Goal: Task Accomplishment & Management: Use online tool/utility

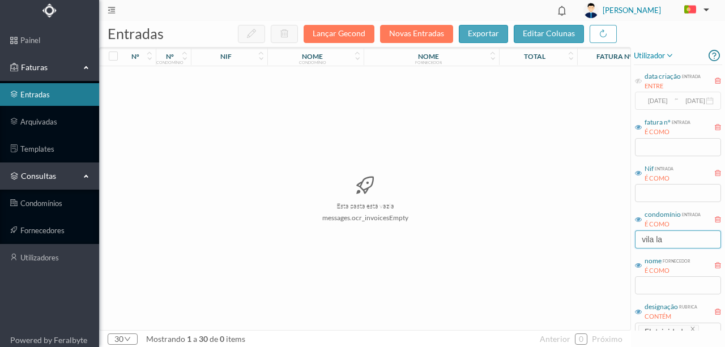
drag, startPoint x: 667, startPoint y: 239, endPoint x: 593, endPoint y: 256, distance: 76.2
click at [593, 256] on div "entradas Lançar Gecond Novas Entradas exportar editar colunas nº nº condomínio …" at bounding box center [412, 184] width 626 height 326
click at [413, 33] on button "Novas Entradas" at bounding box center [416, 34] width 73 height 18
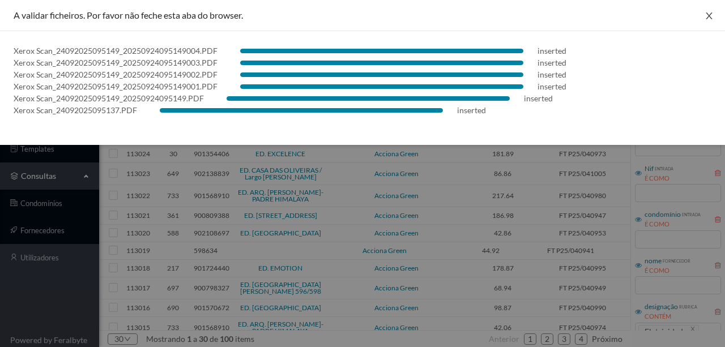
drag, startPoint x: 713, startPoint y: 16, endPoint x: 703, endPoint y: 43, distance: 28.5
click at [713, 16] on icon "icon: close" at bounding box center [709, 15] width 9 height 9
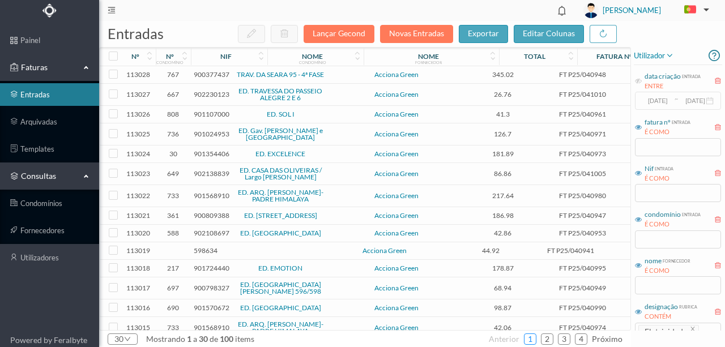
click at [533, 339] on link "1" at bounding box center [530, 339] width 11 height 17
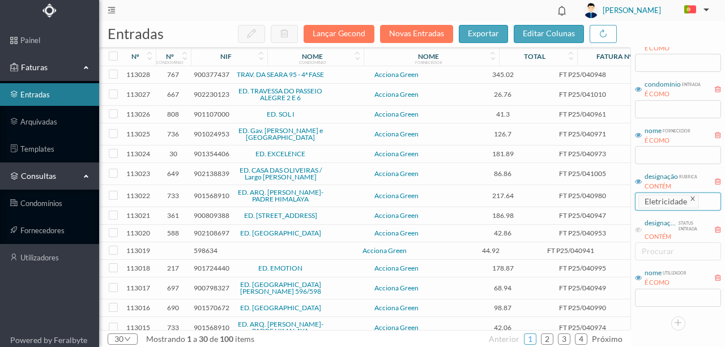
click at [691, 199] on icon "icon: close" at bounding box center [693, 199] width 4 height 4
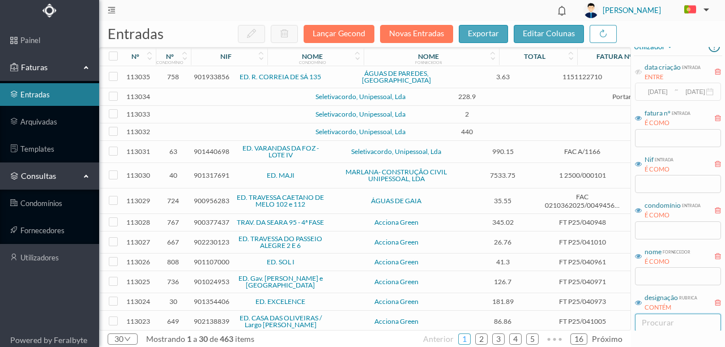
scroll to position [0, 0]
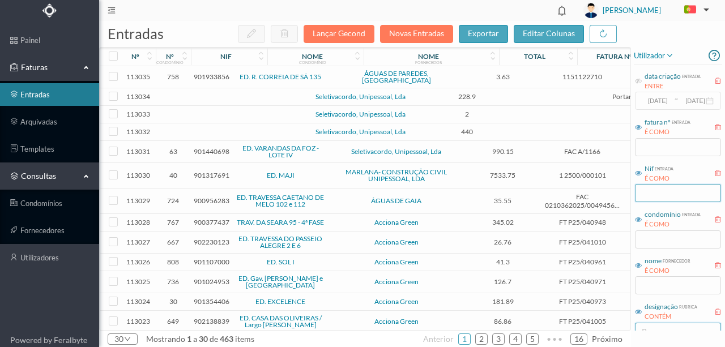
click at [643, 194] on input "text" at bounding box center [678, 193] width 86 height 18
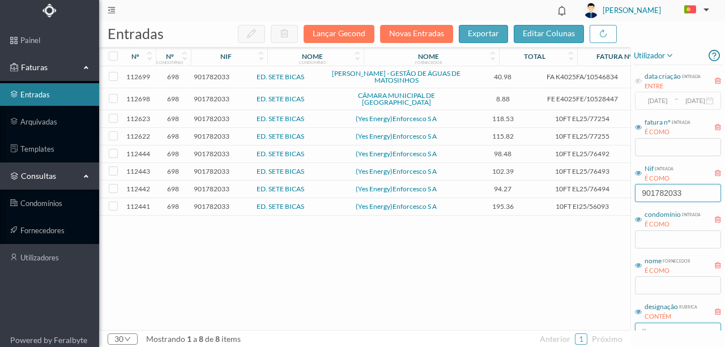
type input "901782033"
click at [209, 114] on span "901782033" at bounding box center [212, 118] width 36 height 9
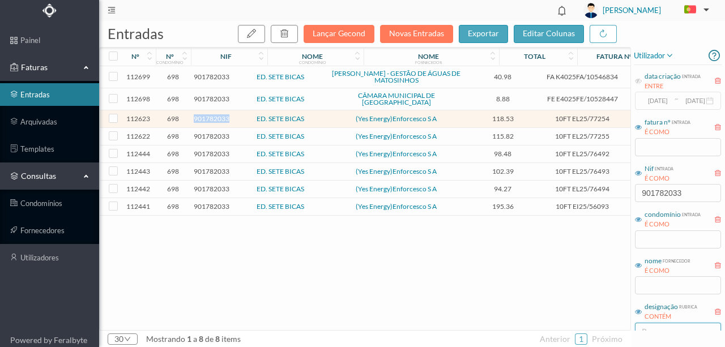
click at [209, 114] on span "901782033" at bounding box center [212, 118] width 36 height 9
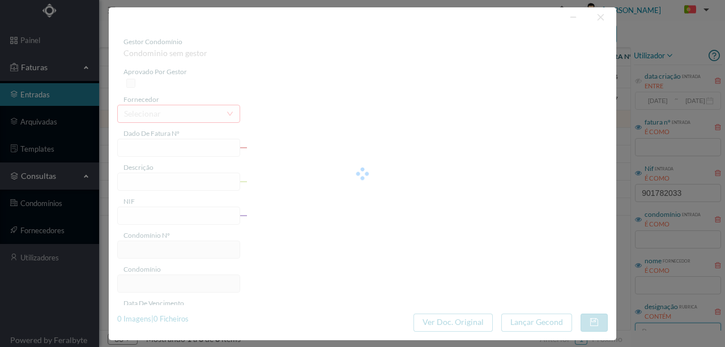
type input "10FT EL25/77254"
type input "“ATA DE DÉBITO: 10N0/2Voo"
type input "901782033"
type input "Invalid date"
type input "17-09-2025"
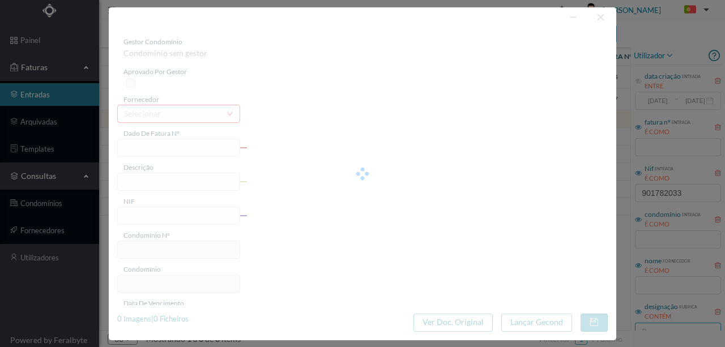
type input "118.53"
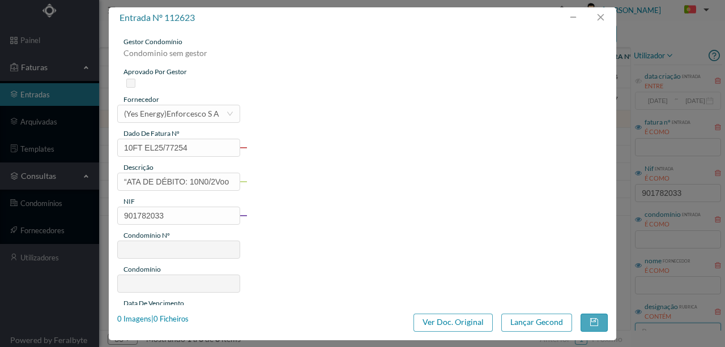
type input "698"
type input "ED. SETE BICAS"
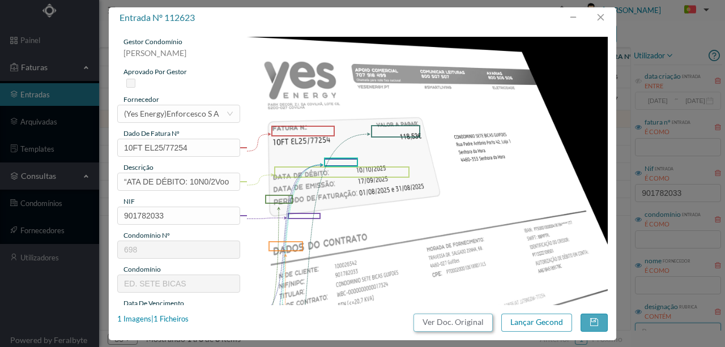
click at [464, 324] on button "Ver Doc. Original" at bounding box center [453, 323] width 79 height 18
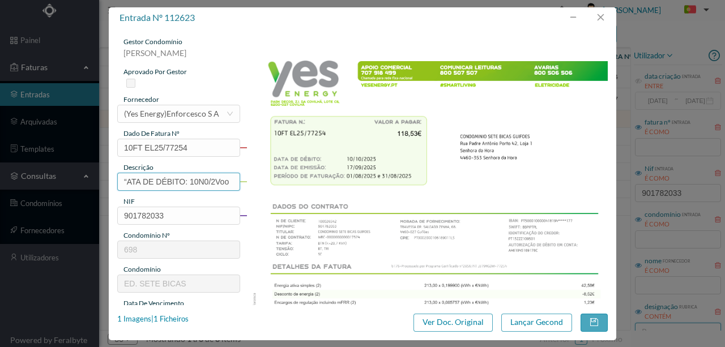
click at [122, 177] on input "“ATA DE DÉBITO: 10N0/2Voo" at bounding box center [178, 182] width 123 height 18
click at [602, 15] on button "button" at bounding box center [600, 18] width 27 height 18
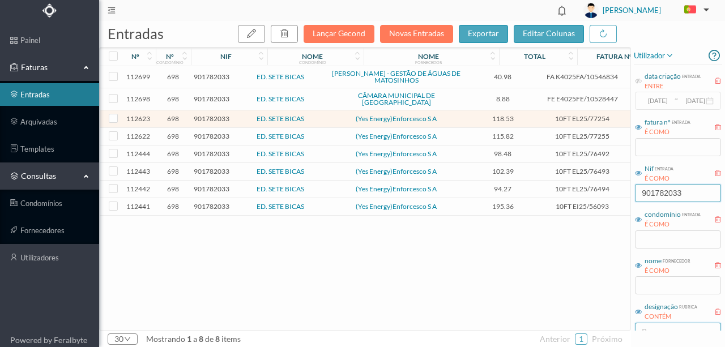
drag, startPoint x: 696, startPoint y: 196, endPoint x: 601, endPoint y: 195, distance: 95.2
click at [612, 194] on div "entradas Lançar Gecond Novas Entradas exportar editar colunas nº nº condomínio …" at bounding box center [412, 184] width 626 height 326
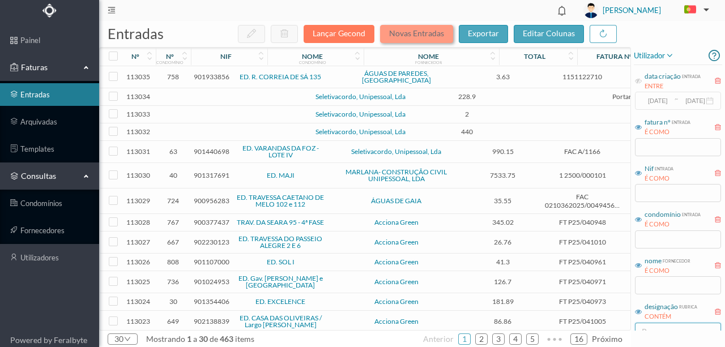
click at [424, 36] on button "Novas Entradas" at bounding box center [416, 34] width 73 height 18
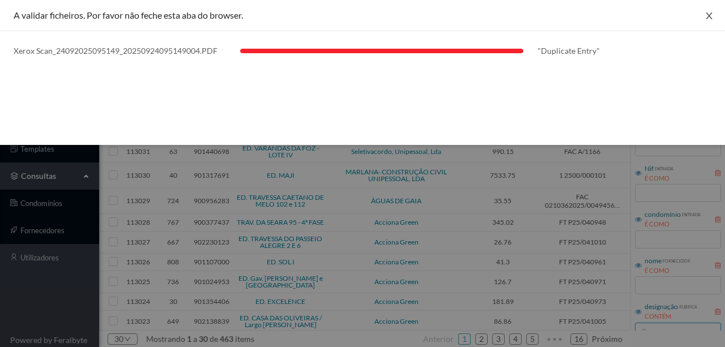
click at [710, 16] on icon "icon: close" at bounding box center [709, 15] width 6 height 7
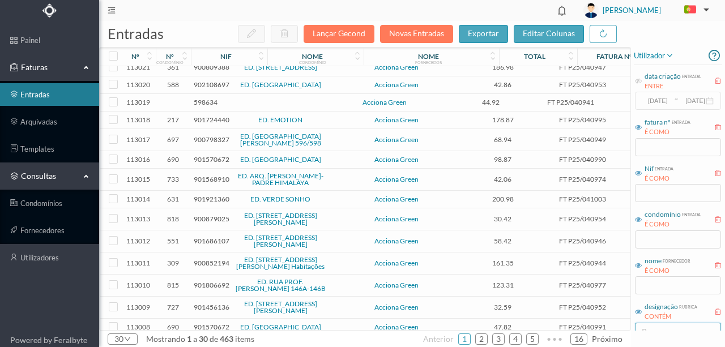
scroll to position [339, 0]
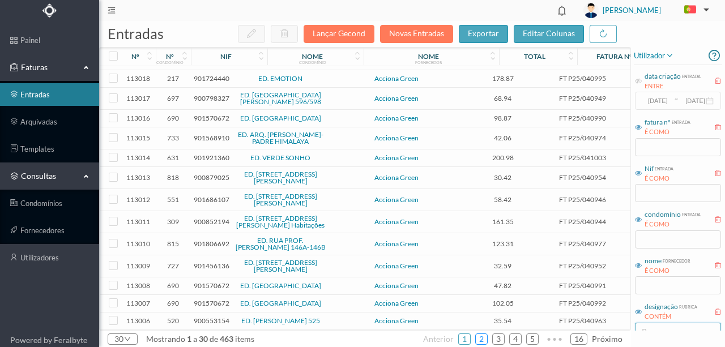
click at [482, 341] on link "2" at bounding box center [481, 339] width 11 height 17
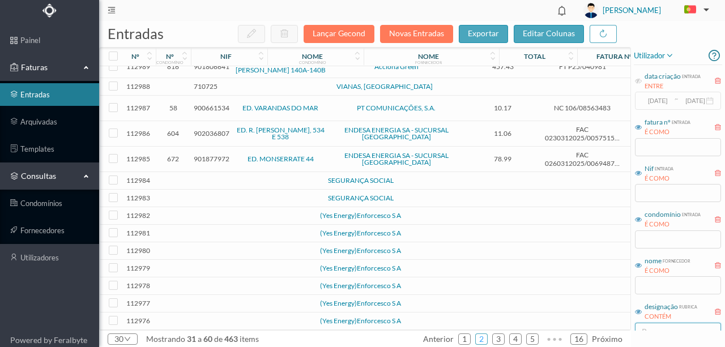
scroll to position [333, 0]
click at [223, 316] on td at bounding box center [245, 322] width 97 height 18
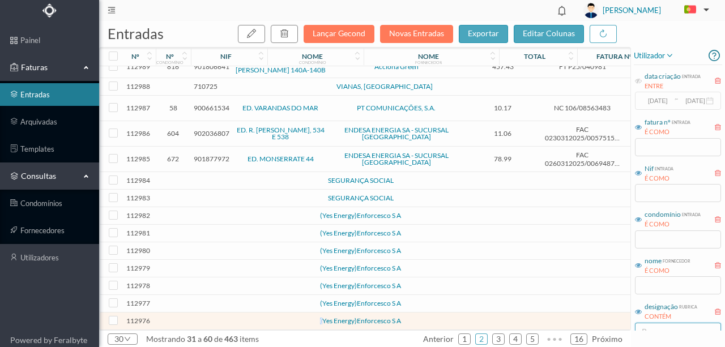
click at [223, 316] on td at bounding box center [245, 322] width 97 height 18
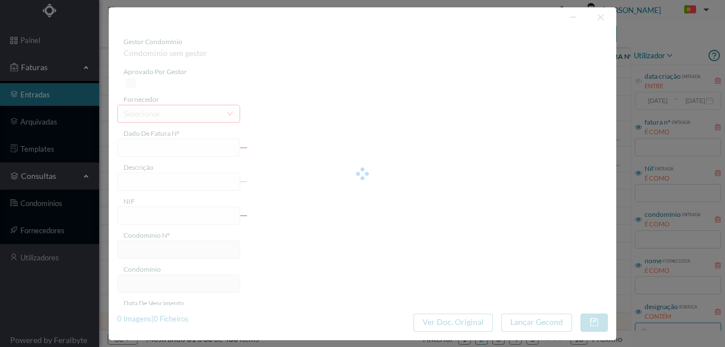
type input "0"
type input "Invalid date"
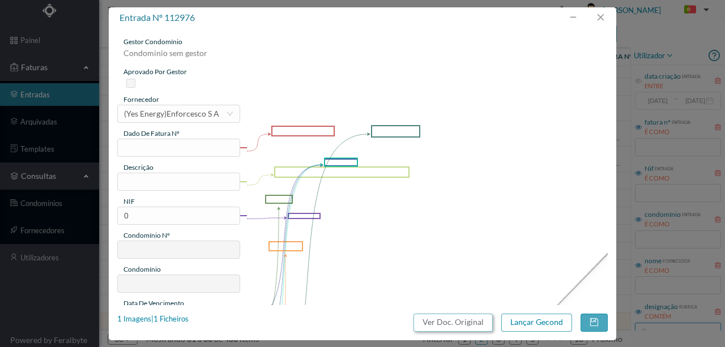
drag, startPoint x: 443, startPoint y: 319, endPoint x: 436, endPoint y: 45, distance: 273.3
click at [443, 319] on button "Ver Doc. Original" at bounding box center [453, 323] width 79 height 18
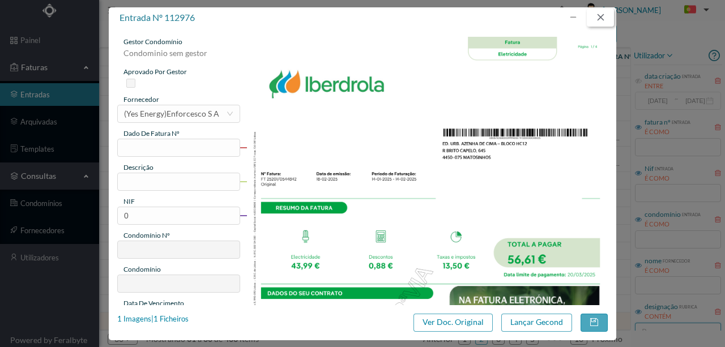
click at [598, 18] on button "button" at bounding box center [600, 18] width 27 height 18
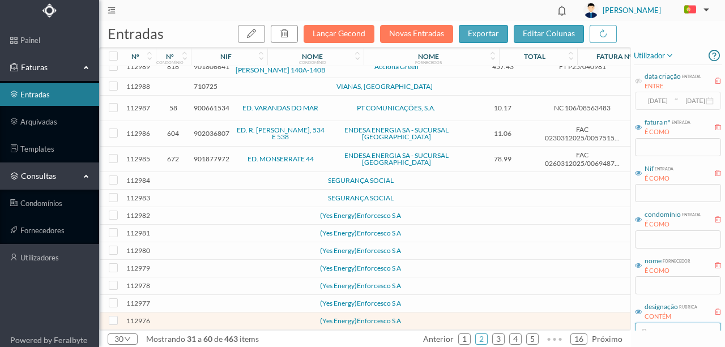
click at [224, 302] on td at bounding box center [245, 304] width 97 height 18
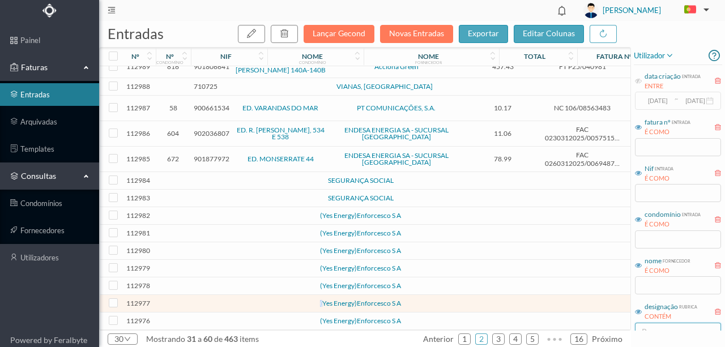
click at [224, 302] on td at bounding box center [245, 304] width 97 height 18
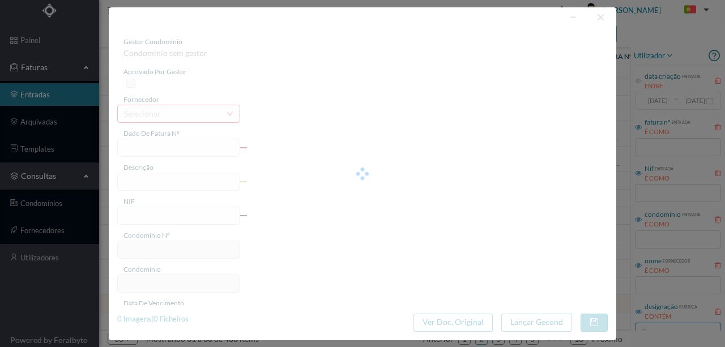
type input "0"
type input "Invalid date"
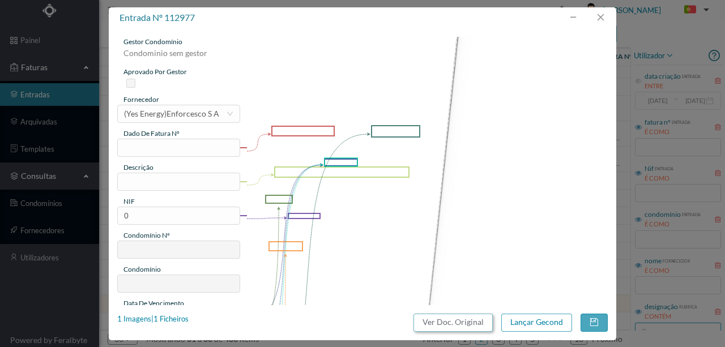
click at [448, 325] on button "Ver Doc. Original" at bounding box center [453, 323] width 79 height 18
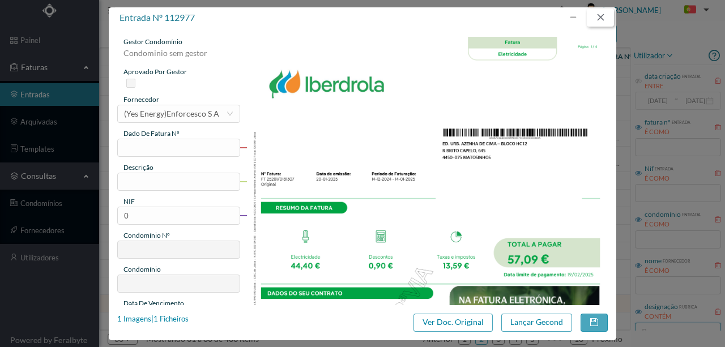
click at [608, 17] on button "button" at bounding box center [600, 18] width 27 height 18
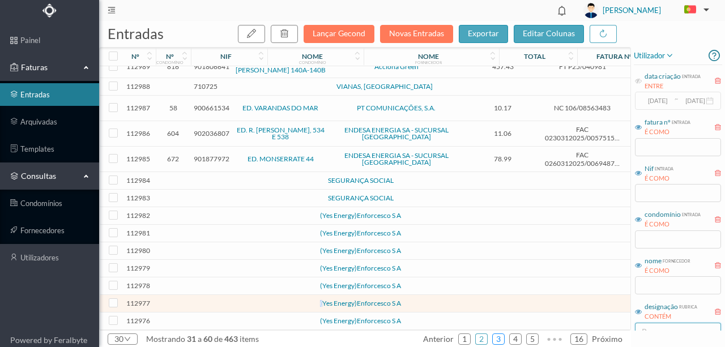
click at [500, 336] on link "3" at bounding box center [498, 339] width 11 height 17
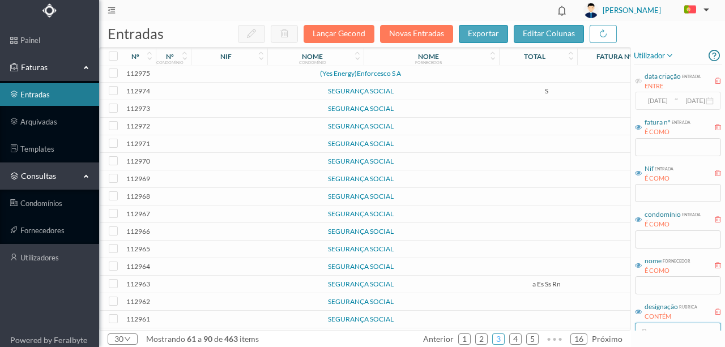
scroll to position [0, 0]
click at [230, 74] on td at bounding box center [245, 75] width 97 height 18
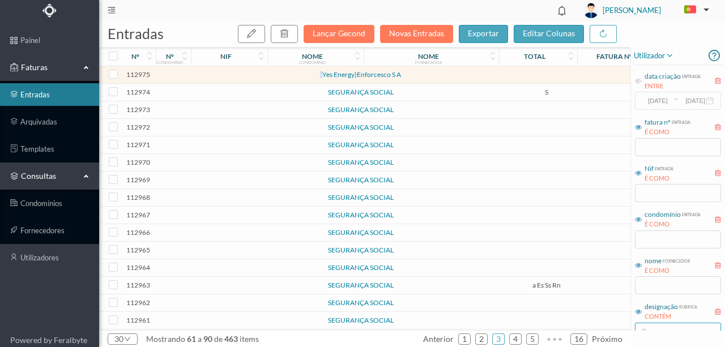
click at [230, 74] on td at bounding box center [245, 75] width 97 height 18
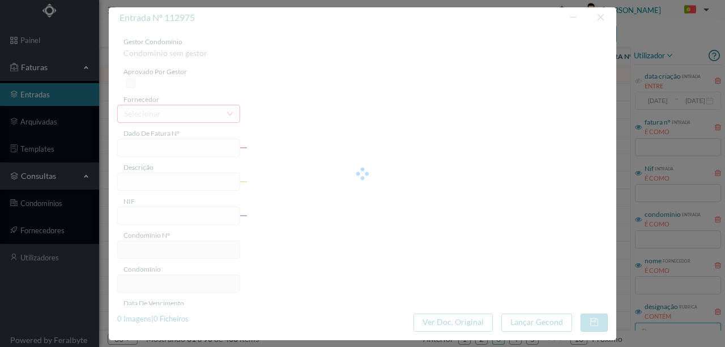
type input "0"
type input "Invalid date"
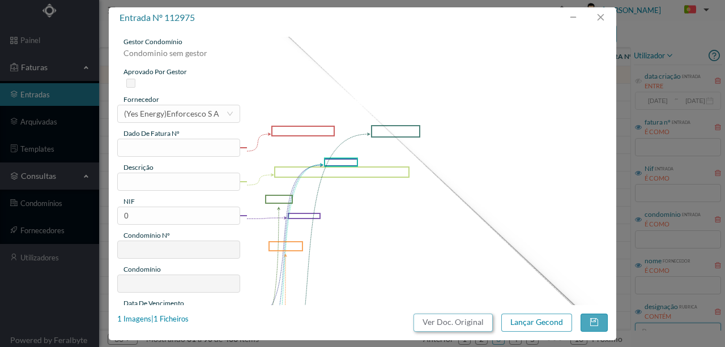
click at [457, 322] on button "Ver Doc. Original" at bounding box center [453, 323] width 79 height 18
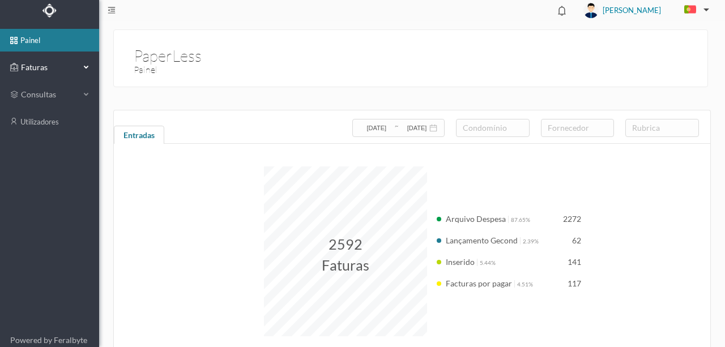
click at [35, 70] on span "Faturas" at bounding box center [49, 67] width 62 height 11
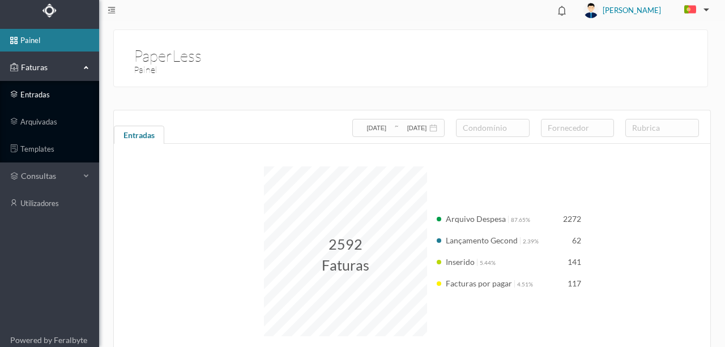
click at [39, 95] on link "entradas" at bounding box center [49, 94] width 99 height 23
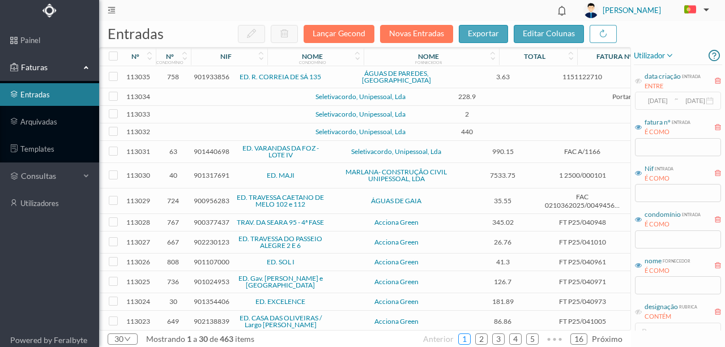
click at [468, 339] on link "1" at bounding box center [464, 339] width 11 height 17
click at [210, 93] on td at bounding box center [245, 97] width 97 height 18
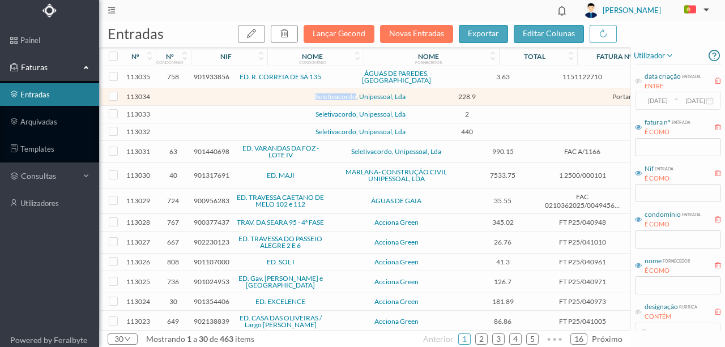
click at [210, 93] on td at bounding box center [245, 97] width 97 height 18
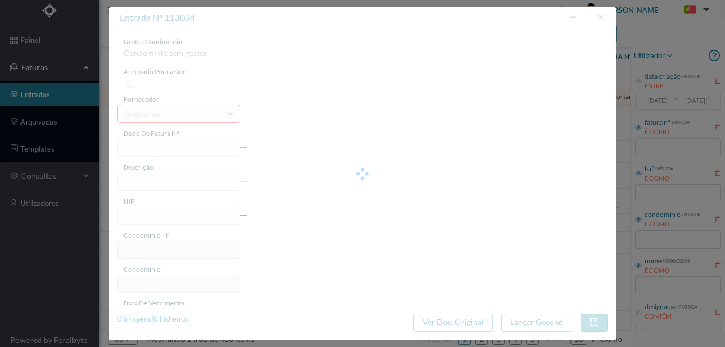
type input "Serviço de portaria no edifício Porto Douro C"
type input "0"
type input "30-09-2025"
type input "228.90"
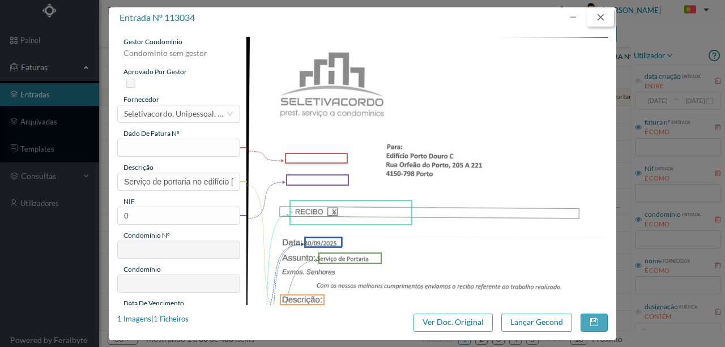
click at [606, 16] on button "button" at bounding box center [600, 18] width 27 height 18
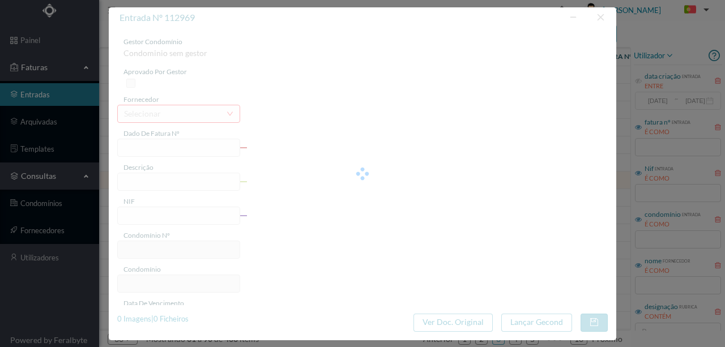
type input "0"
type input "Invalid date"
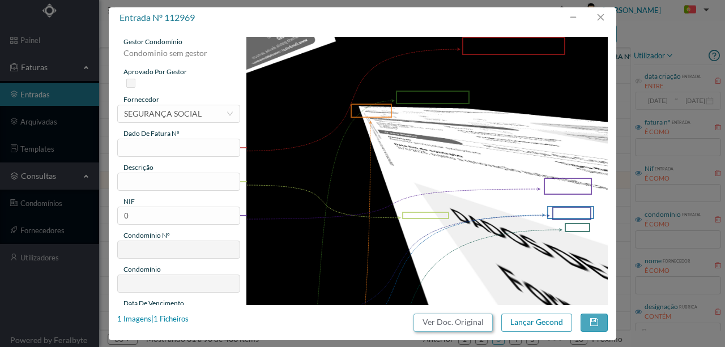
click at [468, 326] on button "Ver Doc. Original" at bounding box center [453, 323] width 79 height 18
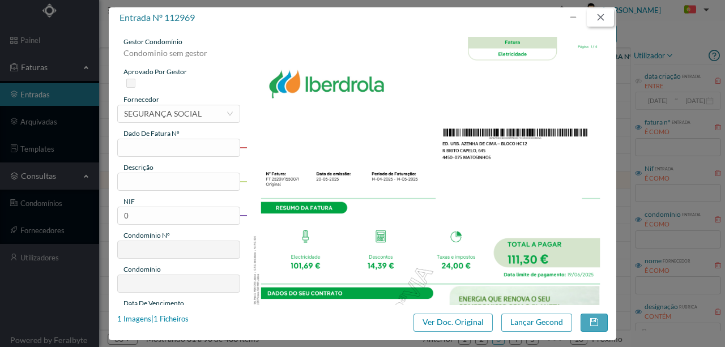
click at [603, 16] on button "button" at bounding box center [600, 18] width 27 height 18
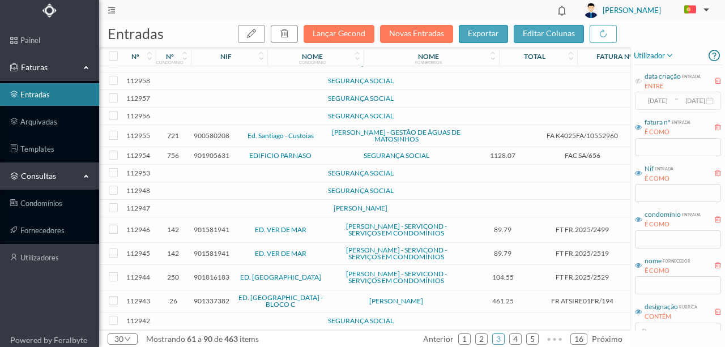
scroll to position [308, 0]
click at [520, 339] on link "4" at bounding box center [515, 339] width 11 height 17
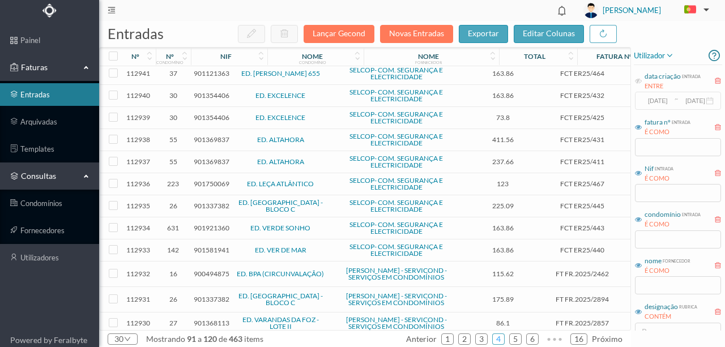
scroll to position [0, 0]
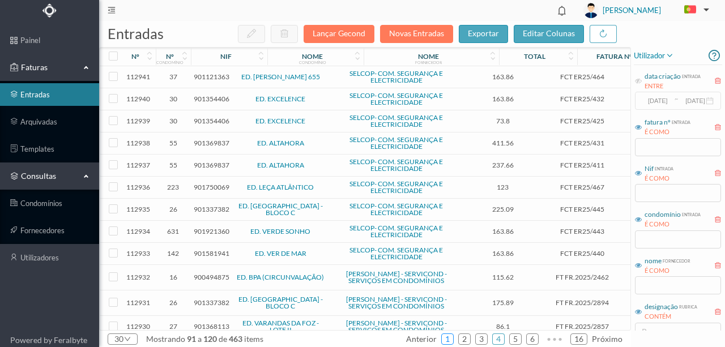
click at [453, 337] on link "1" at bounding box center [447, 339] width 11 height 17
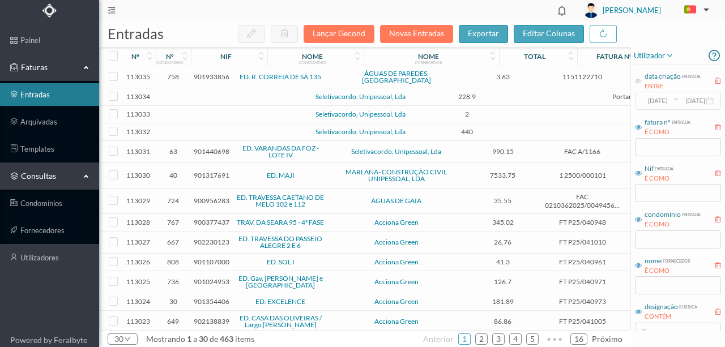
click at [210, 73] on span "901933856" at bounding box center [212, 77] width 36 height 9
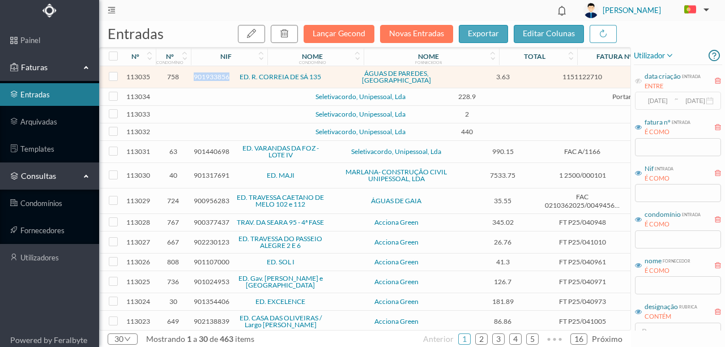
click at [210, 73] on span "901933856" at bounding box center [212, 77] width 36 height 9
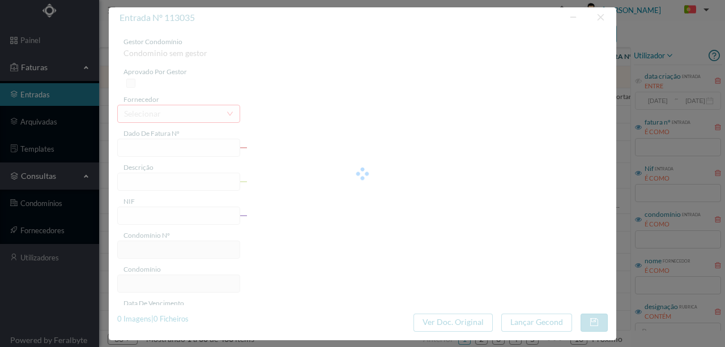
type input "1151122710"
type input "2025-08-05 — 2025-09-03"
type input "901933856"
type input "2025-09-29"
type input "2025-09-09"
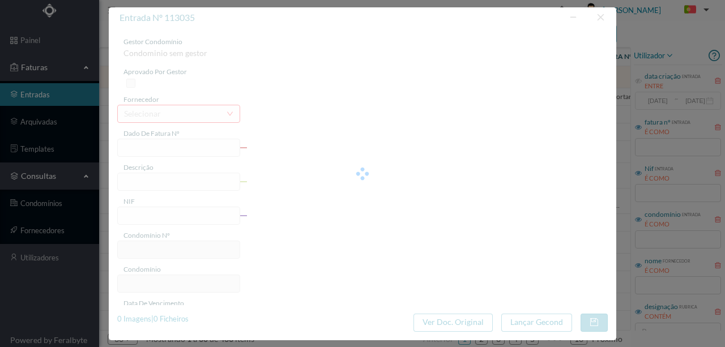
type input "2025-09-29"
type input "3.63"
type input "758"
type input "ED. R. CORREIA DE SÁ 135"
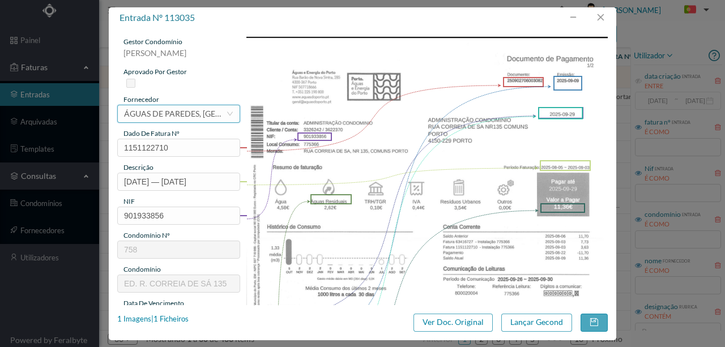
click at [166, 112] on div "ÁGUAS DE PAREDES, SA" at bounding box center [175, 113] width 102 height 17
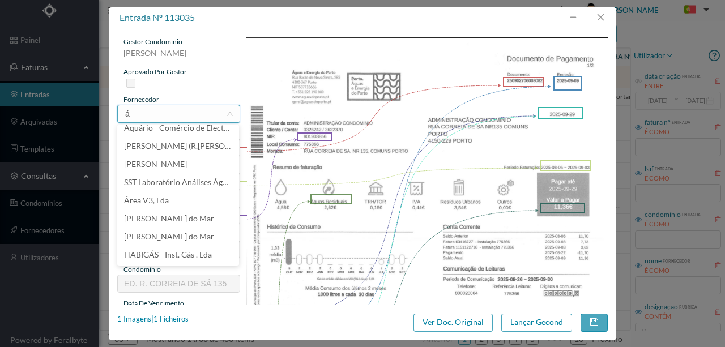
scroll to position [2, 0]
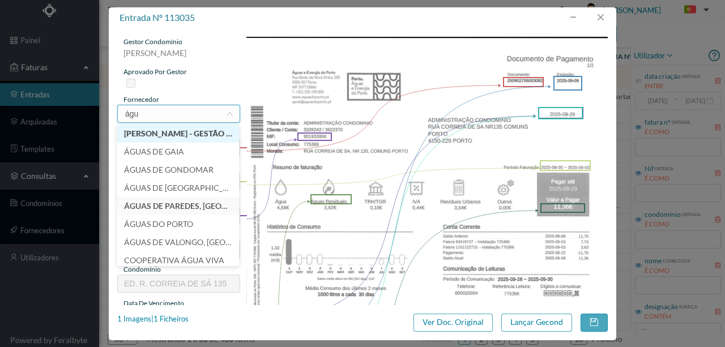
type input "água"
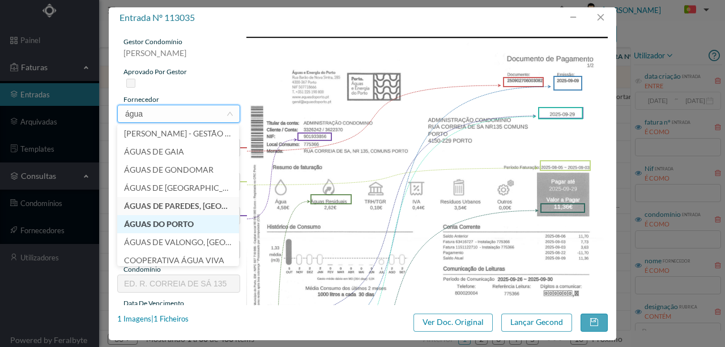
click at [171, 224] on li "ÁGUAS DO PORTO" at bounding box center [178, 224] width 122 height 18
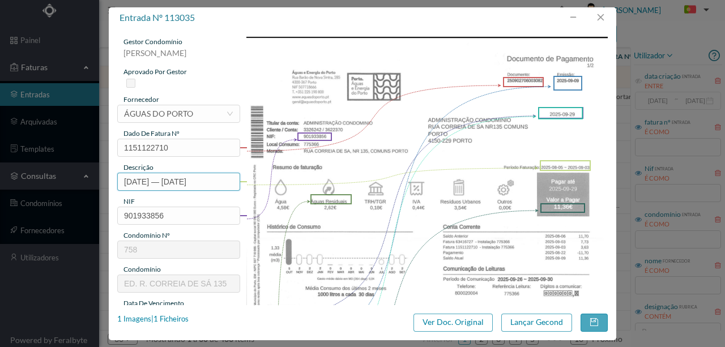
click at [125, 181] on input "2025-08-05 — 2025-09-03" at bounding box center [178, 182] width 123 height 18
type input "135 Comuns (2025-08-05 a 2025-09-03)"
click at [189, 179] on input "135 Comuns (2025-08-05 a 2025-09-03)" at bounding box center [178, 182] width 123 height 18
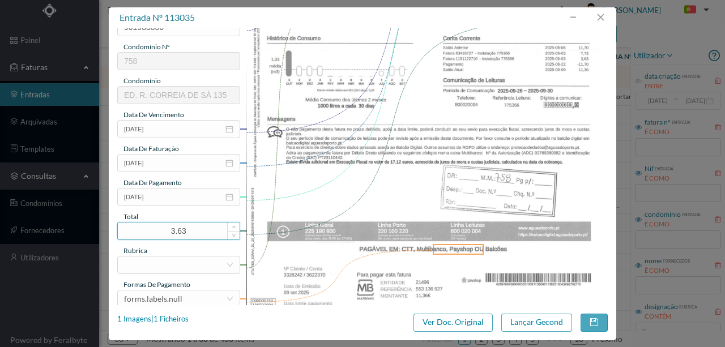
drag, startPoint x: 194, startPoint y: 228, endPoint x: 143, endPoint y: 229, distance: 51.0
click at [143, 229] on input "3.63" at bounding box center [179, 231] width 122 height 17
type input "11.36"
click at [126, 265] on div at bounding box center [175, 265] width 102 height 17
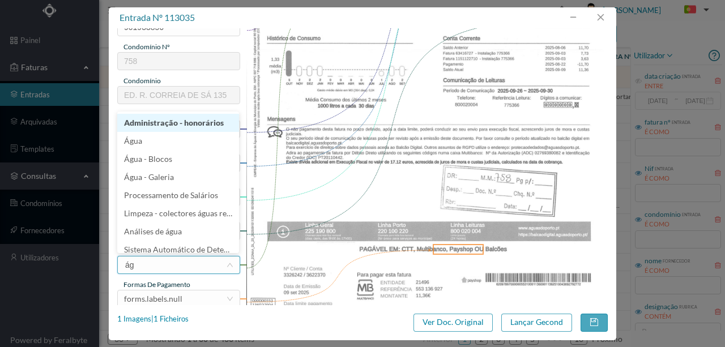
type input "águ"
click at [140, 125] on li "Água" at bounding box center [178, 123] width 122 height 18
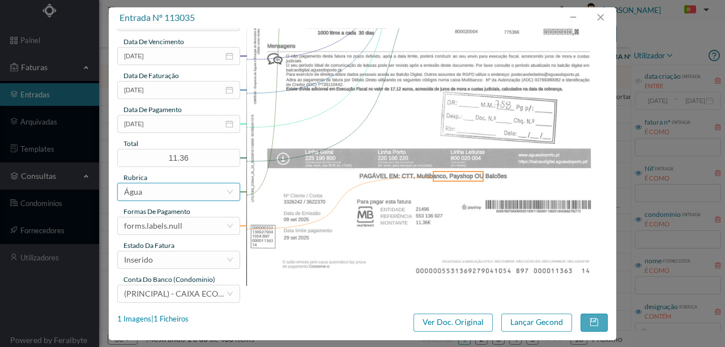
scroll to position [268, 0]
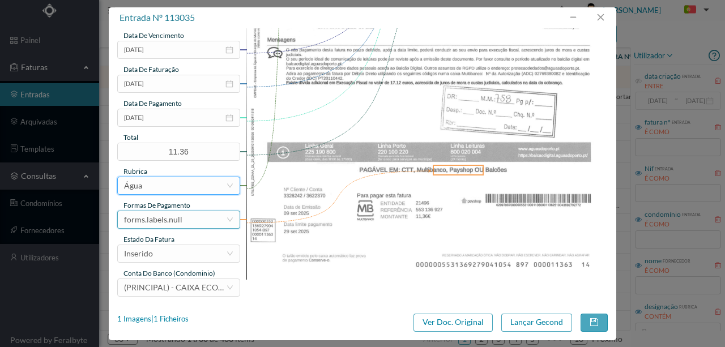
click at [189, 223] on div "forms.labels.null" at bounding box center [175, 219] width 102 height 17
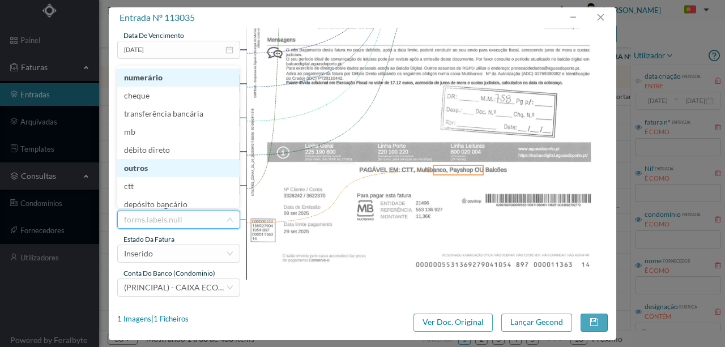
scroll to position [6, 0]
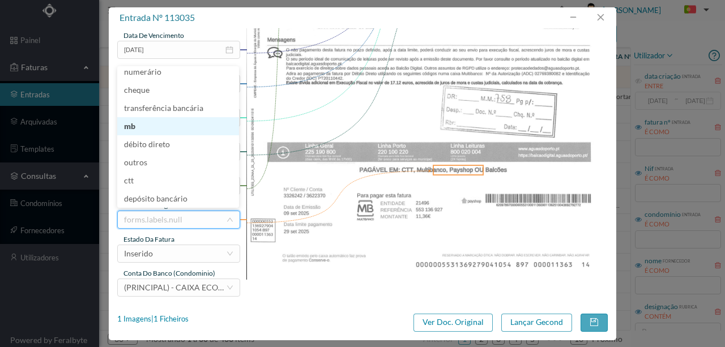
click at [134, 127] on li "mb" at bounding box center [178, 126] width 122 height 18
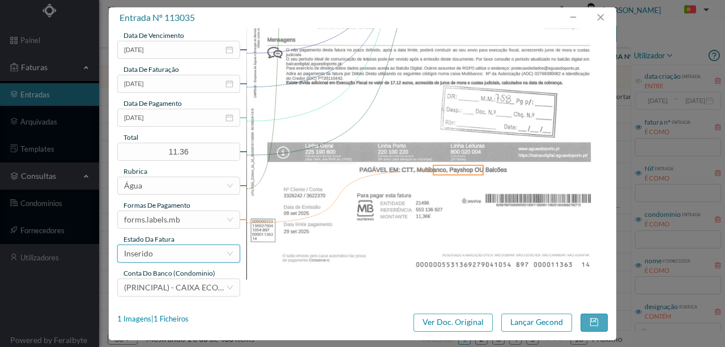
click at [168, 256] on div "Inserido" at bounding box center [175, 253] width 102 height 17
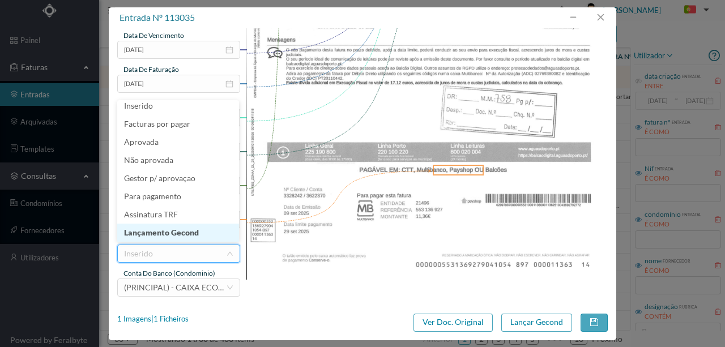
click at [173, 232] on li "Lançamento Gecond" at bounding box center [178, 233] width 122 height 18
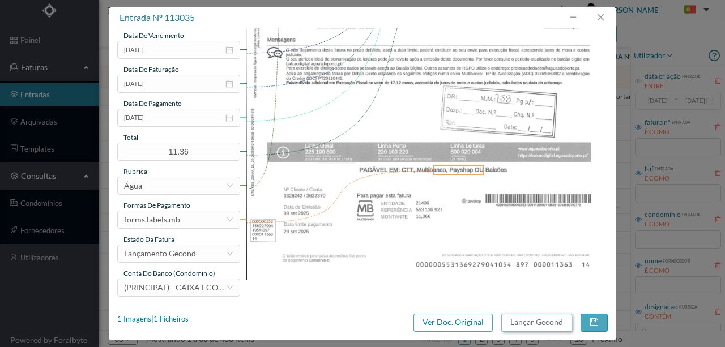
click at [526, 322] on button "Lançar Gecond" at bounding box center [537, 323] width 71 height 18
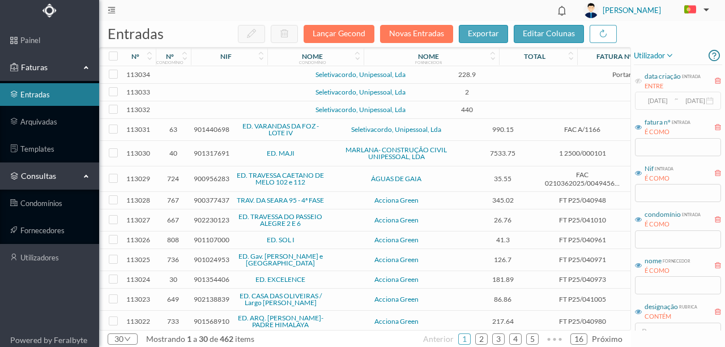
click at [265, 74] on td at bounding box center [245, 75] width 97 height 18
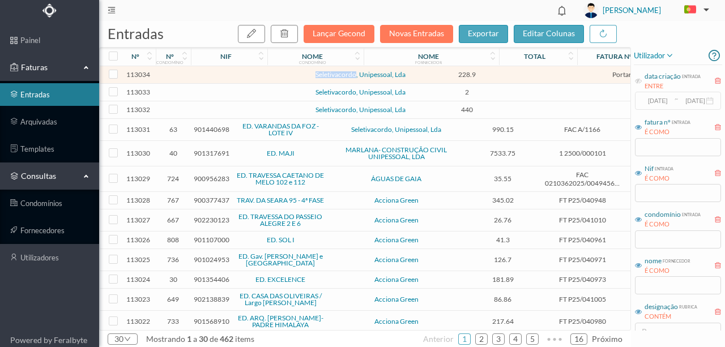
click at [265, 74] on td at bounding box center [245, 75] width 97 height 18
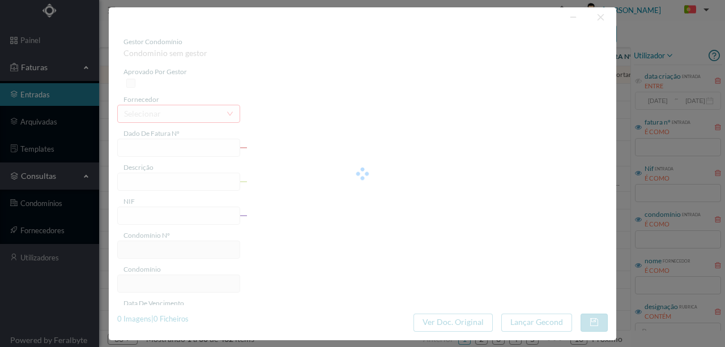
type input "Serviço de portaria no edifício Porto Douro C"
type input "0"
type input "30-09-2025"
type input "228.90"
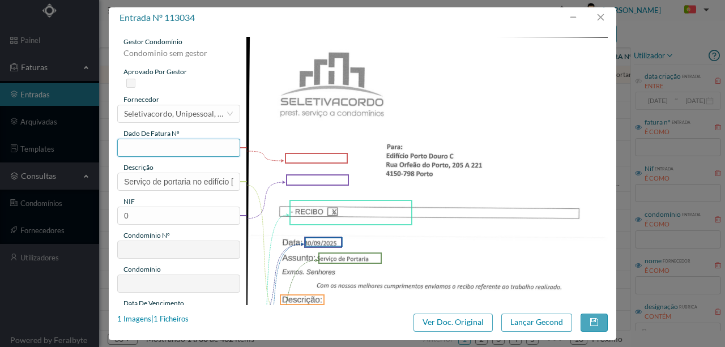
click at [144, 145] on input "text" at bounding box center [178, 148] width 123 height 18
click at [134, 145] on input "text" at bounding box center [178, 148] width 123 height 18
type input "026.24.09.2025"
drag, startPoint x: 122, startPoint y: 179, endPoint x: 313, endPoint y: 213, distance: 194.1
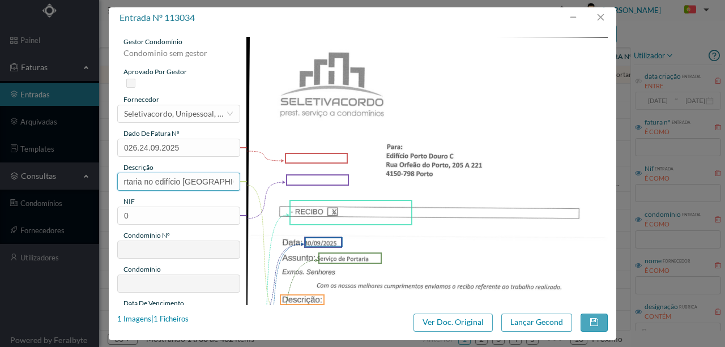
click at [306, 203] on div "gestor condomínio Condominio sem gestor aprovado por gestor fornecedor selecion…" at bounding box center [362, 301] width 491 height 528
type input "Portaria Setembro"
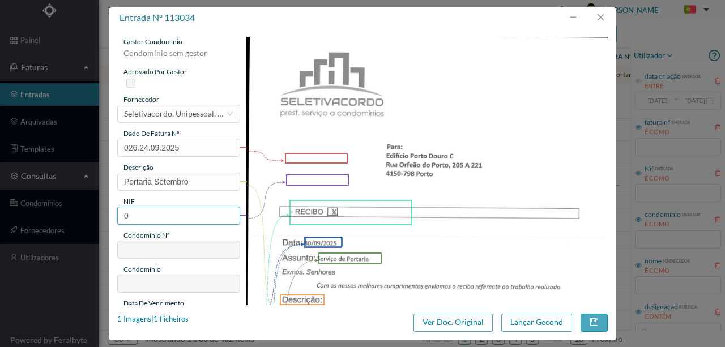
drag, startPoint x: 128, startPoint y: 215, endPoint x: 116, endPoint y: 215, distance: 11.9
click at [116, 215] on div "gestor condomínio Condominio sem gestor aprovado por gestor fornecedor selecion…" at bounding box center [363, 166] width 508 height 277
type input "901337382"
type input "26"
type input "ED. [GEOGRAPHIC_DATA] - BLOCO C"
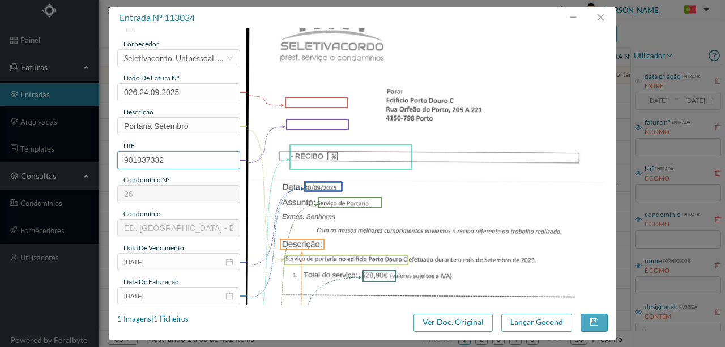
scroll to position [151, 0]
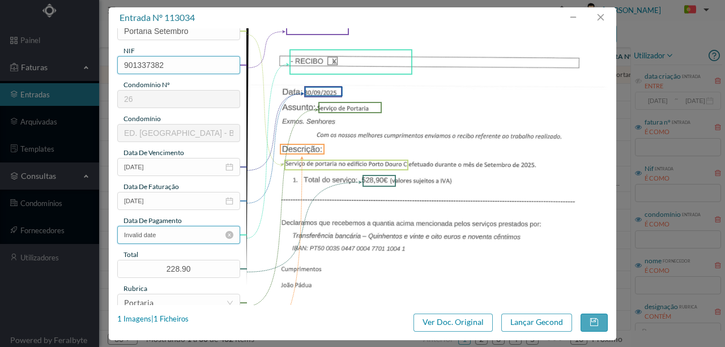
type input "901337382"
click at [184, 236] on input "Invalid date" at bounding box center [178, 235] width 123 height 18
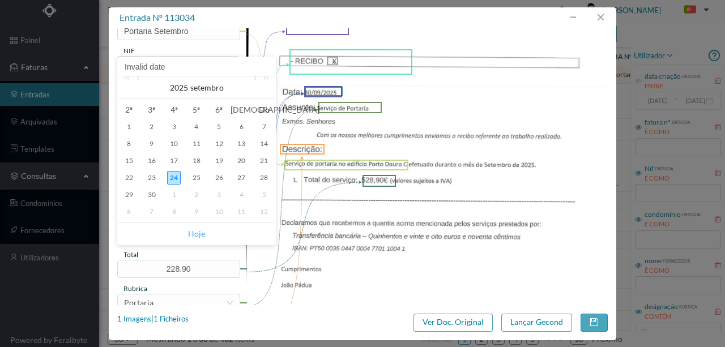
click at [199, 234] on link "Hoje" at bounding box center [196, 234] width 17 height 22
type input "24-09-2025"
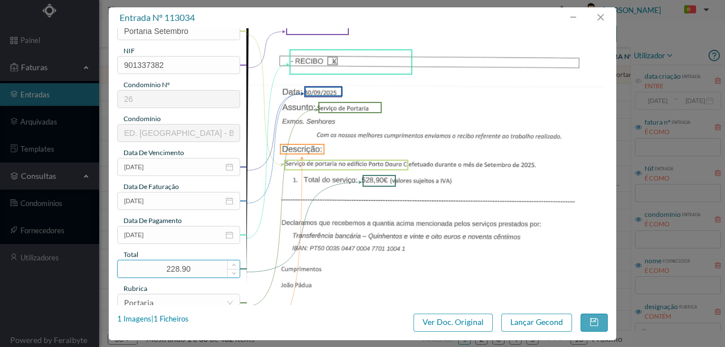
drag, startPoint x: 202, startPoint y: 270, endPoint x: 143, endPoint y: 275, distance: 59.2
click at [143, 275] on input "228.90" at bounding box center [179, 269] width 122 height 17
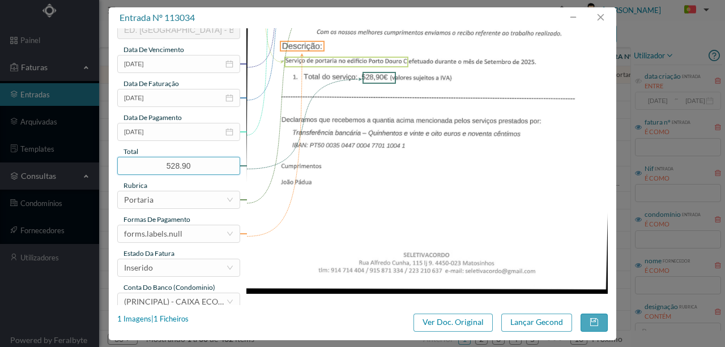
scroll to position [268, 0]
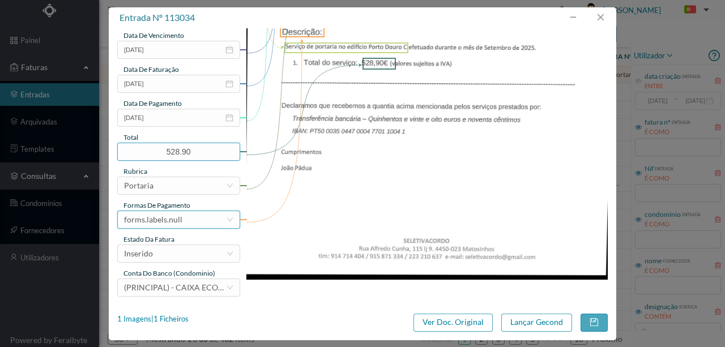
type input "528.90"
click at [205, 223] on div "forms.labels.null" at bounding box center [175, 219] width 102 height 17
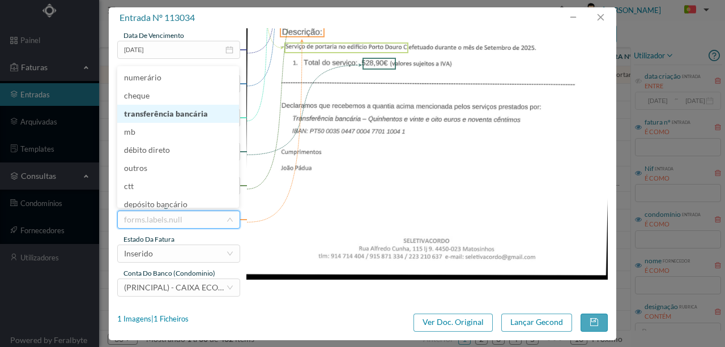
click at [169, 117] on li "transferência bancária" at bounding box center [178, 114] width 122 height 18
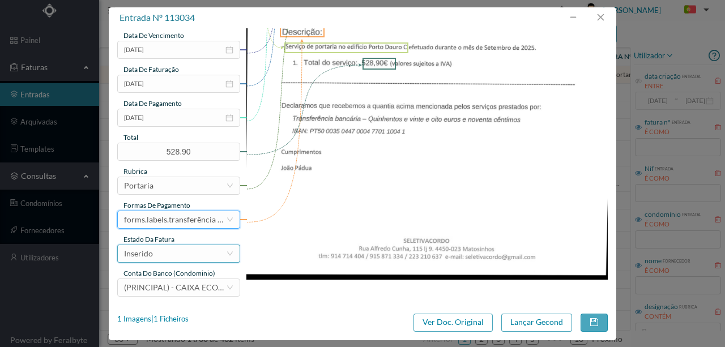
click at [179, 252] on div "Inserido" at bounding box center [175, 253] width 102 height 17
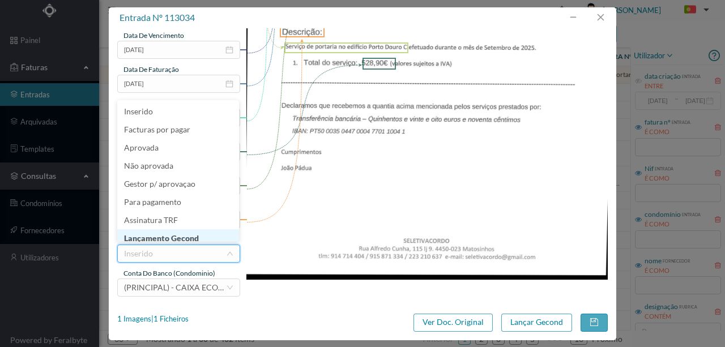
scroll to position [6, 0]
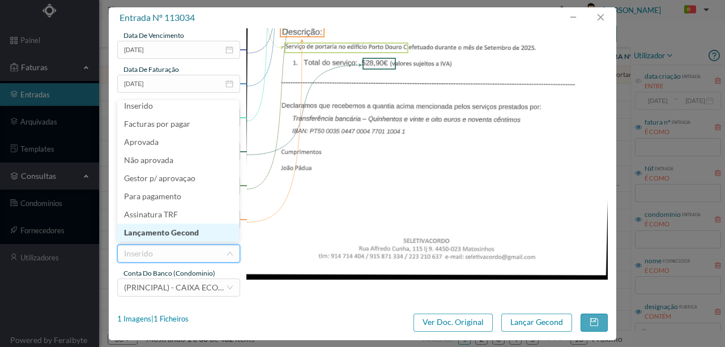
click at [170, 236] on li "Lançamento Gecond" at bounding box center [178, 233] width 122 height 18
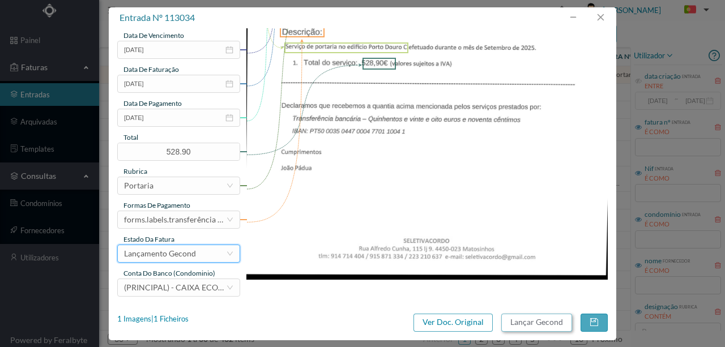
click at [527, 325] on button "Lançar Gecond" at bounding box center [537, 323] width 71 height 18
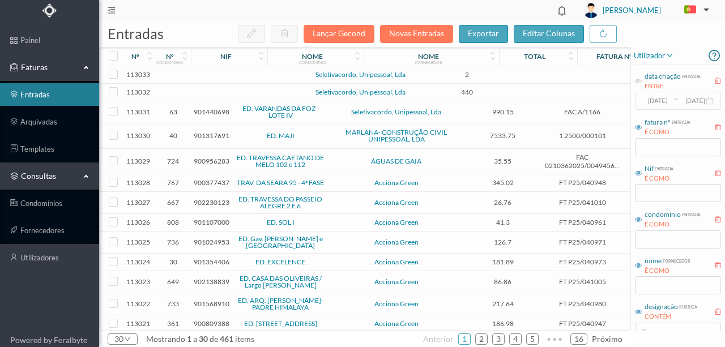
click at [249, 76] on td at bounding box center [245, 75] width 97 height 18
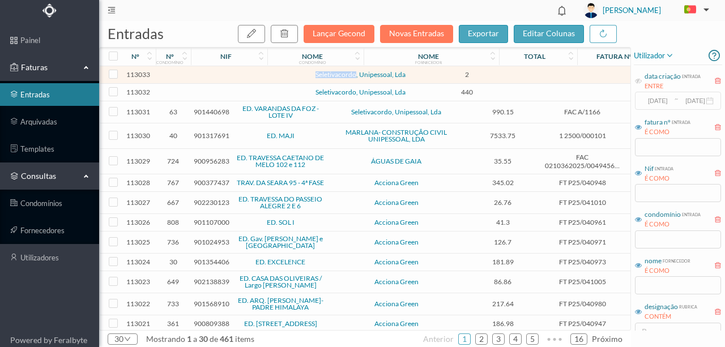
click at [249, 76] on td at bounding box center [245, 75] width 97 height 18
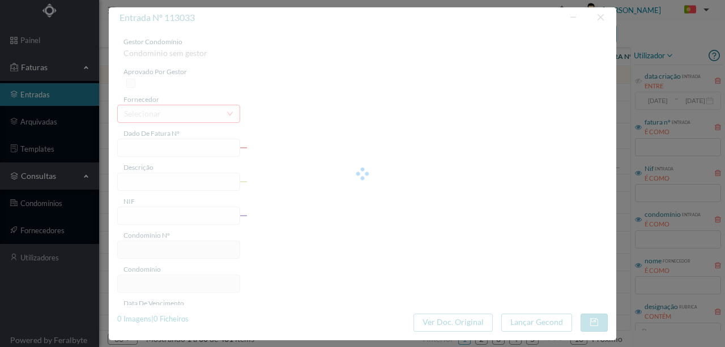
type input "0"
type input "Invalid date"
type input "2.00"
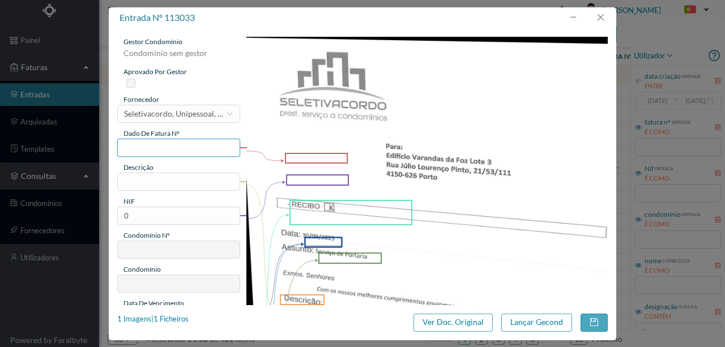
click at [143, 148] on input "text" at bounding box center [178, 148] width 123 height 18
type input "062.24.09.2025"
click at [145, 187] on input "text" at bounding box center [178, 182] width 123 height 18
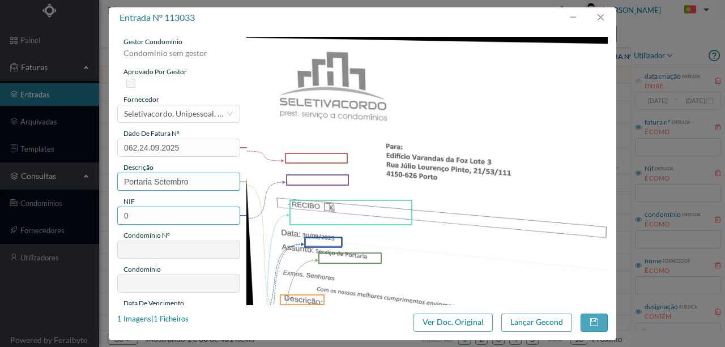
type input "Portaria Setembro"
drag, startPoint x: 146, startPoint y: 216, endPoint x: 51, endPoint y: 219, distance: 94.7
click at [51, 219] on div "entrada nº 113033 gestor condomínio Condominio sem gestor aprovado por gestor f…" at bounding box center [362, 173] width 725 height 347
type input "901440906"
type input "62"
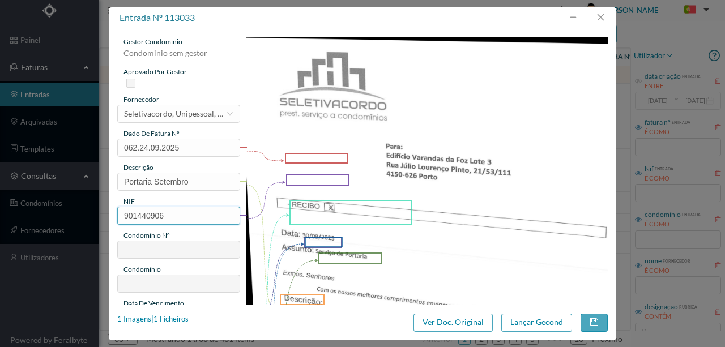
type input "ED. VARANDAS DA FOZ - LOTE III"
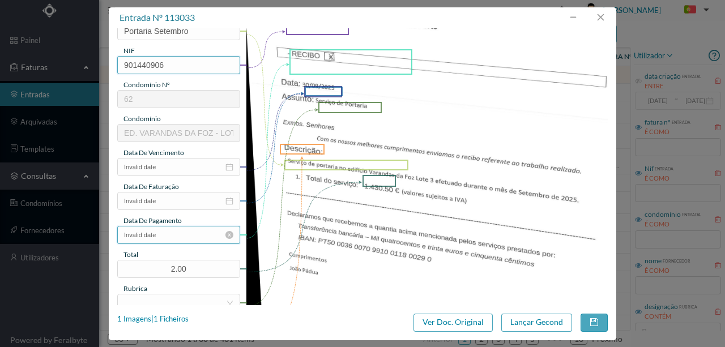
scroll to position [151, 0]
type input "901440906"
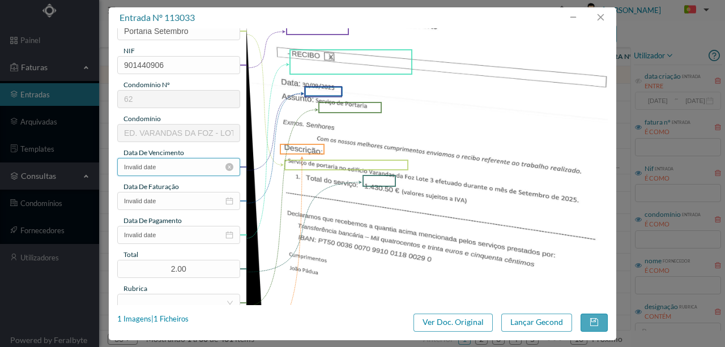
click at [165, 168] on input "Invalid date" at bounding box center [178, 167] width 123 height 18
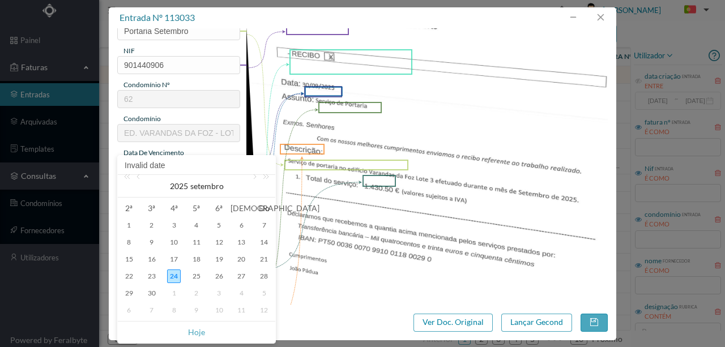
click at [191, 328] on link "Hoje" at bounding box center [196, 333] width 17 height 22
type input "24-09-2025"
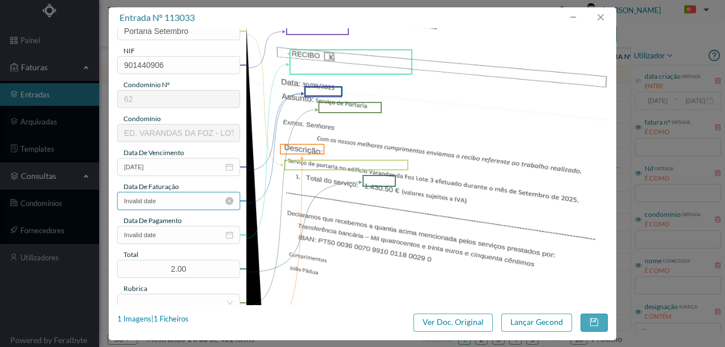
click at [168, 201] on input "Invalid date" at bounding box center [178, 201] width 123 height 18
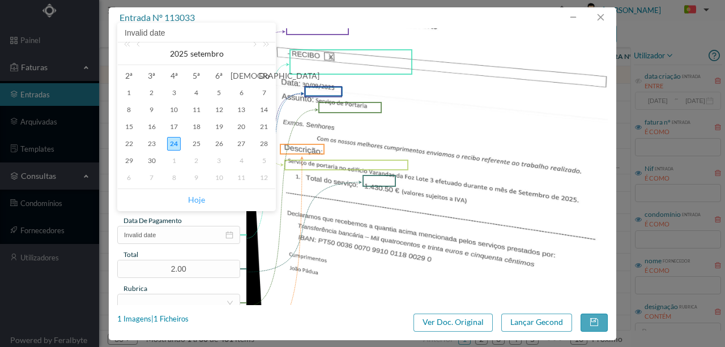
click at [193, 201] on link "Hoje" at bounding box center [196, 200] width 17 height 22
type input "24-09-2025"
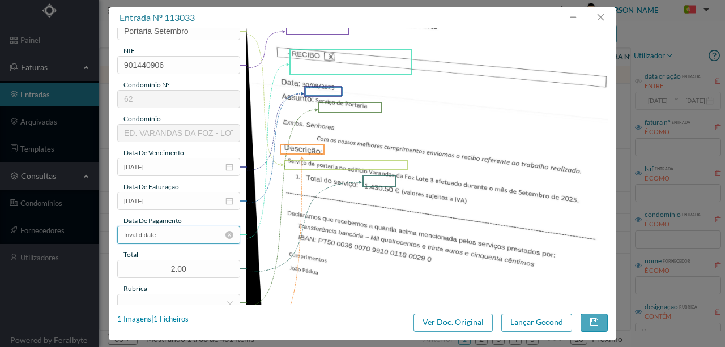
click at [167, 236] on input "Invalid date" at bounding box center [178, 235] width 123 height 18
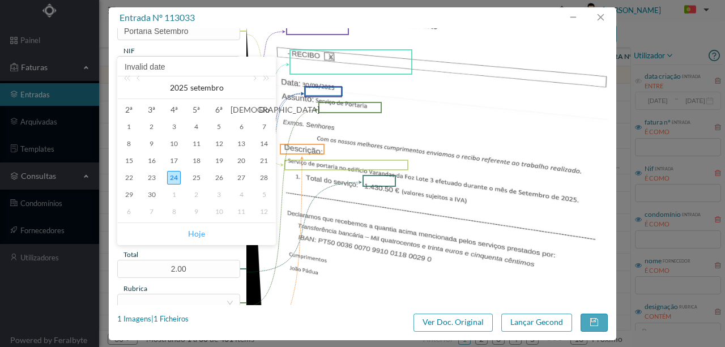
click at [193, 233] on link "Hoje" at bounding box center [196, 234] width 17 height 22
type input "24-09-2025"
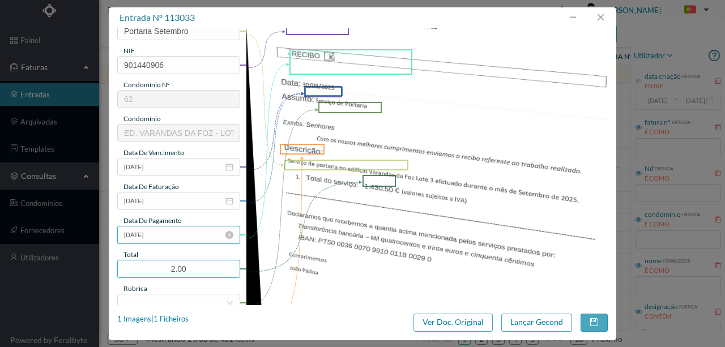
drag, startPoint x: 201, startPoint y: 267, endPoint x: 133, endPoint y: 240, distance: 73.0
click at [55, 250] on div "entrada nº 113033 gestor condomínio Rui Marques aprovado por gestor fornecedor …" at bounding box center [362, 173] width 725 height 347
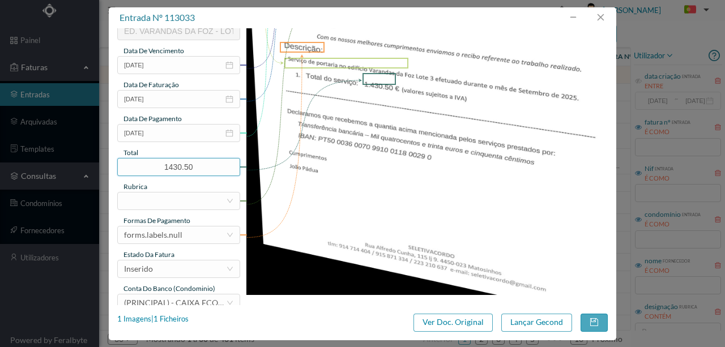
scroll to position [264, 0]
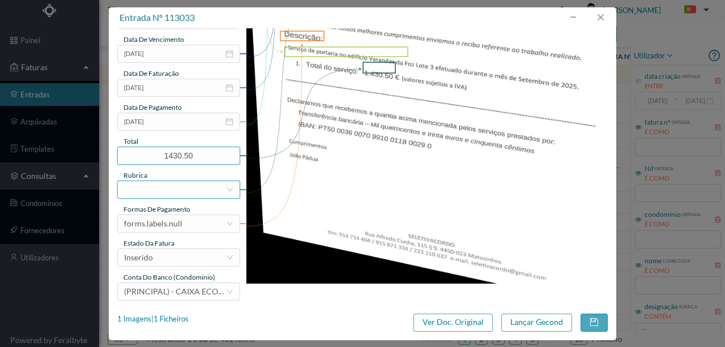
type input "1430.50"
click at [142, 187] on div at bounding box center [175, 189] width 102 height 17
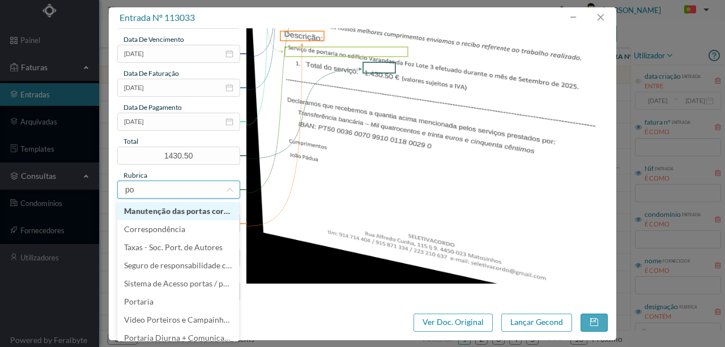
type input "por"
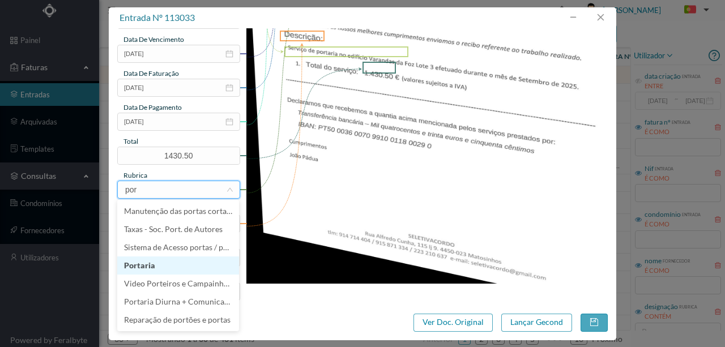
click at [138, 269] on li "Portaria" at bounding box center [178, 266] width 122 height 18
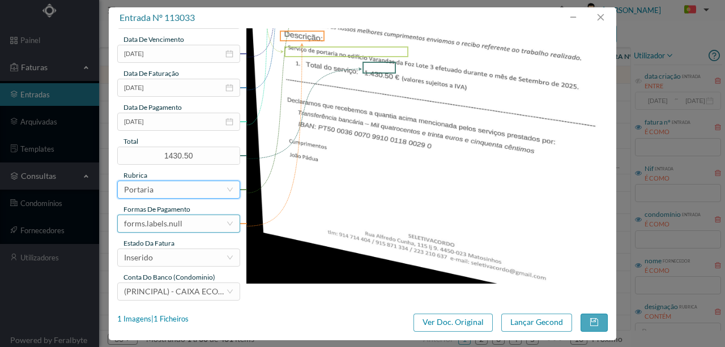
click at [177, 221] on div "forms.labels.null" at bounding box center [153, 223] width 58 height 17
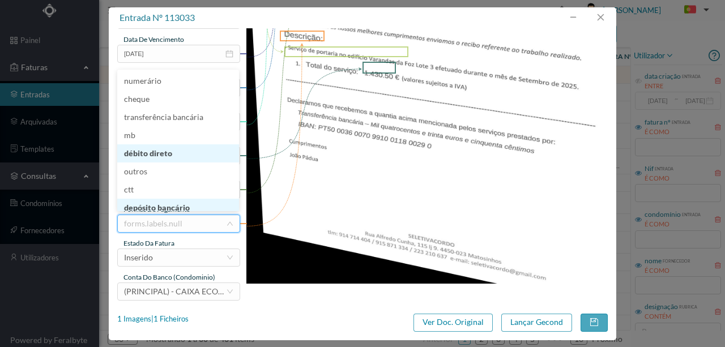
scroll to position [4, 0]
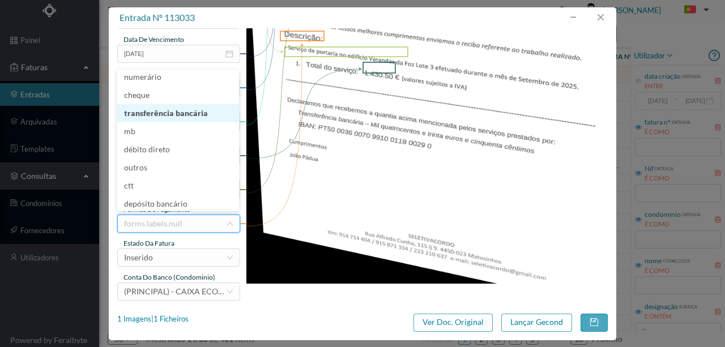
click at [169, 113] on li "transferência bancária" at bounding box center [178, 113] width 122 height 18
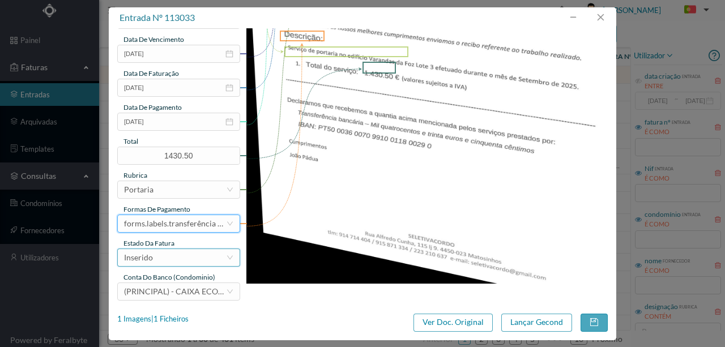
click at [166, 255] on div "Inserido" at bounding box center [175, 257] width 102 height 17
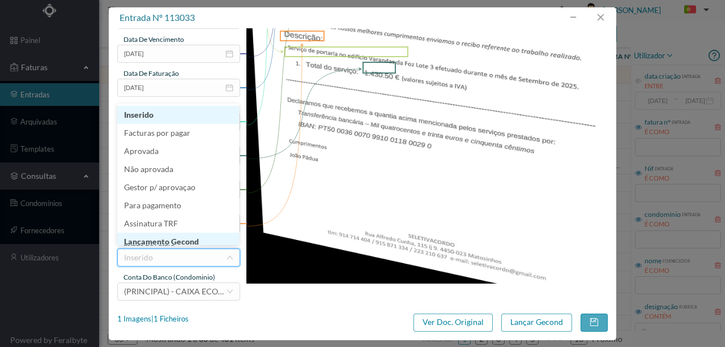
scroll to position [6, 0]
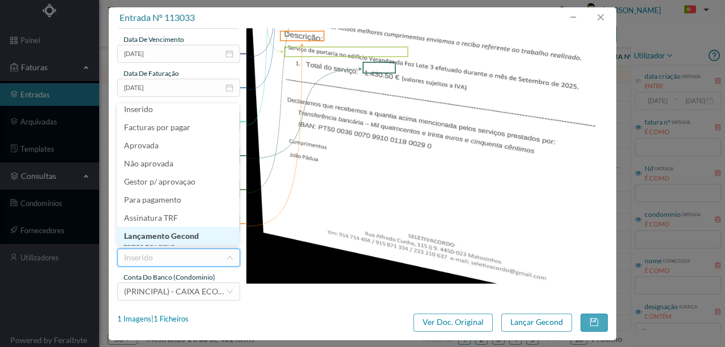
click at [186, 239] on li "Lançamento Gecond" at bounding box center [178, 236] width 122 height 18
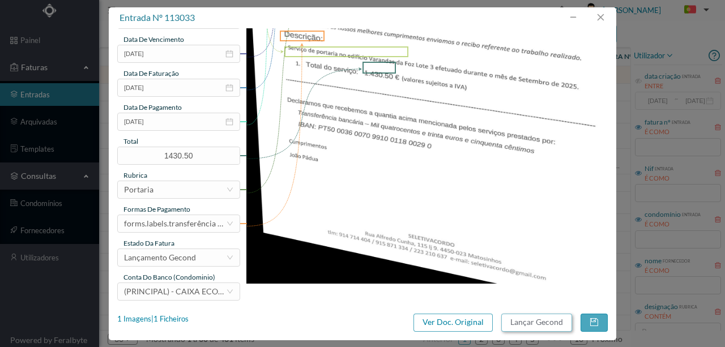
click at [514, 324] on button "Lançar Gecond" at bounding box center [537, 323] width 71 height 18
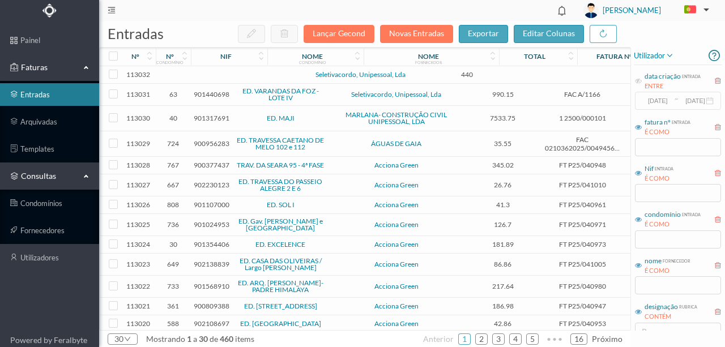
click at [258, 74] on td at bounding box center [245, 75] width 97 height 18
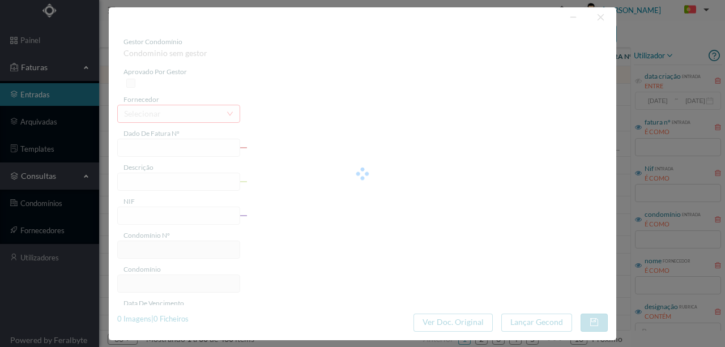
type input "COLT nais é E sa mr pie Ea"
type input "0"
type input "Invalid date"
type input "04-09-2025"
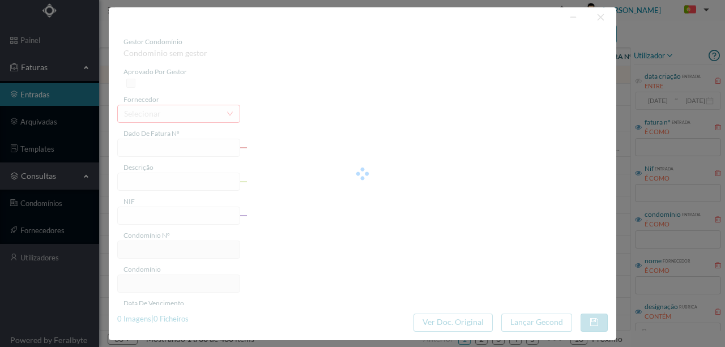
type input "440.00"
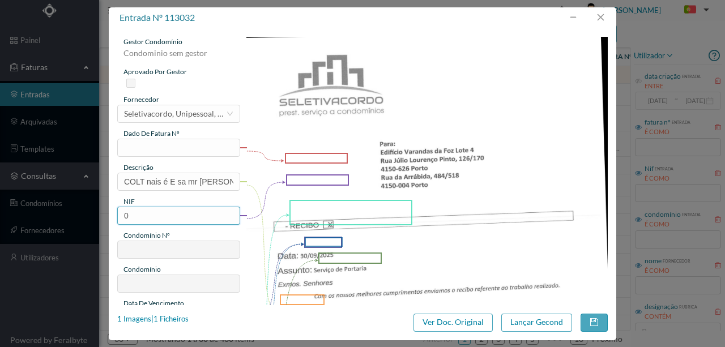
drag, startPoint x: 140, startPoint y: 216, endPoint x: 113, endPoint y: 216, distance: 26.6
click at [113, 216] on div "gestor condomínio Condominio sem gestor aprovado por gestor fornecedor selecion…" at bounding box center [363, 166] width 508 height 277
type input "6"
type input "901440698"
type input "63"
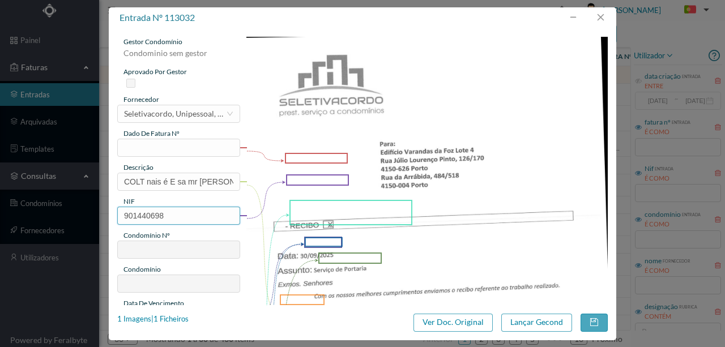
type input "ED. VARANDAS DA FOZ - LOTE IV"
type input "901440698"
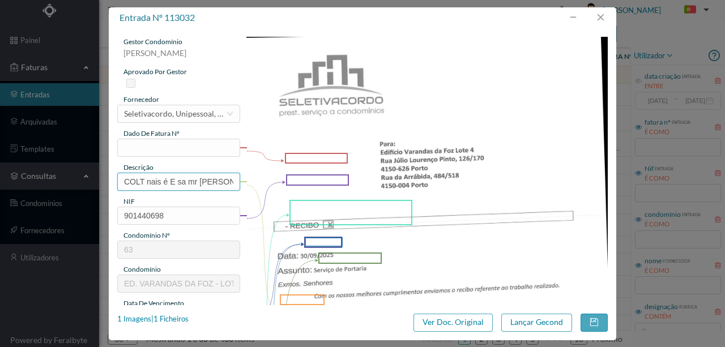
drag, startPoint x: 122, startPoint y: 183, endPoint x: 343, endPoint y: 204, distance: 222.0
click at [343, 204] on div "gestor condomínio Rui Marques aprovado por gestor fornecedor selecionar Seletiv…" at bounding box center [362, 301] width 491 height 528
type input "Portaria Setembro"
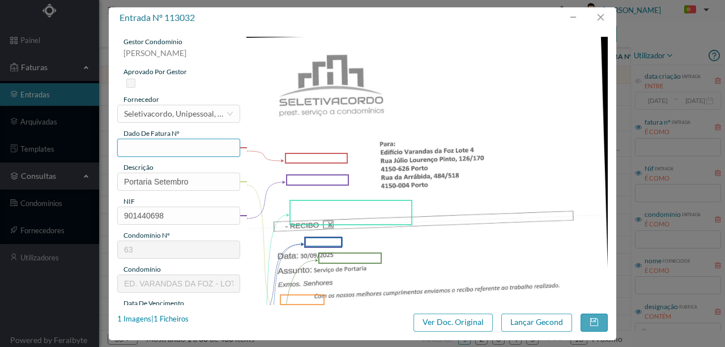
click at [143, 149] on input "text" at bounding box center [178, 148] width 123 height 18
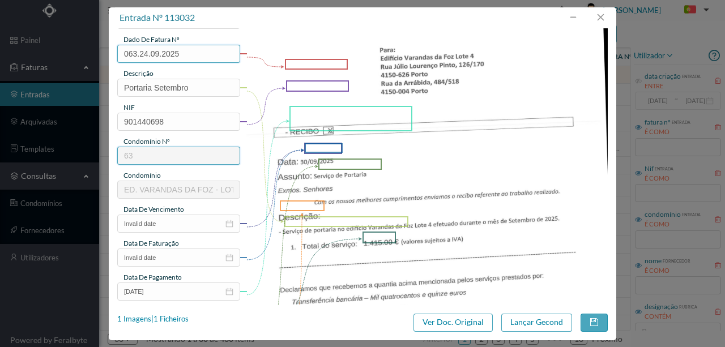
scroll to position [113, 0]
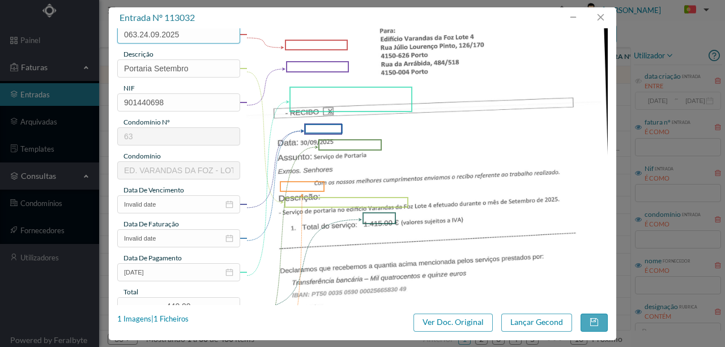
type input "063.24.09.2025"
click at [159, 210] on input "Invalid date" at bounding box center [178, 205] width 123 height 18
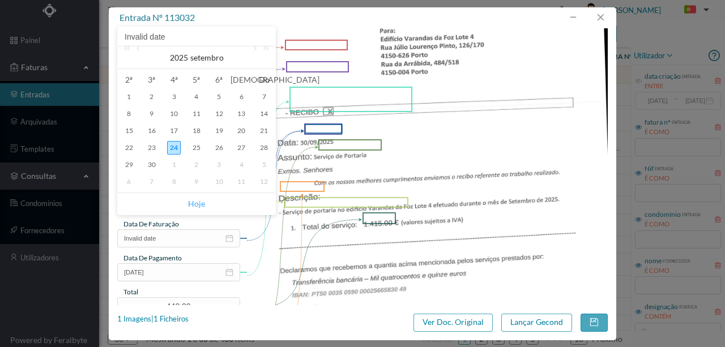
click at [199, 204] on link "Hoje" at bounding box center [196, 204] width 17 height 22
type input "24-09-2025"
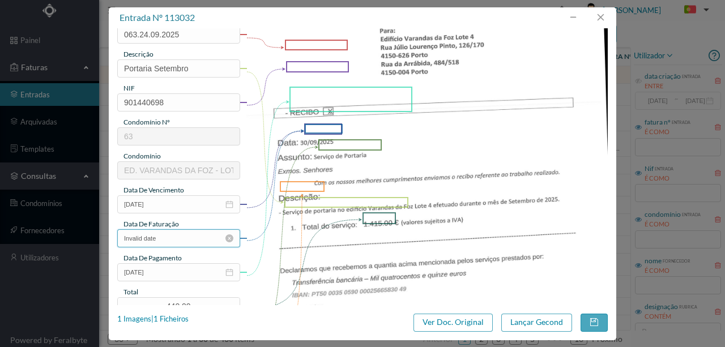
click at [166, 243] on input "Invalid date" at bounding box center [178, 239] width 123 height 18
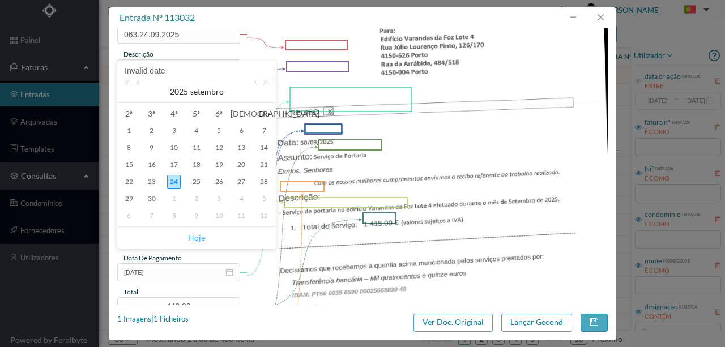
click at [193, 238] on link "Hoje" at bounding box center [196, 238] width 17 height 22
type input "24-09-2025"
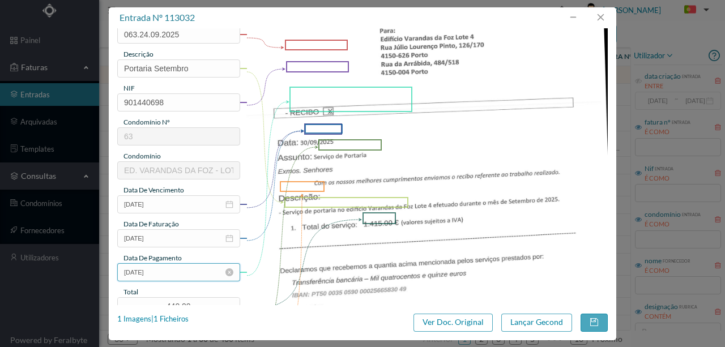
click at [169, 274] on input "04-09-2025" at bounding box center [178, 273] width 123 height 18
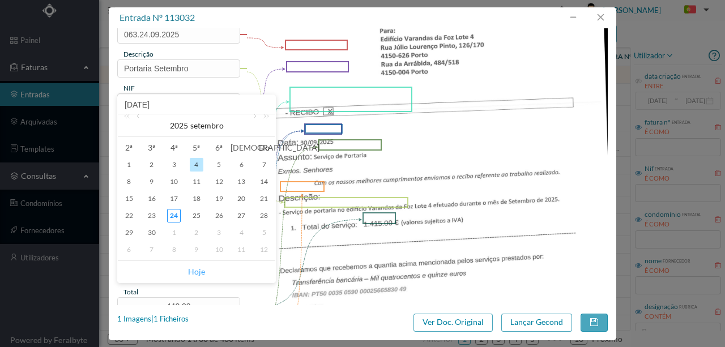
click at [195, 271] on link "Hoje" at bounding box center [196, 272] width 17 height 22
type input "24-09-2025"
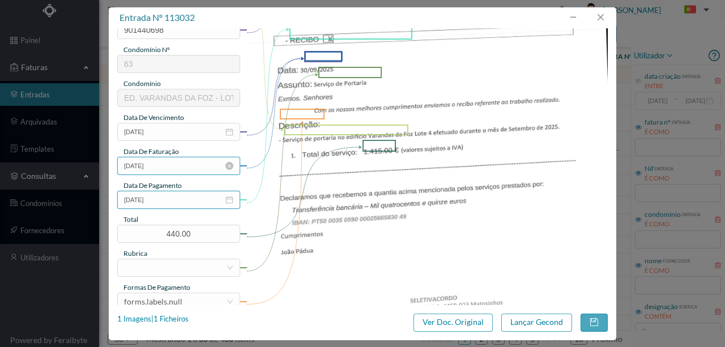
scroll to position [189, 0]
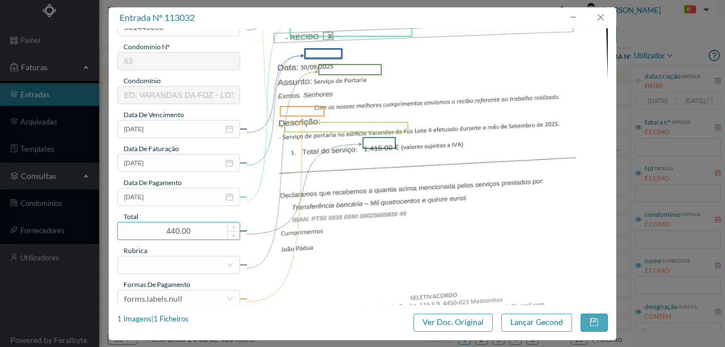
drag, startPoint x: 193, startPoint y: 229, endPoint x: 139, endPoint y: 230, distance: 53.9
click at [141, 230] on input "440.00" at bounding box center [179, 231] width 122 height 17
drag, startPoint x: 194, startPoint y: 226, endPoint x: 112, endPoint y: 227, distance: 82.2
click at [112, 227] on div "gestor condomínio Rui Marques aprovado por gestor fornecedor selecionar Seletiv…" at bounding box center [363, 166] width 508 height 277
type input "1415.00"
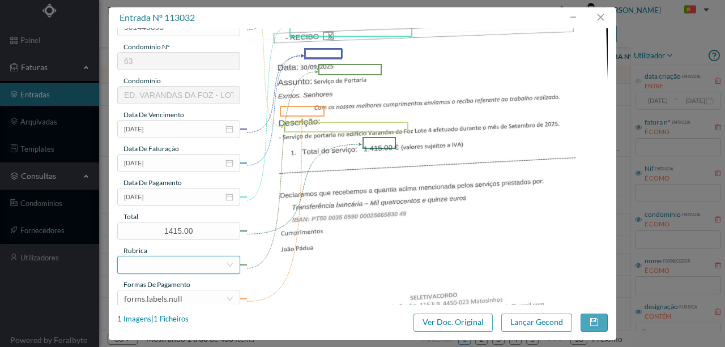
click at [147, 260] on div at bounding box center [175, 265] width 102 height 17
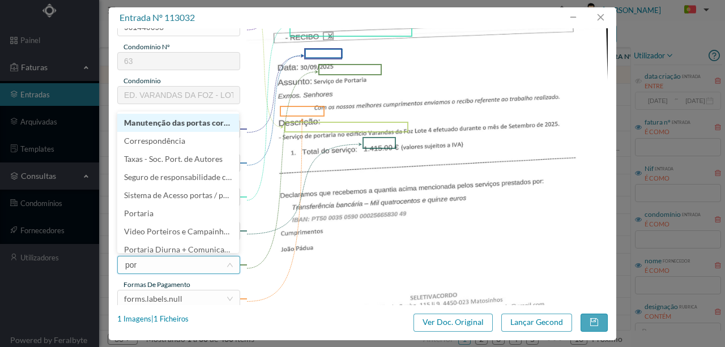
type input "port"
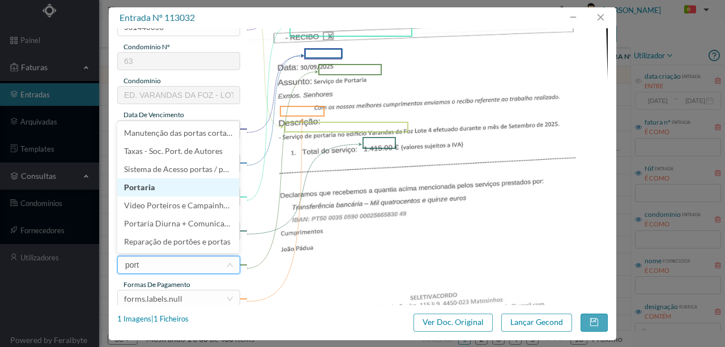
click at [141, 184] on li "Portaria" at bounding box center [178, 188] width 122 height 18
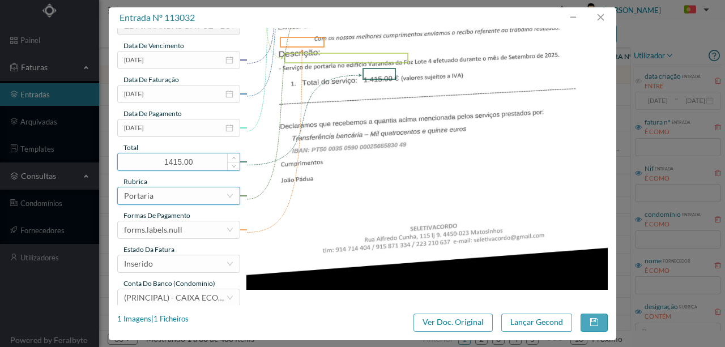
scroll to position [268, 0]
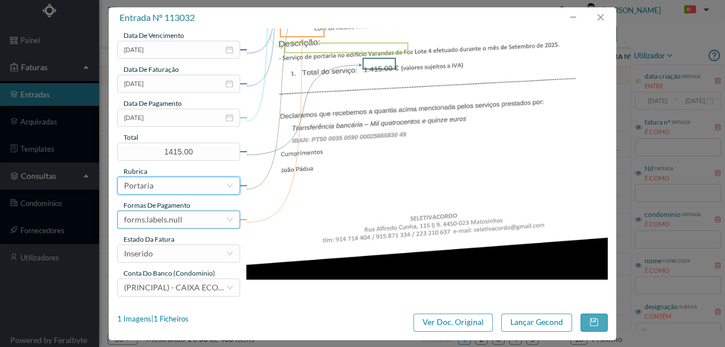
click at [160, 220] on div "forms.labels.null" at bounding box center [153, 219] width 58 height 17
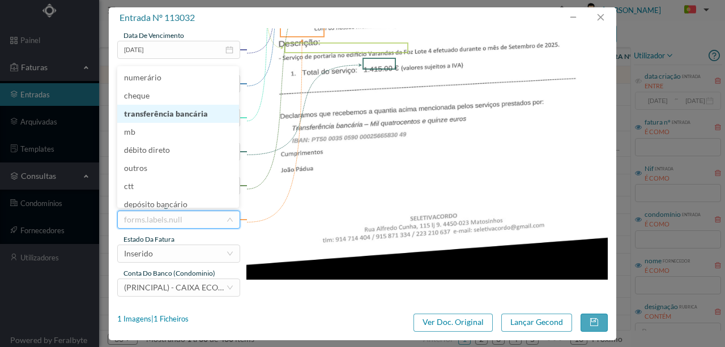
click at [165, 118] on li "transferência bancária" at bounding box center [178, 114] width 122 height 18
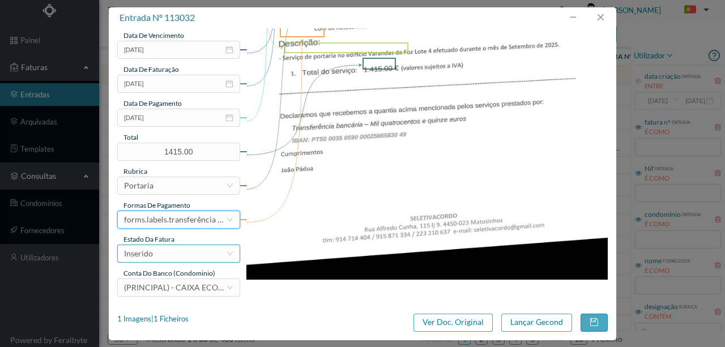
click at [163, 254] on div "Inserido" at bounding box center [175, 253] width 102 height 17
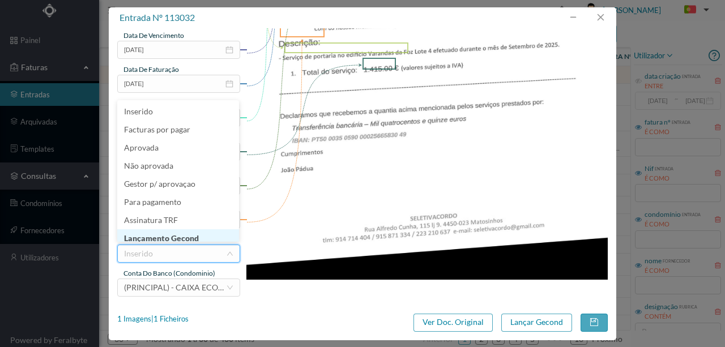
scroll to position [6, 0]
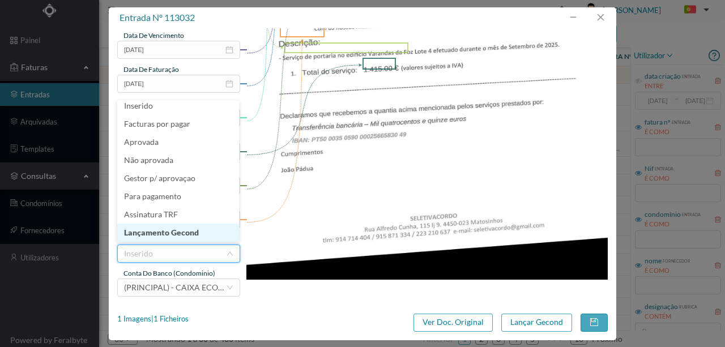
click at [180, 234] on li "Lançamento Gecond" at bounding box center [178, 233] width 122 height 18
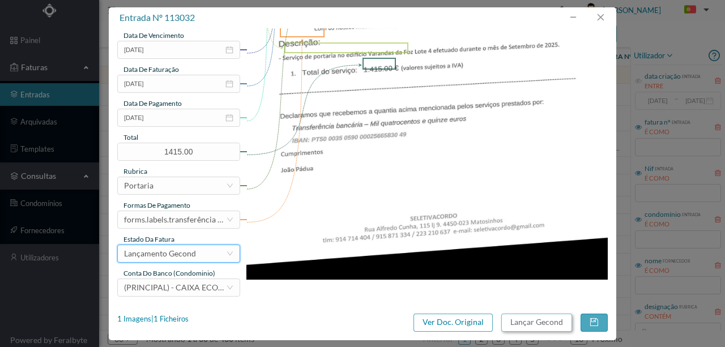
click at [540, 324] on button "Lançar Gecond" at bounding box center [537, 323] width 71 height 18
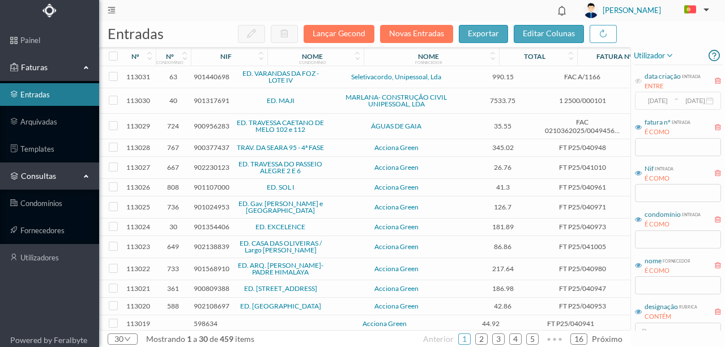
click at [204, 76] on span "901440698" at bounding box center [212, 77] width 36 height 9
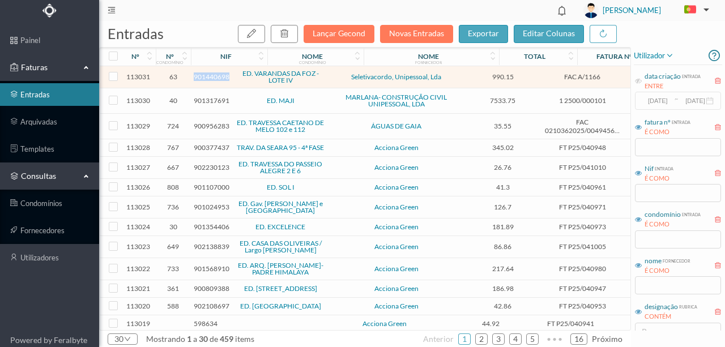
click at [204, 76] on span "901440698" at bounding box center [212, 77] width 36 height 9
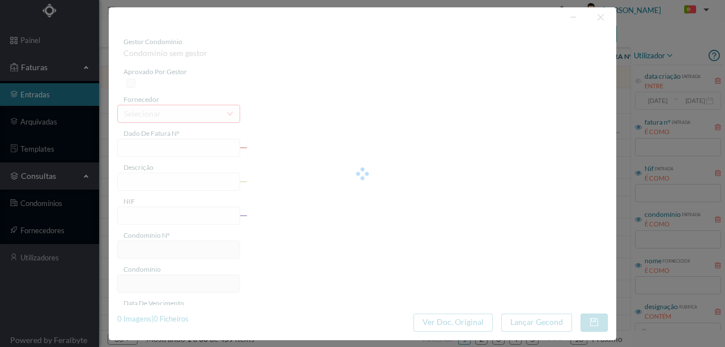
type input "FAC A/1166"
type input "Serviço de Portaria -Prestados no mês de Setembro."
type input "901440698"
type input "2025-09-22"
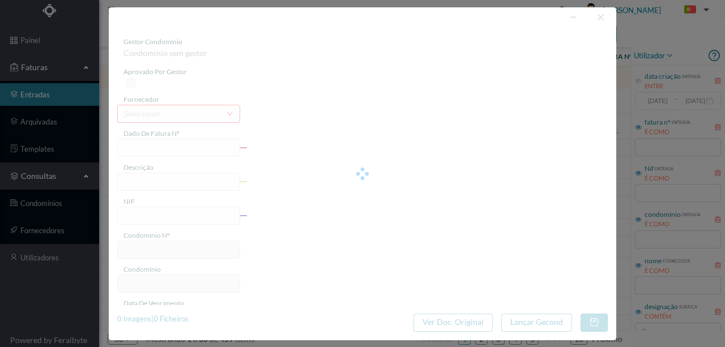
type input "990.15"
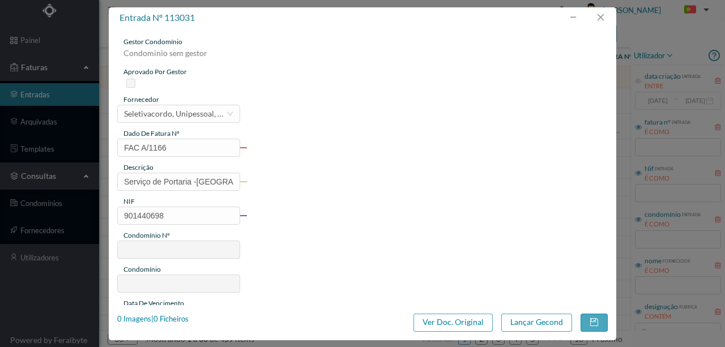
type input "63"
type input "ED. VARANDAS DA FOZ - LOTE IV"
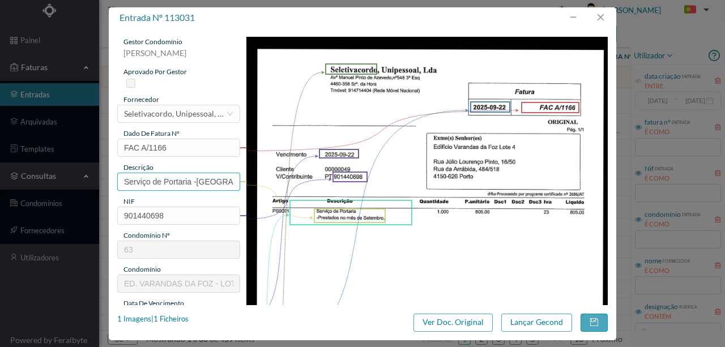
scroll to position [0, 77]
drag, startPoint x: 194, startPoint y: 181, endPoint x: 283, endPoint y: 184, distance: 89.0
click at [283, 184] on div "gestor condomínio Rui Marques aprovado por gestor fornecedor selecionar Seletiv…" at bounding box center [362, 301] width 491 height 528
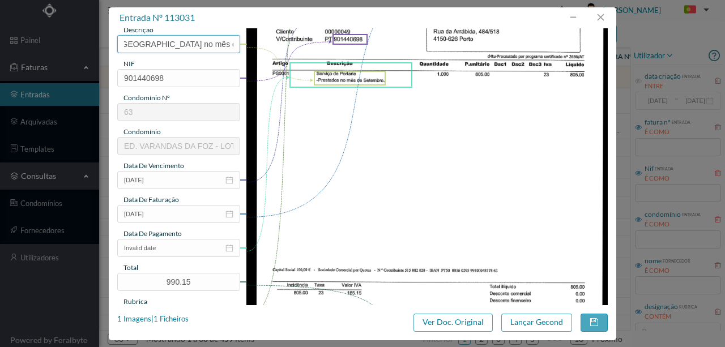
scroll to position [151, 0]
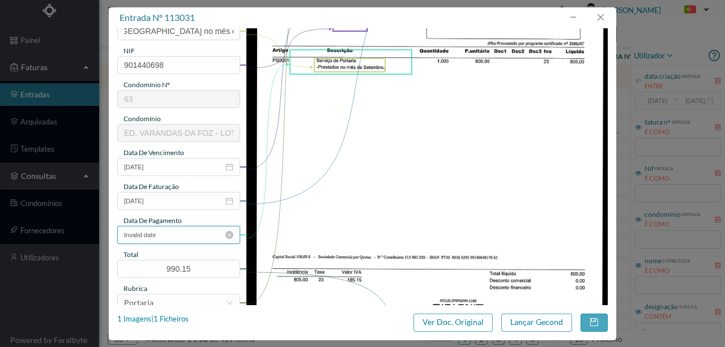
click at [198, 234] on input "Invalid date" at bounding box center [178, 235] width 123 height 18
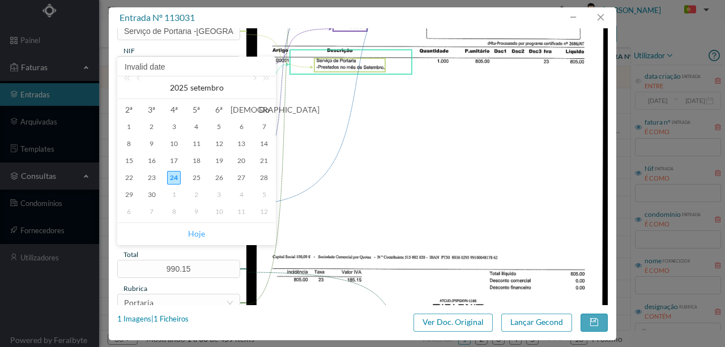
click at [199, 232] on link "Hoje" at bounding box center [196, 234] width 17 height 22
type input "[DATE]"
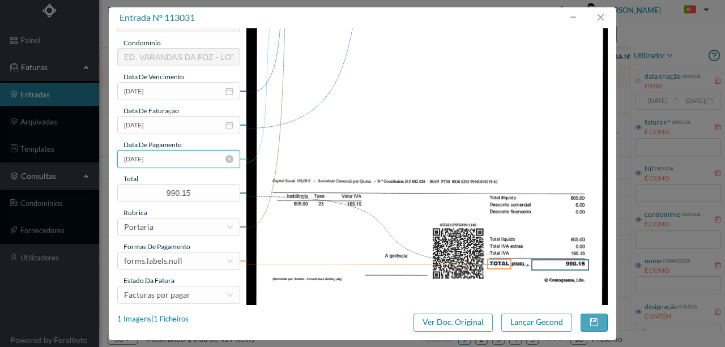
scroll to position [264, 0]
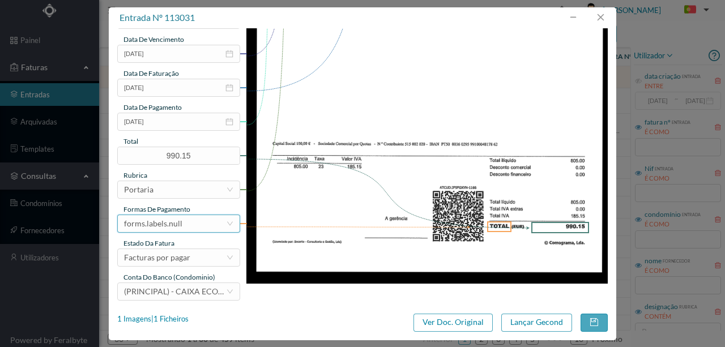
click at [184, 220] on div "forms.labels.null" at bounding box center [175, 223] width 102 height 17
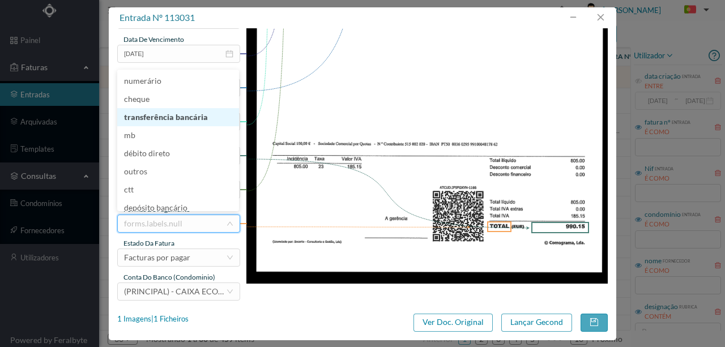
click at [181, 118] on li "transferência bancária" at bounding box center [178, 117] width 122 height 18
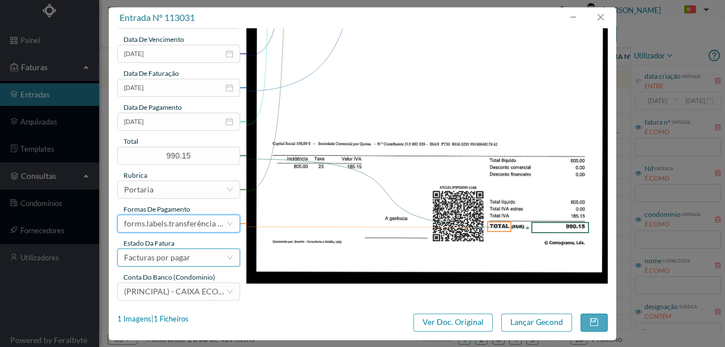
click at [176, 256] on div "Facturas por pagar" at bounding box center [157, 257] width 66 height 17
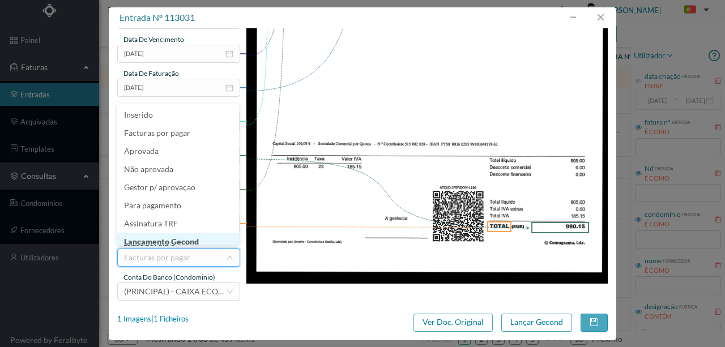
scroll to position [6, 0]
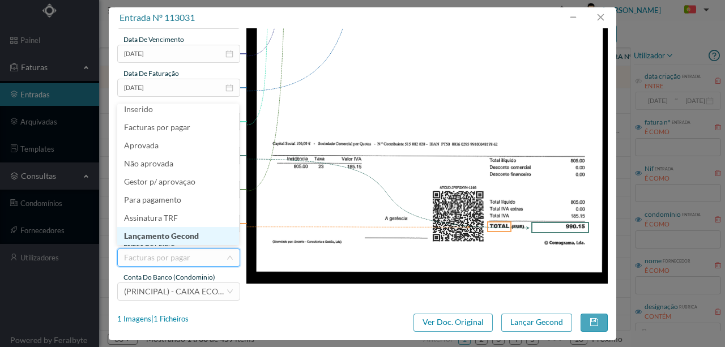
click at [186, 241] on li "Lançamento Gecond" at bounding box center [178, 236] width 122 height 18
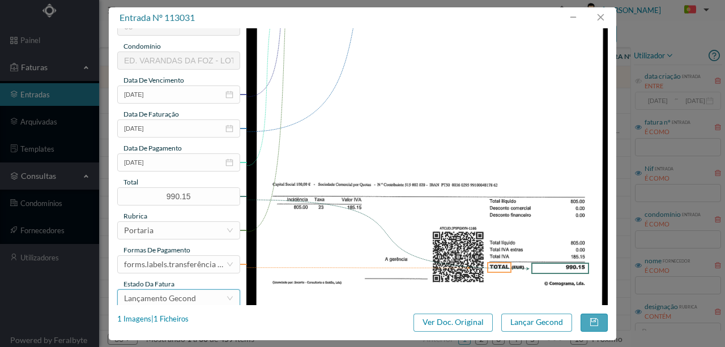
scroll to position [264, 0]
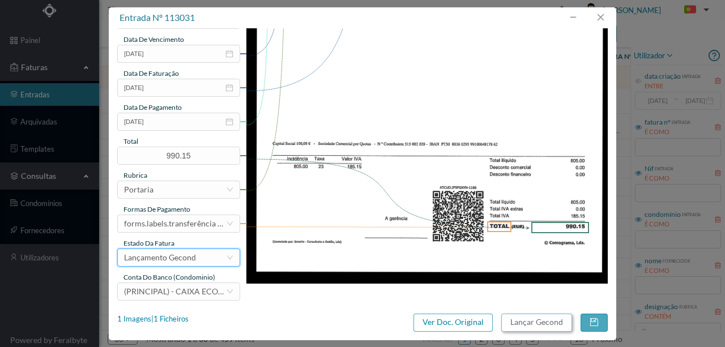
click at [559, 321] on button "Lançar Gecond" at bounding box center [537, 323] width 71 height 18
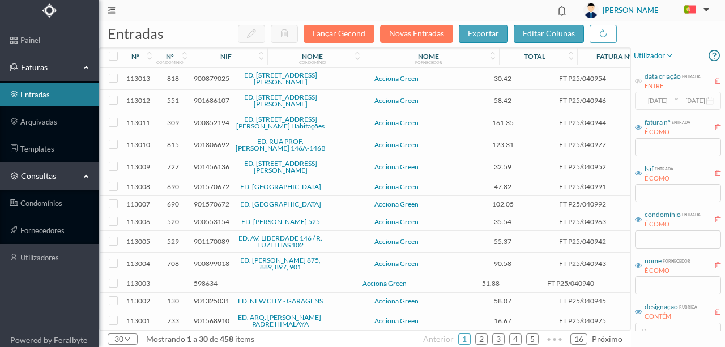
scroll to position [348, 0]
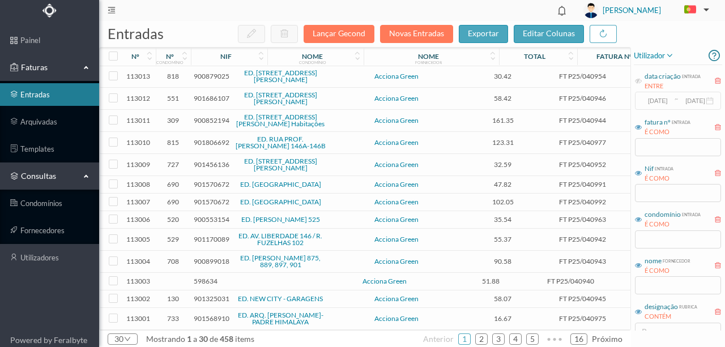
click at [201, 277] on span "598634" at bounding box center [206, 281] width 24 height 9
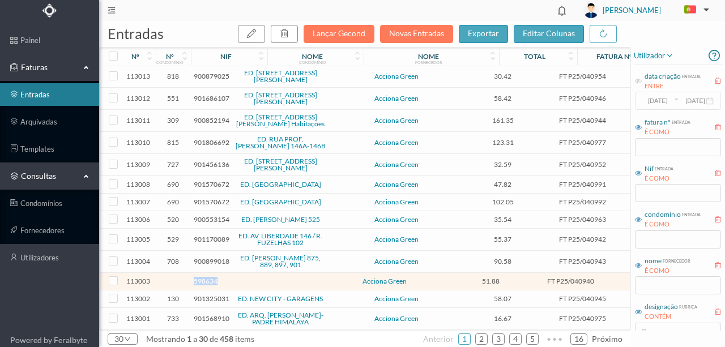
click at [201, 277] on span "598634" at bounding box center [206, 281] width 24 height 9
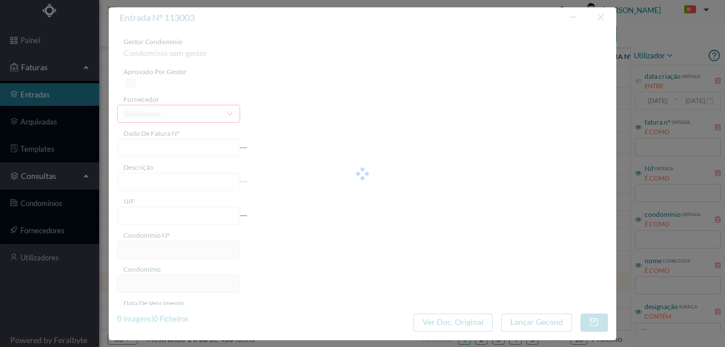
type input "FT P25/040940"
type input "DAS AUSTRALIAS 528"
type input "598634"
type input "19-10-2025"
type input "19-09-2025"
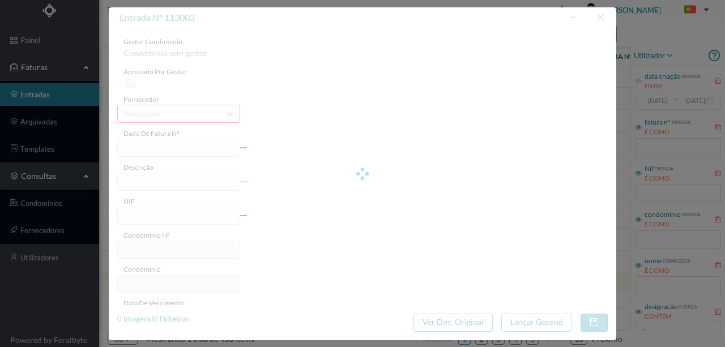
type input "19-10-2025"
type input "51.88"
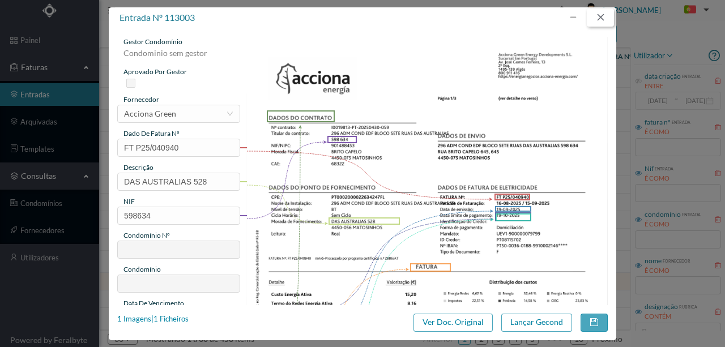
click at [605, 18] on button "button" at bounding box center [600, 18] width 27 height 18
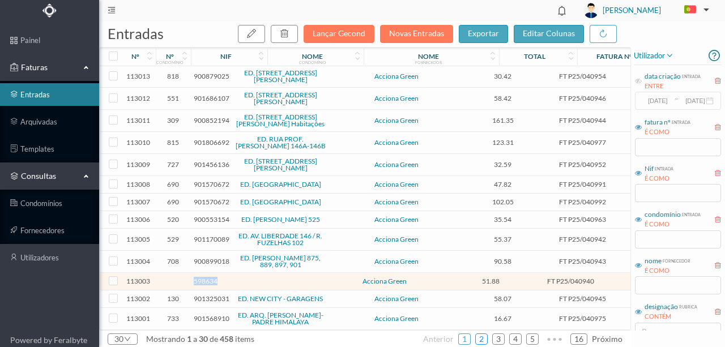
click at [483, 337] on link "2" at bounding box center [481, 339] width 11 height 17
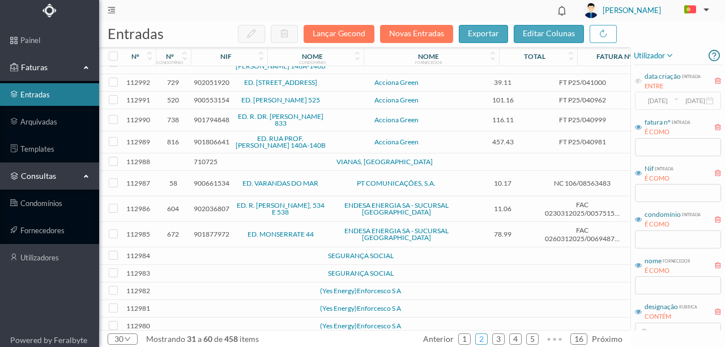
scroll to position [189, 0]
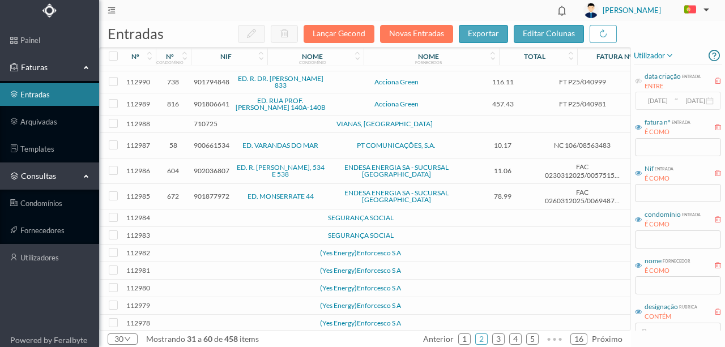
click at [199, 223] on td at bounding box center [245, 219] width 97 height 18
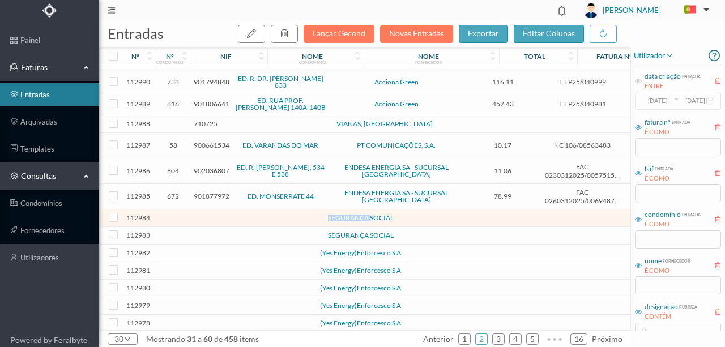
click at [199, 223] on td at bounding box center [245, 219] width 97 height 18
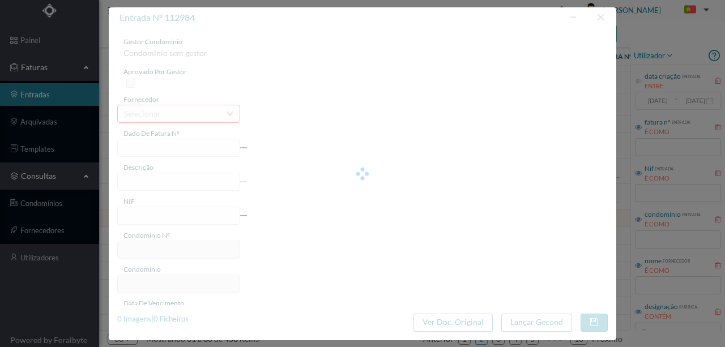
type input "0"
type input "Invalid date"
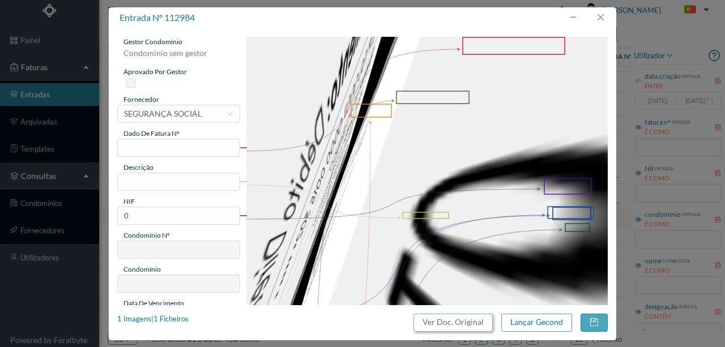
click at [472, 324] on button "Ver Doc. Original" at bounding box center [453, 323] width 79 height 18
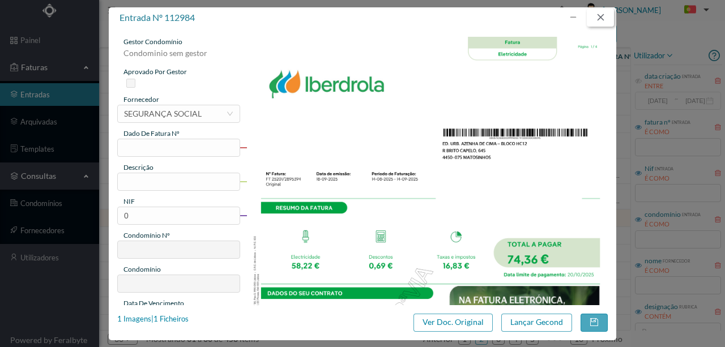
click at [596, 23] on button "button" at bounding box center [600, 18] width 27 height 18
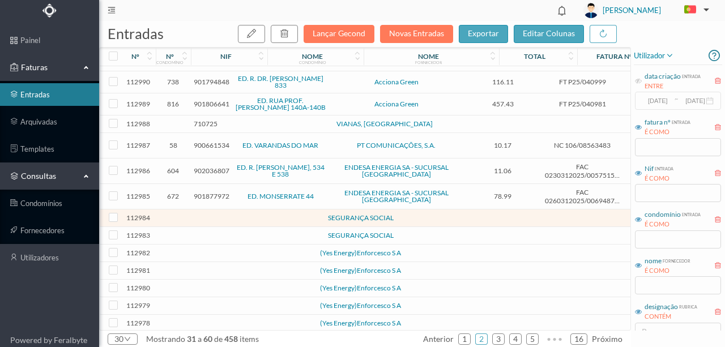
click at [169, 239] on td at bounding box center [173, 236] width 35 height 18
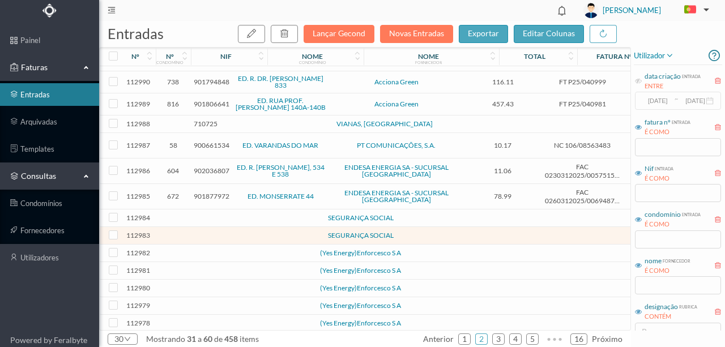
click at [169, 239] on td at bounding box center [173, 236] width 35 height 18
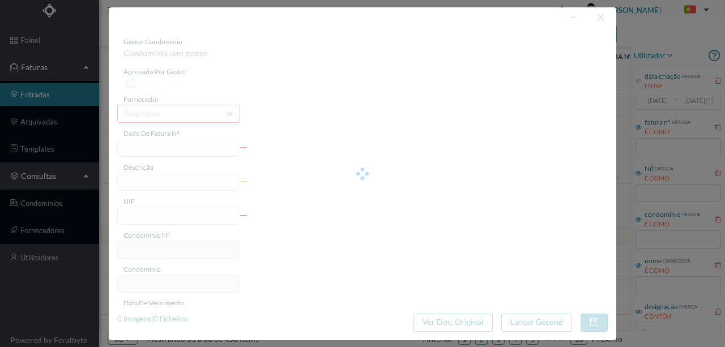
type input "0"
type input "Invalid date"
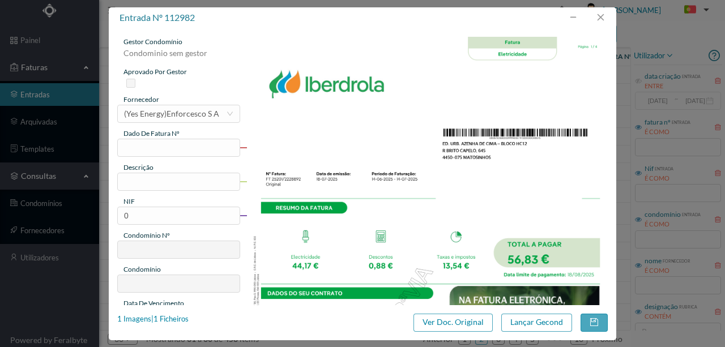
scroll to position [189, 0]
click at [603, 13] on button "button" at bounding box center [600, 18] width 27 height 18
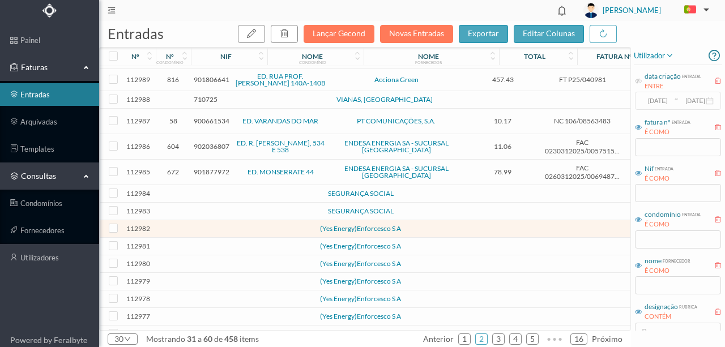
scroll to position [319, 0]
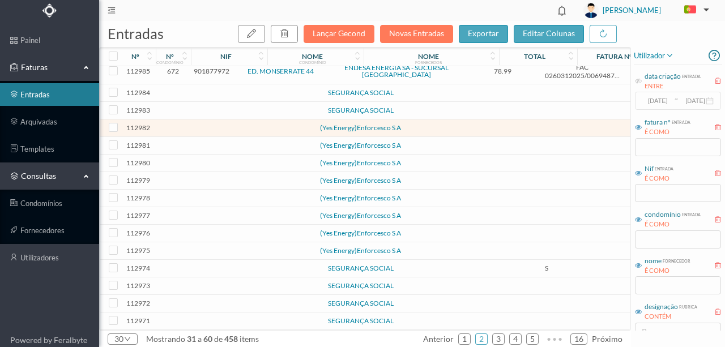
click at [188, 144] on td at bounding box center [173, 146] width 35 height 18
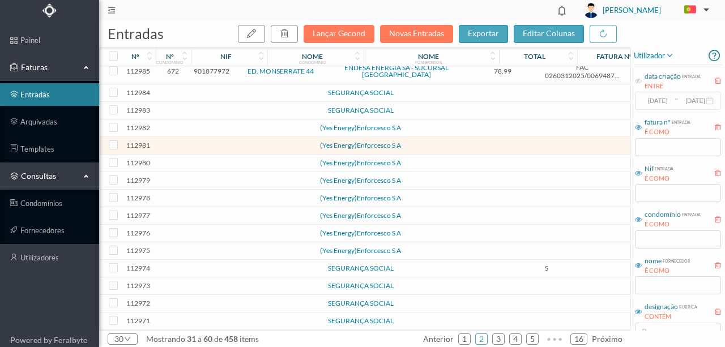
click at [188, 144] on td at bounding box center [173, 146] width 35 height 18
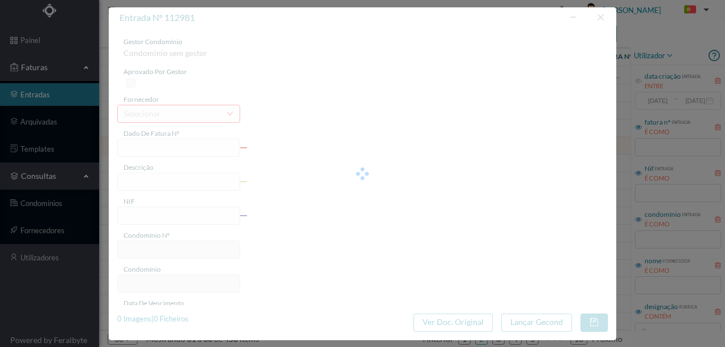
type input "0"
type input "Invalid date"
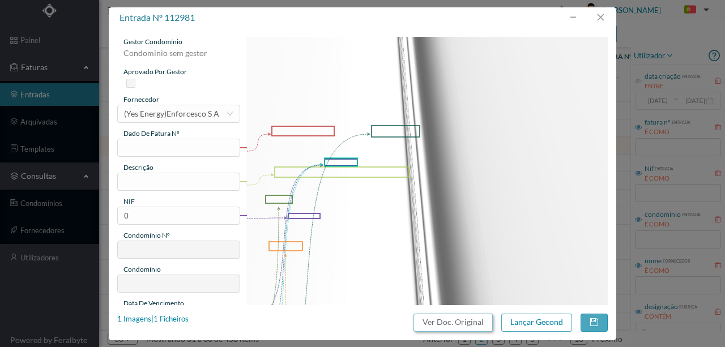
click at [461, 322] on button "Ver Doc. Original" at bounding box center [453, 323] width 79 height 18
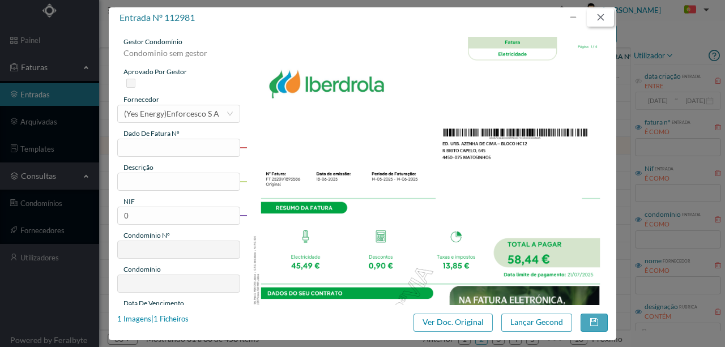
click at [604, 23] on button "button" at bounding box center [600, 18] width 27 height 18
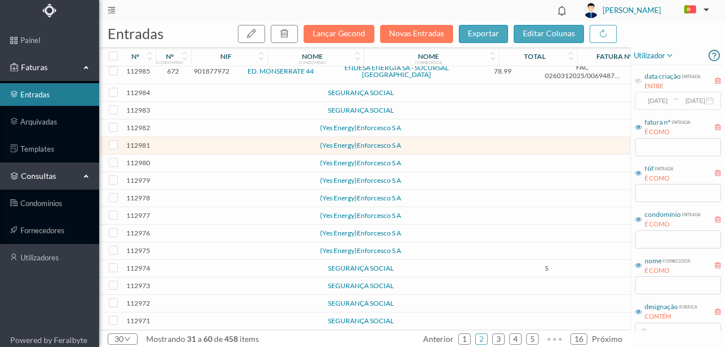
click at [191, 177] on td at bounding box center [194, 181] width 6 height 18
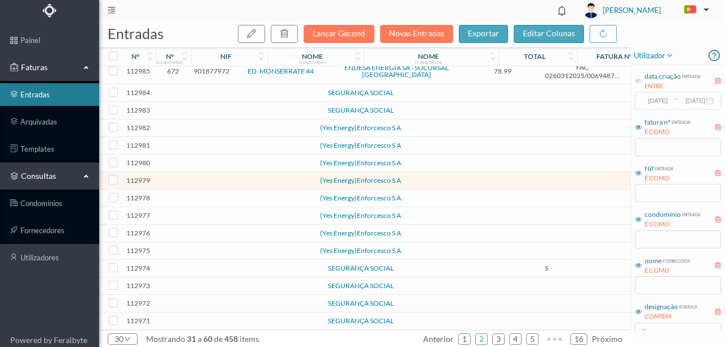
click at [191, 177] on td at bounding box center [194, 181] width 6 height 18
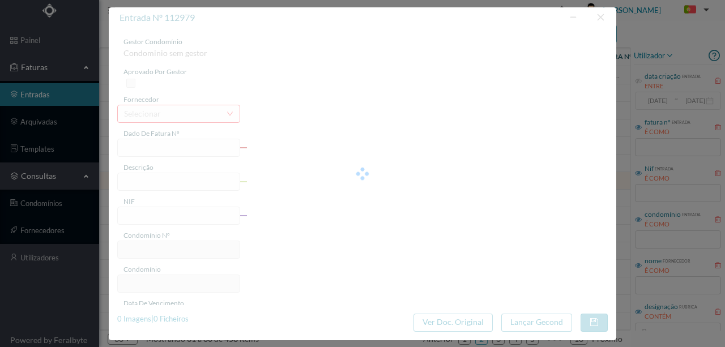
type input "0"
type input "Invalid date"
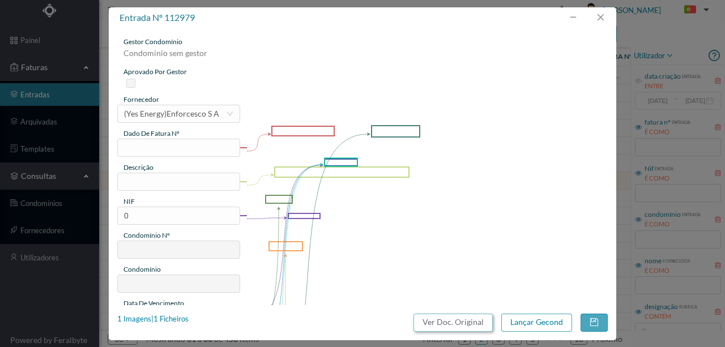
click at [466, 323] on button "Ver Doc. Original" at bounding box center [453, 323] width 79 height 18
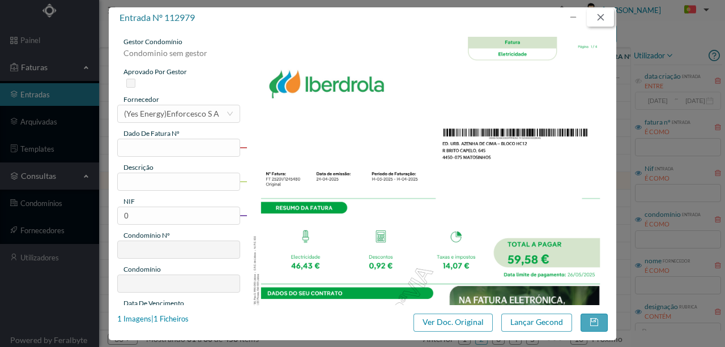
click at [598, 18] on button "button" at bounding box center [600, 18] width 27 height 18
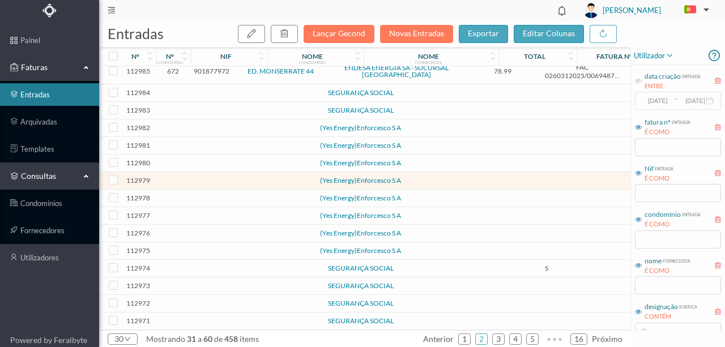
click at [172, 198] on td at bounding box center [173, 199] width 35 height 18
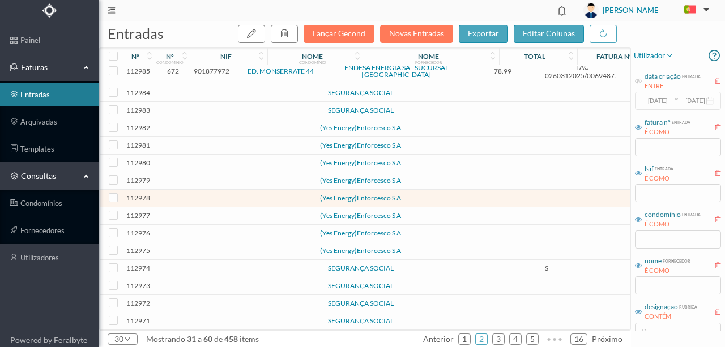
click at [172, 198] on td at bounding box center [173, 199] width 35 height 18
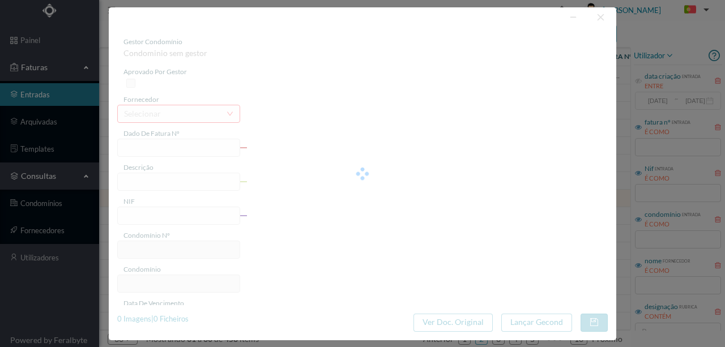
type input "0"
type input "Invalid date"
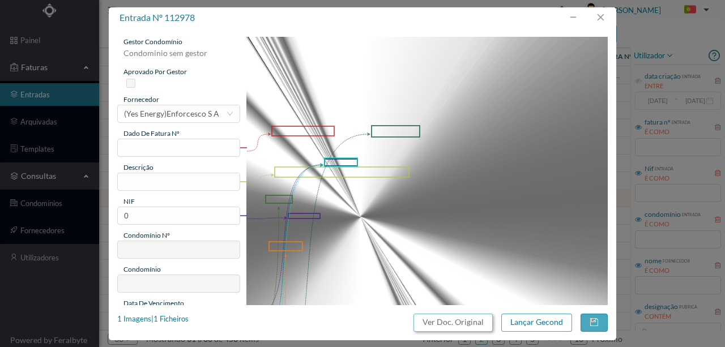
click at [426, 322] on button "Ver Doc. Original" at bounding box center [453, 323] width 79 height 18
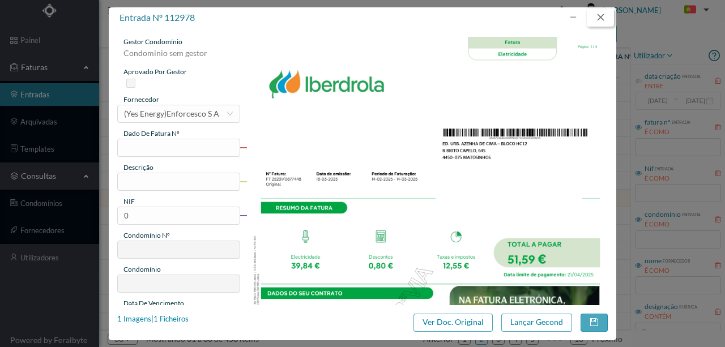
click at [598, 16] on button "button" at bounding box center [600, 18] width 27 height 18
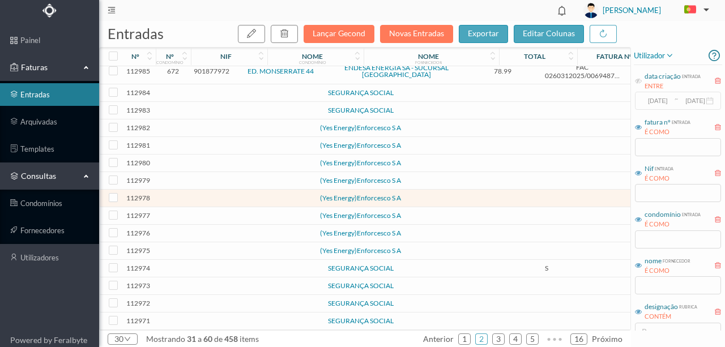
click at [189, 213] on td at bounding box center [173, 216] width 35 height 18
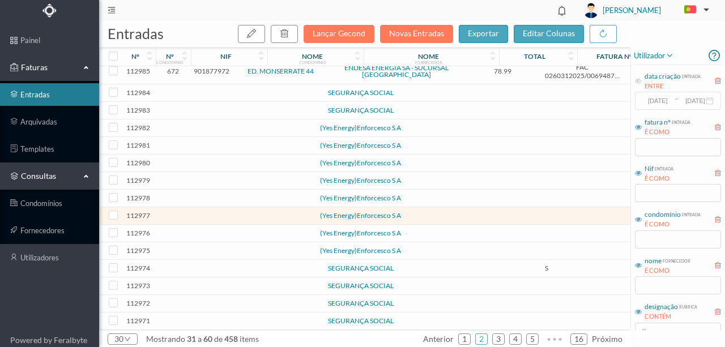
click at [189, 213] on td at bounding box center [173, 216] width 35 height 18
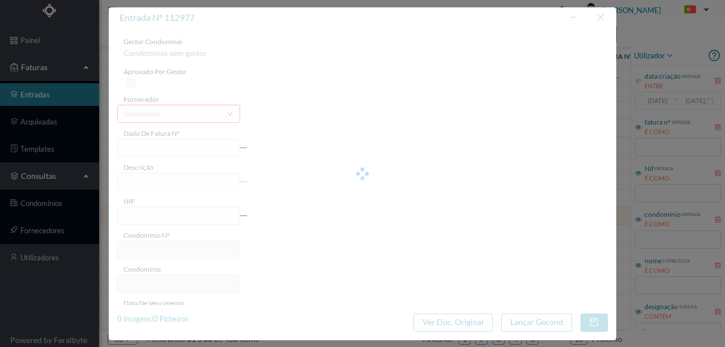
type input "0"
type input "Invalid date"
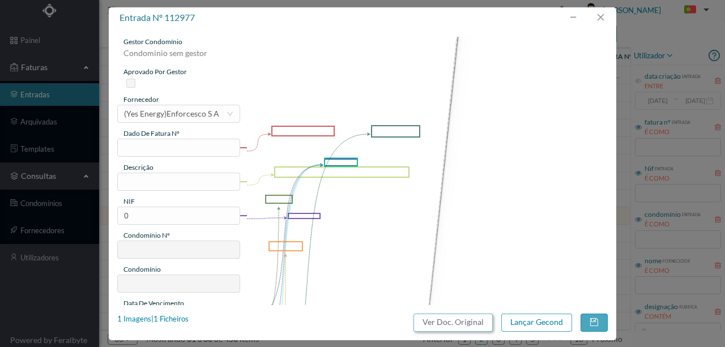
click at [465, 320] on button "Ver Doc. Original" at bounding box center [453, 323] width 79 height 18
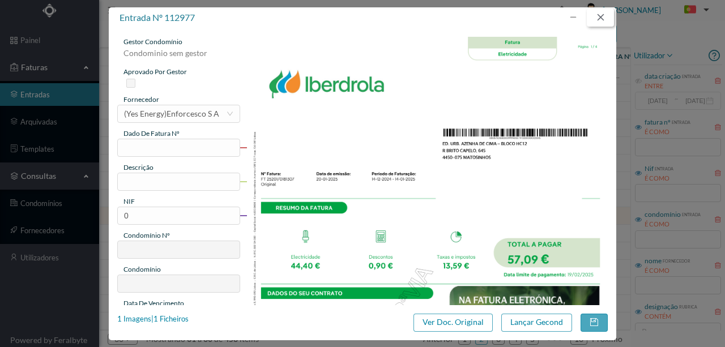
click at [598, 16] on button "button" at bounding box center [600, 18] width 27 height 18
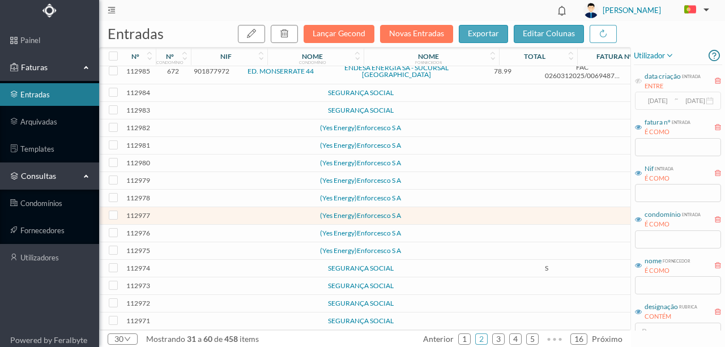
click at [192, 234] on td at bounding box center [194, 234] width 6 height 18
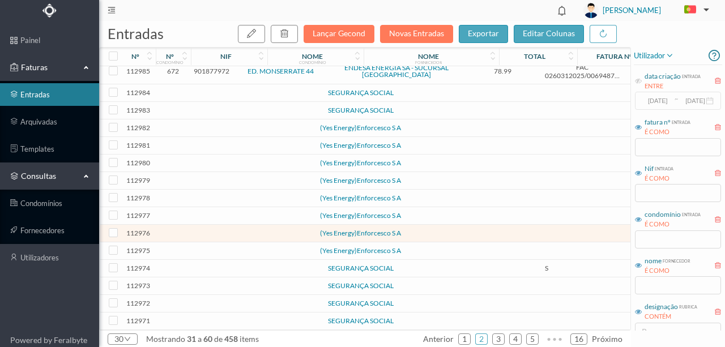
click at [192, 234] on td at bounding box center [194, 234] width 6 height 18
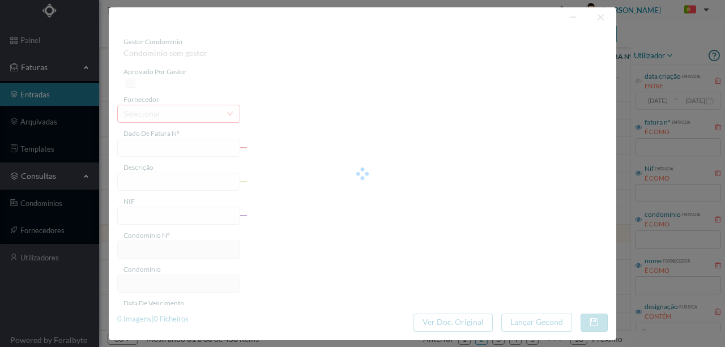
type input "0"
type input "Invalid date"
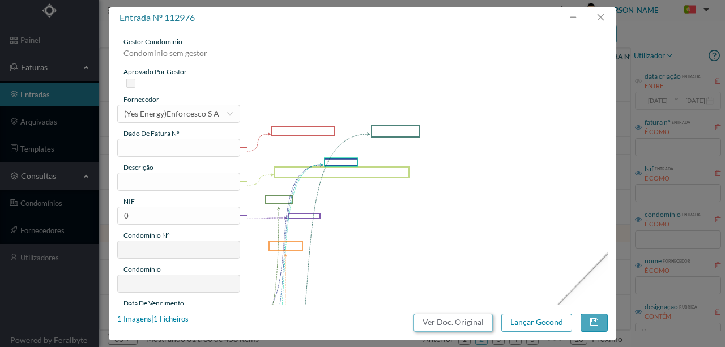
click at [455, 321] on button "Ver Doc. Original" at bounding box center [453, 323] width 79 height 18
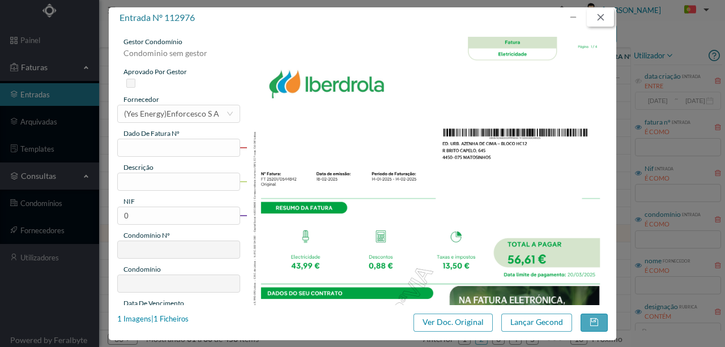
click at [603, 16] on button "button" at bounding box center [600, 18] width 27 height 18
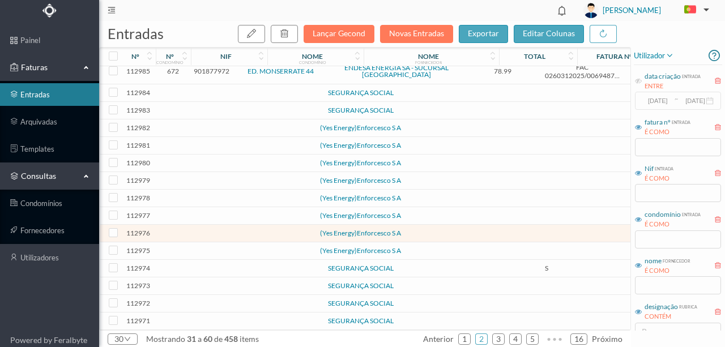
click at [192, 268] on td at bounding box center [194, 269] width 6 height 18
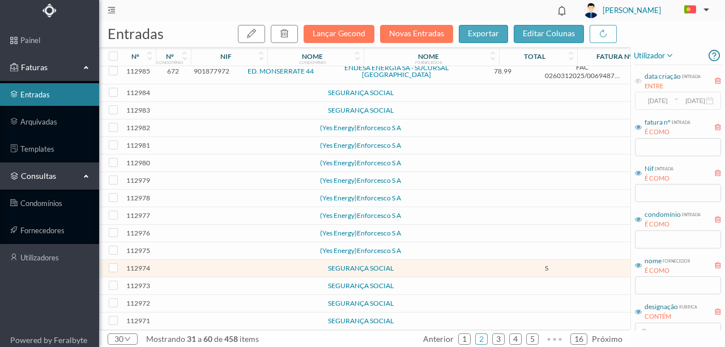
click at [192, 268] on td at bounding box center [194, 269] width 6 height 18
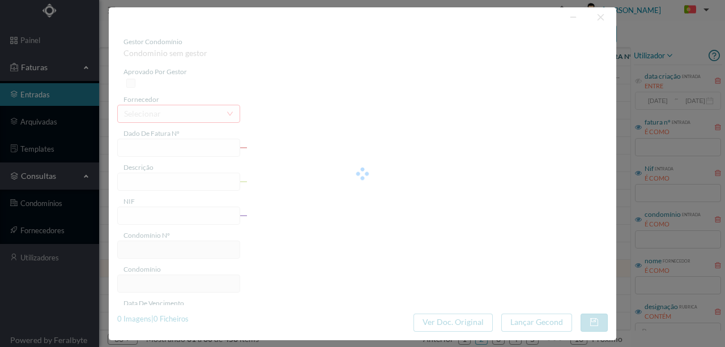
type input "S"
type input "0"
type input "Invalid date"
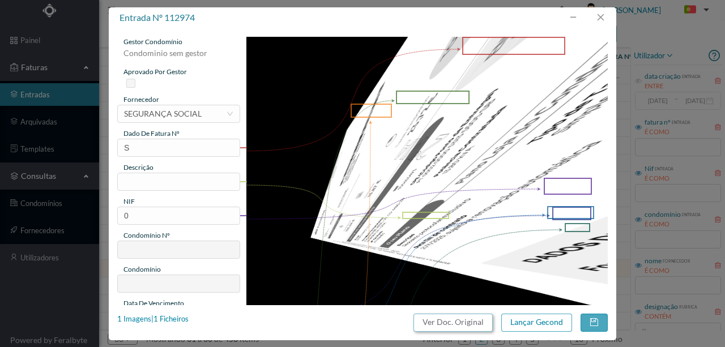
click at [444, 326] on button "Ver Doc. Original" at bounding box center [453, 323] width 79 height 18
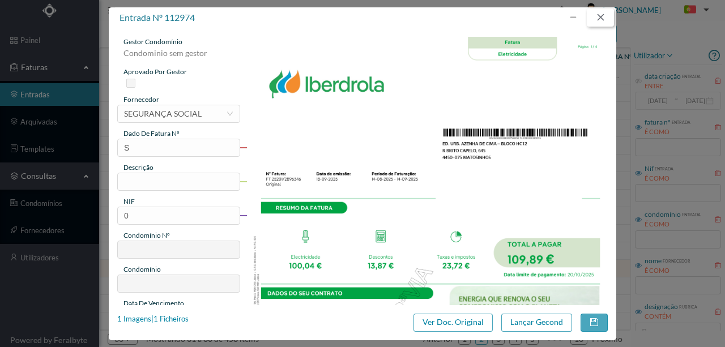
click at [601, 19] on button "button" at bounding box center [600, 18] width 27 height 18
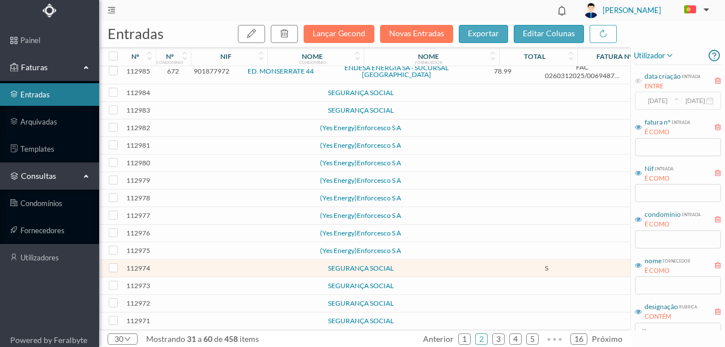
click at [195, 287] on td at bounding box center [194, 287] width 6 height 18
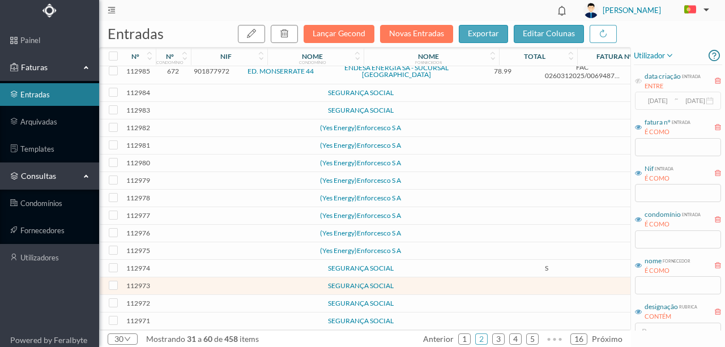
click at [195, 287] on td at bounding box center [194, 287] width 6 height 18
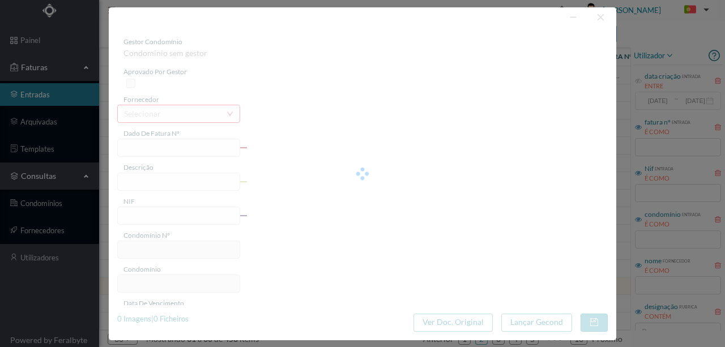
type input "0"
type input "Invalid date"
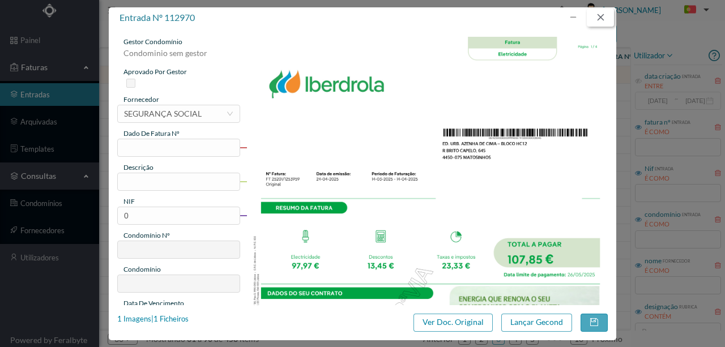
click at [602, 17] on button "button" at bounding box center [600, 18] width 27 height 18
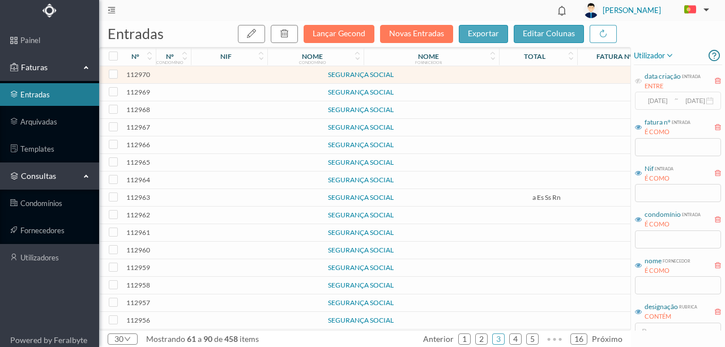
click at [167, 88] on td at bounding box center [173, 93] width 35 height 18
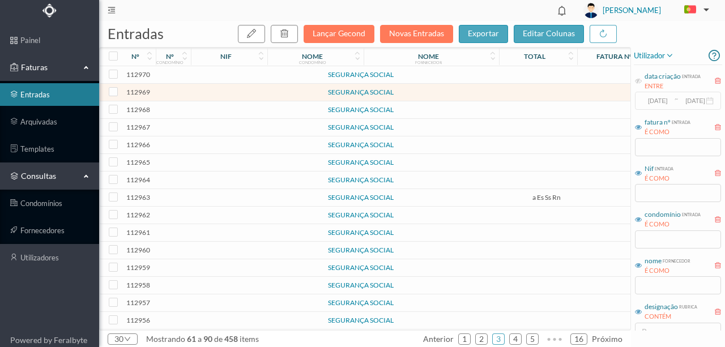
click at [167, 88] on td at bounding box center [173, 93] width 35 height 18
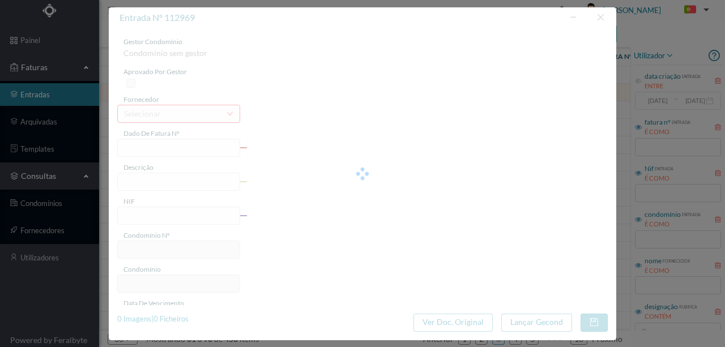
type input "0"
type input "Invalid date"
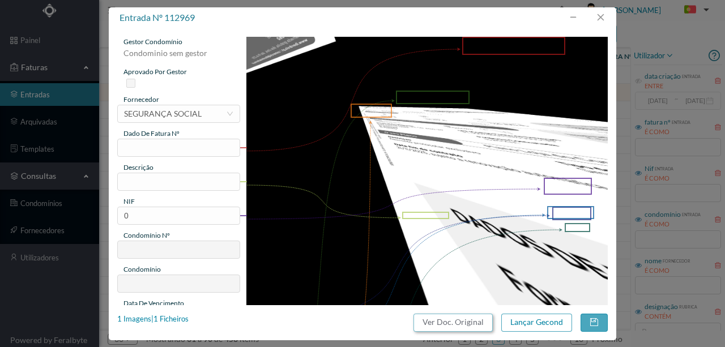
click at [439, 324] on button "Ver Doc. Original" at bounding box center [453, 323] width 79 height 18
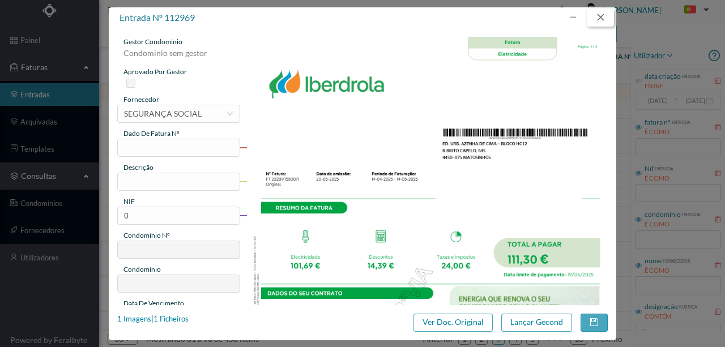
click at [601, 15] on button "button" at bounding box center [600, 18] width 27 height 18
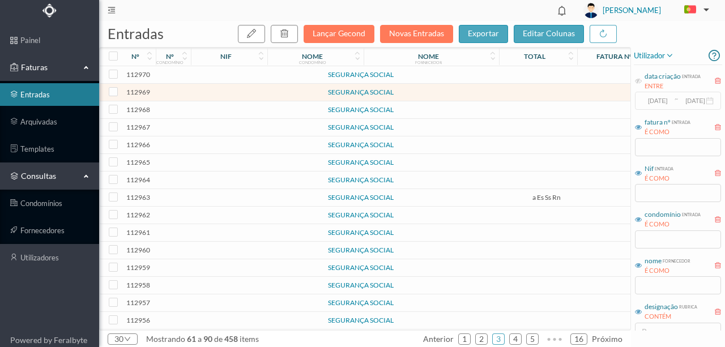
click at [171, 109] on td at bounding box center [173, 110] width 35 height 18
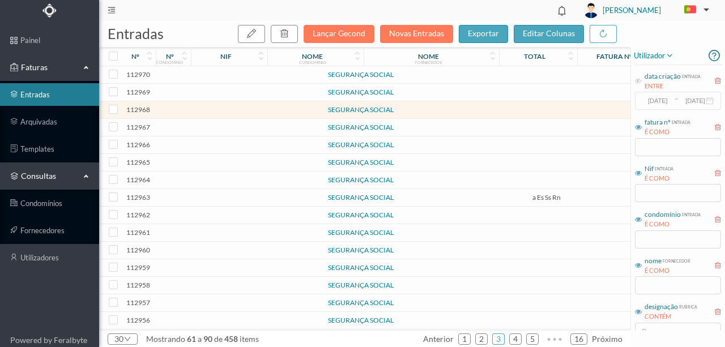
click at [171, 109] on td at bounding box center [173, 110] width 35 height 18
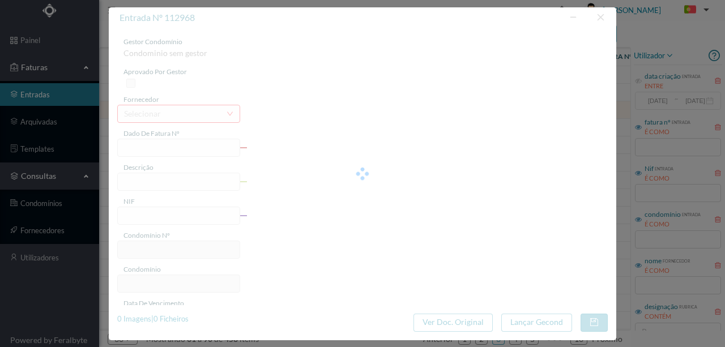
type input "CARR US"
type input "0"
type input "Invalid date"
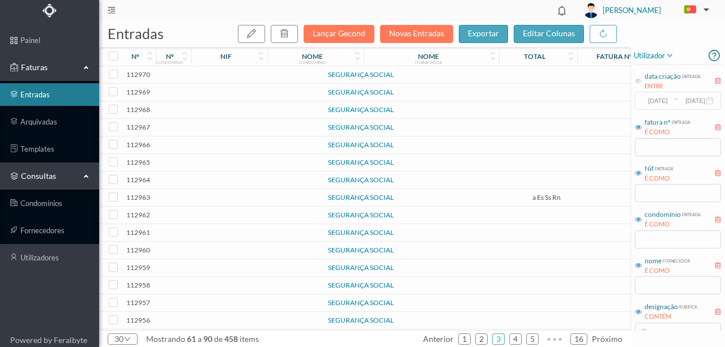
scroll to position [113, 0]
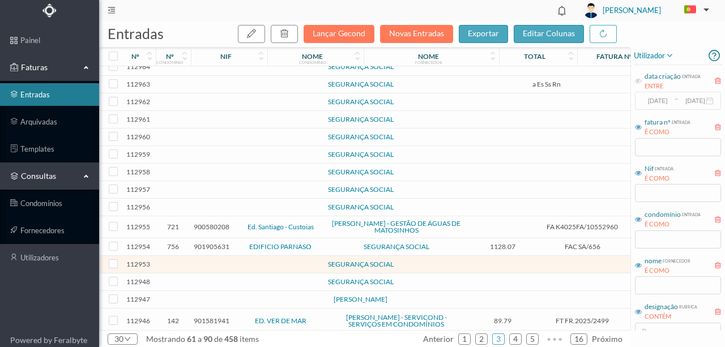
click at [175, 277] on td at bounding box center [173, 283] width 35 height 18
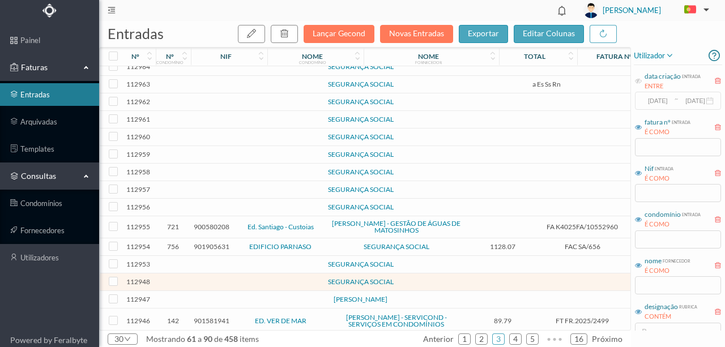
click at [175, 277] on td at bounding box center [173, 283] width 35 height 18
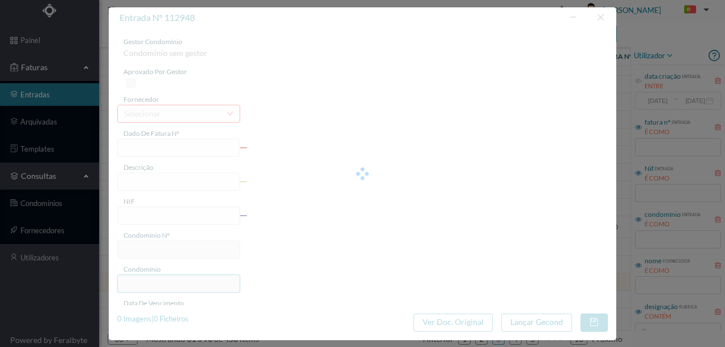
type input "0"
type input "Invalid date"
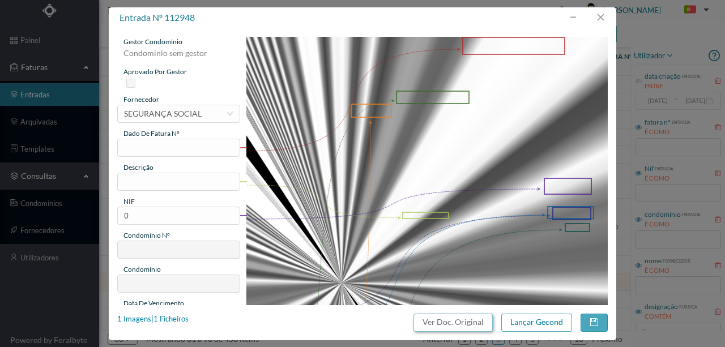
click at [448, 322] on button "Ver Doc. Original" at bounding box center [453, 323] width 79 height 18
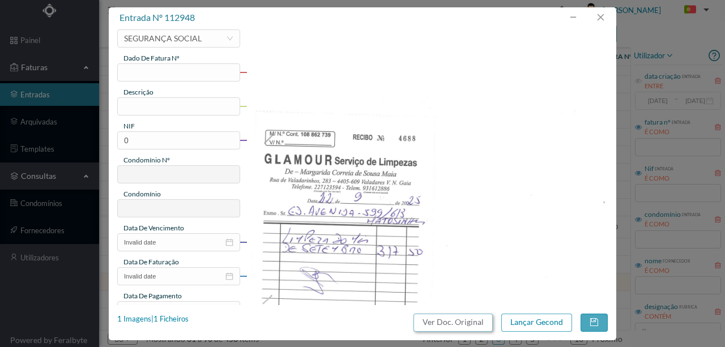
scroll to position [0, 0]
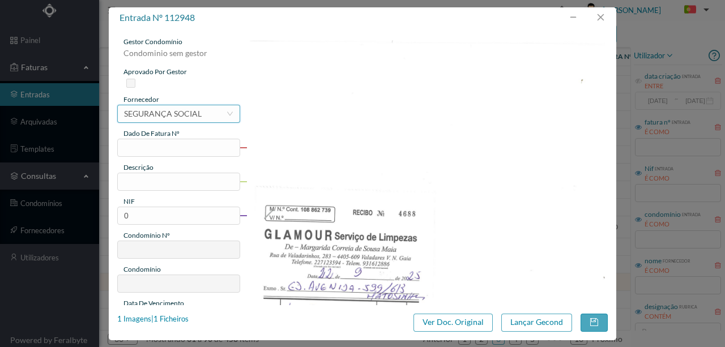
click at [146, 114] on div "SEGURANÇA SOCIAL" at bounding box center [163, 113] width 78 height 17
type input "glam"
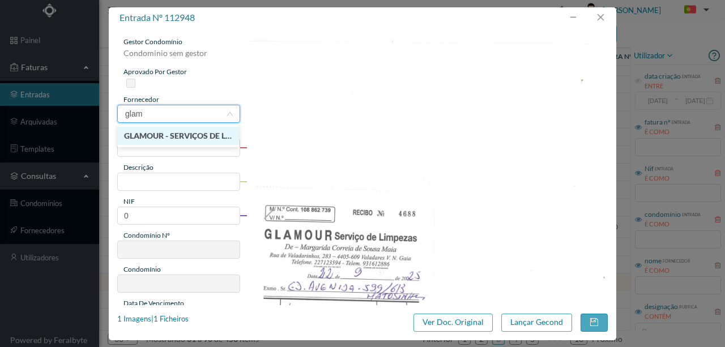
click at [176, 137] on li "GLAMOUR - SERVIÇOS DE LIMPEZAS" at bounding box center [178, 136] width 122 height 18
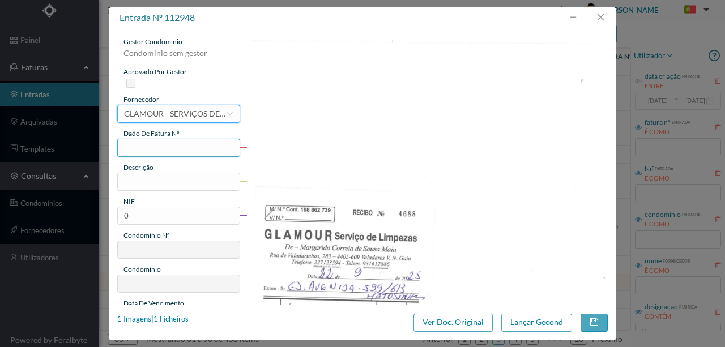
click at [147, 147] on input "text" at bounding box center [178, 148] width 123 height 18
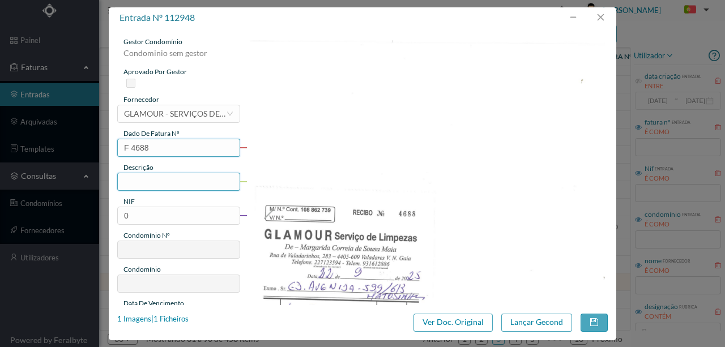
type input "F 4688"
click at [163, 186] on input "text" at bounding box center [178, 182] width 123 height 18
type input "LIMPEZA SETEMBRO 2025"
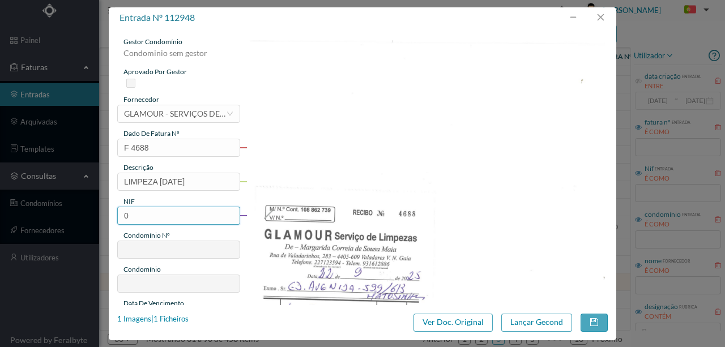
drag, startPoint x: 135, startPoint y: 215, endPoint x: 167, endPoint y: 232, distance: 36.0
click at [105, 215] on div "entrada nº 112948 gestor condomínio Condominio sem gestor aprovado por gestor f…" at bounding box center [362, 173] width 725 height 347
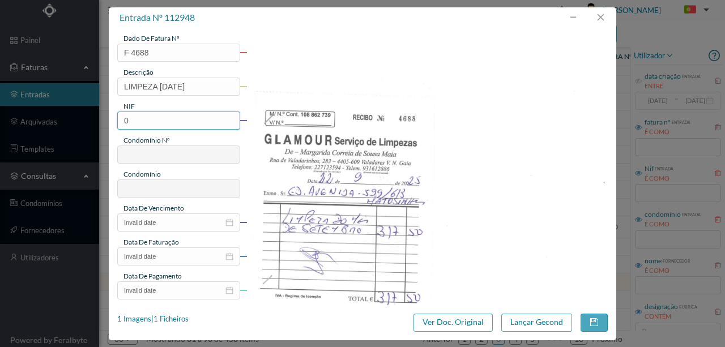
scroll to position [113, 0]
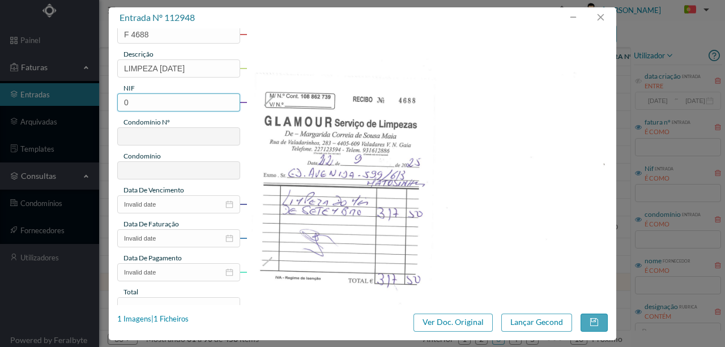
click at [148, 105] on input "0" at bounding box center [178, 103] width 123 height 18
drag, startPoint x: 150, startPoint y: 100, endPoint x: 34, endPoint y: 97, distance: 116.2
click at [35, 97] on div "entrada nº 112948 gestor condomínio Condominio sem gestor aprovado por gestor f…" at bounding box center [362, 173] width 725 height 347
click at [137, 101] on input "0" at bounding box center [178, 103] width 123 height 18
drag, startPoint x: 137, startPoint y: 101, endPoint x: 78, endPoint y: 104, distance: 59.0
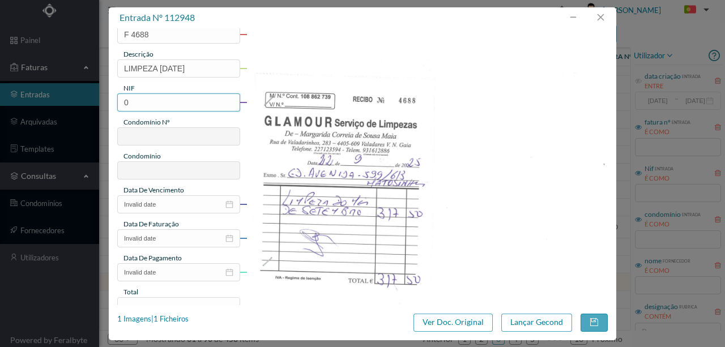
click at [78, 104] on div "entrada nº 112948 gestor condomínio Condominio sem gestor aprovado por gestor f…" at bounding box center [362, 173] width 725 height 347
type input "901580708"
type input "503"
type input "ED. AVENIDA (Av. Republica 599 / 613)"
type input "901580708"
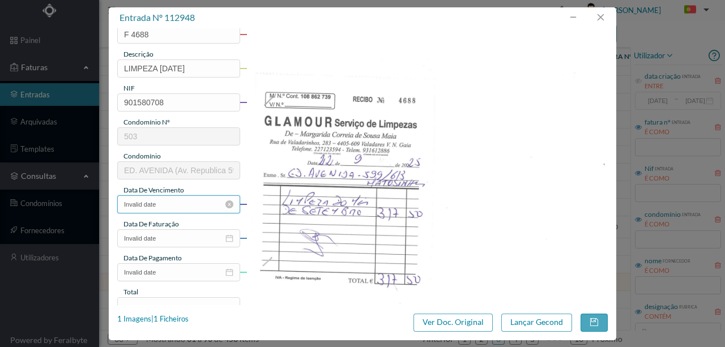
click at [165, 202] on input "Invalid date" at bounding box center [178, 205] width 123 height 18
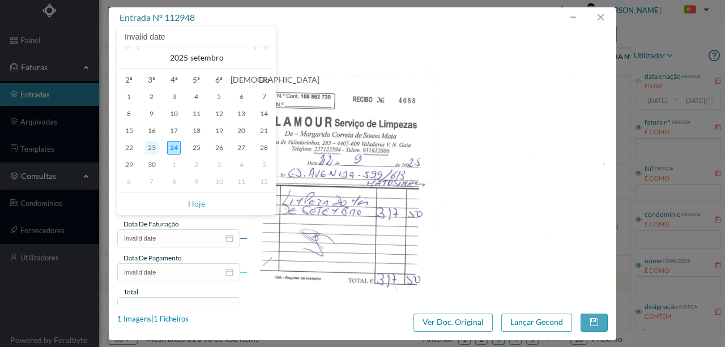
click at [154, 151] on div "23" at bounding box center [152, 148] width 14 height 14
type input "2025-09-23"
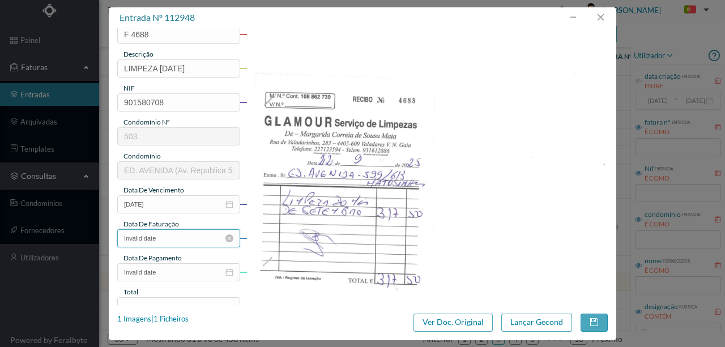
click at [157, 240] on input "Invalid date" at bounding box center [178, 239] width 123 height 18
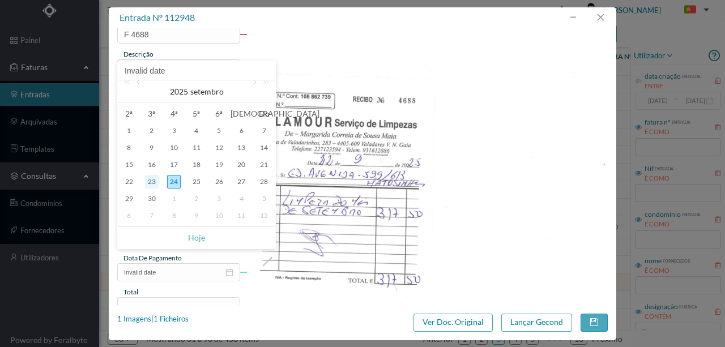
click at [152, 179] on div "23" at bounding box center [152, 182] width 14 height 14
type input "2025-09-23"
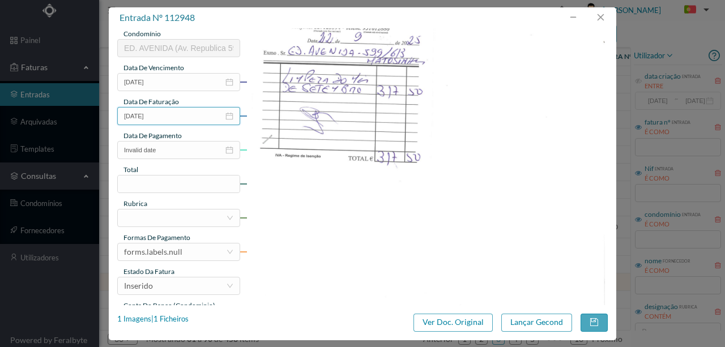
scroll to position [264, 0]
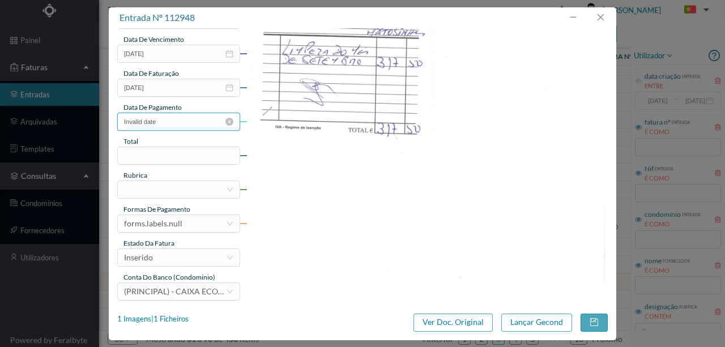
click at [163, 126] on input "Invalid date" at bounding box center [178, 122] width 123 height 18
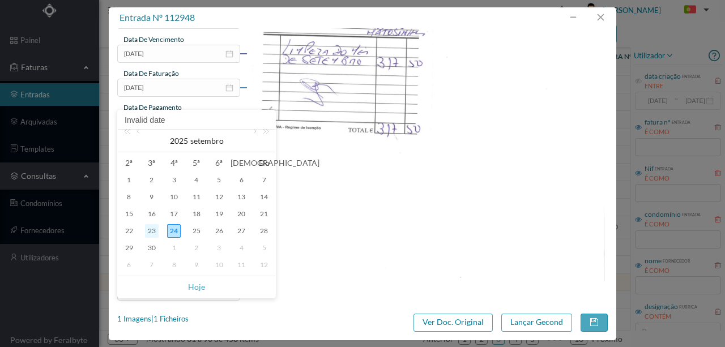
click at [152, 230] on div "23" at bounding box center [152, 231] width 14 height 14
type input "2025-09-23"
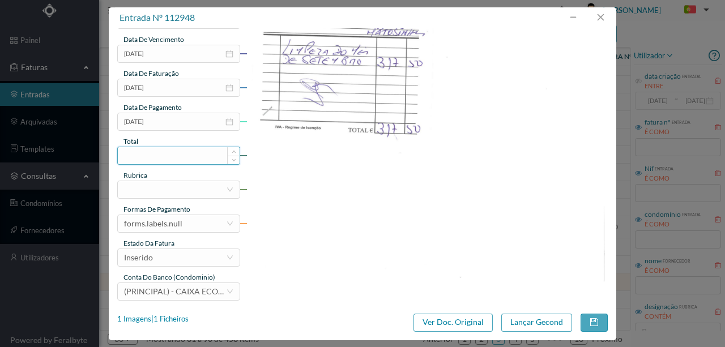
click at [139, 158] on input at bounding box center [179, 155] width 122 height 17
type input "317.50"
click at [154, 186] on div at bounding box center [175, 189] width 102 height 17
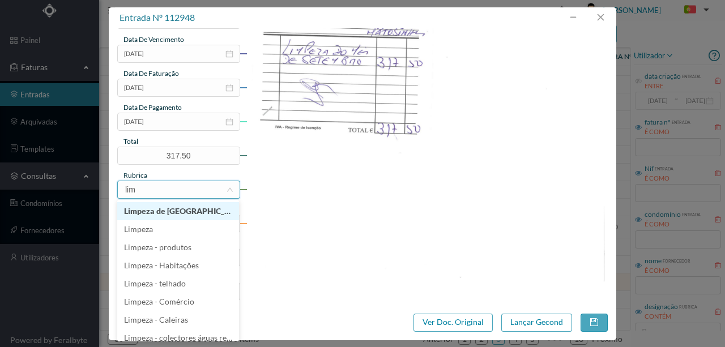
type input "limp"
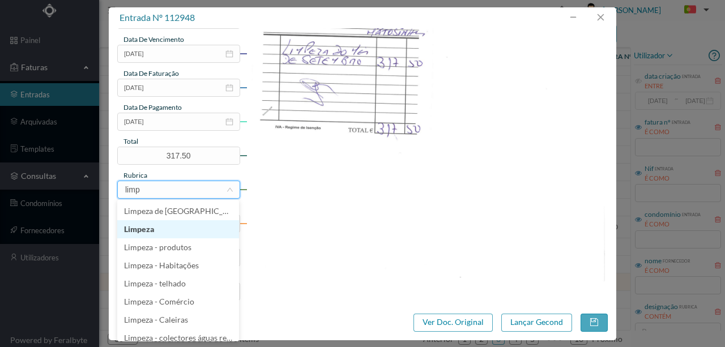
click at [159, 231] on li "Limpeza" at bounding box center [178, 229] width 122 height 18
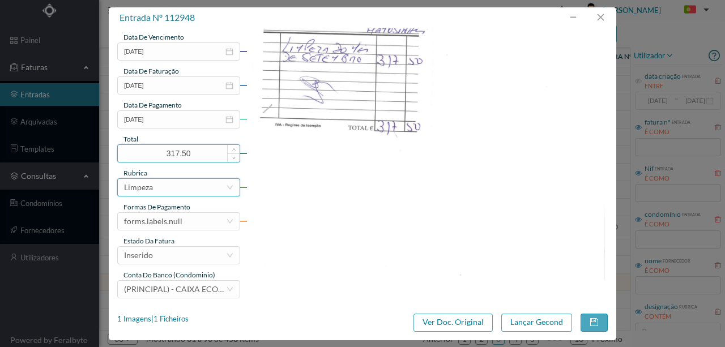
scroll to position [268, 0]
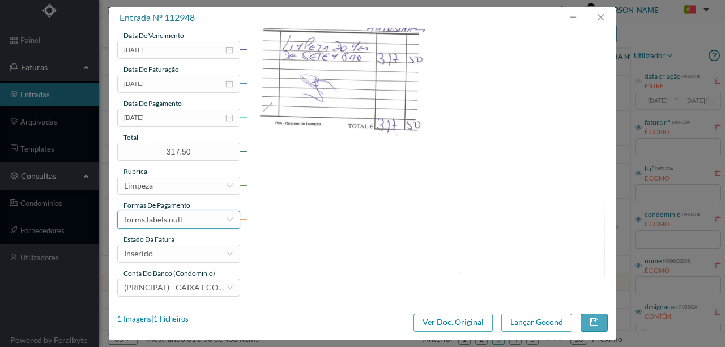
click at [177, 224] on div "forms.labels.null" at bounding box center [153, 219] width 58 height 17
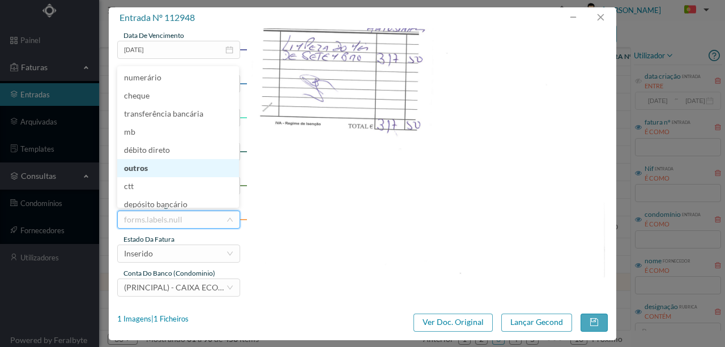
scroll to position [2, 0]
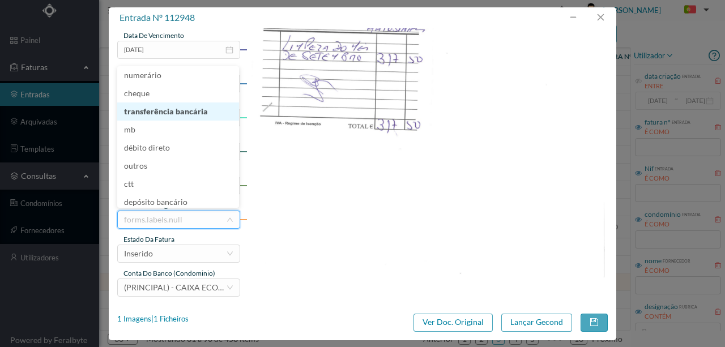
click at [172, 113] on li "transferência bancária" at bounding box center [178, 112] width 122 height 18
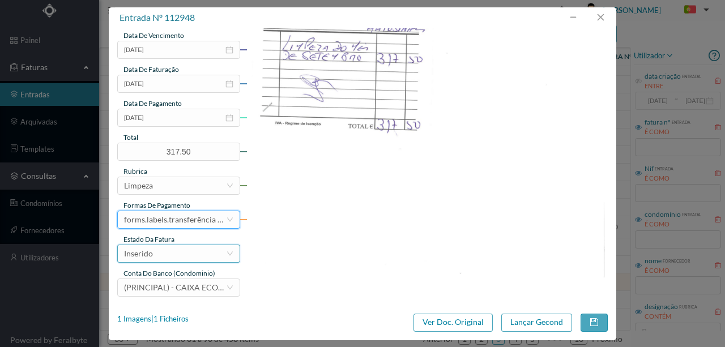
drag, startPoint x: 158, startPoint y: 252, endPoint x: 143, endPoint y: 256, distance: 14.9
click at [157, 252] on div "Inserido" at bounding box center [175, 253] width 102 height 17
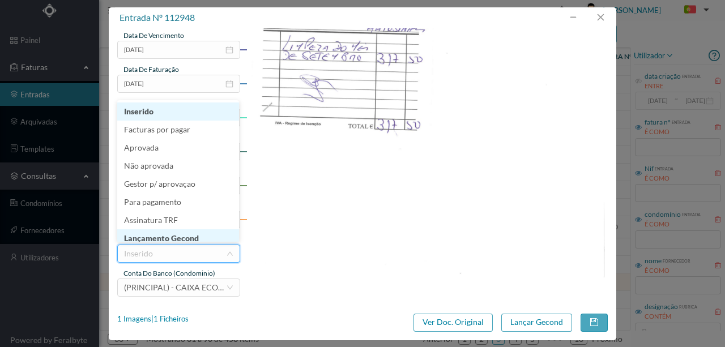
scroll to position [6, 0]
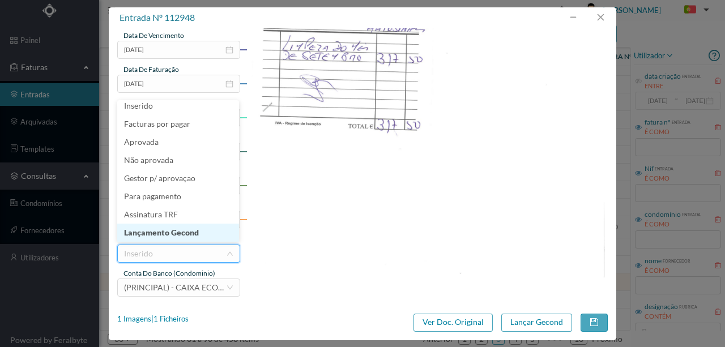
click at [173, 230] on li "Lançamento Gecond" at bounding box center [178, 233] width 122 height 18
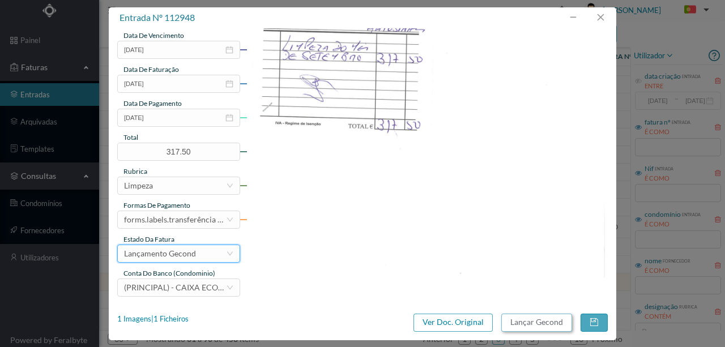
click at [521, 323] on button "Lançar Gecond" at bounding box center [537, 323] width 71 height 18
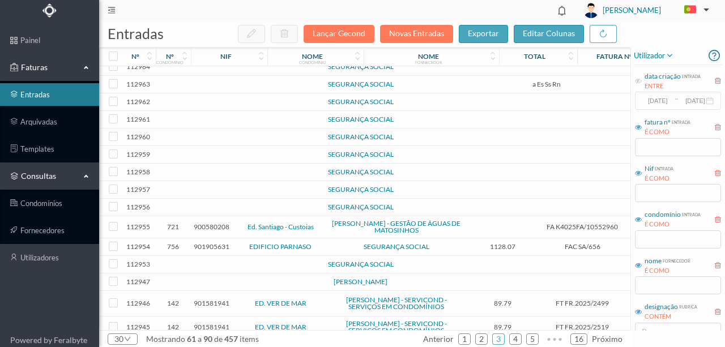
click at [193, 261] on td at bounding box center [194, 265] width 6 height 18
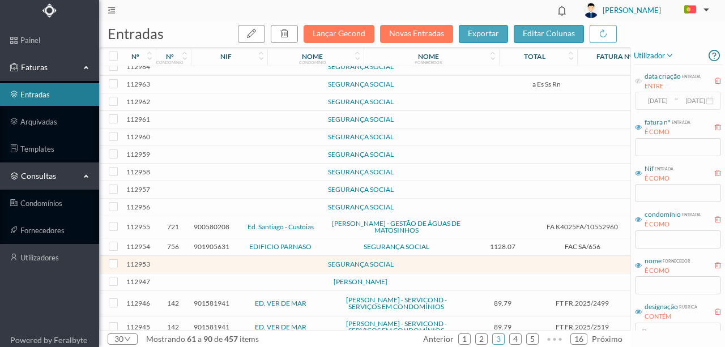
click at [193, 261] on td at bounding box center [194, 265] width 6 height 18
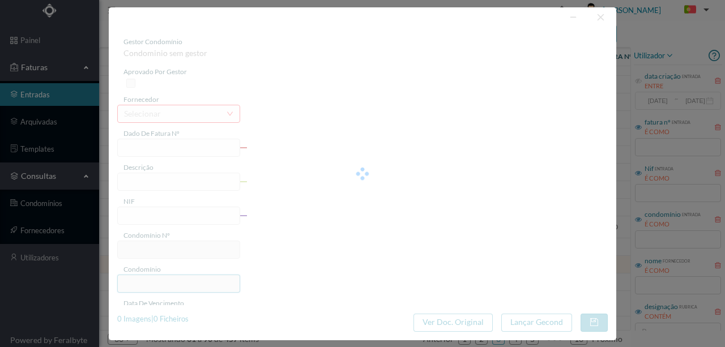
type input "0"
type input "Invalid date"
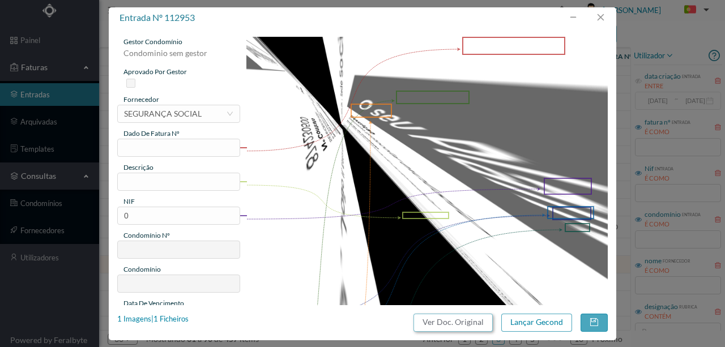
click at [456, 319] on button "Ver Doc. Original" at bounding box center [453, 323] width 79 height 18
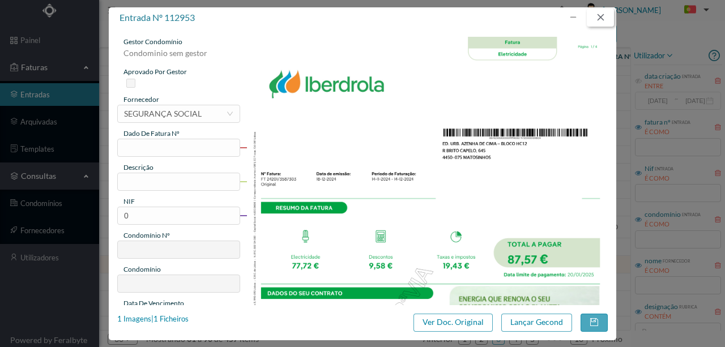
click at [604, 18] on button "button" at bounding box center [600, 18] width 27 height 18
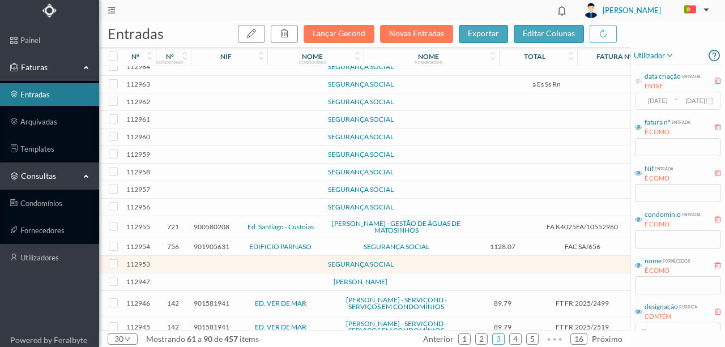
click at [226, 282] on td at bounding box center [245, 283] width 97 height 18
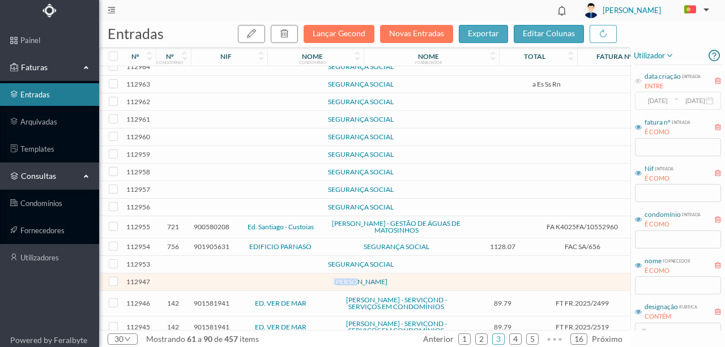
click at [226, 282] on td at bounding box center [245, 283] width 97 height 18
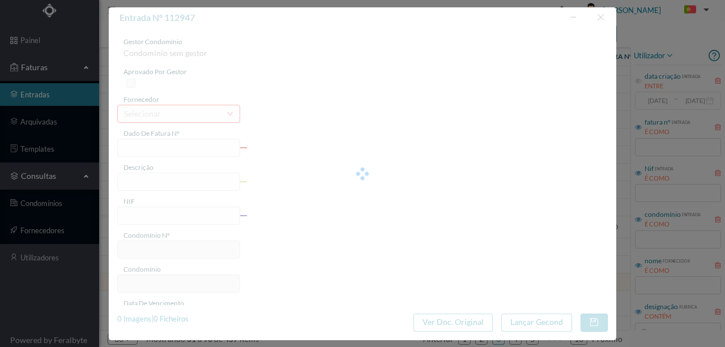
type input "0"
type input "Invalid date"
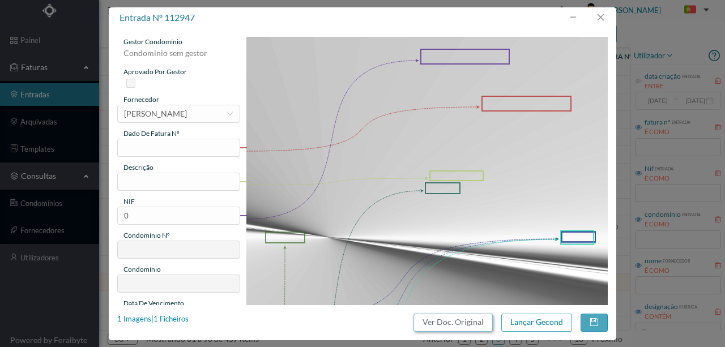
click at [449, 321] on button "Ver Doc. Original" at bounding box center [453, 323] width 79 height 18
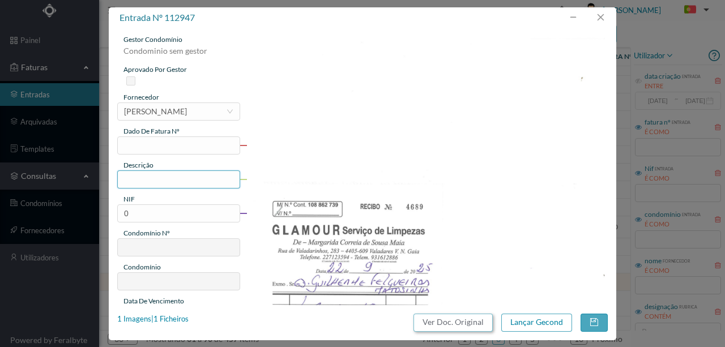
scroll to position [0, 0]
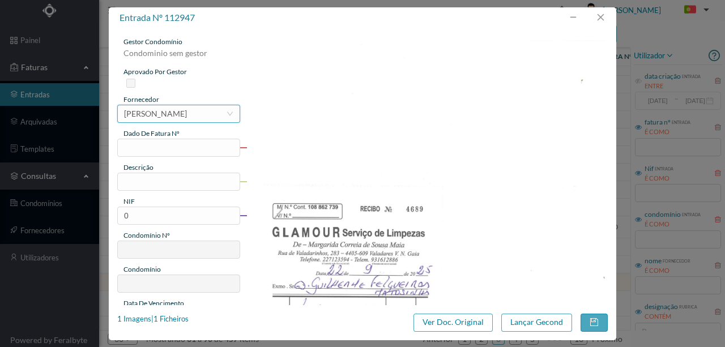
click at [150, 115] on div "MARIA DO CARMO BRAGA DA SILVA CARDOSO" at bounding box center [155, 113] width 63 height 17
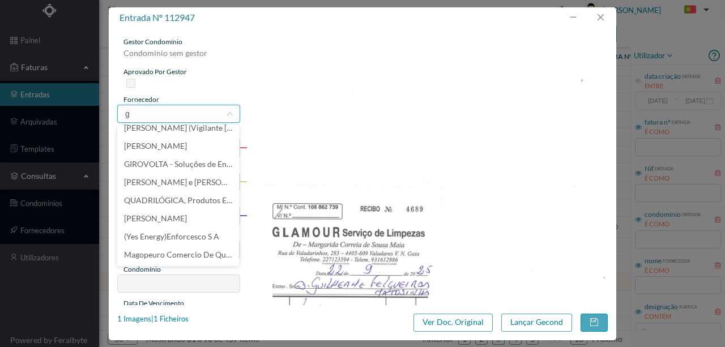
scroll to position [2, 0]
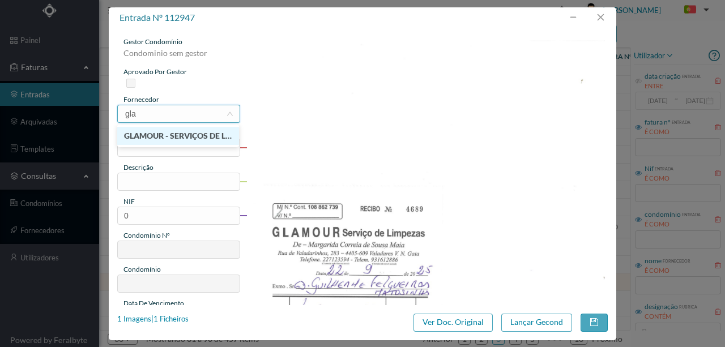
type input "glam"
click at [172, 137] on li "GLAMOUR - SERVIÇOS DE LIMPEZAS" at bounding box center [178, 136] width 122 height 18
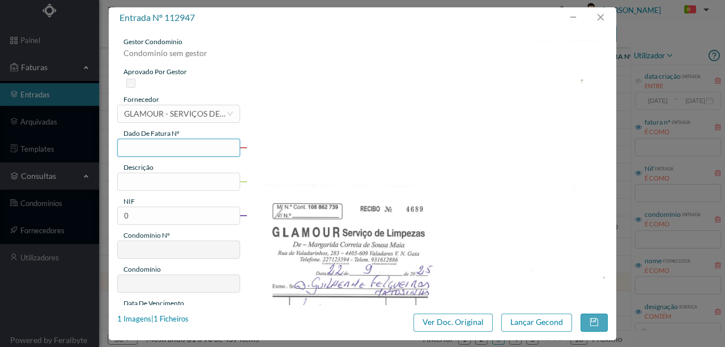
click at [139, 153] on input "text" at bounding box center [178, 148] width 123 height 18
type input "F 4689"
click at [141, 187] on input "text" at bounding box center [178, 182] width 123 height 18
drag, startPoint x: 141, startPoint y: 187, endPoint x: 362, endPoint y: 108, distance: 235.4
click at [397, 102] on img at bounding box center [428, 293] width 362 height 512
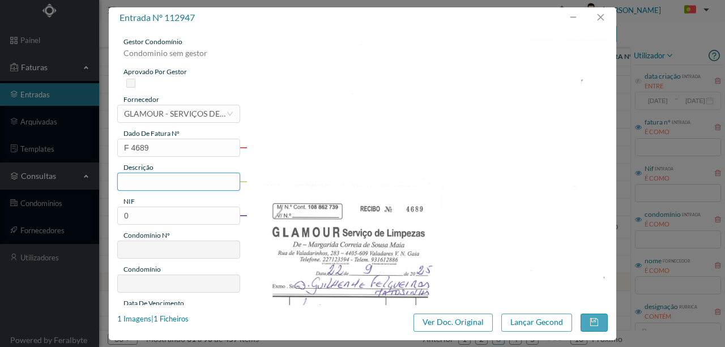
click at [137, 184] on input "text" at bounding box center [178, 182] width 123 height 18
type input "LIMPEZA SETEMBRO 2025"
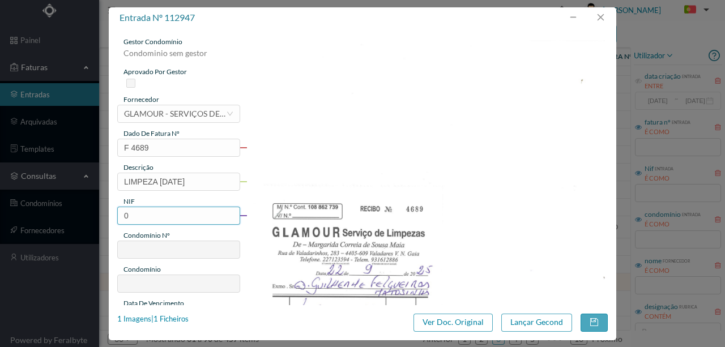
drag, startPoint x: 137, startPoint y: 219, endPoint x: 116, endPoint y: 219, distance: 21.0
click at [116, 219] on div "gestor condomínio Condominio sem gestor aprovado por gestor fornecedor selecion…" at bounding box center [363, 166] width 508 height 277
type input "900950587"
type input "117"
type input "ED. [PERSON_NAME] 29/41/55"
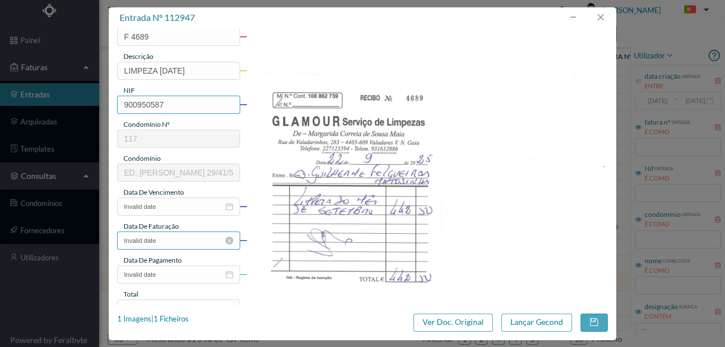
scroll to position [113, 0]
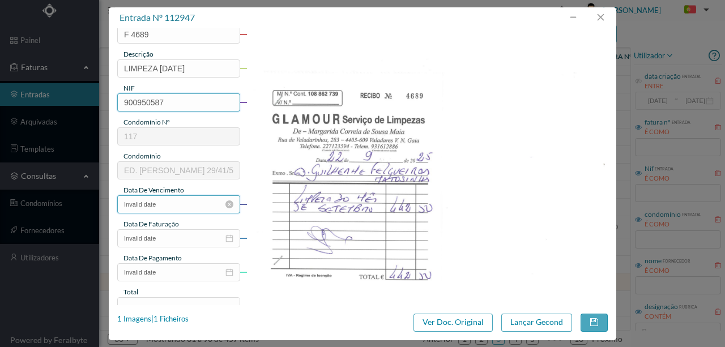
type input "900950587"
click at [159, 207] on input "Invalid date" at bounding box center [178, 205] width 123 height 18
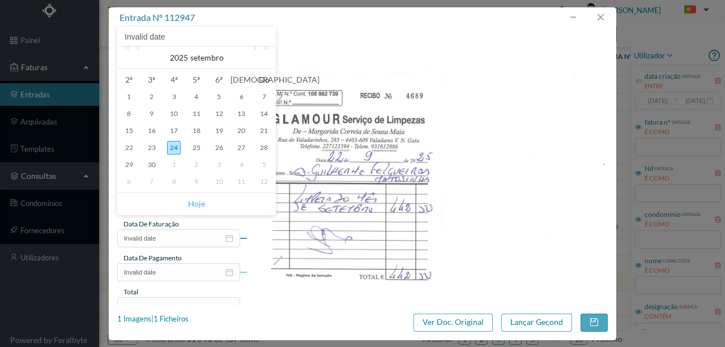
click at [192, 202] on link "Hoje" at bounding box center [196, 204] width 17 height 22
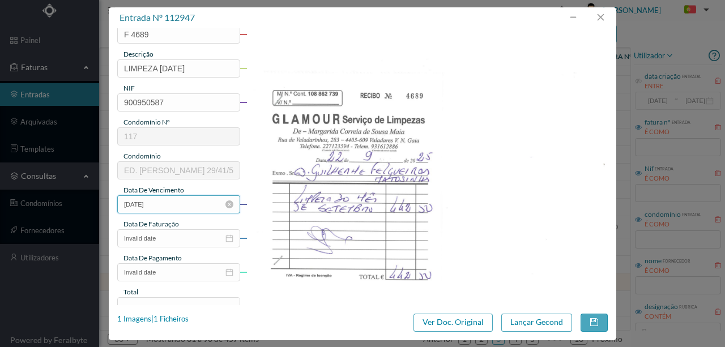
click at [165, 201] on input "[DATE]" at bounding box center [178, 205] width 123 height 18
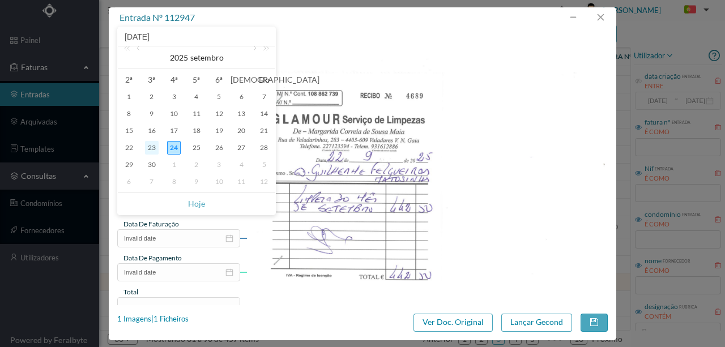
click at [148, 146] on div "23" at bounding box center [152, 148] width 14 height 14
type input "2025-09-23"
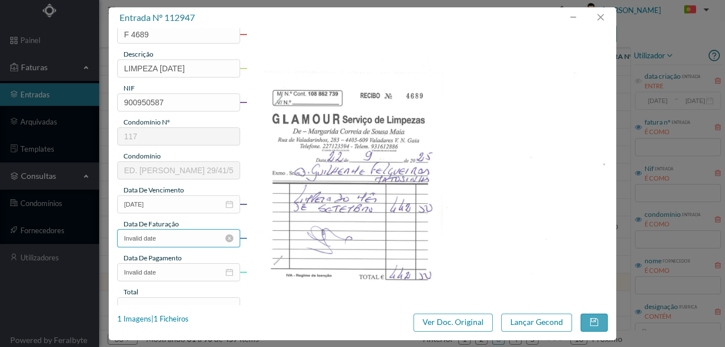
click at [175, 242] on input "Invalid date" at bounding box center [178, 239] width 123 height 18
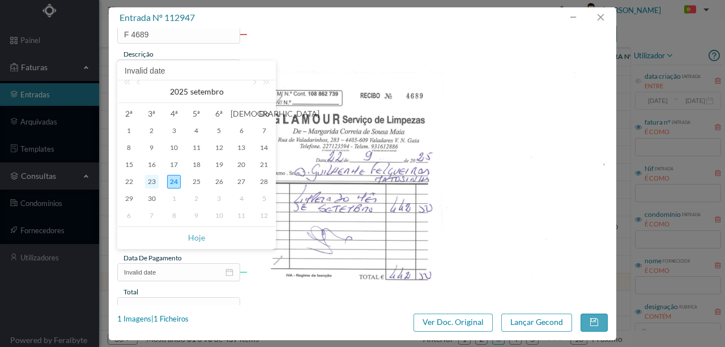
click at [152, 180] on div "23" at bounding box center [152, 182] width 14 height 14
type input "2025-09-23"
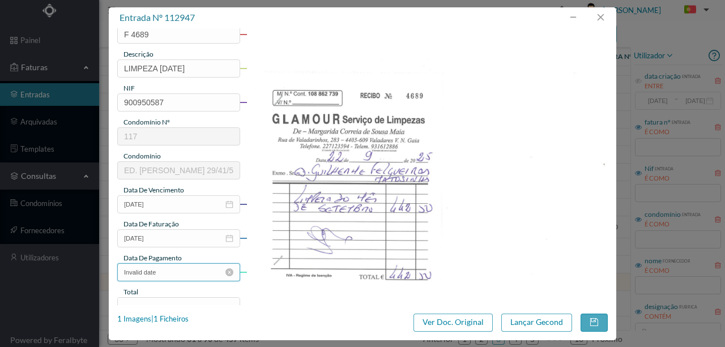
click at [182, 274] on input "Invalid date" at bounding box center [178, 273] width 123 height 18
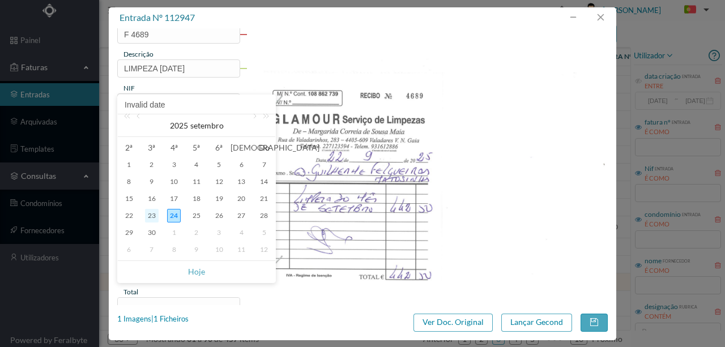
click at [150, 216] on div "23" at bounding box center [152, 216] width 14 height 14
type input "2025-09-23"
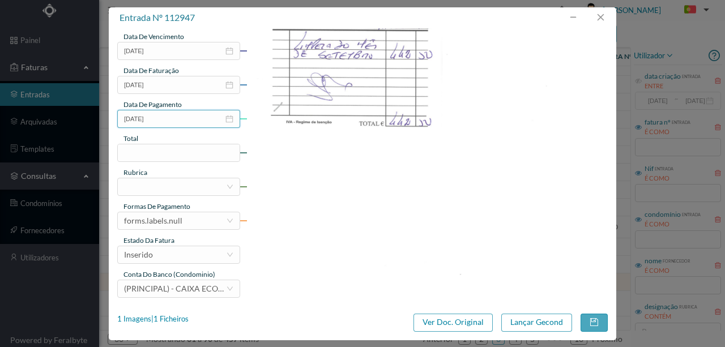
scroll to position [268, 0]
click at [143, 151] on input at bounding box center [179, 151] width 122 height 17
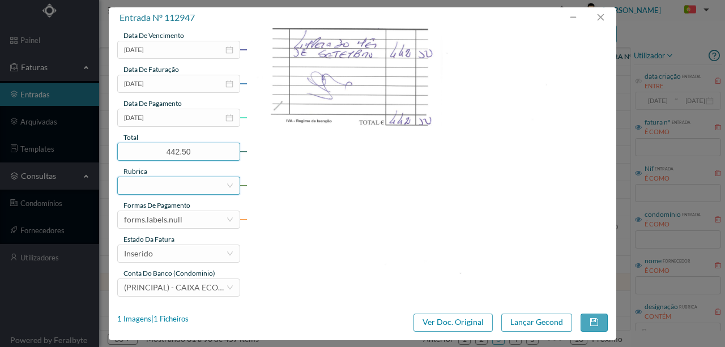
type input "442.50"
click at [156, 185] on div at bounding box center [175, 185] width 102 height 17
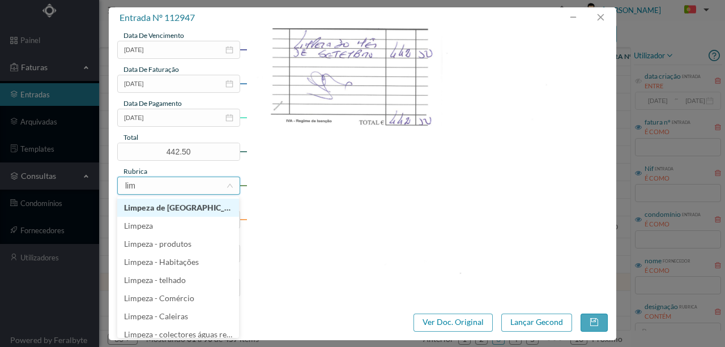
type input "limp"
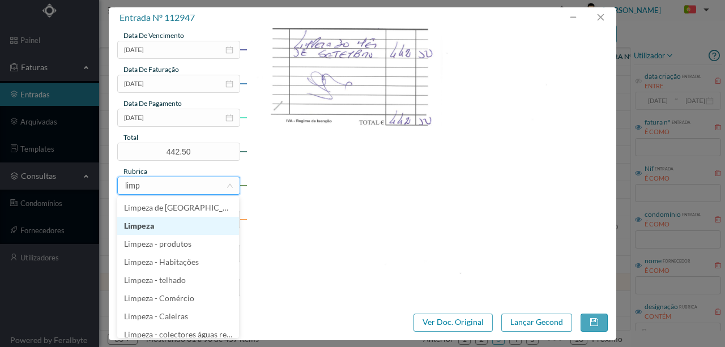
click at [144, 226] on li "Limpeza" at bounding box center [178, 226] width 122 height 18
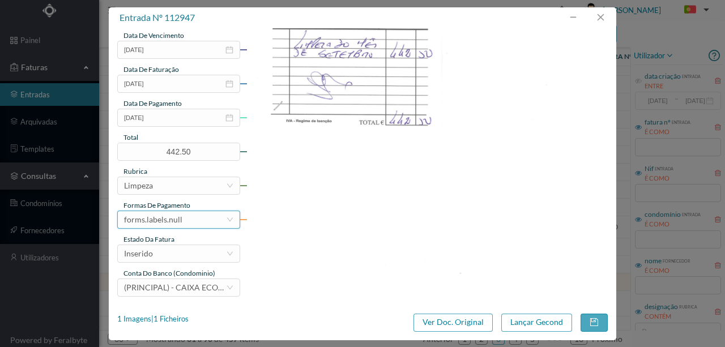
click at [173, 216] on div "forms.labels.null" at bounding box center [153, 219] width 58 height 17
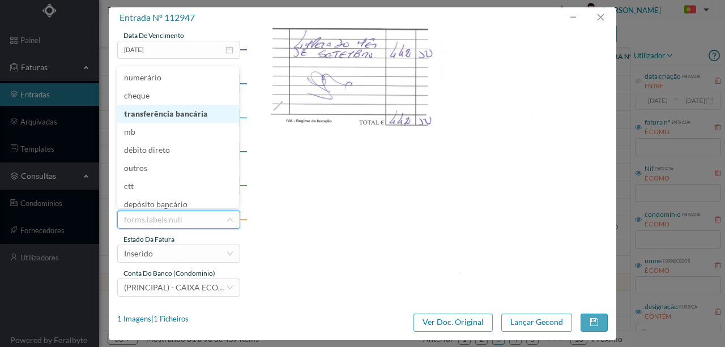
click at [168, 114] on li "transferência bancária" at bounding box center [178, 114] width 122 height 18
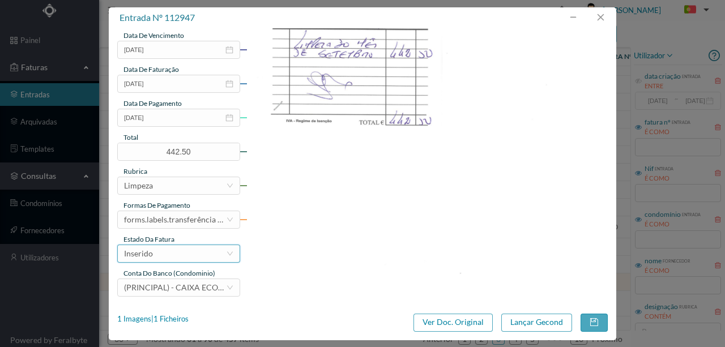
click at [175, 257] on div "Inserido" at bounding box center [175, 253] width 102 height 17
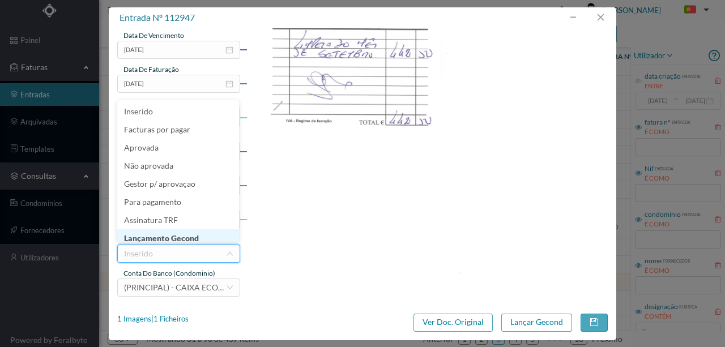
scroll to position [6, 0]
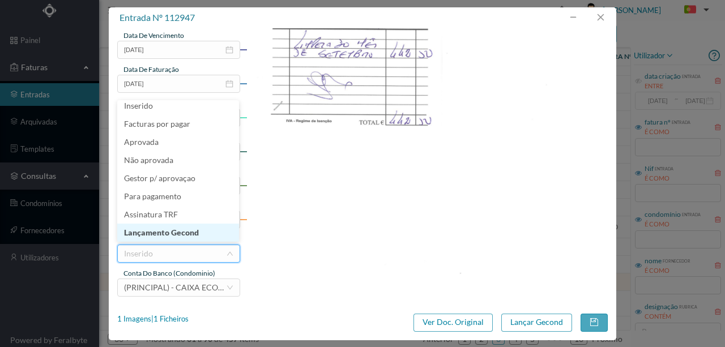
click at [176, 234] on li "Lançamento Gecond" at bounding box center [178, 233] width 122 height 18
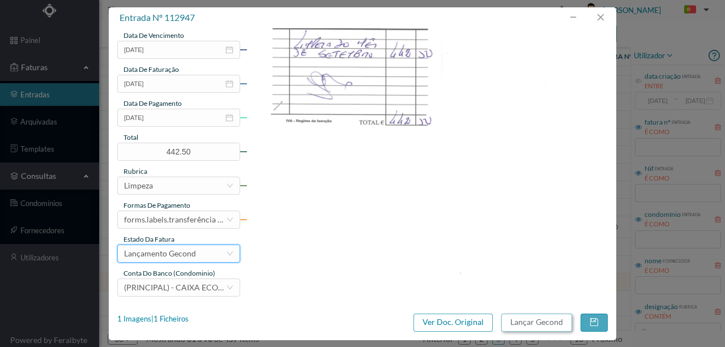
click at [537, 321] on button "Lançar Gecond" at bounding box center [537, 323] width 71 height 18
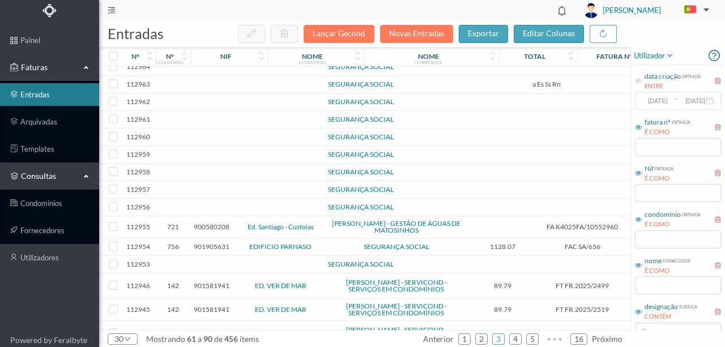
click at [192, 260] on td at bounding box center [194, 265] width 6 height 18
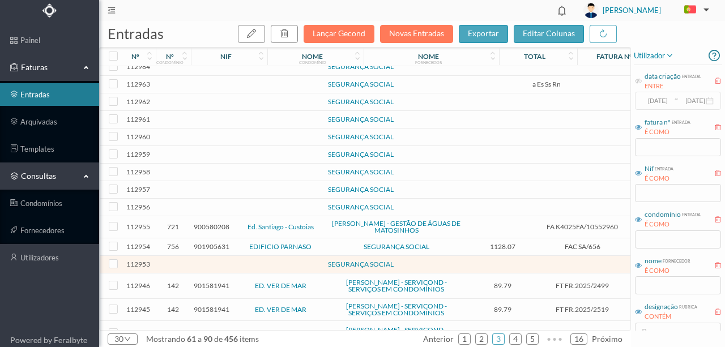
click at [192, 260] on td at bounding box center [194, 265] width 6 height 18
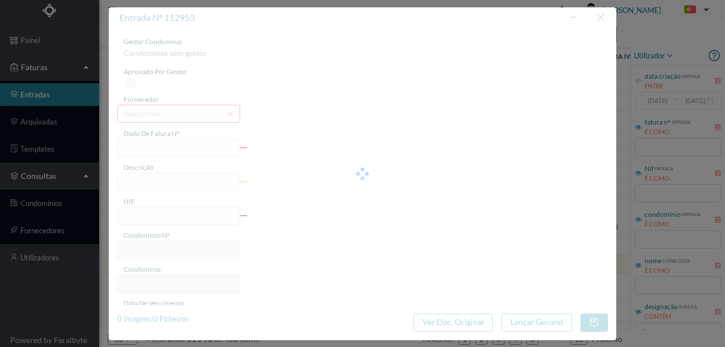
type input "0"
type input "Invalid date"
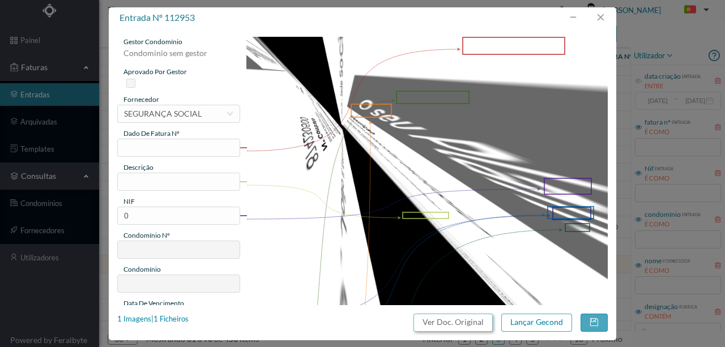
click at [472, 321] on button "Ver Doc. Original" at bounding box center [453, 323] width 79 height 18
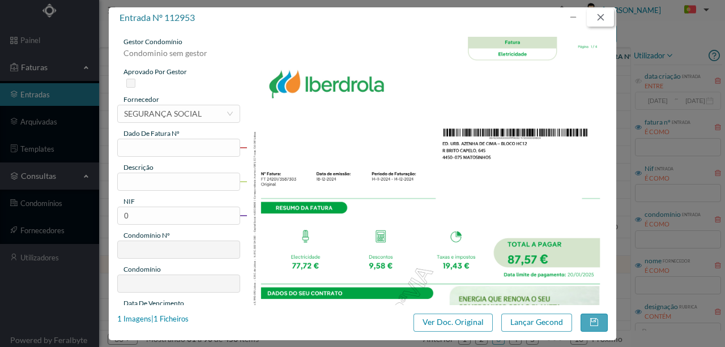
click at [604, 14] on button "button" at bounding box center [600, 18] width 27 height 18
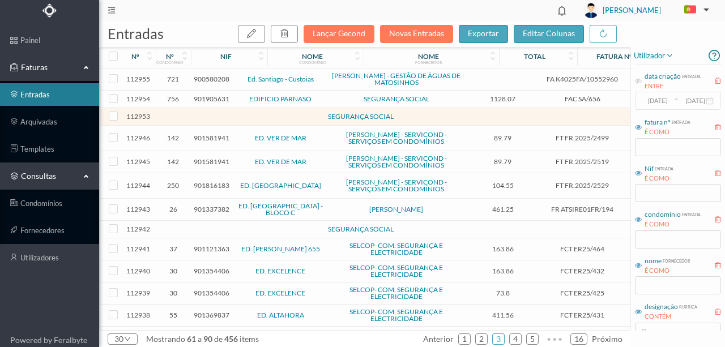
scroll to position [264, 0]
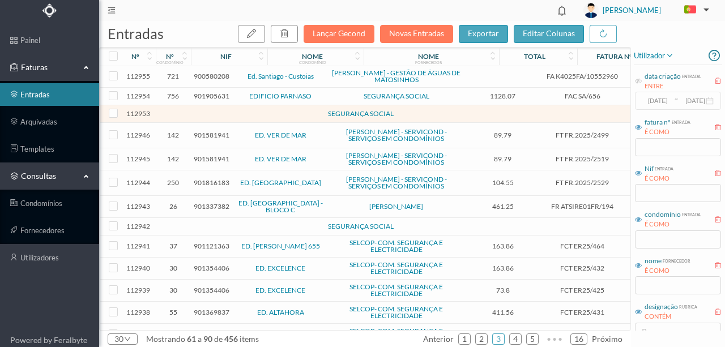
click at [191, 234] on td at bounding box center [194, 227] width 6 height 18
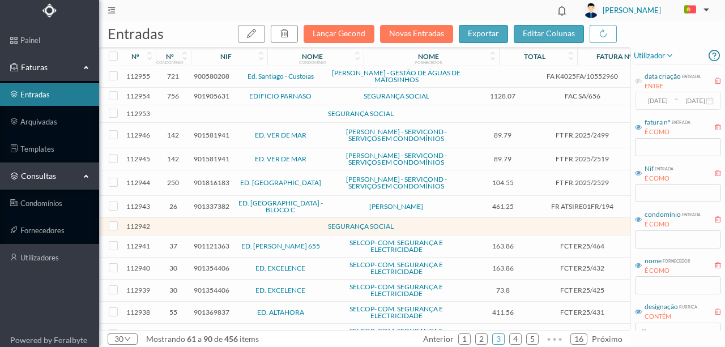
click at [191, 234] on td at bounding box center [194, 227] width 6 height 18
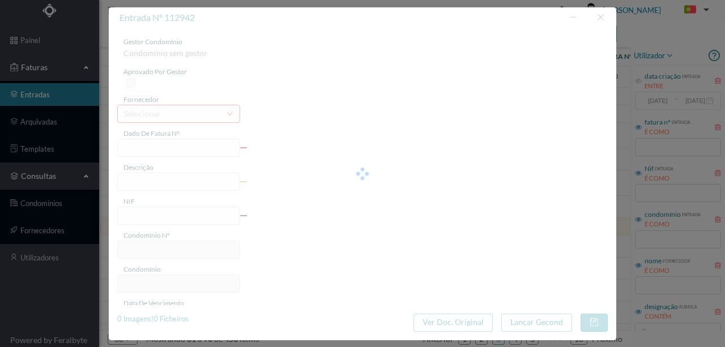
type input "0"
type input "Invalid date"
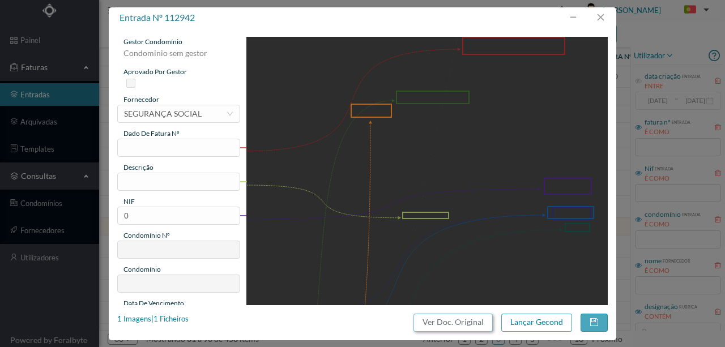
drag, startPoint x: 469, startPoint y: 328, endPoint x: 436, endPoint y: 54, distance: 275.7
click at [469, 326] on button "Ver Doc. Original" at bounding box center [453, 323] width 79 height 18
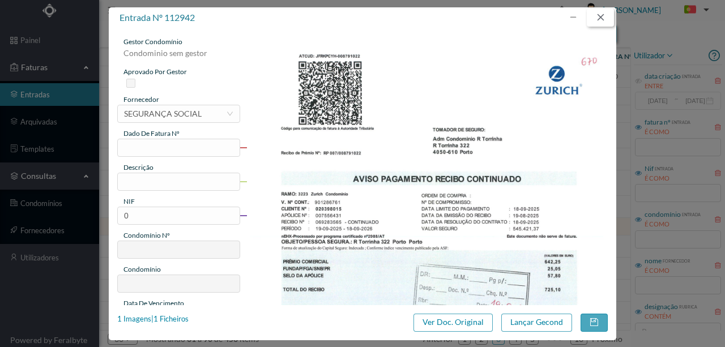
drag, startPoint x: 605, startPoint y: 17, endPoint x: 606, endPoint y: 25, distance: 8.0
click at [605, 17] on button "button" at bounding box center [600, 18] width 27 height 18
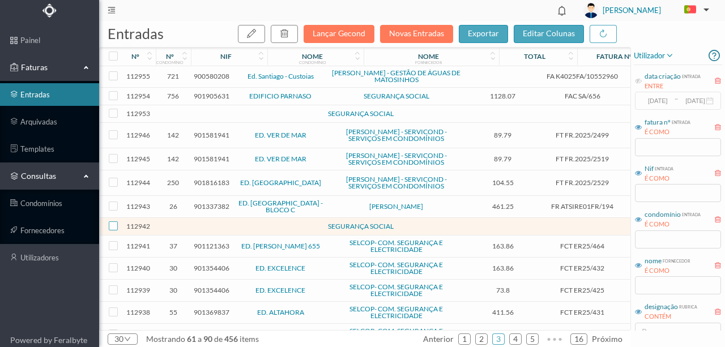
click at [113, 231] on input "checkbox" at bounding box center [113, 226] width 9 height 9
checkbox input "true"
click at [296, 33] on button "button" at bounding box center [284, 34] width 27 height 18
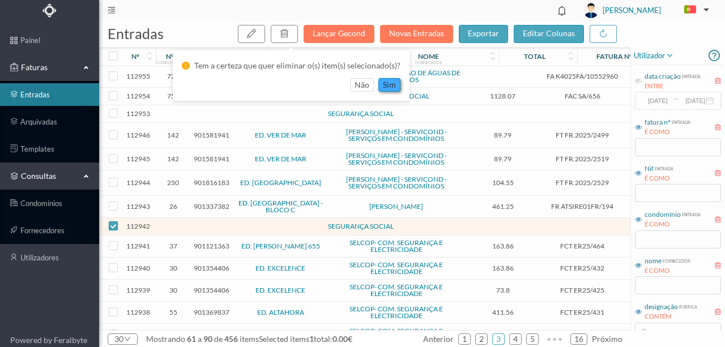
click at [387, 84] on button "sim" at bounding box center [390, 85] width 22 height 14
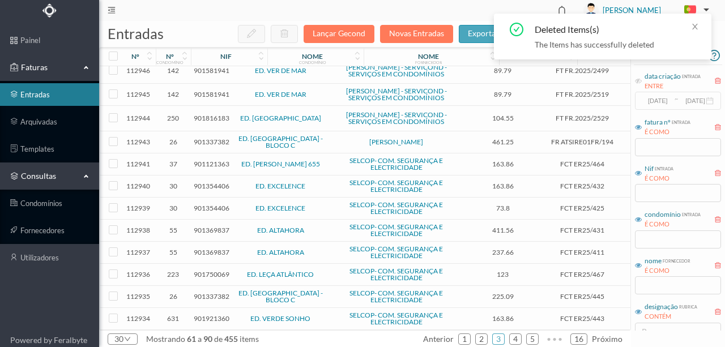
scroll to position [339, 0]
click at [517, 340] on link "4" at bounding box center [515, 339] width 11 height 17
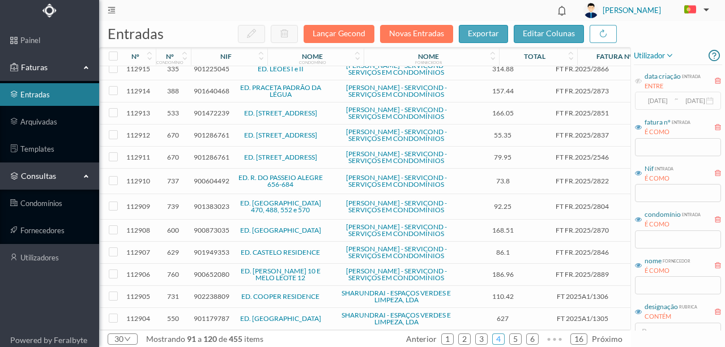
scroll to position [580, 0]
click at [518, 340] on link "5" at bounding box center [515, 339] width 11 height 17
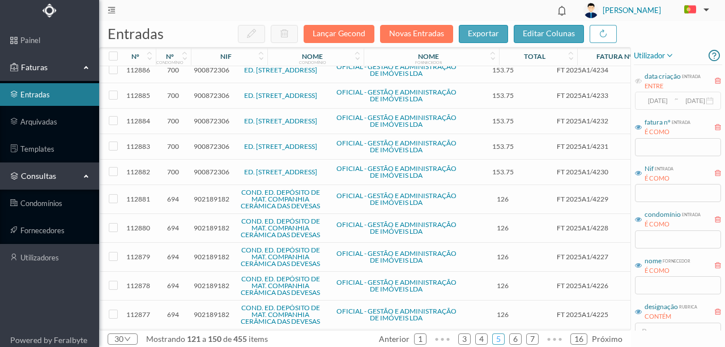
scroll to position [479, 0]
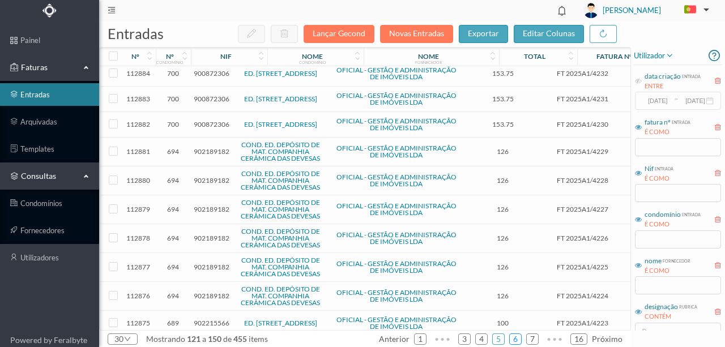
click at [517, 338] on link "6" at bounding box center [515, 339] width 11 height 17
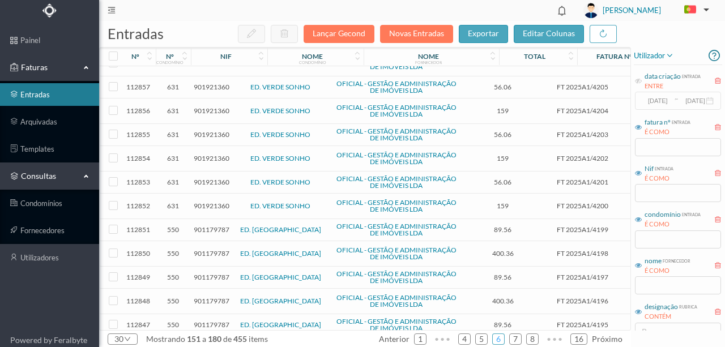
scroll to position [448, 0]
click at [518, 339] on link "7" at bounding box center [515, 339] width 11 height 17
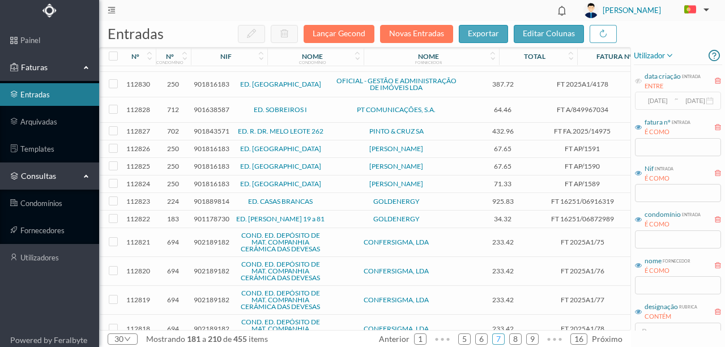
scroll to position [434, 0]
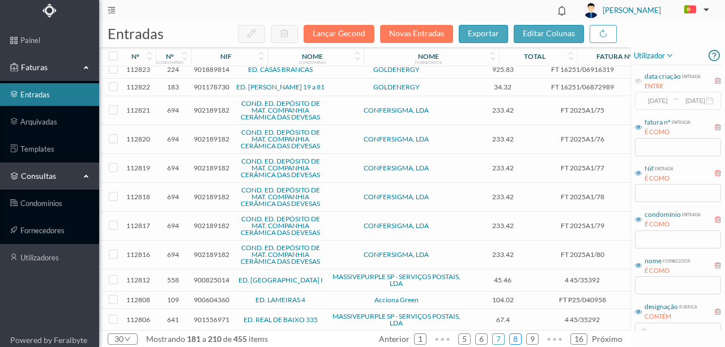
click at [518, 340] on link "8" at bounding box center [515, 339] width 11 height 17
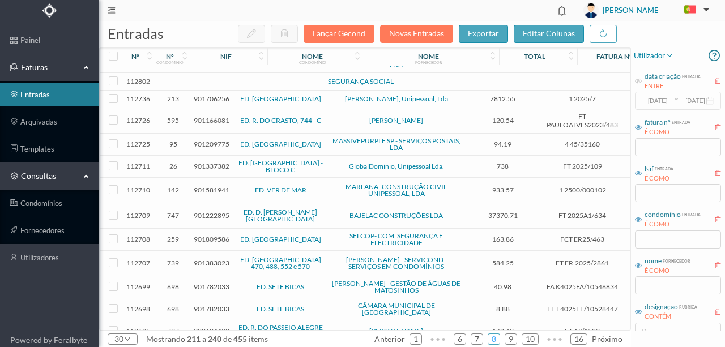
scroll to position [0, 0]
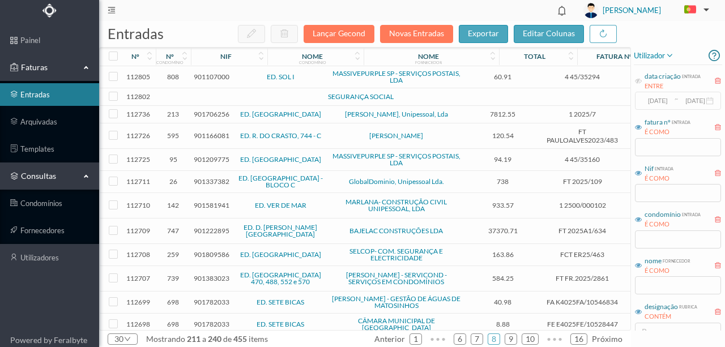
click at [175, 96] on td at bounding box center [173, 97] width 35 height 18
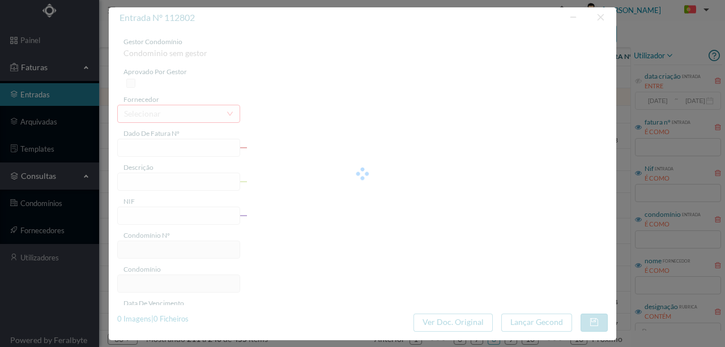
type input "0"
type input "Invalid date"
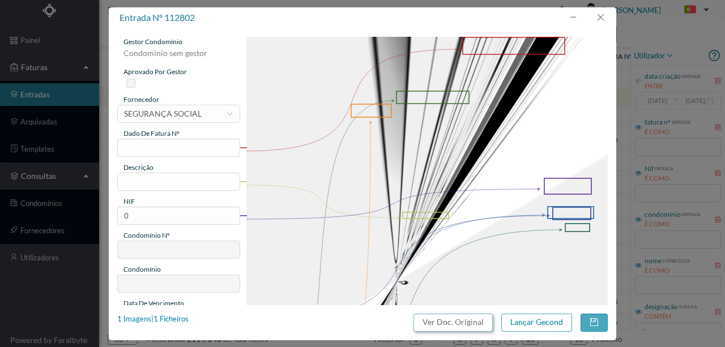
drag, startPoint x: 451, startPoint y: 323, endPoint x: 424, endPoint y: 45, distance: 279.0
click at [450, 323] on button "Ver Doc. Original" at bounding box center [453, 323] width 79 height 18
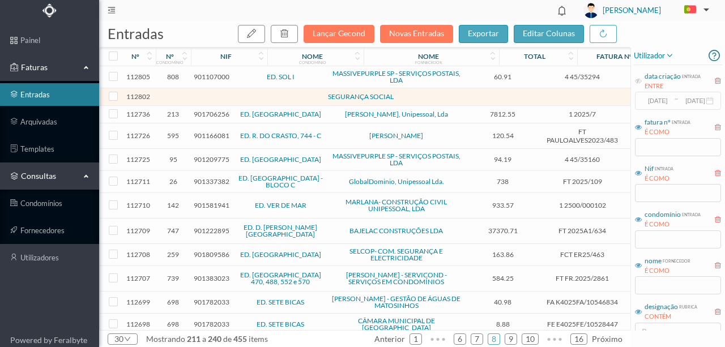
click at [214, 181] on span "901337382" at bounding box center [212, 181] width 36 height 9
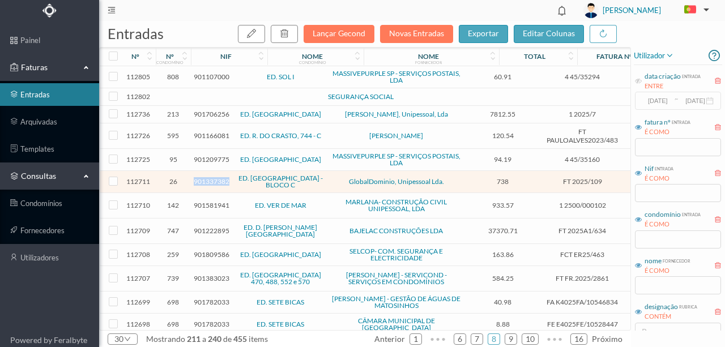
click at [214, 181] on span "901337382" at bounding box center [212, 181] width 36 height 9
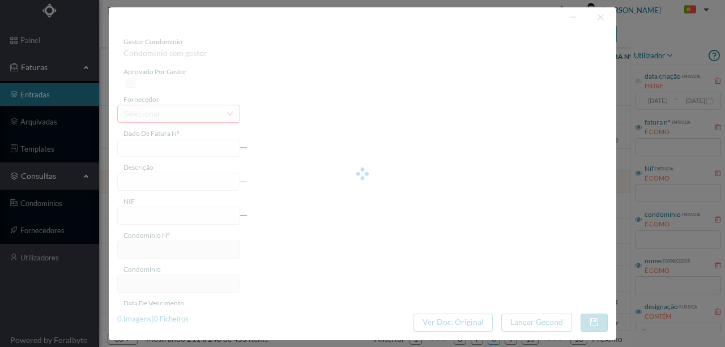
type input "FT 2025/109"
type input "Serviço de Jardinagem"
type input "901337382"
type input "[DATE]"
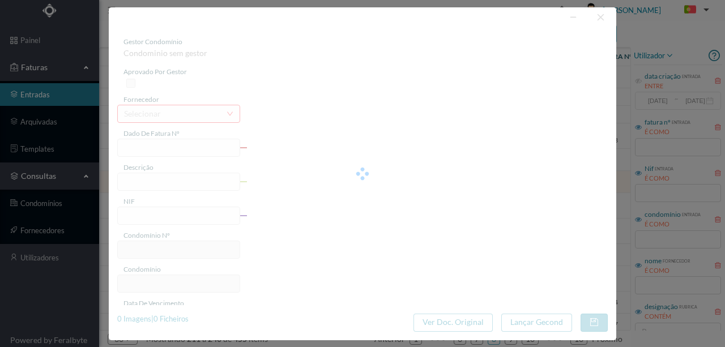
type input "[DATE]"
type input "738.00"
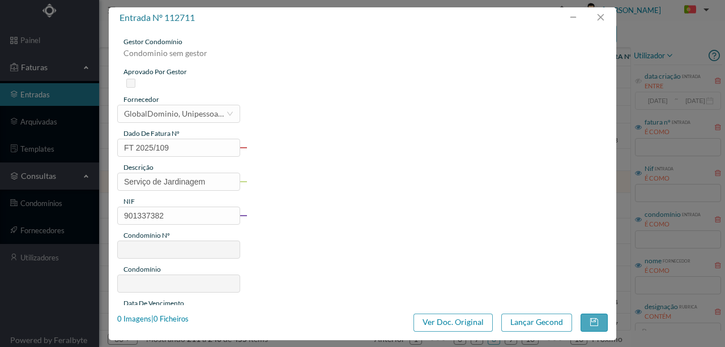
type input "26"
type input "ED. [GEOGRAPHIC_DATA] - BLOCO C"
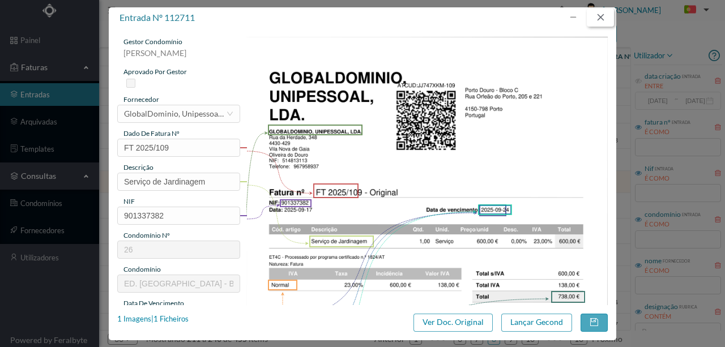
click at [603, 19] on button "button" at bounding box center [600, 18] width 27 height 18
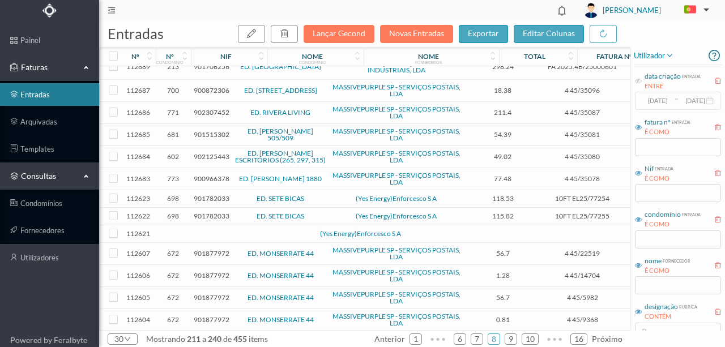
scroll to position [377, 0]
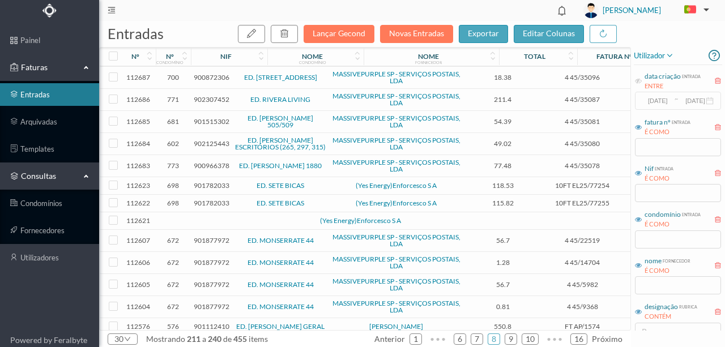
click at [203, 181] on span "901782033" at bounding box center [212, 185] width 36 height 9
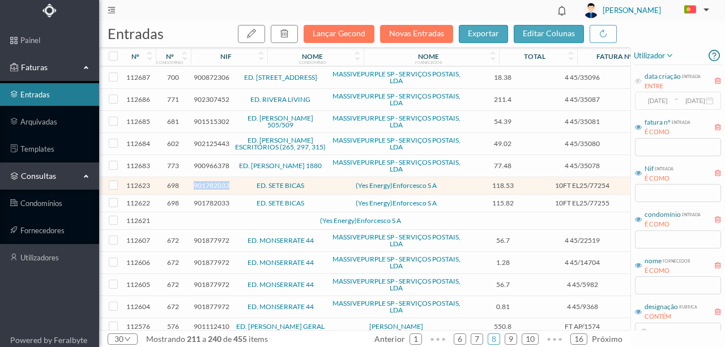
click at [203, 181] on span "901782033" at bounding box center [212, 185] width 36 height 9
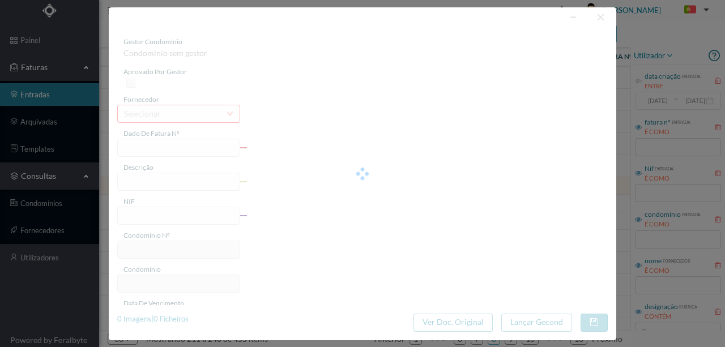
type input "10FT EL25/77254"
type input "“ATA DE DÉBITO: 10N0/2Voo"
type input "901782033"
type input "Invalid date"
type input "[DATE]"
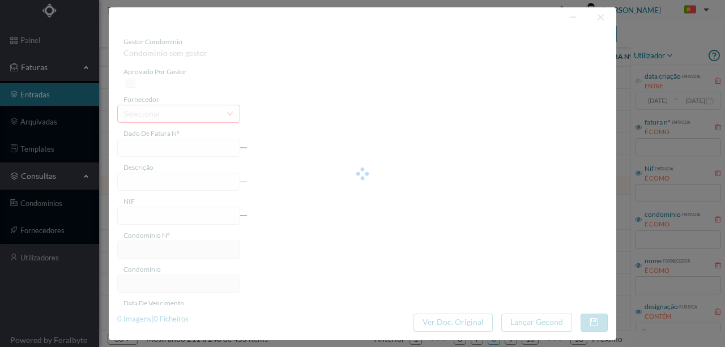
type input "118.53"
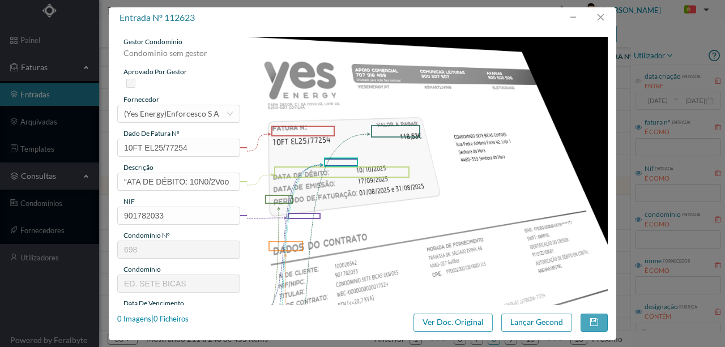
type input "698"
type input "ED. SETE BICAS"
click at [475, 322] on button "Ver Doc. Original" at bounding box center [453, 323] width 79 height 18
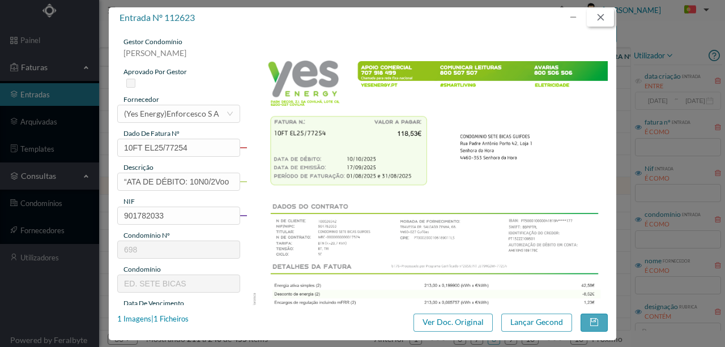
click at [602, 15] on button "button" at bounding box center [600, 18] width 27 height 18
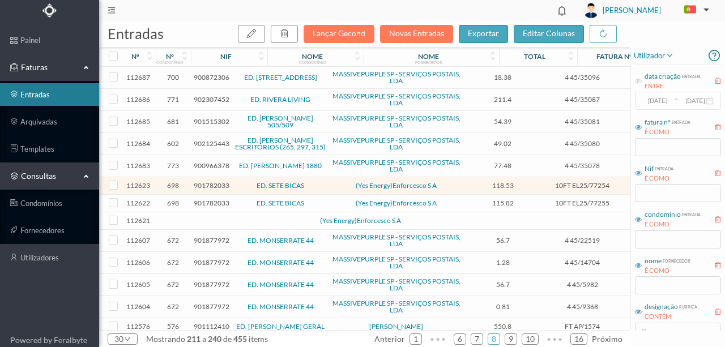
click at [189, 213] on td at bounding box center [173, 222] width 35 height 18
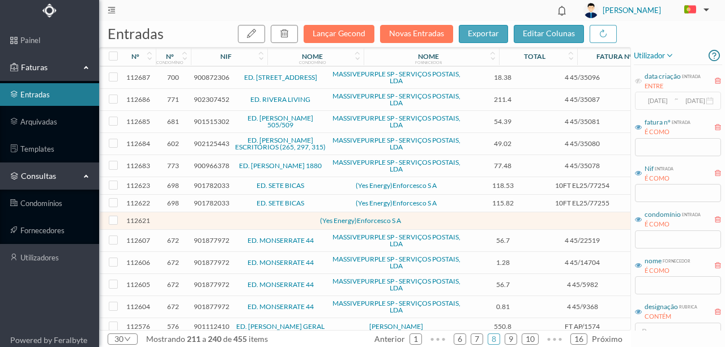
click at [189, 213] on td at bounding box center [173, 222] width 35 height 18
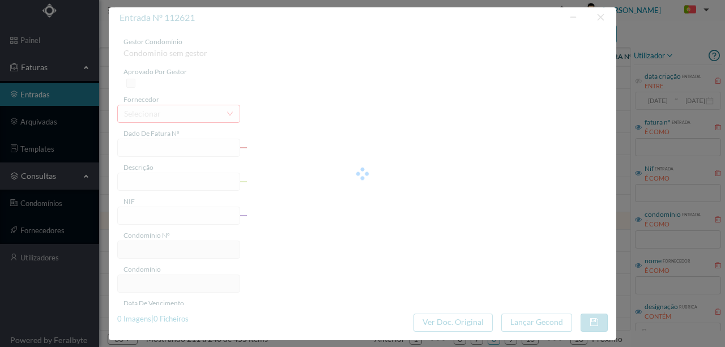
type input "0"
type input "Invalid date"
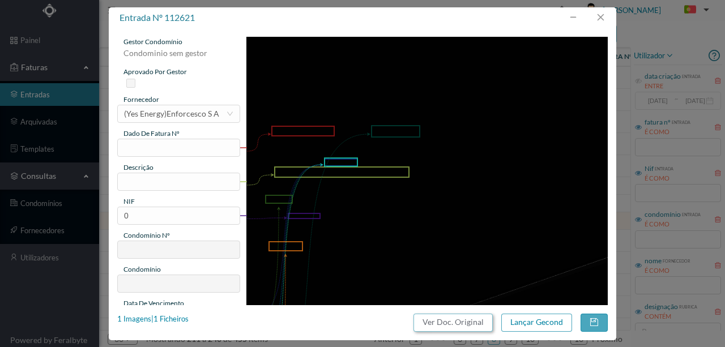
click at [457, 318] on button "Ver Doc. Original" at bounding box center [453, 323] width 79 height 18
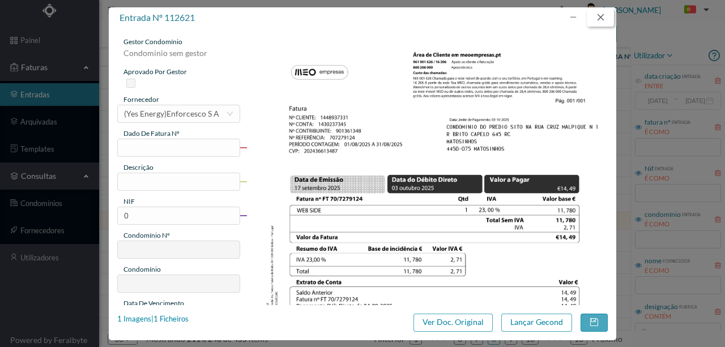
click at [604, 18] on button "button" at bounding box center [600, 18] width 27 height 18
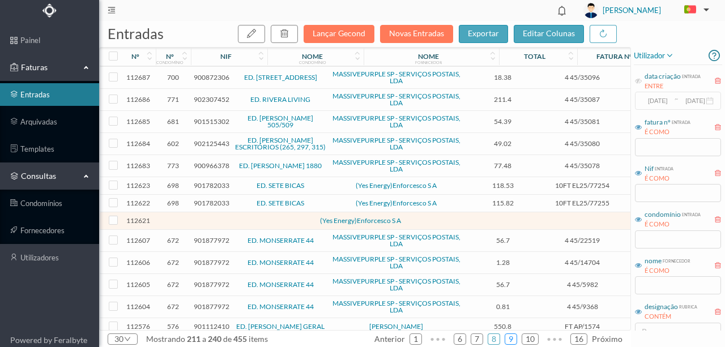
click at [512, 340] on link "9" at bounding box center [511, 339] width 11 height 17
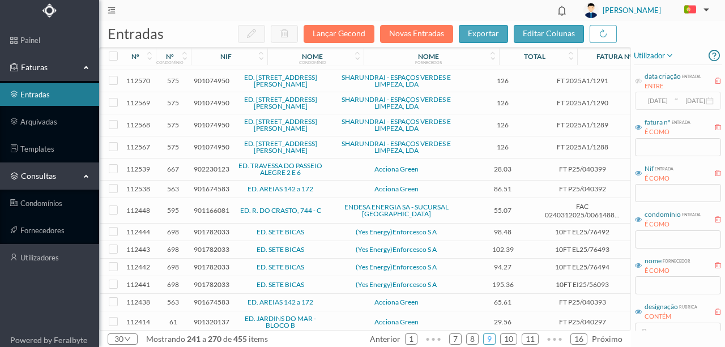
scroll to position [75, 0]
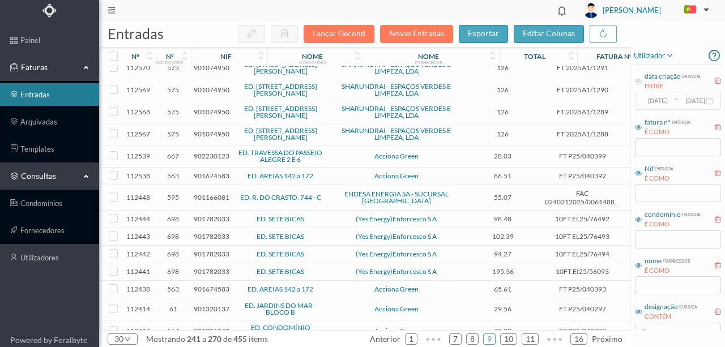
click at [203, 216] on span "901782033" at bounding box center [212, 219] width 36 height 9
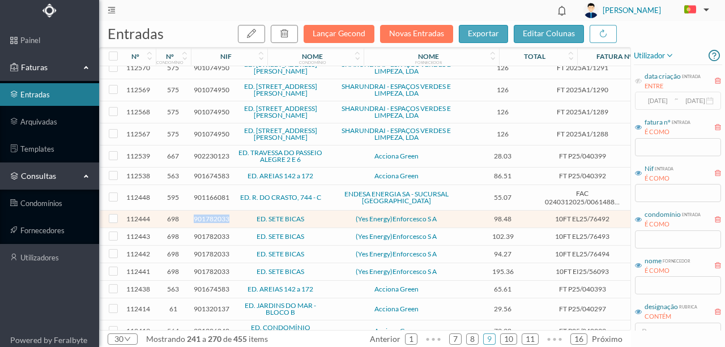
click at [203, 216] on span "901782033" at bounding box center [212, 219] width 36 height 9
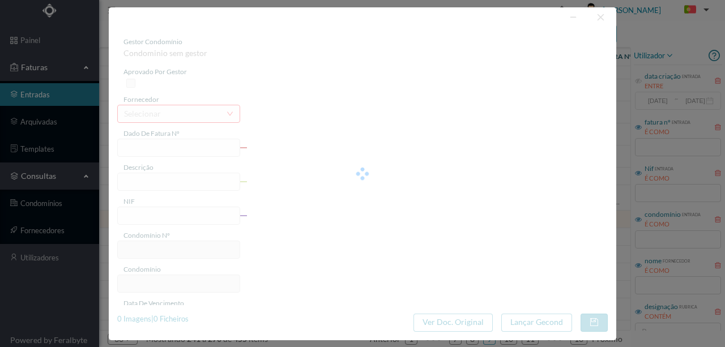
type input "10FT EL25/76492"
type input "FERIODO DE FATURAÇÃO: 0] 108/2025 e [DATE]"
type input "901782033"
type input "[DATE]"
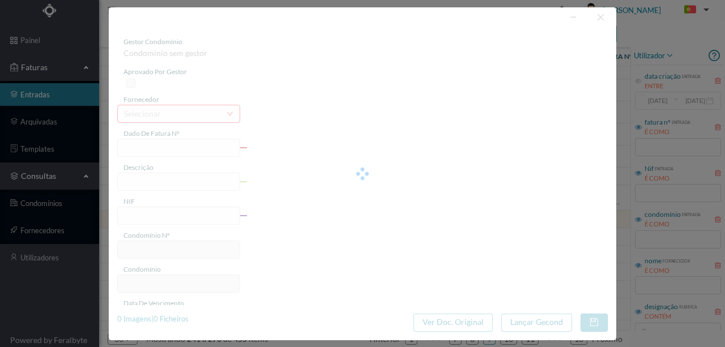
type input "[DATE]"
type input "98.48"
type input "698"
type input "ED. SETE BICAS"
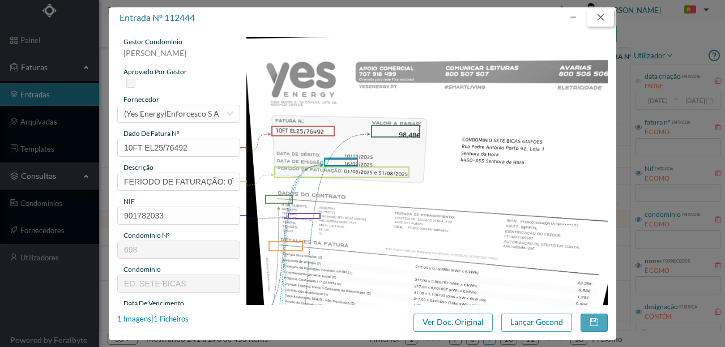
click at [601, 19] on button "button" at bounding box center [600, 18] width 27 height 18
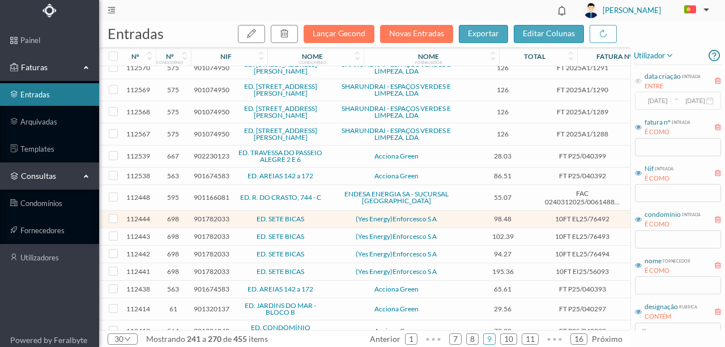
click at [206, 268] on span "901782033" at bounding box center [212, 272] width 36 height 9
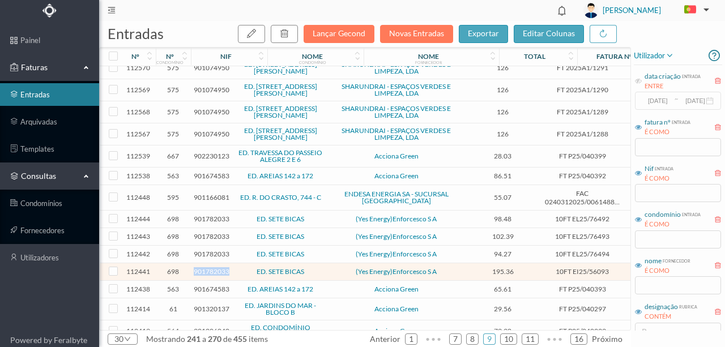
click at [206, 268] on span "901782033" at bounding box center [212, 272] width 36 height 9
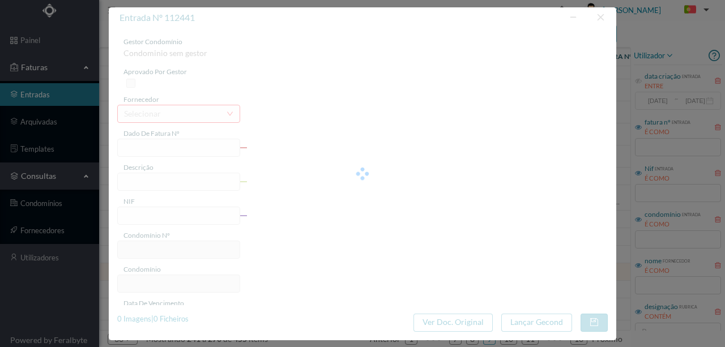
type input "10FT EI25/56093"
type input "DATA DE EMISSÃO: 16/09/2025 BERÍARA. RE PAPIBASTA AJINOINASDP DI IAGO ISA"
type input "901782033"
type input "10-07-2025"
type input "16-09-2025"
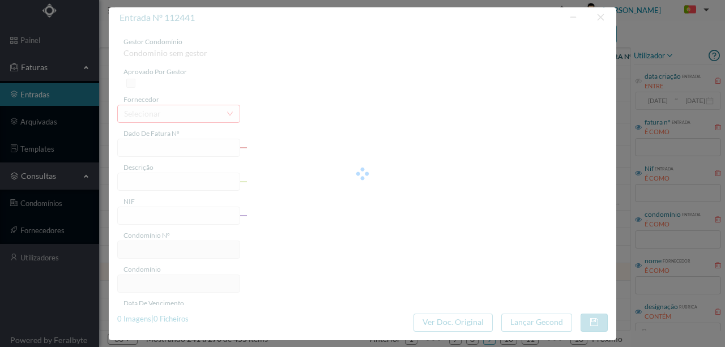
type input "10-09-2025"
type input "195.36"
type input "698"
type input "ED. SETE BICAS"
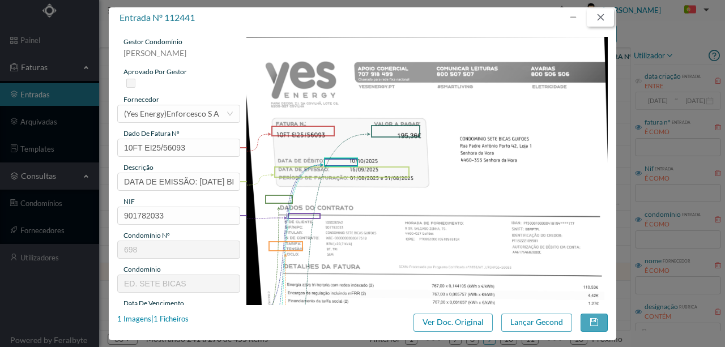
click at [600, 17] on button "button" at bounding box center [600, 18] width 27 height 18
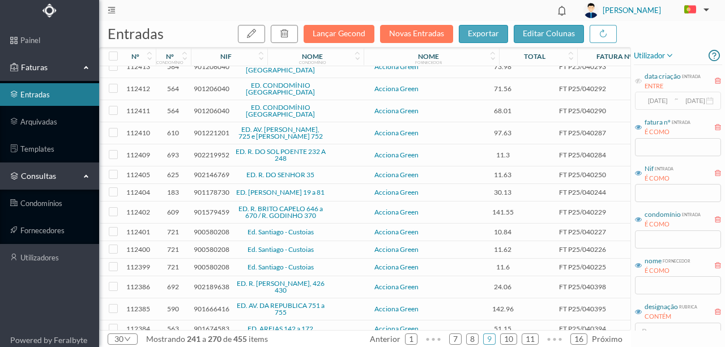
scroll to position [349, 0]
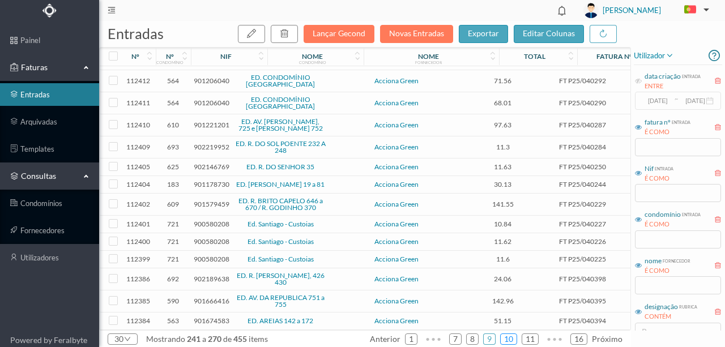
click at [511, 338] on link "10" at bounding box center [509, 339] width 16 height 17
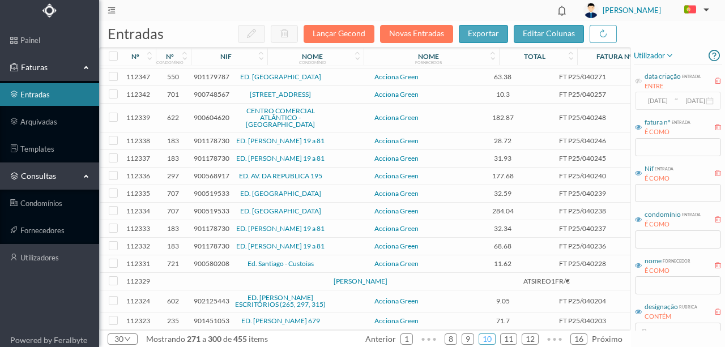
scroll to position [315, 0]
click at [174, 278] on td at bounding box center [173, 282] width 35 height 18
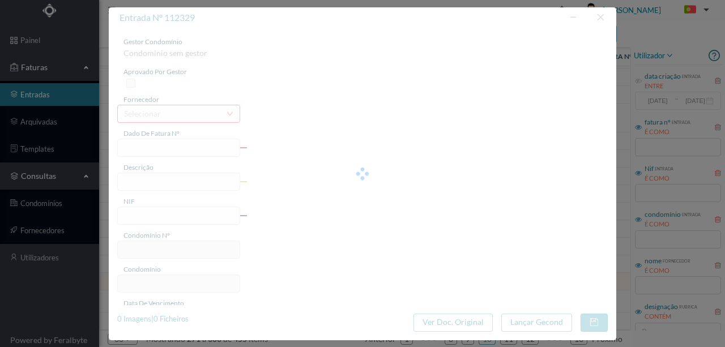
type input "ATSIREO1FR/€"
type input "ido a titulo de: Pagamento dos bens ou dos serviços o à disposição dos bens/ re…"
type input "0"
type input "Invalid date"
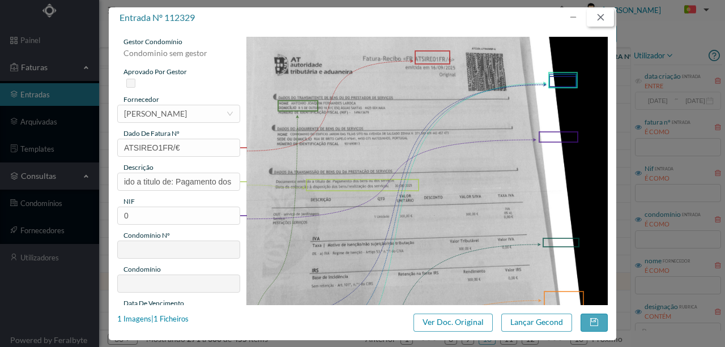
click at [602, 18] on button "button" at bounding box center [600, 18] width 27 height 18
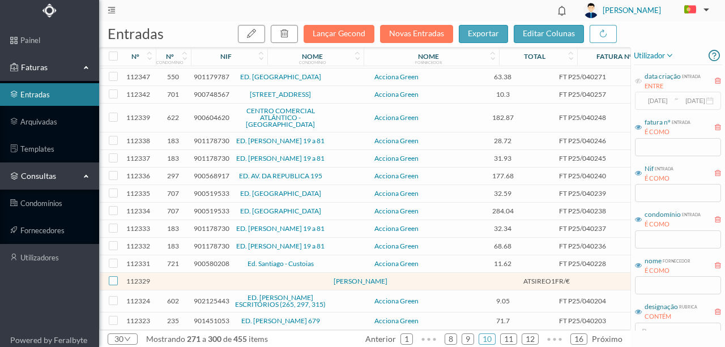
click at [116, 278] on input "checkbox" at bounding box center [113, 281] width 9 height 9
checkbox input "true"
click at [289, 33] on icon "button" at bounding box center [284, 33] width 9 height 9
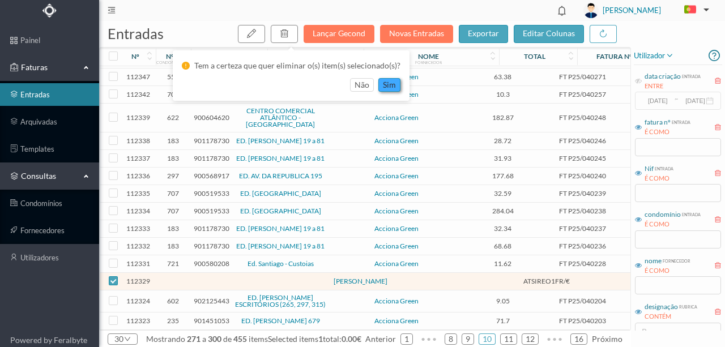
click at [390, 88] on button "sim" at bounding box center [390, 85] width 22 height 14
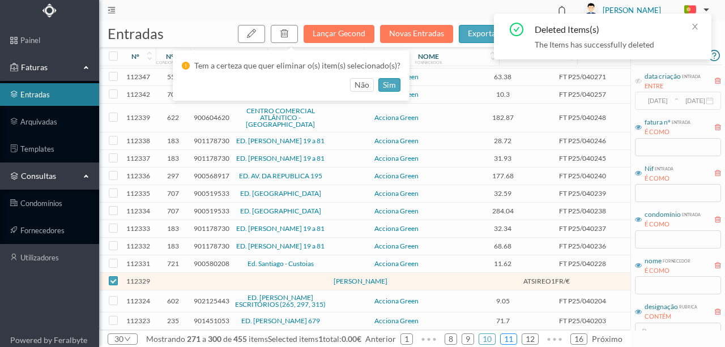
click at [509, 340] on link "11" at bounding box center [509, 339] width 16 height 17
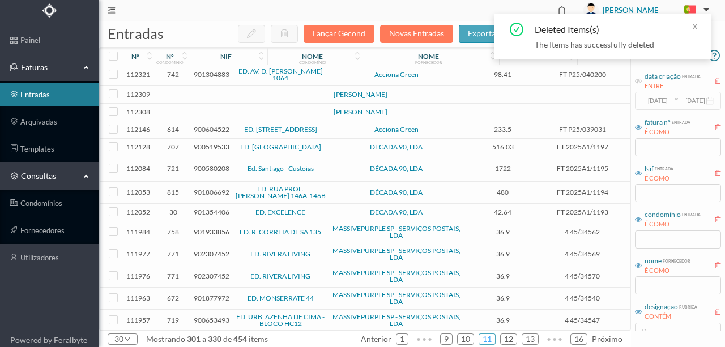
scroll to position [0, 0]
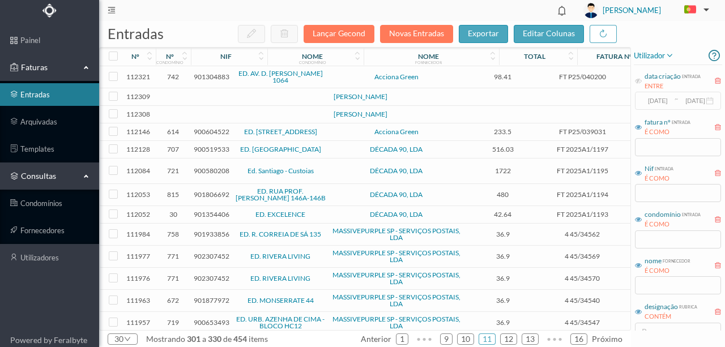
click at [181, 97] on td at bounding box center [173, 97] width 35 height 18
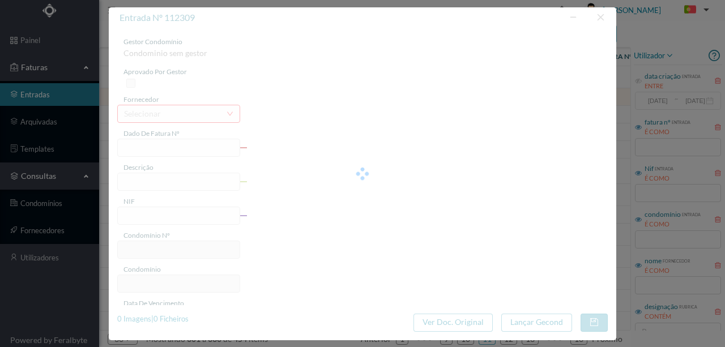
type input "0"
type input "Invalid date"
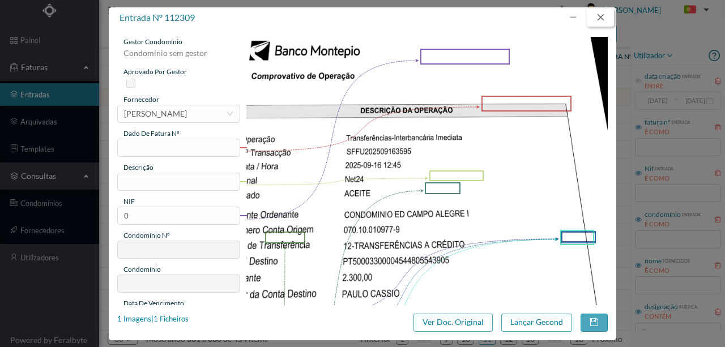
click at [604, 15] on button "button" at bounding box center [600, 18] width 27 height 18
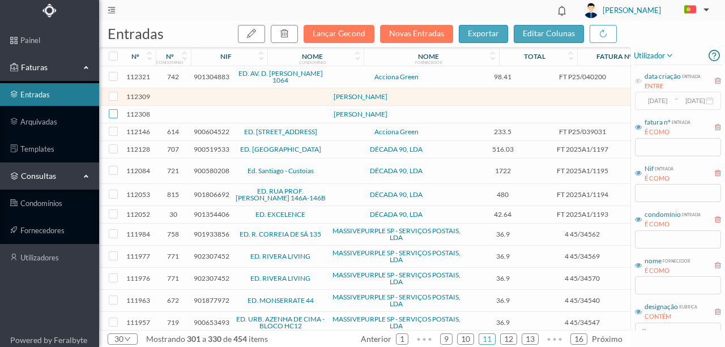
click at [115, 118] on input "checkbox" at bounding box center [113, 113] width 9 height 9
checkbox input "true"
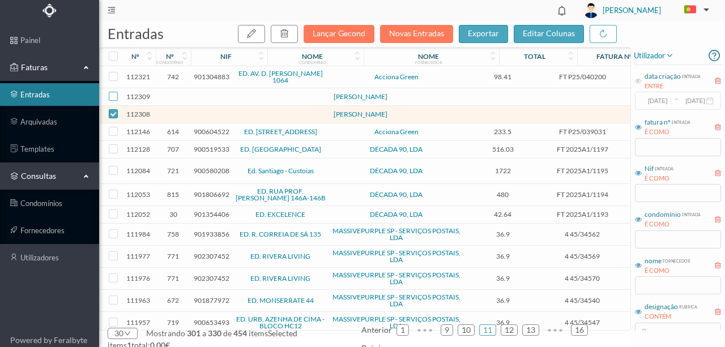
click at [112, 98] on input "checkbox" at bounding box center [113, 96] width 9 height 9
checkbox input "true"
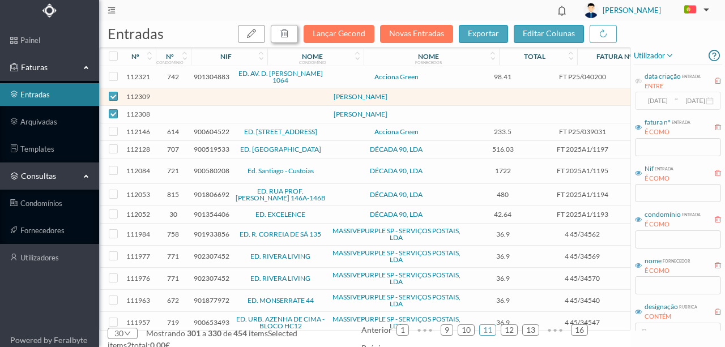
drag, startPoint x: 295, startPoint y: 31, endPoint x: 298, endPoint y: 52, distance: 21.8
click at [294, 31] on button "button" at bounding box center [284, 34] width 27 height 18
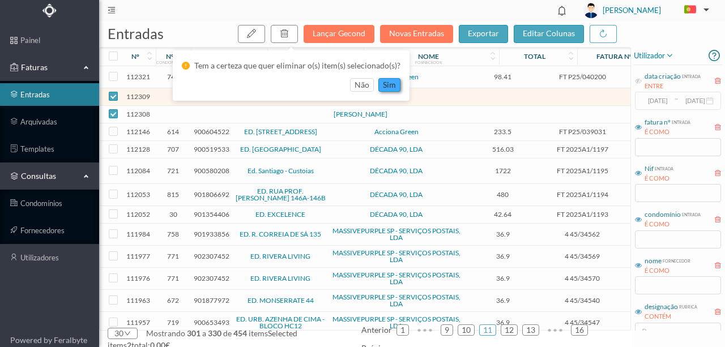
click at [387, 84] on button "sim" at bounding box center [390, 85] width 22 height 14
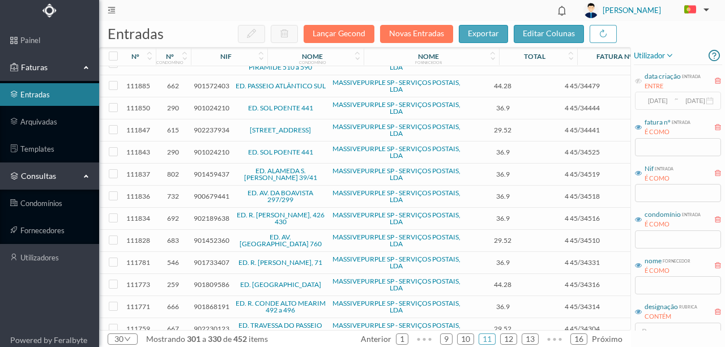
scroll to position [389, 0]
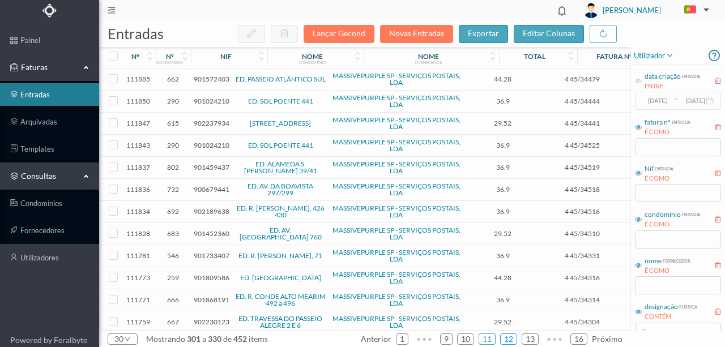
click at [509, 337] on link "12" at bounding box center [509, 339] width 16 height 17
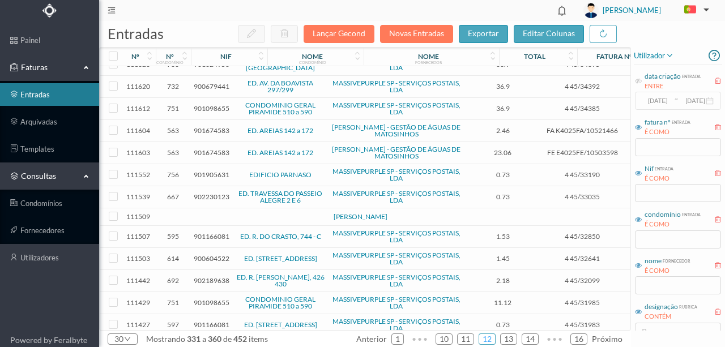
scroll to position [403, 0]
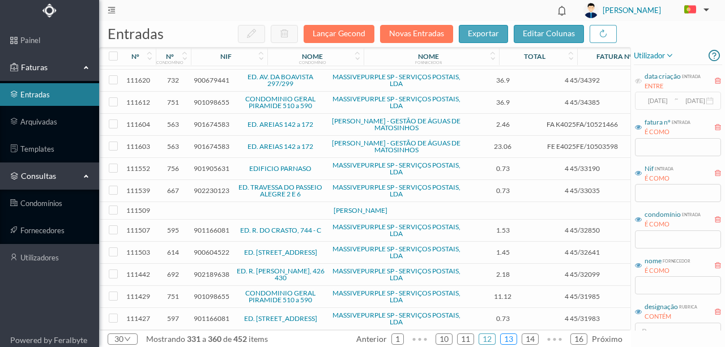
click at [506, 336] on link "13" at bounding box center [509, 339] width 16 height 17
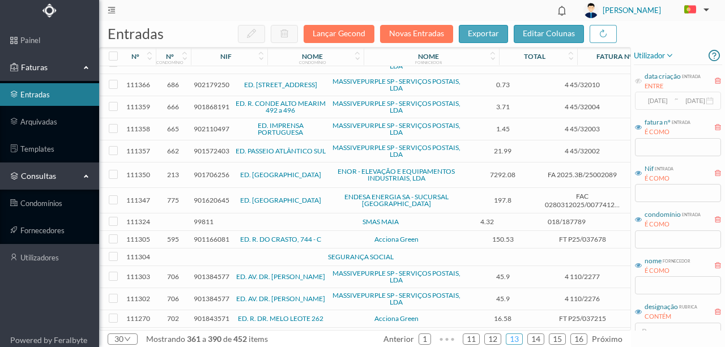
scroll to position [75, 0]
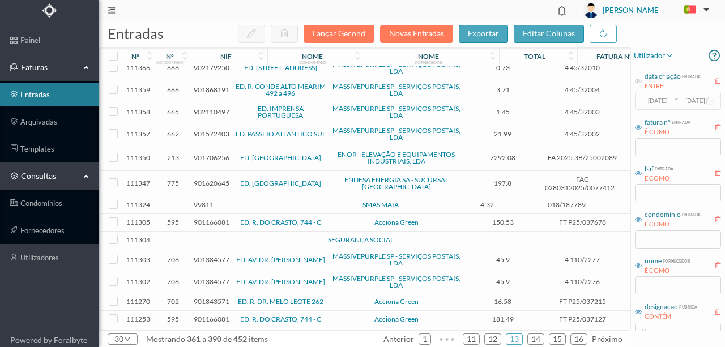
click at [179, 238] on td at bounding box center [173, 241] width 35 height 18
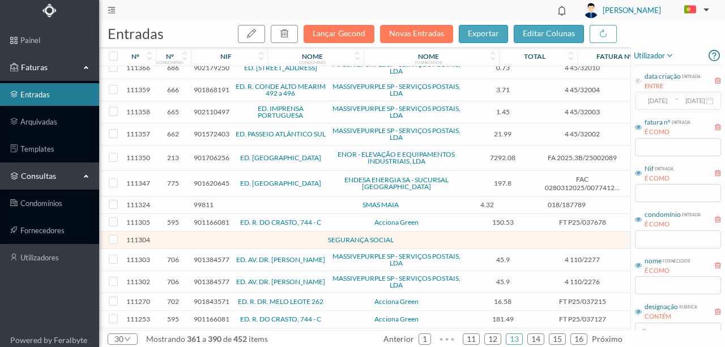
click at [179, 238] on td at bounding box center [173, 241] width 35 height 18
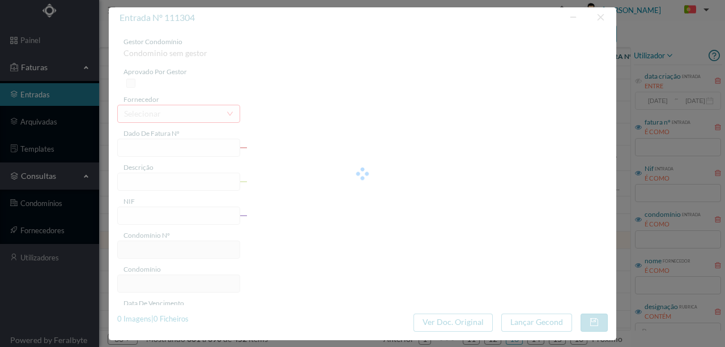
type input "0"
type input "Invalid date"
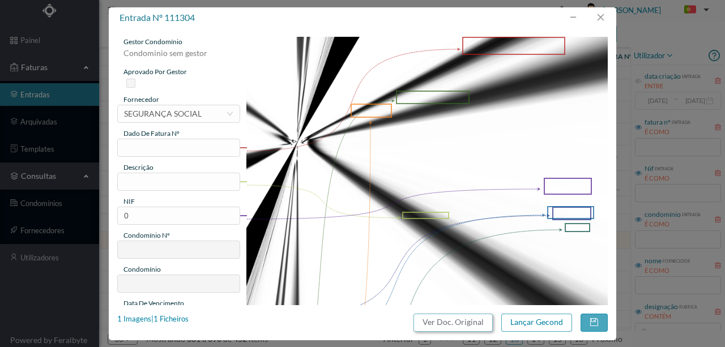
drag, startPoint x: 467, startPoint y: 326, endPoint x: 426, endPoint y: 48, distance: 281.9
click at [466, 326] on button "Ver Doc. Original" at bounding box center [453, 323] width 79 height 18
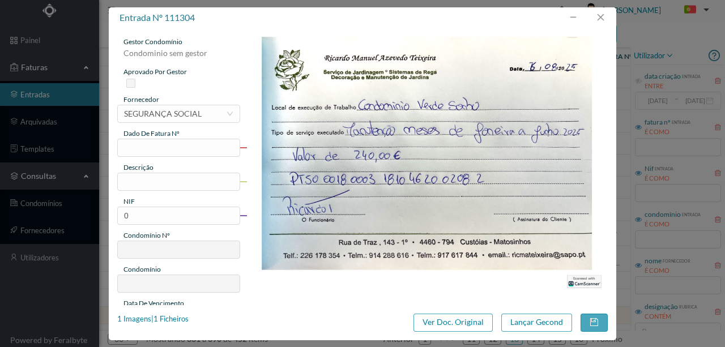
scroll to position [75, 0]
click at [602, 17] on button "button" at bounding box center [600, 18] width 27 height 18
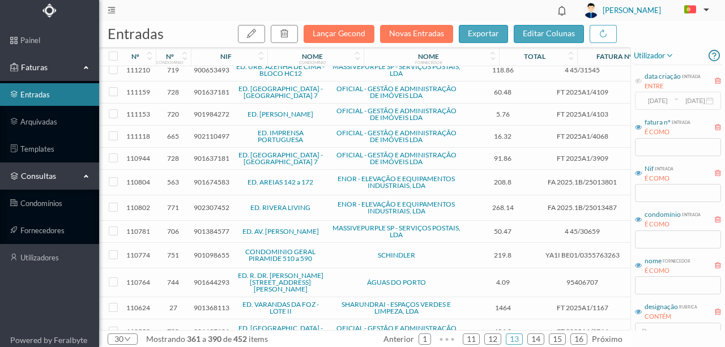
scroll to position [383, 0]
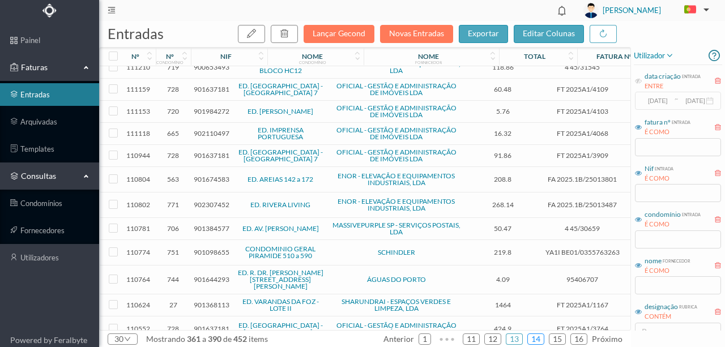
click at [538, 337] on link "14" at bounding box center [536, 339] width 16 height 17
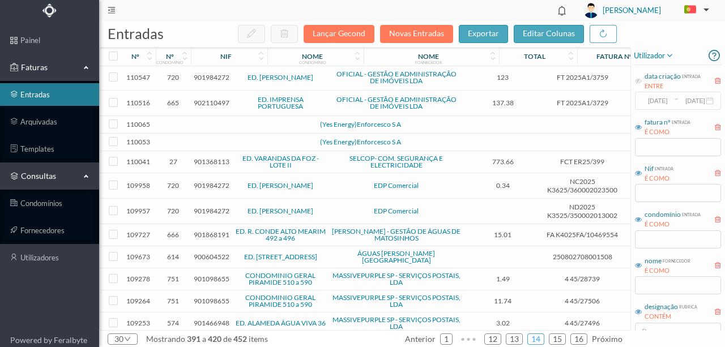
scroll to position [0, 0]
click at [202, 125] on td at bounding box center [245, 126] width 97 height 18
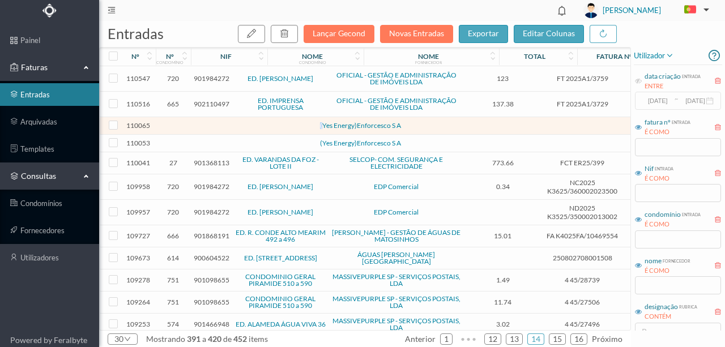
click at [202, 125] on td at bounding box center [245, 126] width 97 height 18
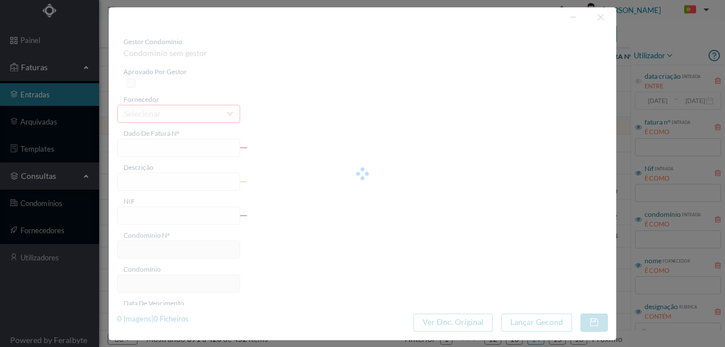
type input "0"
type input "Invalid date"
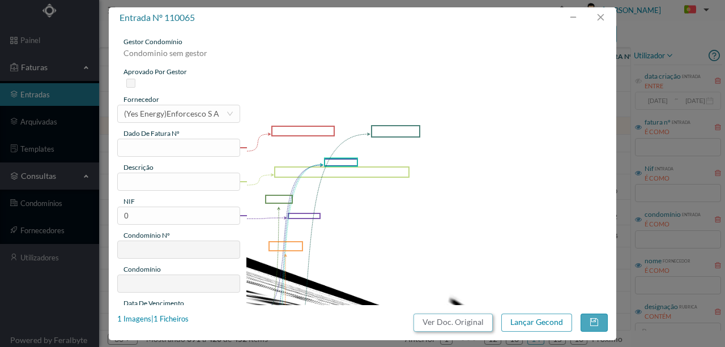
click at [453, 318] on button "Ver Doc. Original" at bounding box center [453, 323] width 79 height 18
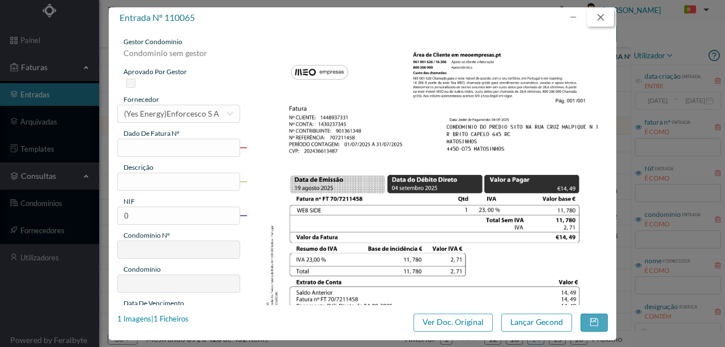
click at [605, 15] on button "button" at bounding box center [600, 18] width 27 height 18
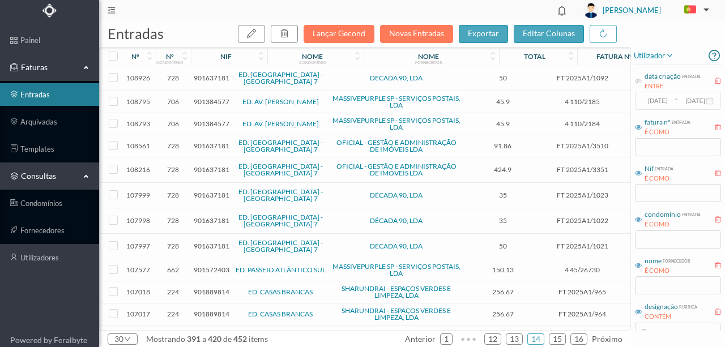
scroll to position [419, 0]
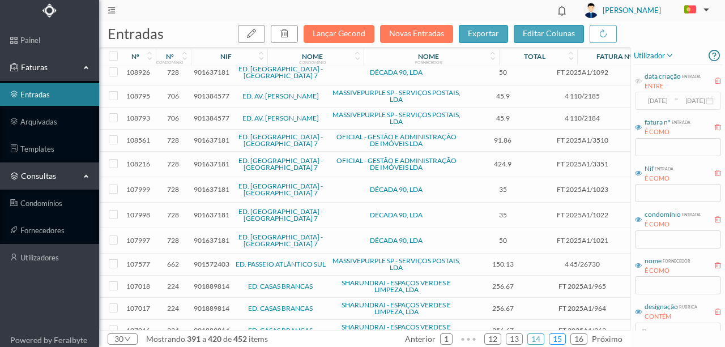
click at [559, 339] on link "15" at bounding box center [558, 339] width 16 height 17
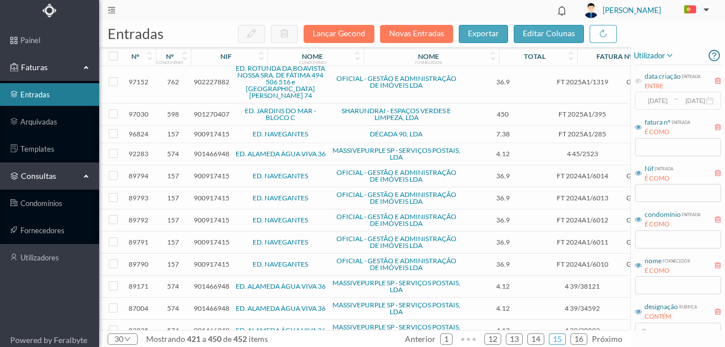
scroll to position [433, 0]
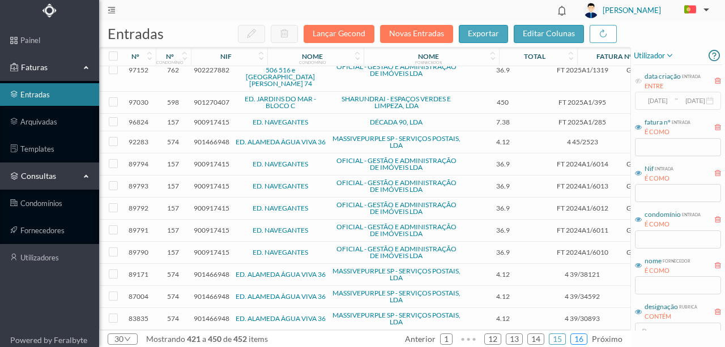
click at [586, 339] on link "16" at bounding box center [579, 339] width 16 height 17
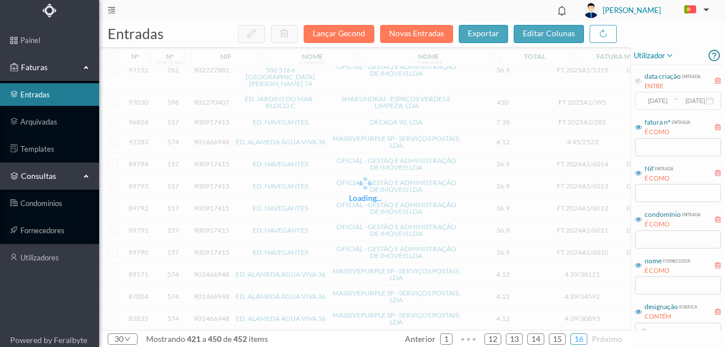
scroll to position [0, 0]
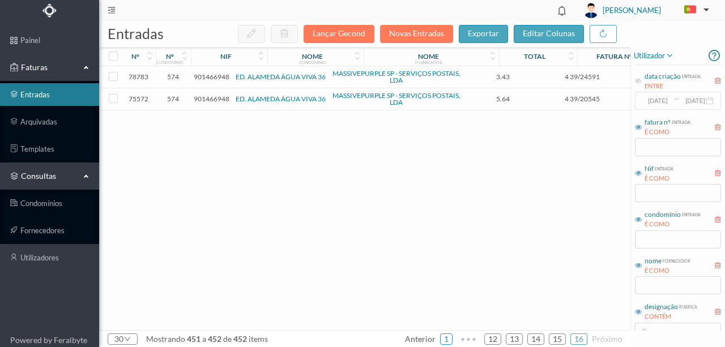
click at [450, 336] on link "1" at bounding box center [446, 339] width 11 height 17
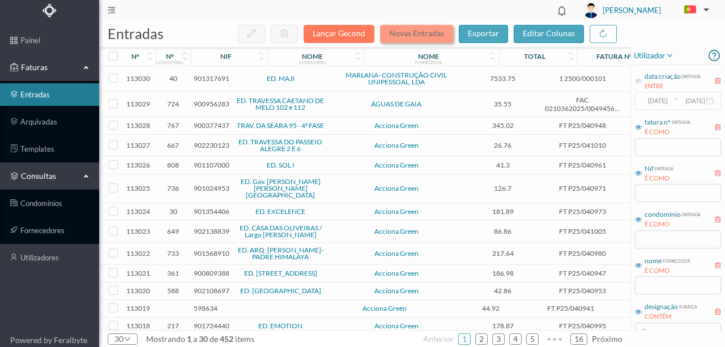
click at [425, 33] on button "Novas Entradas" at bounding box center [416, 34] width 73 height 18
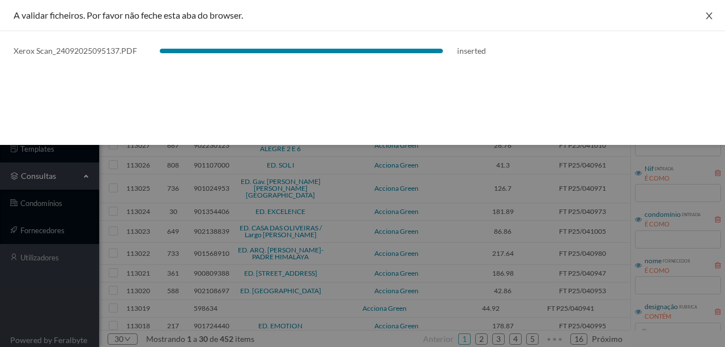
drag, startPoint x: 710, startPoint y: 17, endPoint x: 513, endPoint y: 65, distance: 201.8
click at [710, 17] on icon "icon: close" at bounding box center [709, 15] width 9 height 9
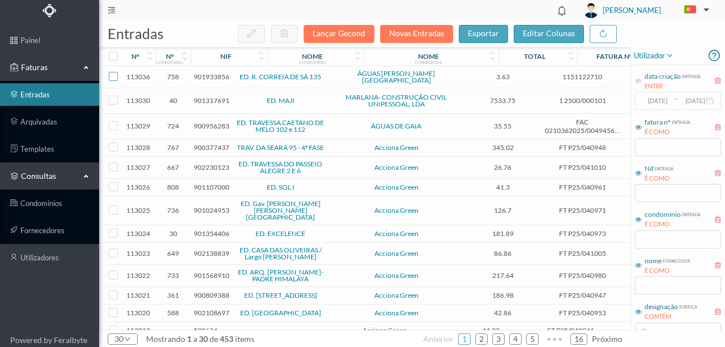
click at [117, 74] on input "checkbox" at bounding box center [113, 76] width 9 height 9
checkbox input "true"
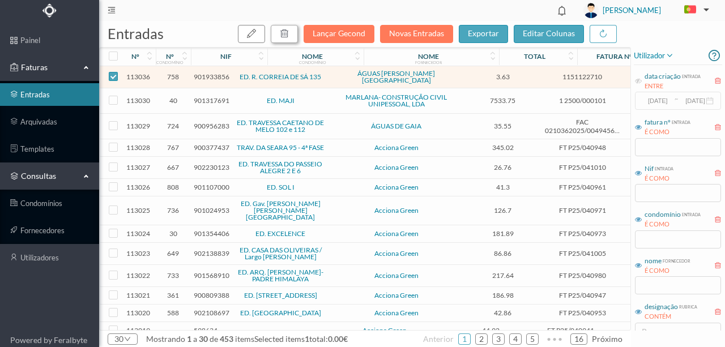
click at [289, 39] on div "button" at bounding box center [284, 34] width 9 height 14
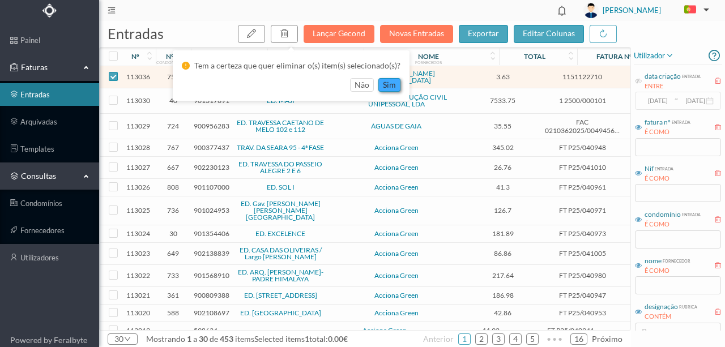
drag, startPoint x: 384, startPoint y: 84, endPoint x: 391, endPoint y: 82, distance: 7.2
click at [385, 83] on button "sim" at bounding box center [390, 85] width 22 height 14
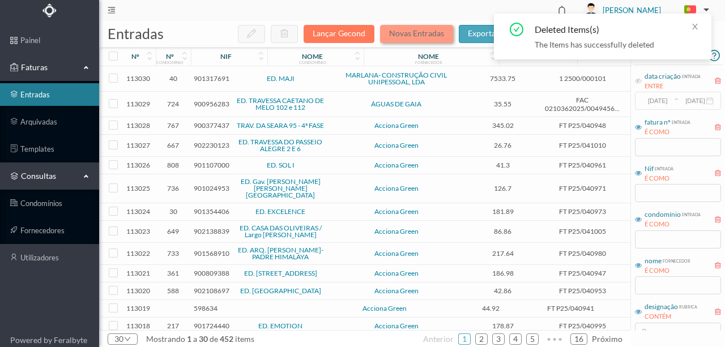
click at [428, 34] on button "Novas Entradas" at bounding box center [416, 34] width 73 height 18
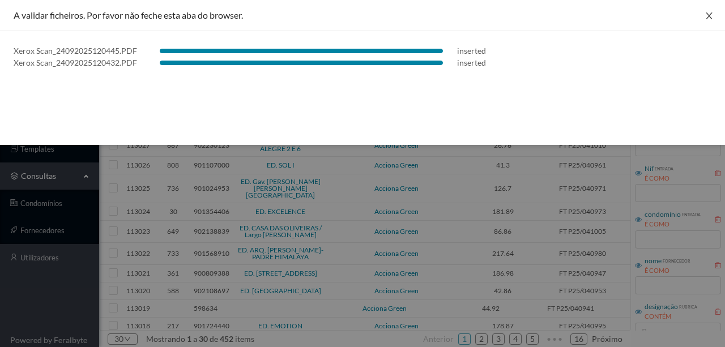
click at [710, 20] on button "Close" at bounding box center [710, 16] width 32 height 32
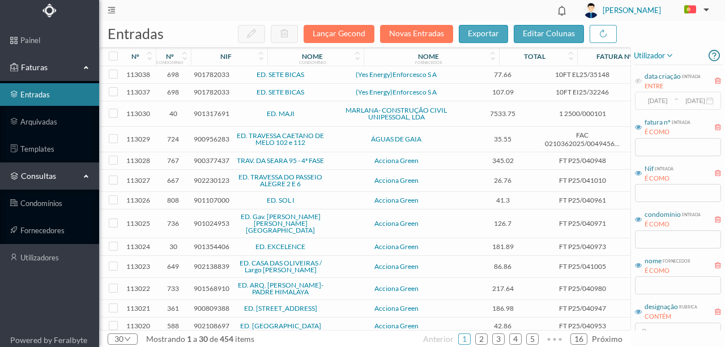
click at [201, 93] on span "901782033" at bounding box center [212, 92] width 36 height 9
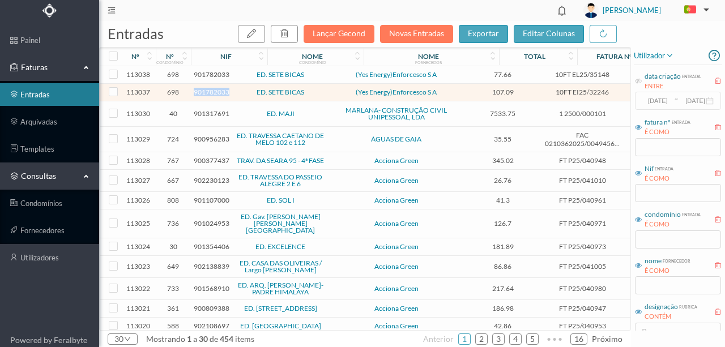
click at [201, 93] on span "901782033" at bounding box center [212, 92] width 36 height 9
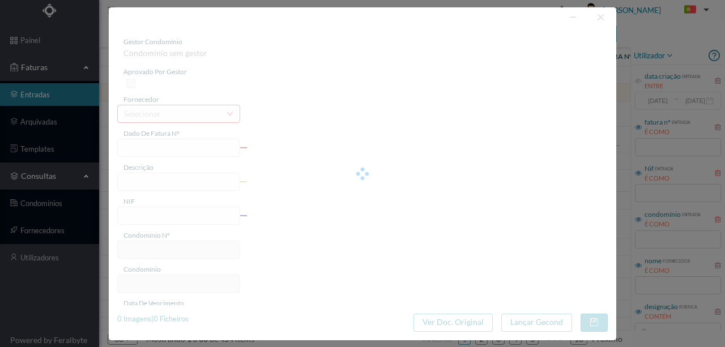
type input "10FT EI25/32246"
type input "TA LE ETUISSAL, IO/VI/CULO “RÍODO DE FATURAÇÃO: [DATE] e [DATE]"
type input "901782033"
type input "Invalid date"
type input "[DATE]"
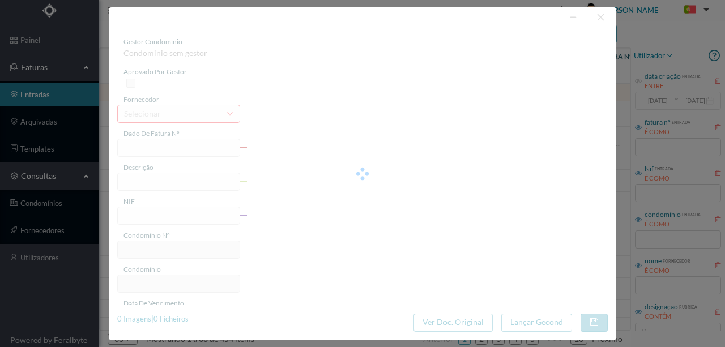
type input "107.09"
type input "698"
type input "ED. SETE BICAS"
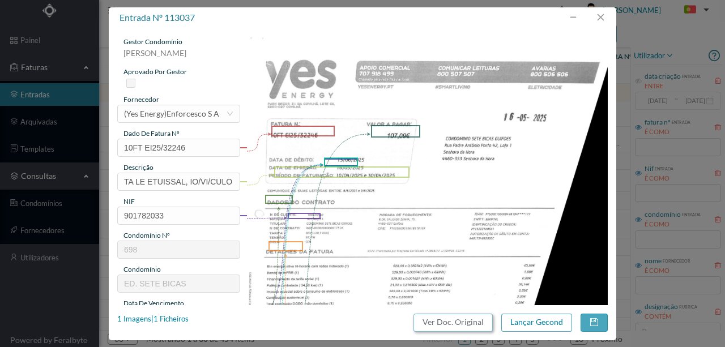
click at [472, 323] on button "Ver Doc. Original" at bounding box center [453, 323] width 79 height 18
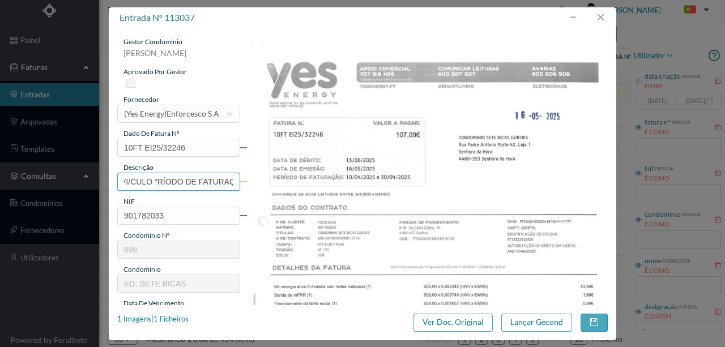
scroll to position [0, 186]
drag, startPoint x: 122, startPoint y: 180, endPoint x: 261, endPoint y: 182, distance: 138.3
click at [261, 182] on div "gestor condomínio [PERSON_NAME] aprovado por gestor fornecedor selecionar (Yes …" at bounding box center [362, 301] width 491 height 528
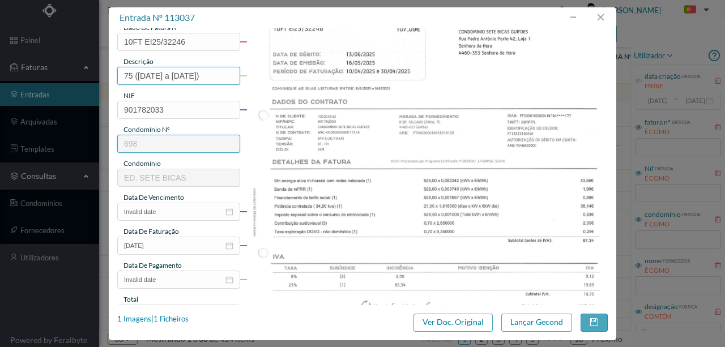
scroll to position [113, 0]
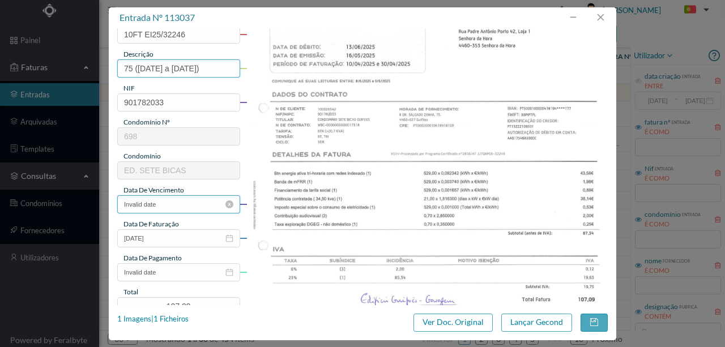
type input "75 ([DATE] a [DATE])"
click at [179, 203] on input "Invalid date" at bounding box center [178, 205] width 123 height 18
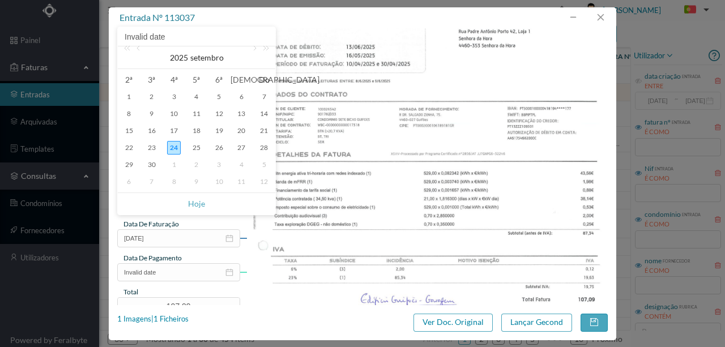
click at [400, 160] on img at bounding box center [428, 179] width 362 height 512
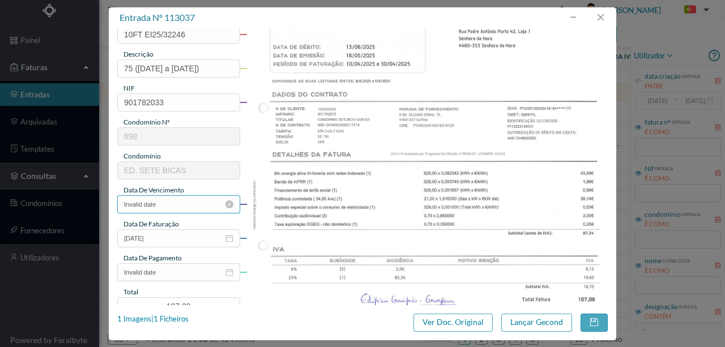
click at [179, 207] on input "Invalid date" at bounding box center [178, 205] width 123 height 18
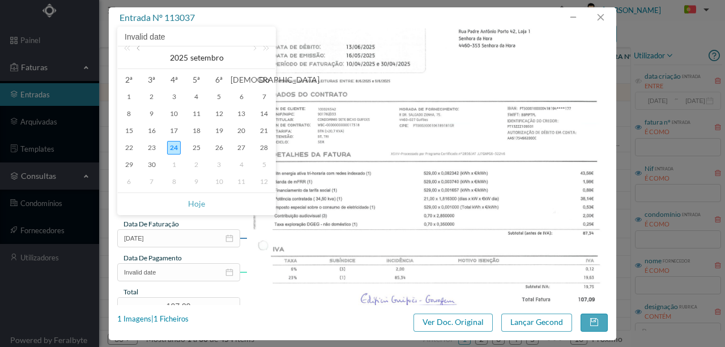
click at [139, 50] on link at bounding box center [139, 57] width 10 height 23
click at [221, 127] on div "16" at bounding box center [220, 131] width 14 height 14
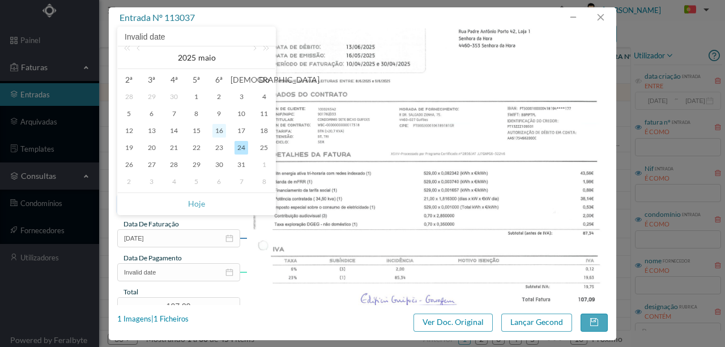
type input "[DATE]"
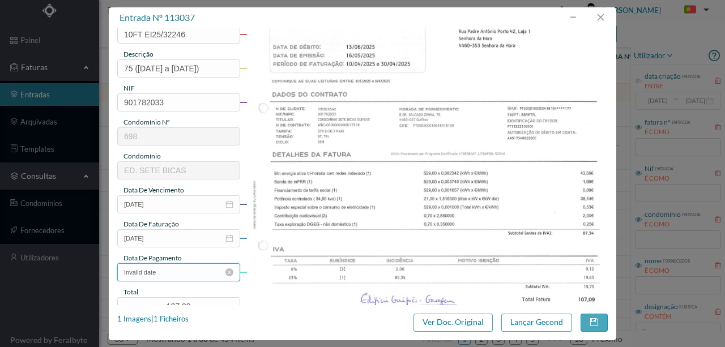
click at [189, 273] on input "Invalid date" at bounding box center [178, 273] width 123 height 18
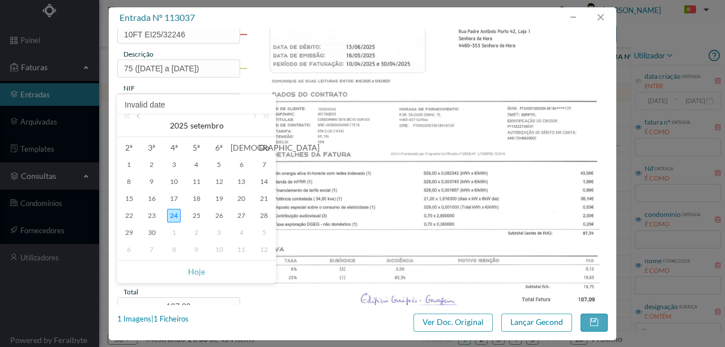
click at [142, 117] on link at bounding box center [139, 125] width 10 height 23
click at [219, 198] on div "13" at bounding box center [220, 199] width 14 height 14
type input "[DATE]"
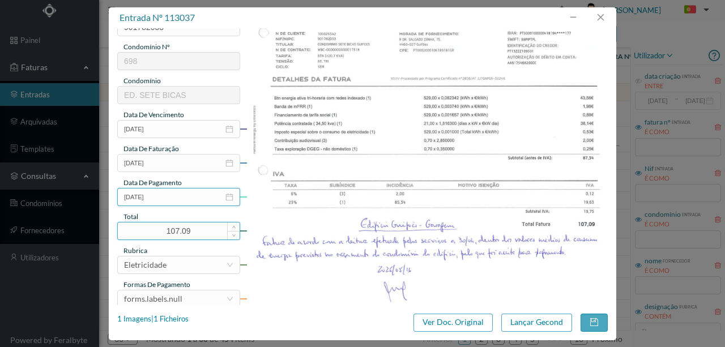
scroll to position [264, 0]
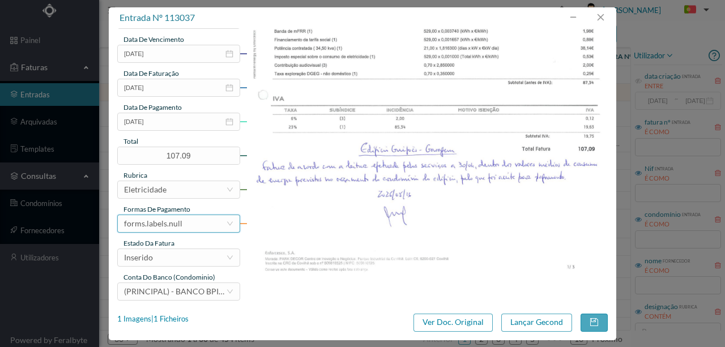
click at [189, 227] on div "forms.labels.null" at bounding box center [175, 223] width 102 height 17
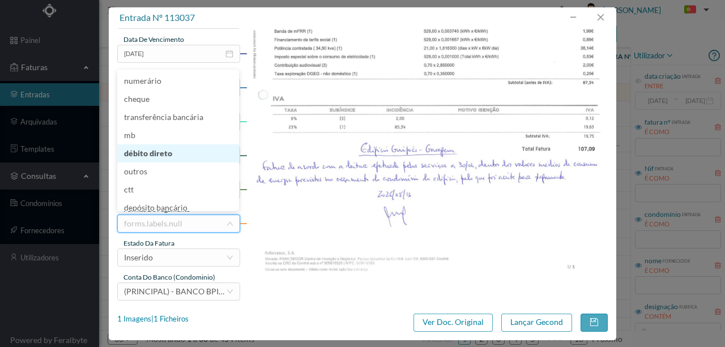
click at [168, 152] on li "débito direto" at bounding box center [178, 154] width 122 height 18
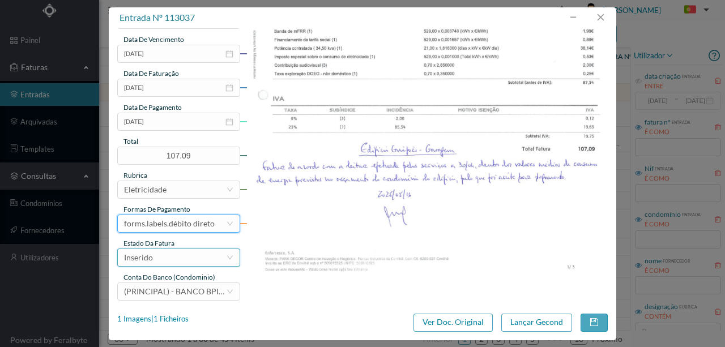
click at [160, 258] on div "Inserido" at bounding box center [175, 257] width 102 height 17
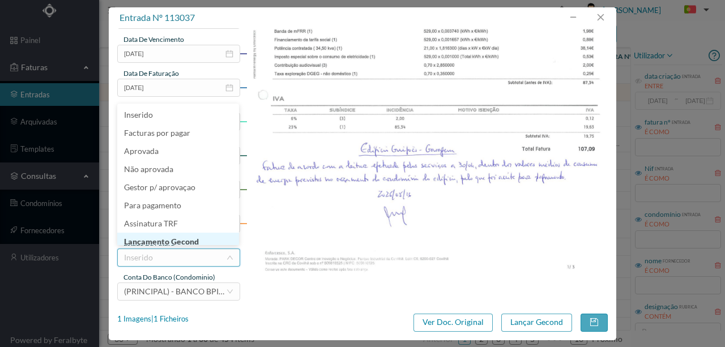
scroll to position [6, 0]
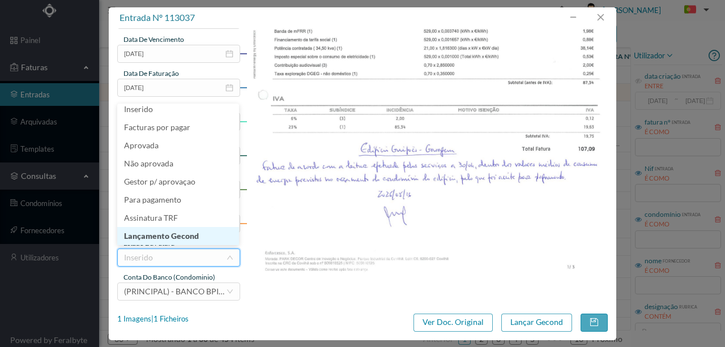
click at [176, 235] on li "Lançamento Gecond" at bounding box center [178, 236] width 122 height 18
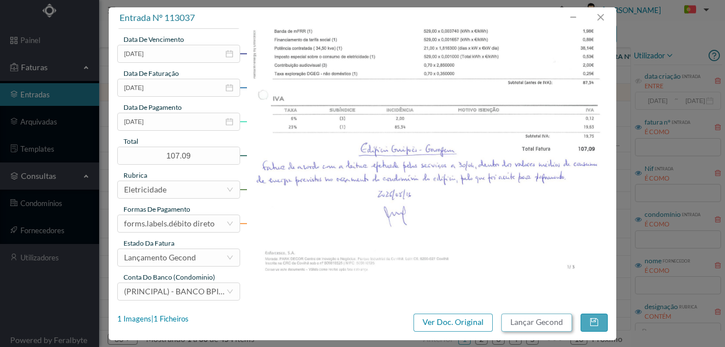
click at [523, 323] on button "Lançar Gecond" at bounding box center [537, 323] width 71 height 18
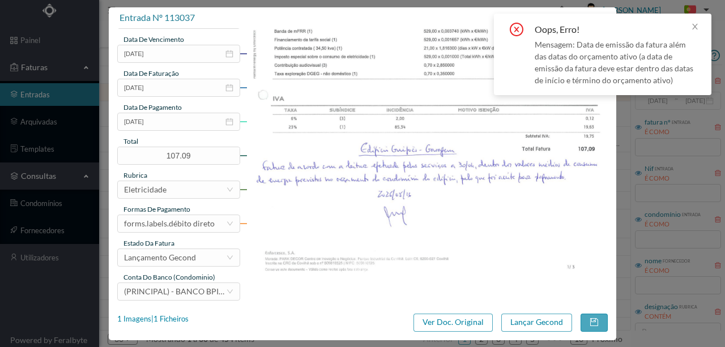
click at [584, 68] on div "Mensagem: Data de emissão da fatura além das datas do orçamento ativo (a data d…" at bounding box center [616, 63] width 163 height 48
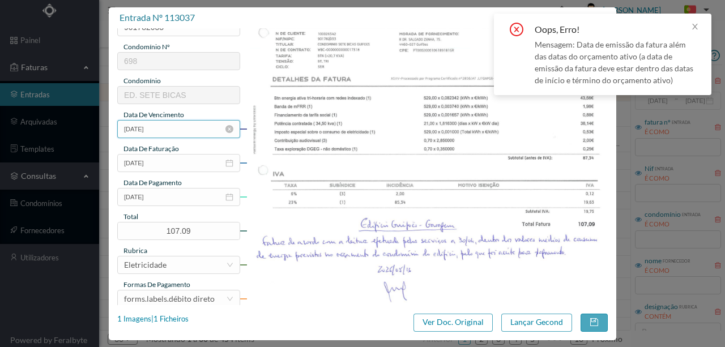
click at [180, 133] on input "[DATE]" at bounding box center [178, 129] width 123 height 18
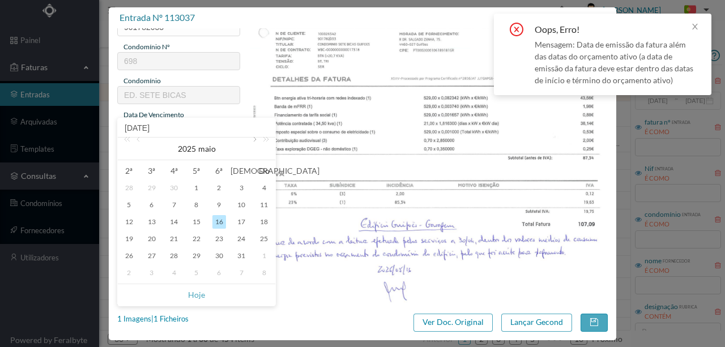
click at [253, 139] on link at bounding box center [254, 149] width 10 height 23
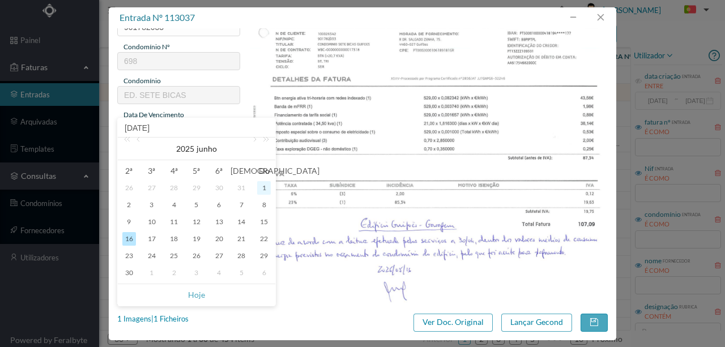
click at [263, 186] on div "1" at bounding box center [264, 188] width 14 height 14
type input "[DATE]"
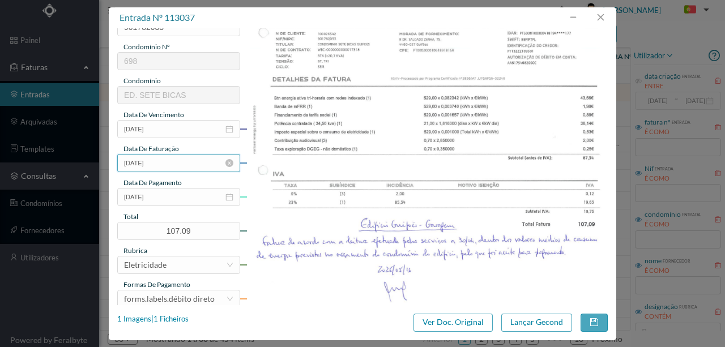
click at [189, 162] on input "[DATE]" at bounding box center [178, 163] width 123 height 18
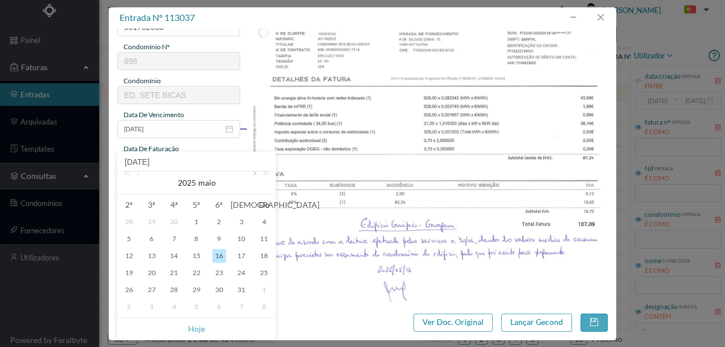
click at [254, 175] on link at bounding box center [254, 183] width 10 height 23
click at [262, 223] on div "1" at bounding box center [264, 222] width 14 height 14
type input "[DATE]"
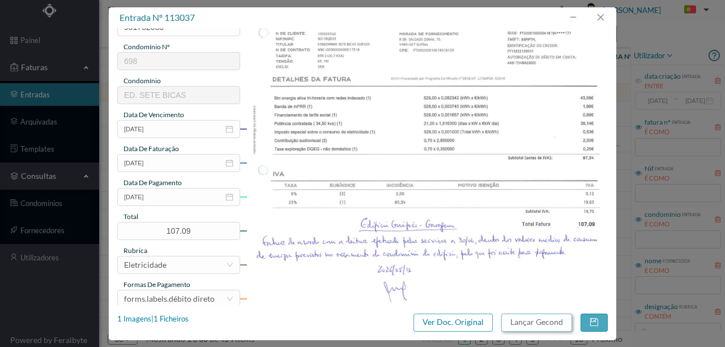
click at [528, 324] on button "Lançar Gecond" at bounding box center [537, 323] width 71 height 18
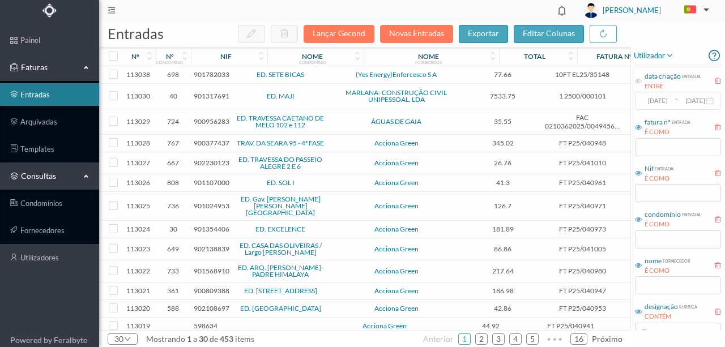
click at [204, 75] on span "901782033" at bounding box center [212, 74] width 36 height 9
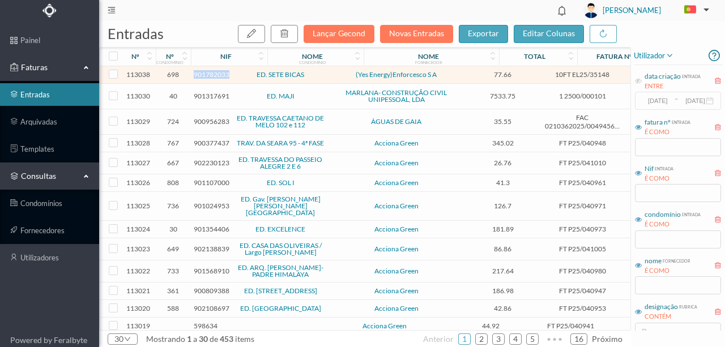
click at [204, 75] on span "901782033" at bounding box center [212, 74] width 36 height 9
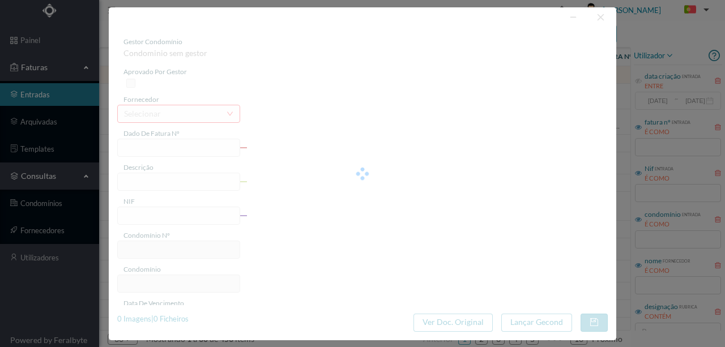
type input "10FT EL25/35148"
type input "ATA DE EMISSÃO: [DATE]"
type input "901782033"
type input "Invalid date"
type input "[DATE]"
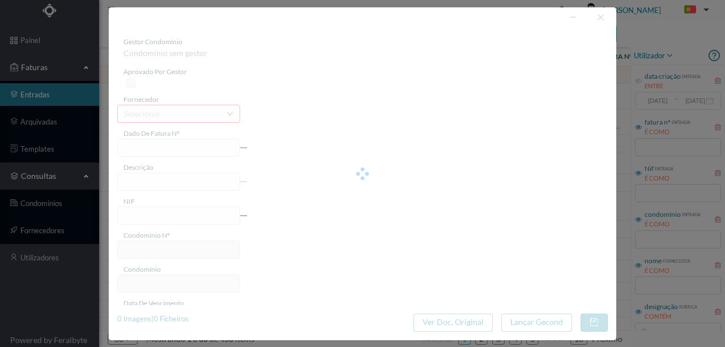
type input "[DATE]"
type input "77.66"
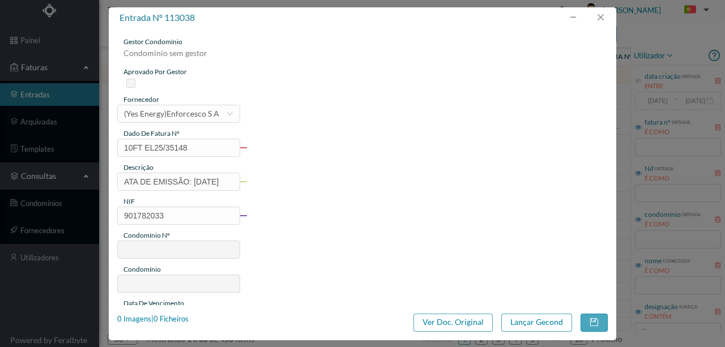
type input "698"
type input "ED. SETE BICAS"
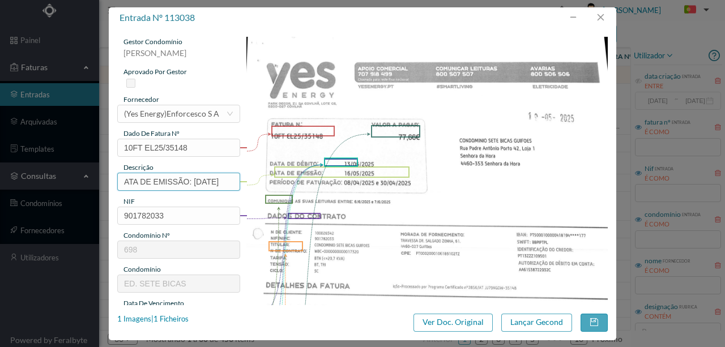
scroll to position [0, 1]
drag, startPoint x: 122, startPoint y: 181, endPoint x: 342, endPoint y: 185, distance: 219.9
click at [342, 185] on div "gestor condomínio [PERSON_NAME] aprovado por gestor fornecedor selecionar (Yes …" at bounding box center [362, 301] width 491 height 528
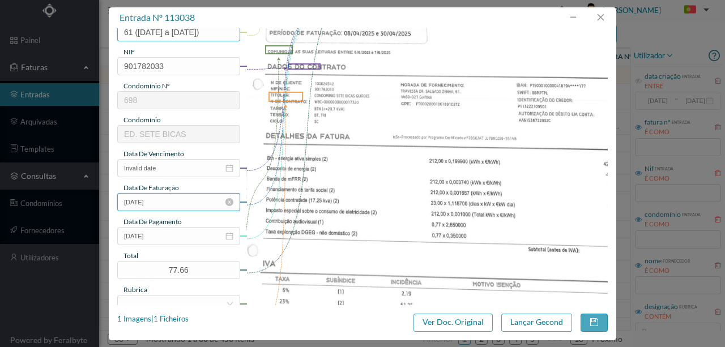
scroll to position [151, 0]
type input "61 ([DATE] a [DATE])"
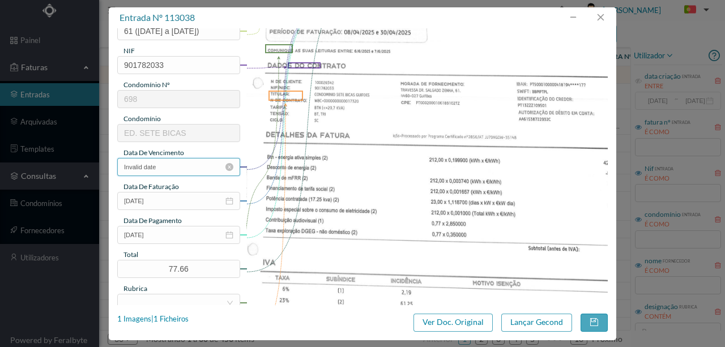
click at [173, 165] on input "Invalid date" at bounding box center [178, 167] width 123 height 18
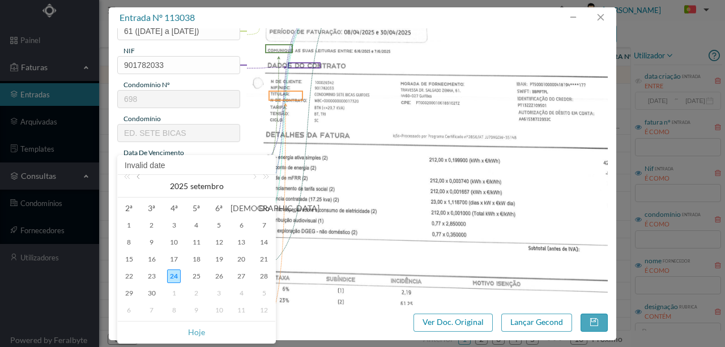
click at [137, 175] on link at bounding box center [139, 186] width 10 height 23
click at [260, 223] on div "1" at bounding box center [264, 226] width 14 height 14
type input "[DATE]"
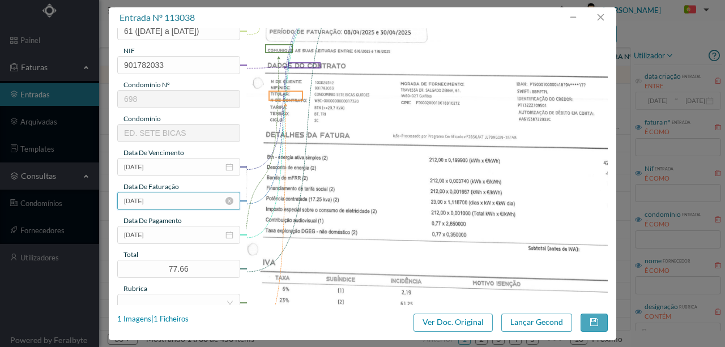
click at [170, 202] on input "[DATE]" at bounding box center [178, 201] width 123 height 18
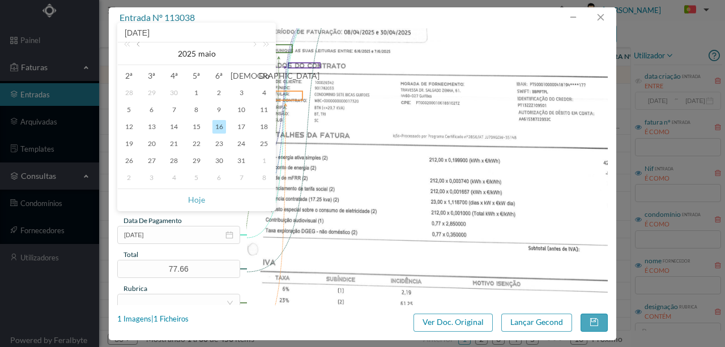
click at [141, 48] on link at bounding box center [139, 54] width 10 height 23
click at [256, 44] on link at bounding box center [254, 54] width 10 height 23
click at [254, 45] on link at bounding box center [254, 54] width 10 height 23
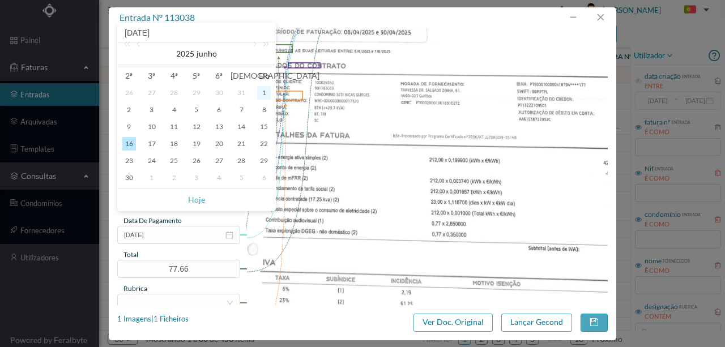
click at [262, 90] on div "1" at bounding box center [264, 93] width 14 height 14
type input "[DATE]"
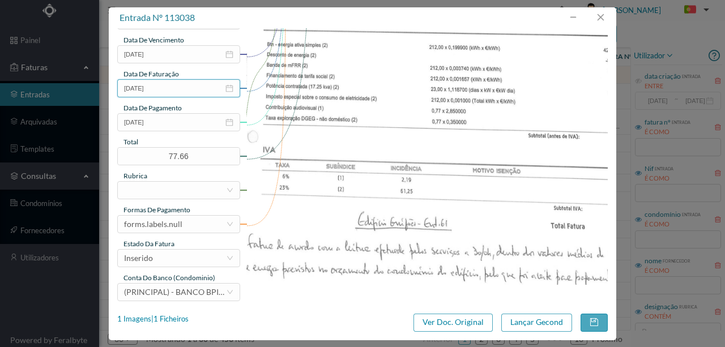
scroll to position [264, 0]
click at [147, 188] on div at bounding box center [175, 189] width 102 height 17
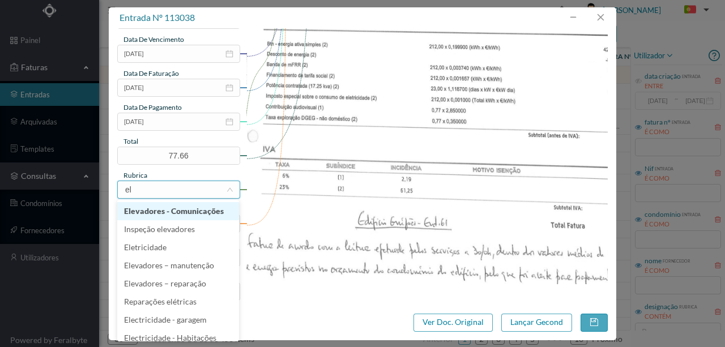
type input "ele"
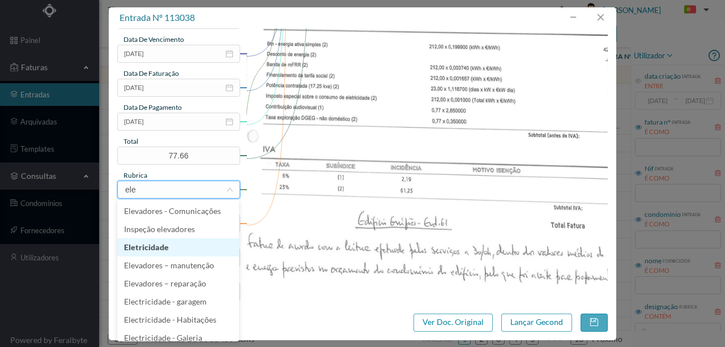
drag, startPoint x: 143, startPoint y: 248, endPoint x: 155, endPoint y: 247, distance: 12.0
click at [144, 248] on li "Eletricidade" at bounding box center [178, 248] width 122 height 18
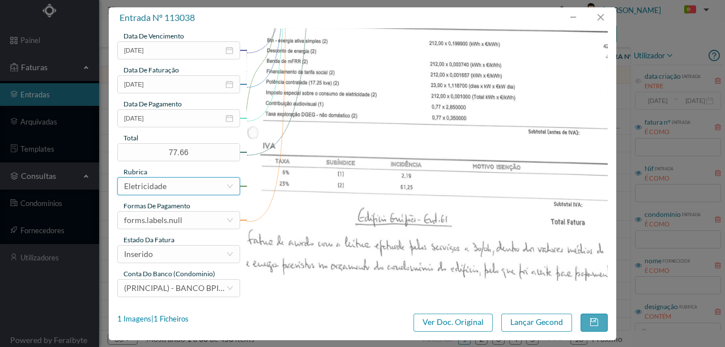
scroll to position [268, 0]
click at [186, 223] on div "forms.labels.null" at bounding box center [175, 219] width 102 height 17
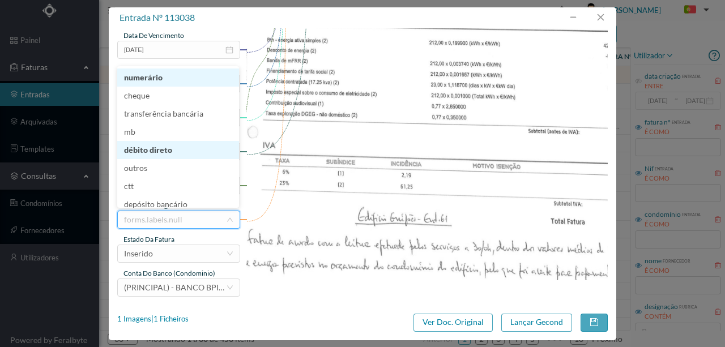
scroll to position [2, 0]
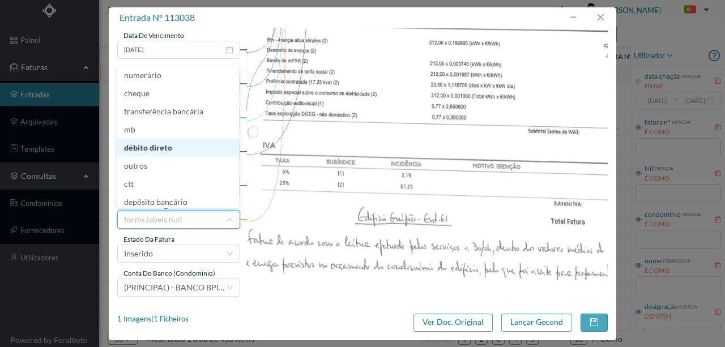
click at [152, 147] on li "débito direto" at bounding box center [178, 148] width 122 height 18
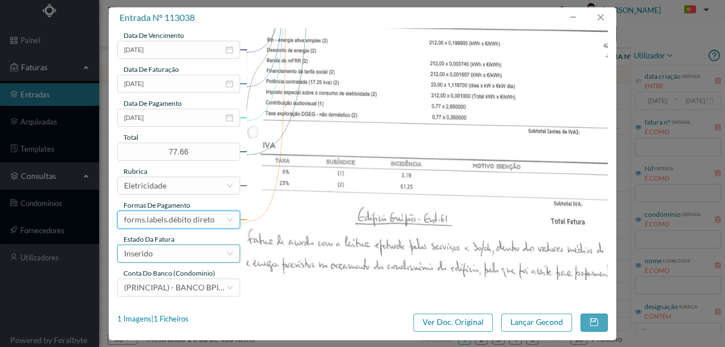
click at [168, 257] on div "Inserido" at bounding box center [175, 253] width 102 height 17
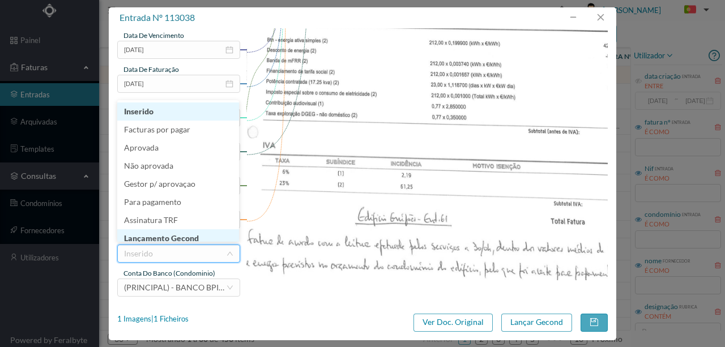
scroll to position [6, 0]
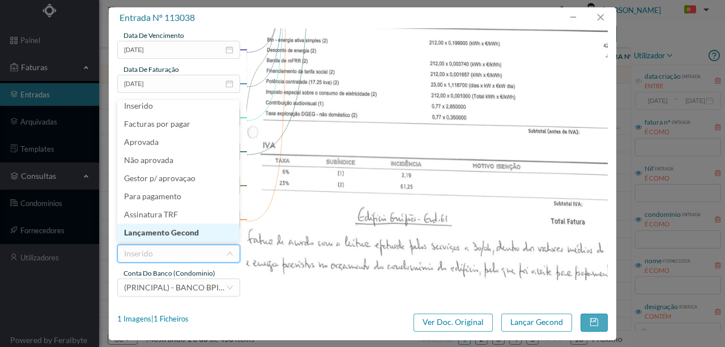
click at [190, 236] on li "Lançamento Gecond" at bounding box center [178, 233] width 122 height 18
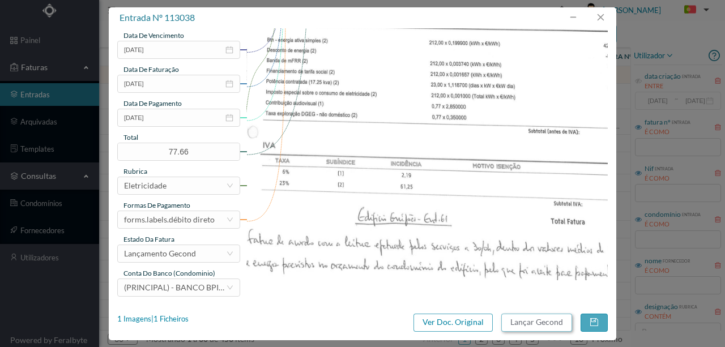
click at [536, 324] on button "Lançar Gecond" at bounding box center [537, 323] width 71 height 18
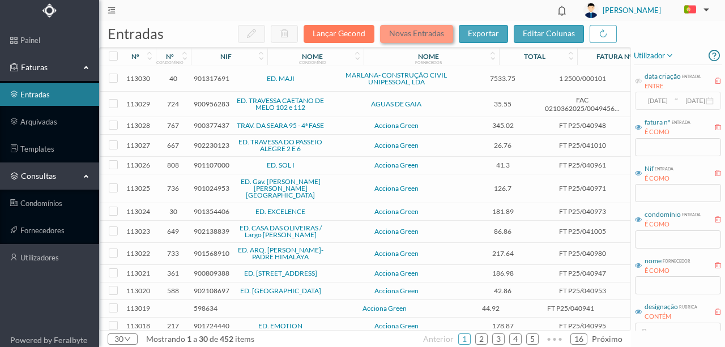
click at [392, 36] on button "Novas Entradas" at bounding box center [416, 34] width 73 height 18
click at [410, 39] on button "Novas Entradas" at bounding box center [416, 34] width 73 height 18
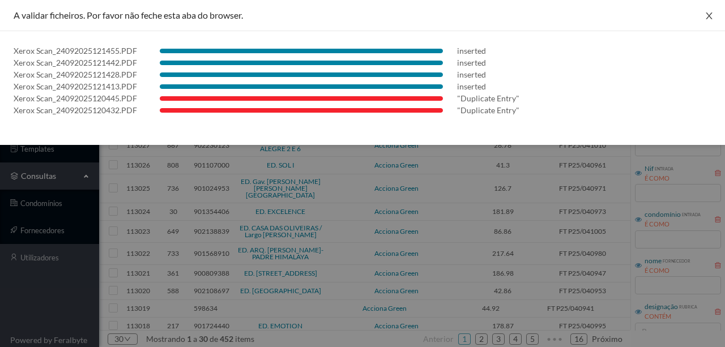
click at [712, 14] on icon "icon: close" at bounding box center [709, 15] width 9 height 9
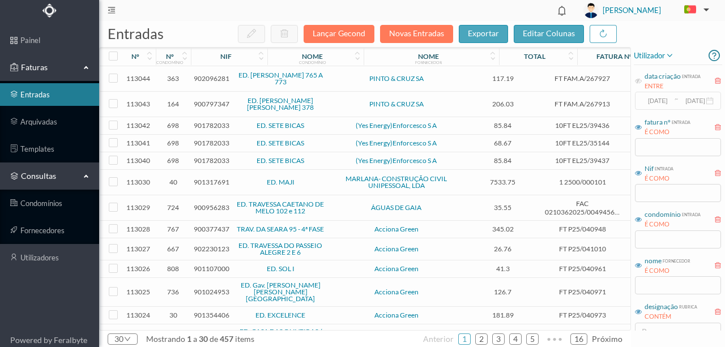
click at [205, 158] on span "901782033" at bounding box center [212, 160] width 36 height 9
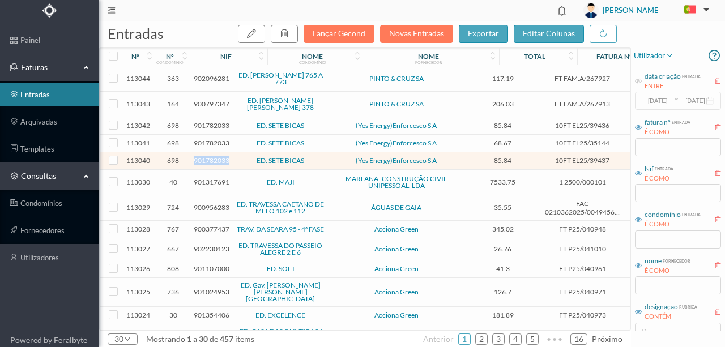
click at [205, 158] on span "901782033" at bounding box center [212, 160] width 36 height 9
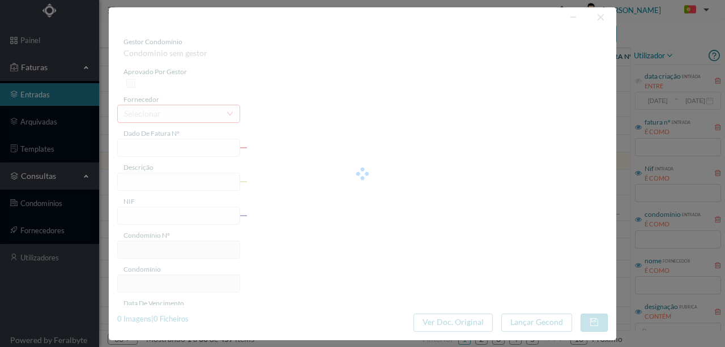
type input "10FT EL25/39437"
type input "nATA DE DÉBITO: [DATE]"
type input "901782033"
type input "Invalid date"
type input "[DATE]"
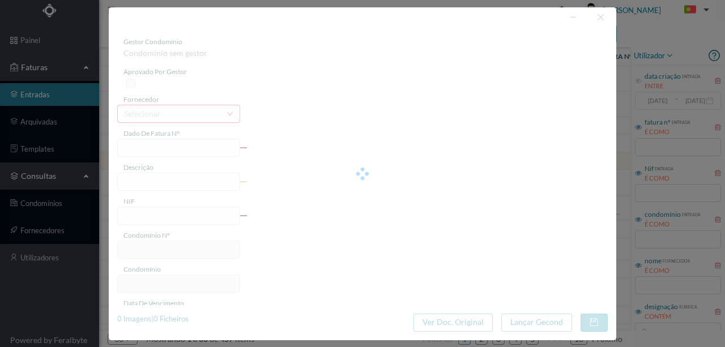
type input "85.84"
type input "698"
type input "ED. SETE BICAS"
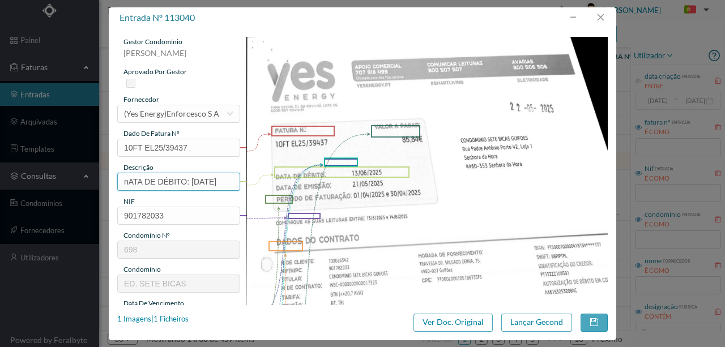
drag, startPoint x: 124, startPoint y: 181, endPoint x: 427, endPoint y: 182, distance: 303.8
click at [427, 182] on div "gestor condomínio [PERSON_NAME] aprovado por gestor fornecedor selecionar (Yes …" at bounding box center [362, 301] width 491 height 528
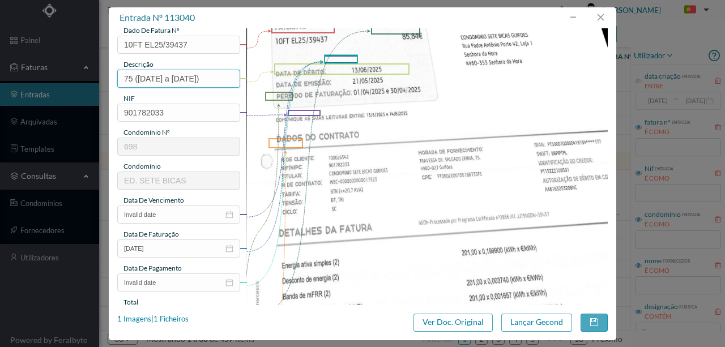
scroll to position [113, 0]
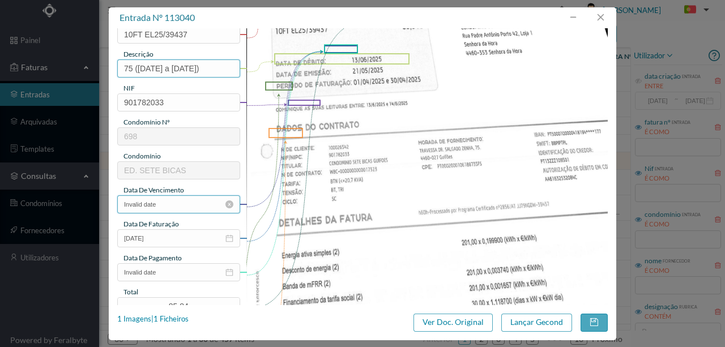
type input "75 ([DATE] a [DATE])"
click at [174, 203] on input "Invalid date" at bounding box center [178, 205] width 123 height 18
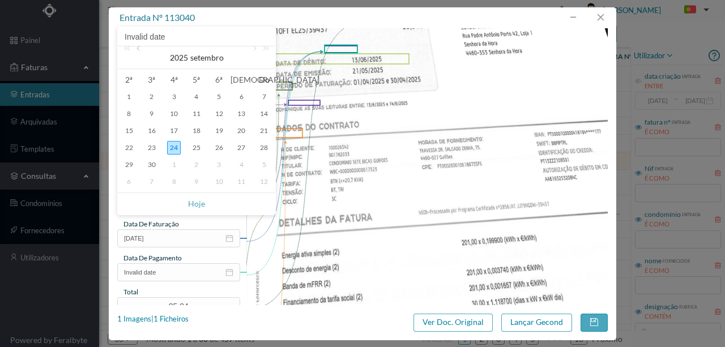
click at [139, 51] on link at bounding box center [139, 57] width 10 height 23
click at [263, 97] on div "1" at bounding box center [264, 97] width 14 height 14
type input "[DATE]"
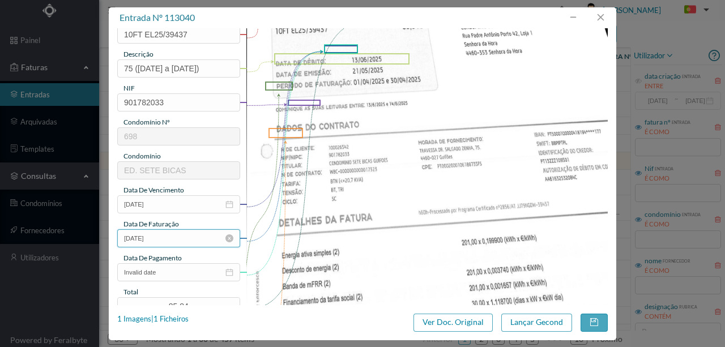
click at [159, 237] on input "[DATE]" at bounding box center [178, 239] width 123 height 18
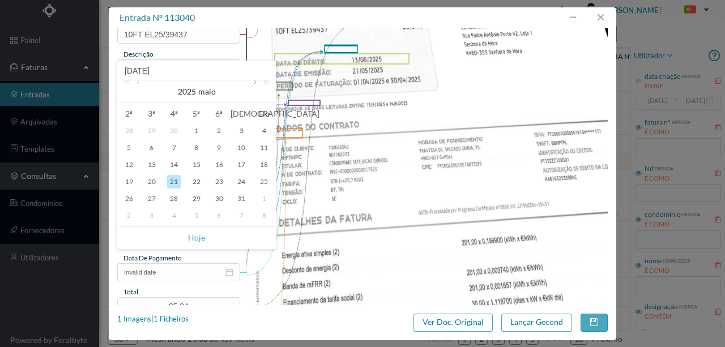
click at [251, 86] on link at bounding box center [254, 91] width 10 height 23
click at [263, 129] on div "1" at bounding box center [264, 131] width 14 height 14
type input "01-06-2025"
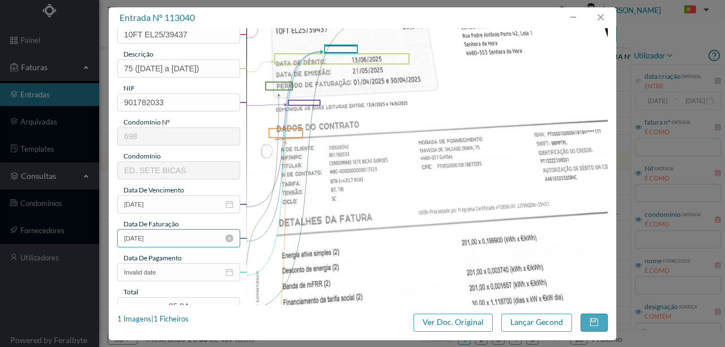
scroll to position [189, 0]
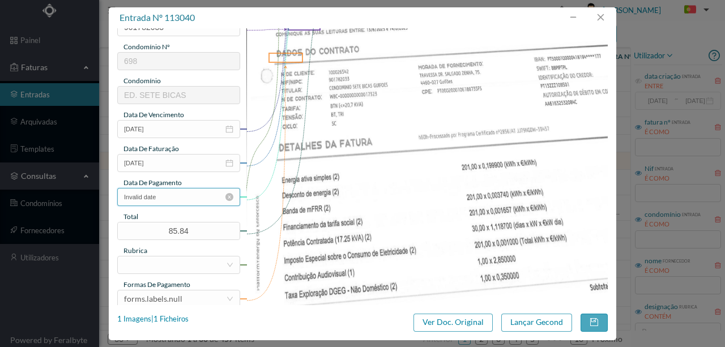
click at [179, 196] on input "Invalid date" at bounding box center [178, 197] width 123 height 18
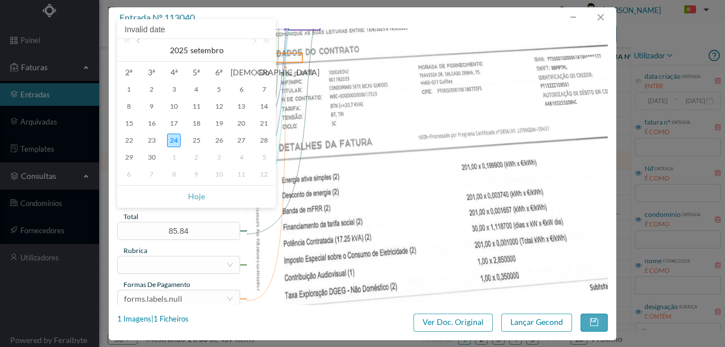
click at [141, 44] on link at bounding box center [139, 50] width 10 height 23
click at [218, 125] on div "13" at bounding box center [220, 124] width 14 height 14
type input "13-06-2025"
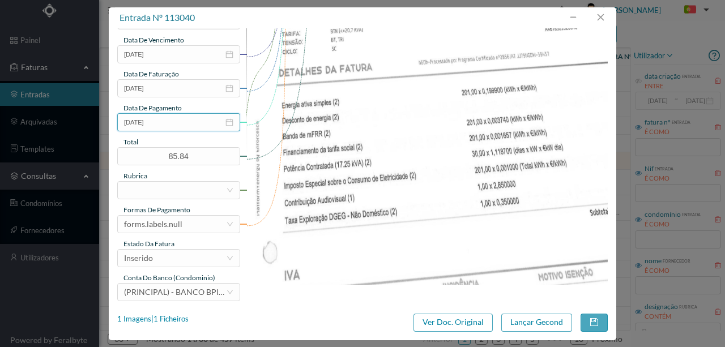
scroll to position [264, 0]
click at [141, 193] on div at bounding box center [175, 189] width 102 height 17
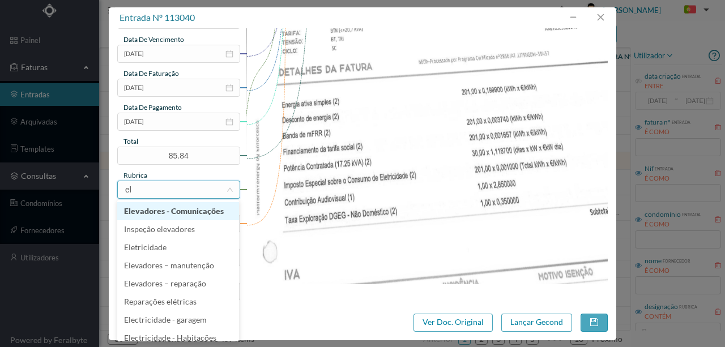
type input "ele"
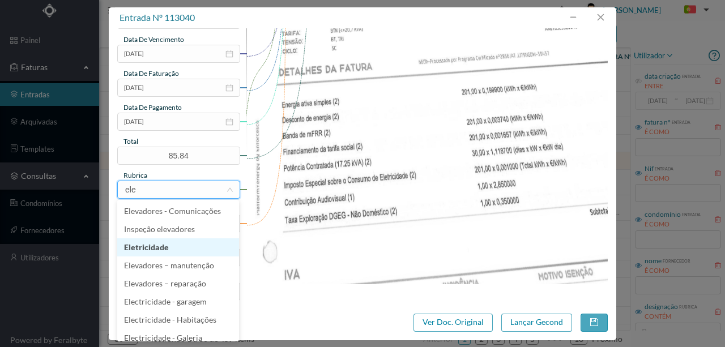
click at [154, 248] on li "Eletricidade" at bounding box center [178, 248] width 122 height 18
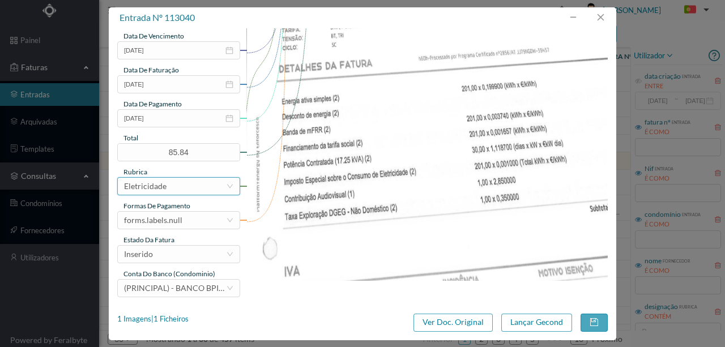
scroll to position [268, 0]
click at [181, 219] on div "forms.labels.null" at bounding box center [175, 219] width 102 height 17
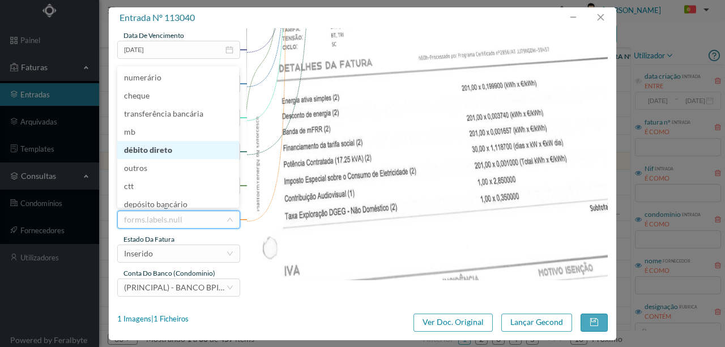
click at [151, 152] on li "débito direto" at bounding box center [178, 150] width 122 height 18
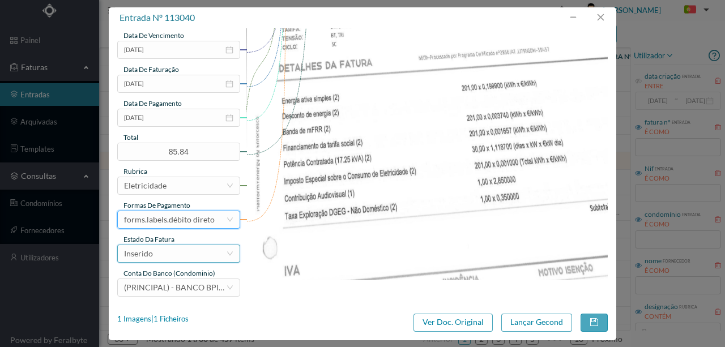
click at [182, 255] on div "Inserido" at bounding box center [175, 253] width 102 height 17
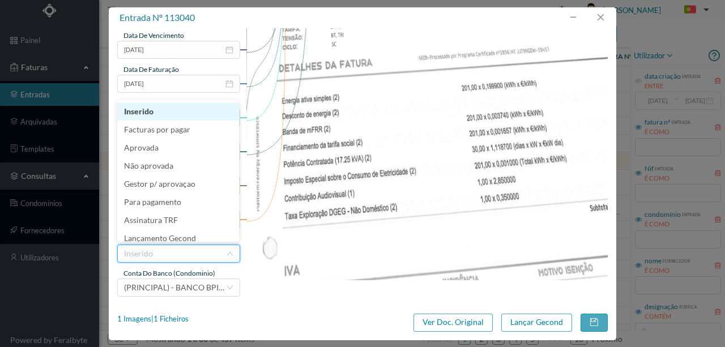
scroll to position [6, 0]
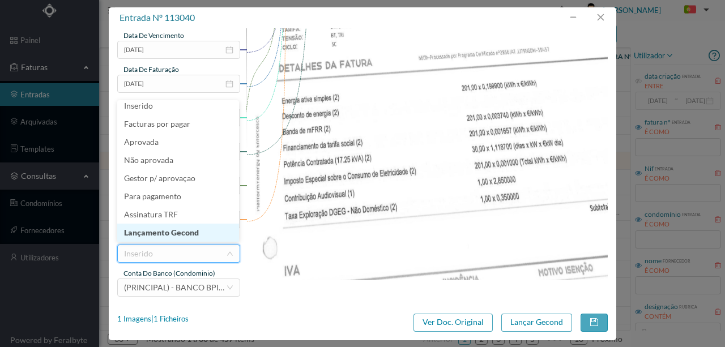
click at [186, 235] on li "Lançamento Gecond" at bounding box center [178, 233] width 122 height 18
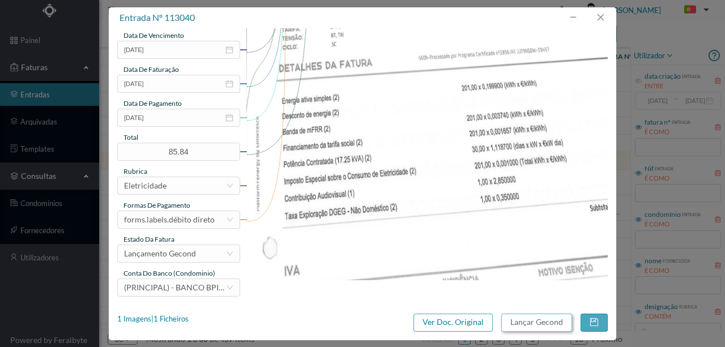
click at [528, 321] on button "Lançar Gecond" at bounding box center [537, 323] width 71 height 18
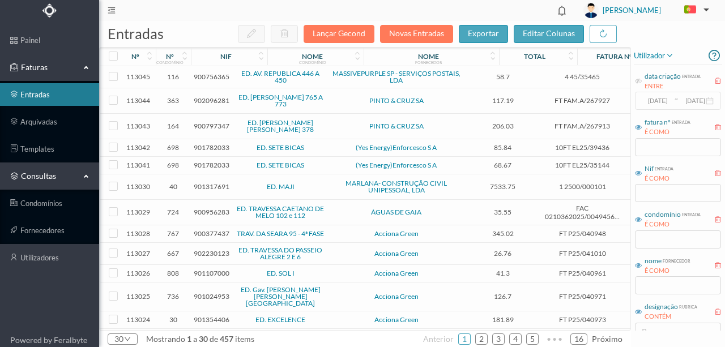
click at [210, 163] on span "901782033" at bounding box center [212, 165] width 36 height 9
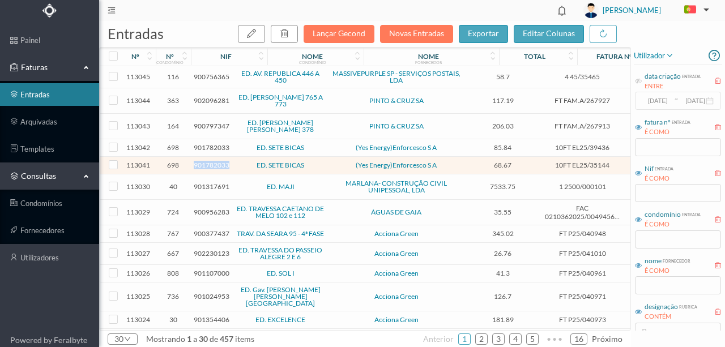
click at [210, 163] on span "901782033" at bounding box center [212, 165] width 36 height 9
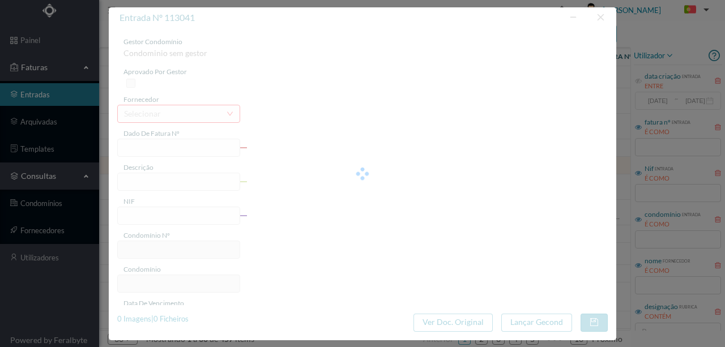
type input "10FT EL25/35144"
type input "RENA SE e (qd A q DD SER Si 3 pre ae"
type input "901782033"
type input "Invalid date"
type input "16-05-2025"
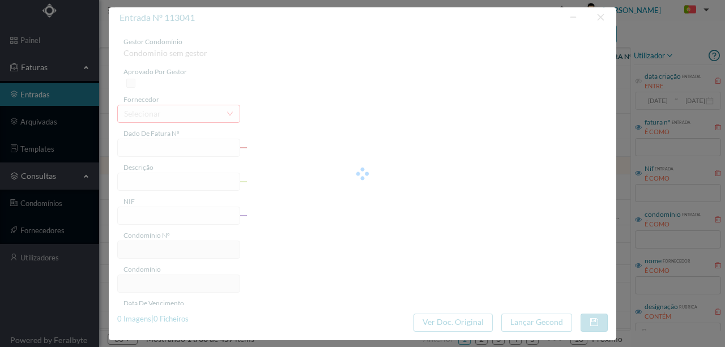
type input "68.67"
type input "698"
type input "ED. SETE BICAS"
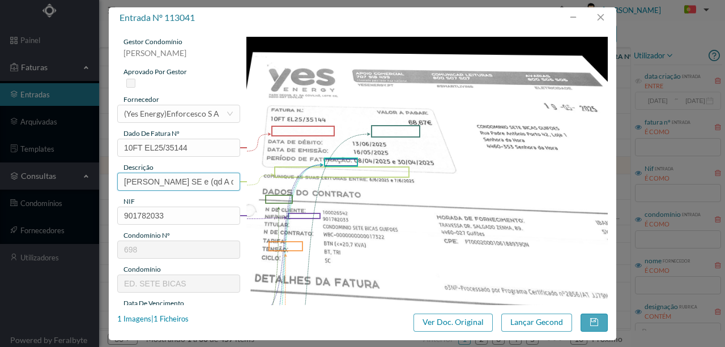
scroll to position [0, 32]
drag, startPoint x: 120, startPoint y: 180, endPoint x: 322, endPoint y: 189, distance: 202.5
click at [322, 189] on div "gestor condomínio Rui Marques aprovado por gestor fornecedor selecionar (Yes En…" at bounding box center [362, 301] width 491 height 528
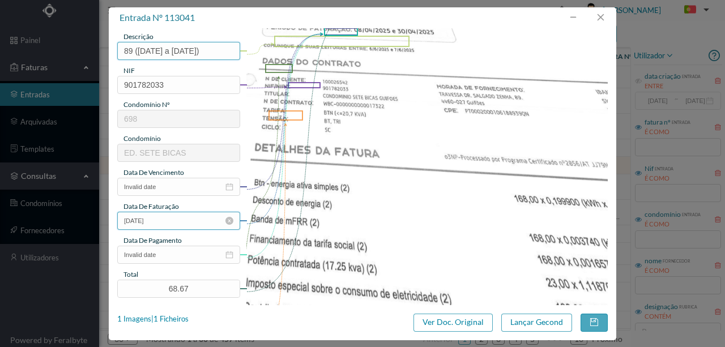
scroll to position [151, 0]
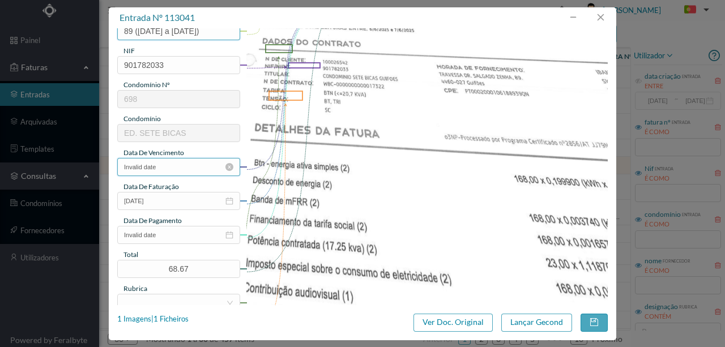
type input "89 (08.04.2025 a 30.04.2025)"
click at [177, 169] on input "Invalid date" at bounding box center [178, 167] width 123 height 18
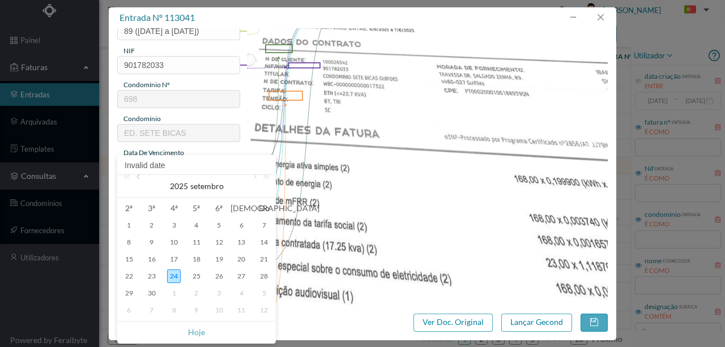
click at [141, 180] on link at bounding box center [139, 186] width 10 height 23
click at [262, 224] on div "1" at bounding box center [264, 226] width 14 height 14
type input "[DATE]"
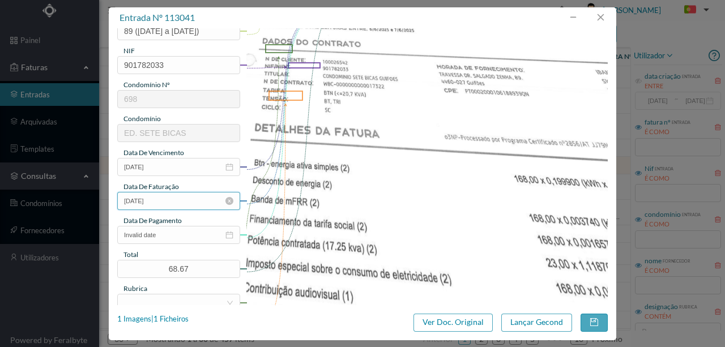
click at [167, 203] on input "16-05-2025" at bounding box center [178, 201] width 123 height 18
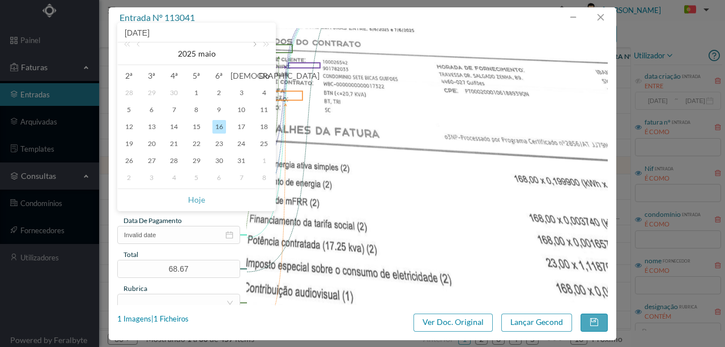
click at [253, 44] on link at bounding box center [254, 54] width 10 height 23
click at [261, 93] on div "1" at bounding box center [264, 93] width 14 height 14
type input "[DATE]"
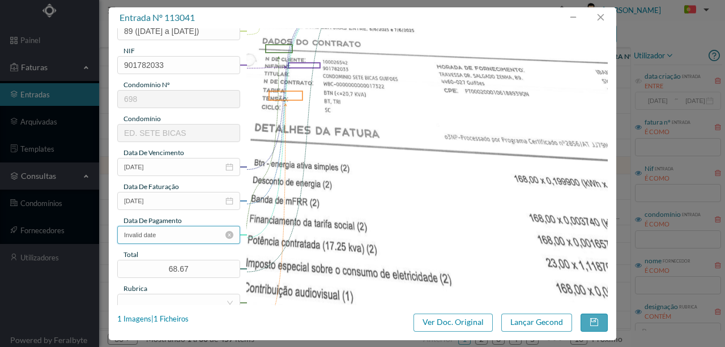
click at [193, 238] on input "Invalid date" at bounding box center [178, 235] width 123 height 18
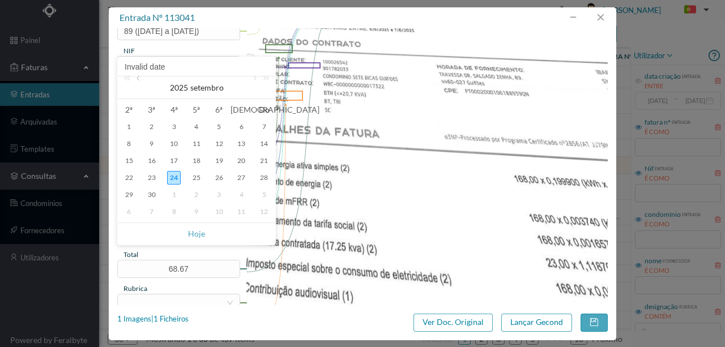
click at [137, 79] on link at bounding box center [139, 88] width 10 height 23
click at [218, 161] on div "13" at bounding box center [220, 161] width 14 height 14
type input "[DATE]"
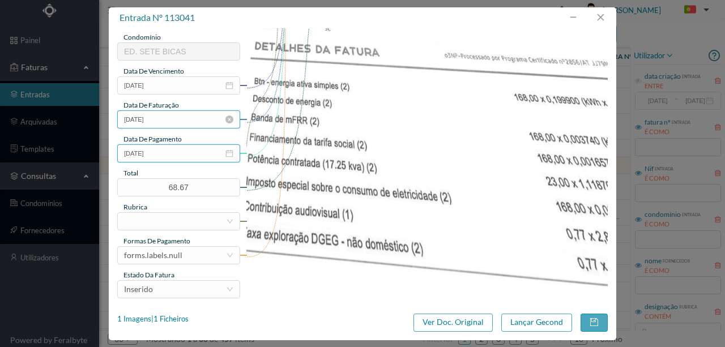
scroll to position [264, 0]
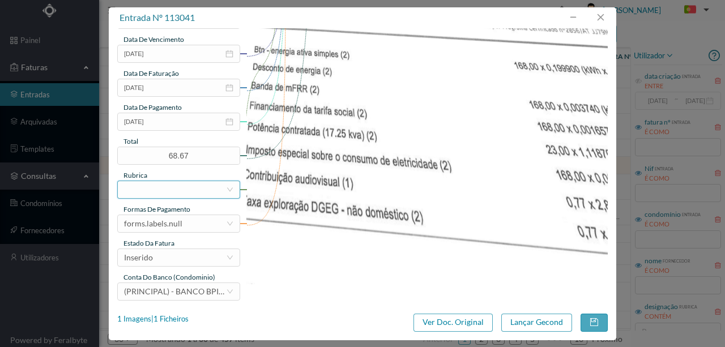
click at [141, 189] on div at bounding box center [175, 189] width 102 height 17
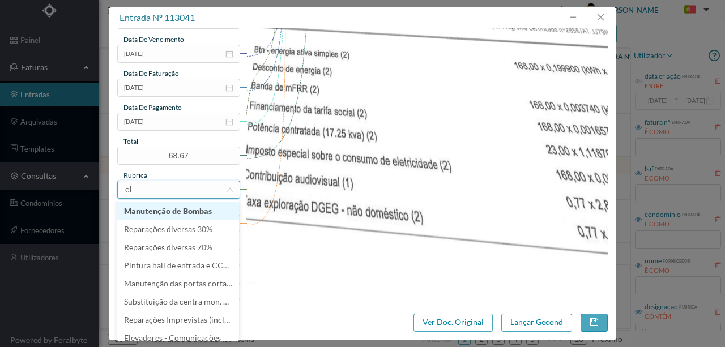
type input "ele"
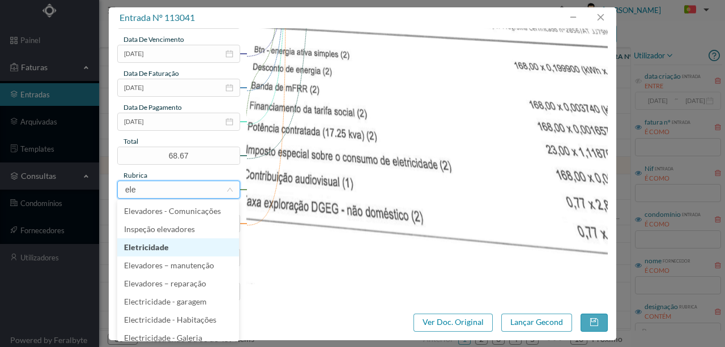
click at [154, 251] on li "Eletricidade" at bounding box center [178, 248] width 122 height 18
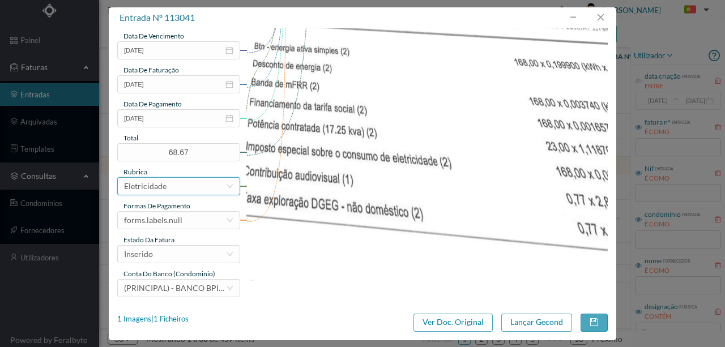
scroll to position [268, 0]
click at [185, 222] on div "forms.labels.null" at bounding box center [175, 219] width 102 height 17
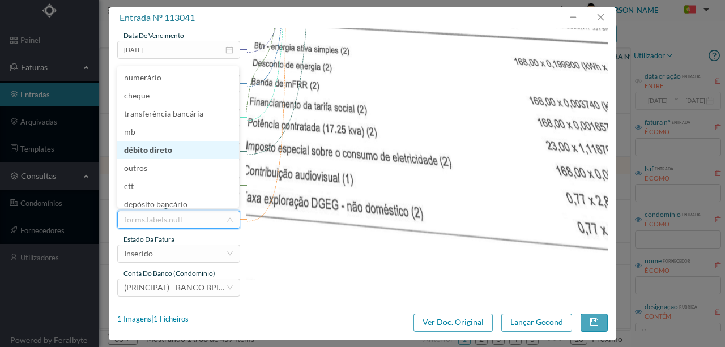
click at [155, 153] on li "débito direto" at bounding box center [178, 150] width 122 height 18
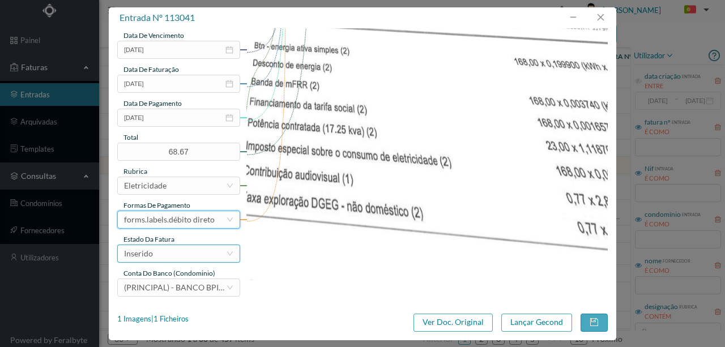
click at [165, 253] on div "Inserido" at bounding box center [175, 253] width 102 height 17
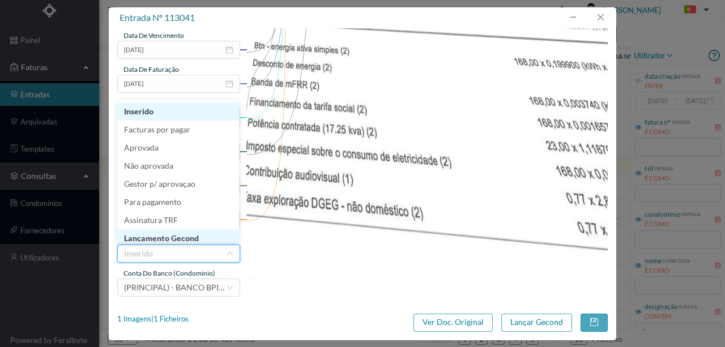
scroll to position [6, 0]
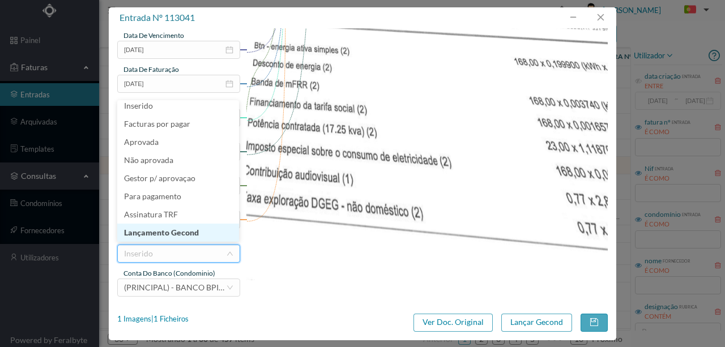
click at [177, 234] on li "Lançamento Gecond" at bounding box center [178, 233] width 122 height 18
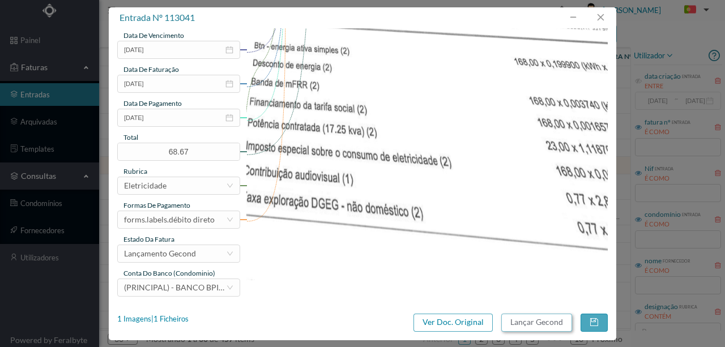
click at [525, 324] on button "Lançar Gecond" at bounding box center [537, 323] width 71 height 18
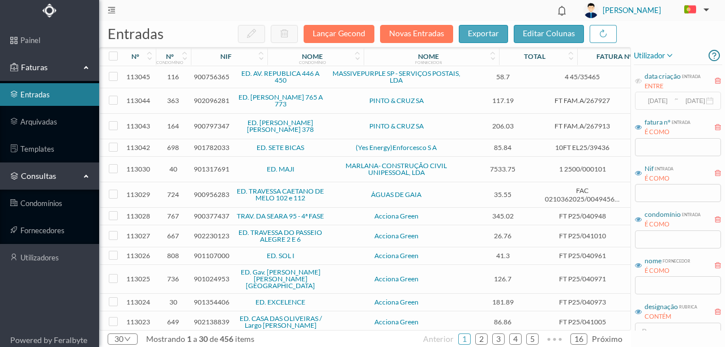
click at [213, 143] on span "901782033" at bounding box center [212, 147] width 36 height 9
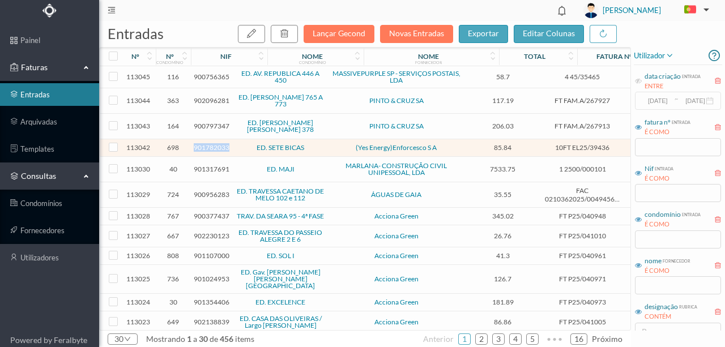
click at [213, 143] on span "901782033" at bounding box center [212, 147] width 36 height 9
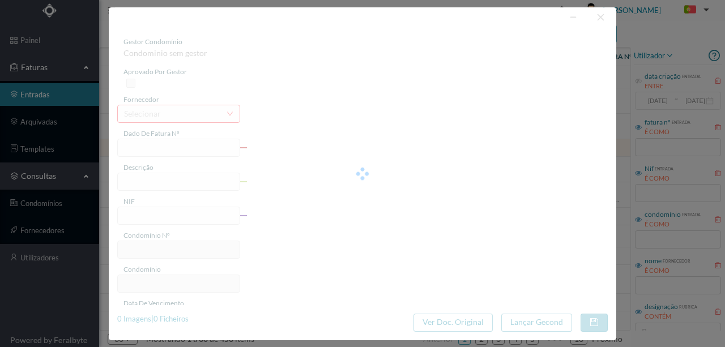
type input "10FT EL25/39436"
type input "901782033"
type input "Invalid date"
type input "[DATE]"
type input "85.84"
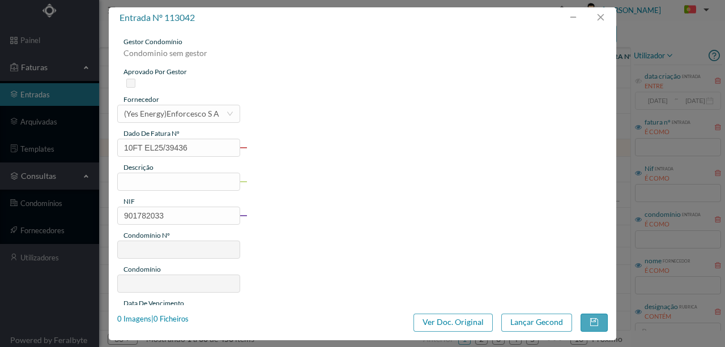
type input "698"
type input "ED. SETE BICAS"
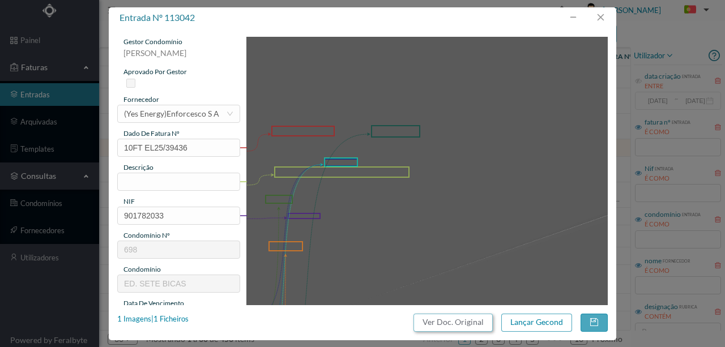
click at [469, 320] on button "Ver Doc. Original" at bounding box center [453, 323] width 79 height 18
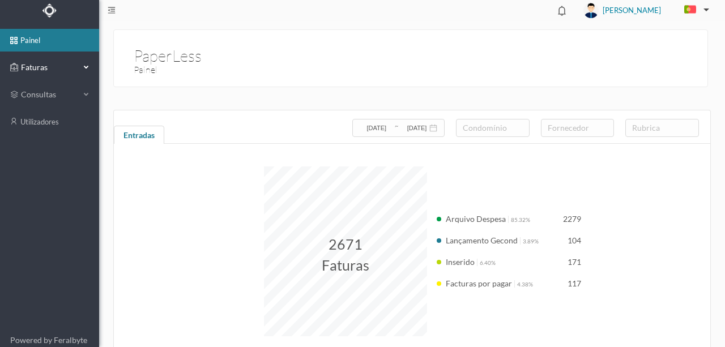
click at [41, 63] on span "Faturas" at bounding box center [49, 67] width 62 height 11
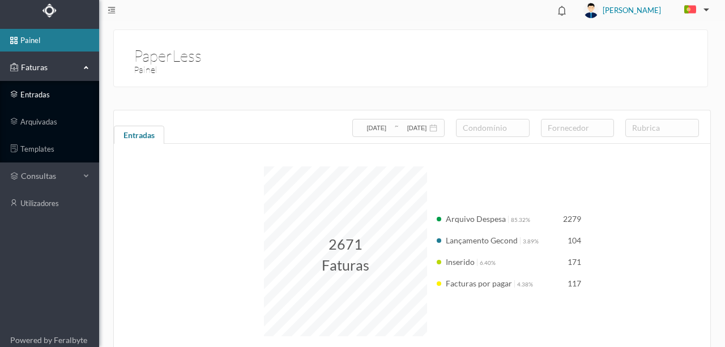
click at [40, 96] on link "entradas" at bounding box center [49, 94] width 99 height 23
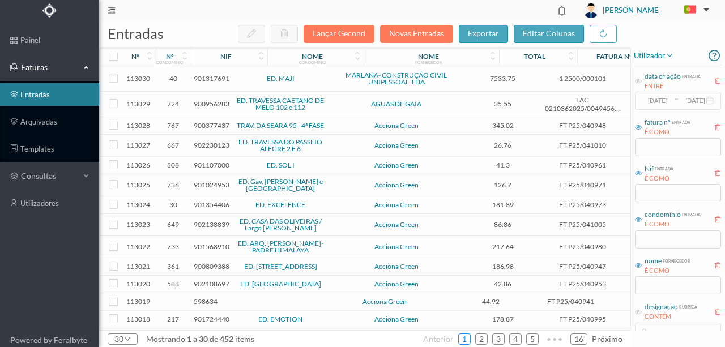
click at [467, 334] on link "1" at bounding box center [464, 339] width 11 height 17
click at [418, 35] on button "Novas Entradas" at bounding box center [416, 34] width 73 height 18
click at [465, 341] on link "1" at bounding box center [464, 339] width 11 height 17
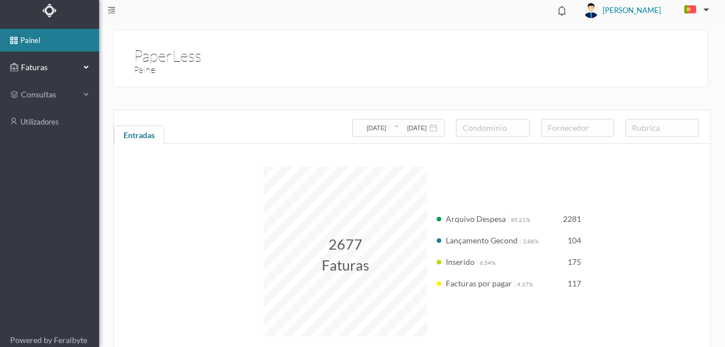
click at [27, 67] on span "Faturas" at bounding box center [49, 67] width 62 height 11
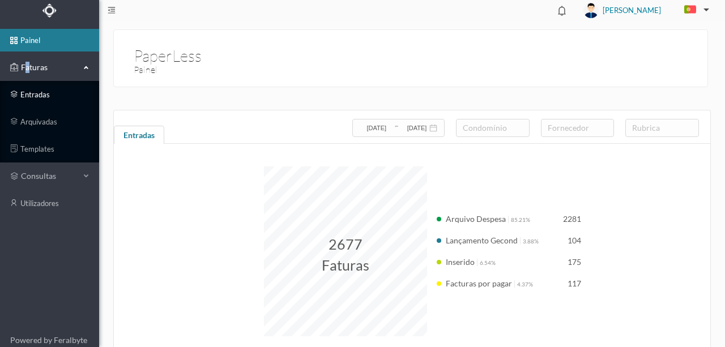
click at [30, 95] on link "entradas" at bounding box center [49, 94] width 99 height 23
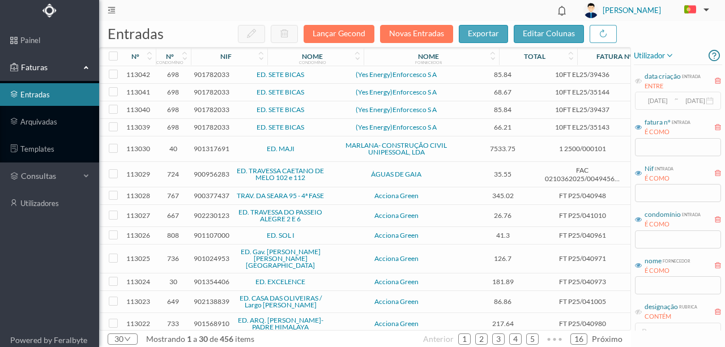
click at [213, 125] on span "901782033" at bounding box center [212, 127] width 36 height 9
click at [211, 125] on span "901782033" at bounding box center [212, 127] width 36 height 9
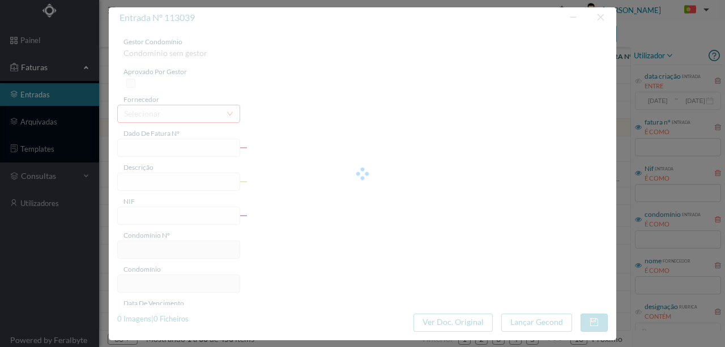
type input "10FT EL25/35143"
type input "DATA DE EMISSÃO. 16/05/2025 BEBÍIARA RE CFATPIBARKA: NOIANIDADE À ZALAN ISP"
type input "901782033"
type input "Invalid date"
type input "16-05-2025"
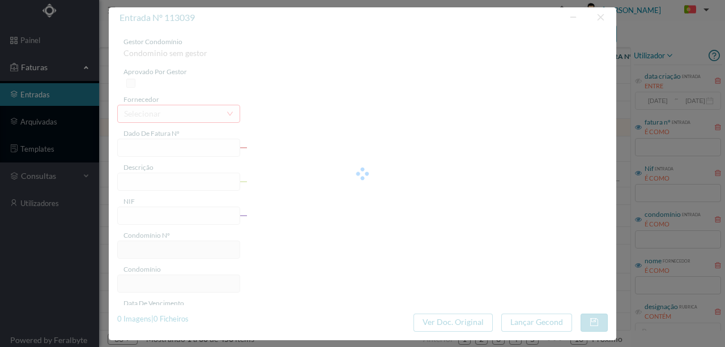
type input "66.21"
type input "698"
type input "ED. SETE BICAS"
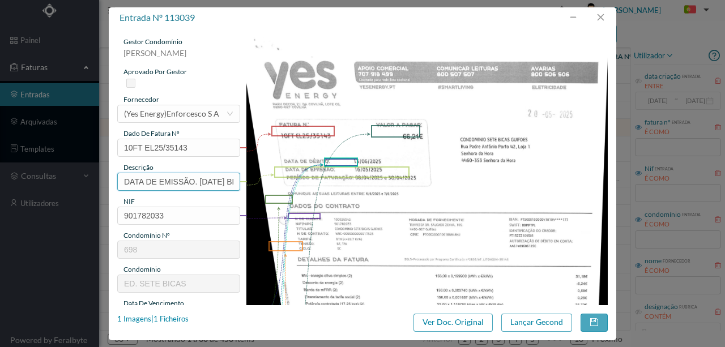
click at [125, 182] on input "DATA DE EMISSÃO. 16/05/2025 BEBÍIARA RE CFATPIBARKA: NOIANIDADE À ZALAN ISP" at bounding box center [178, 182] width 123 height 18
drag, startPoint x: 198, startPoint y: 182, endPoint x: -9, endPoint y: 177, distance: 206.9
click at [0, 177] on html "painel Faturas entradas arquivadas templates consultas utilizadores Powered by …" at bounding box center [362, 173] width 725 height 347
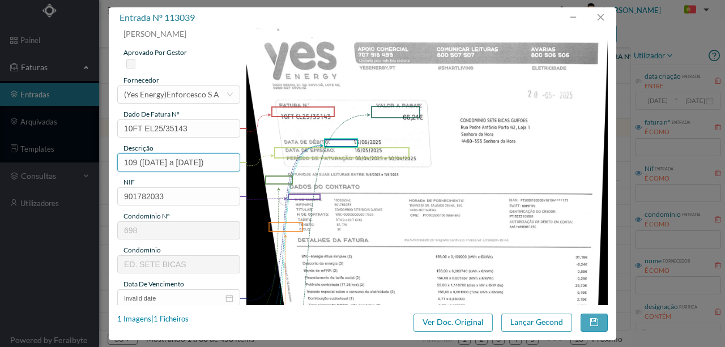
scroll to position [113, 0]
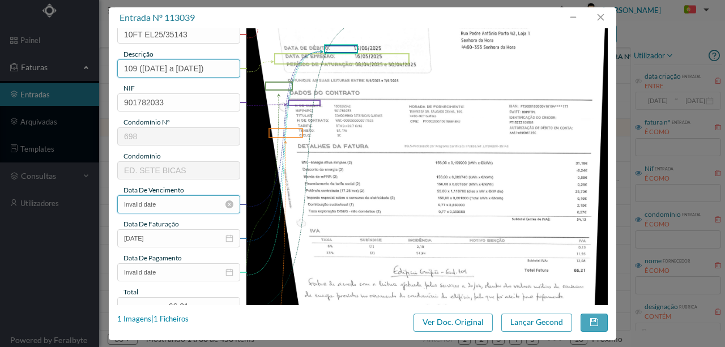
type input "109 (08.04.2025 a 30.04.2025)"
click at [182, 205] on input "Invalid date" at bounding box center [178, 205] width 123 height 18
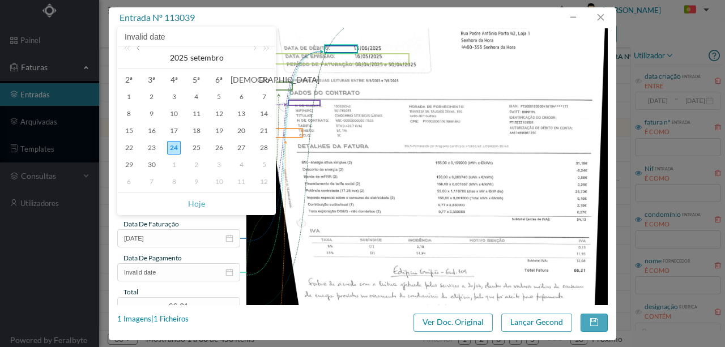
click at [142, 50] on link at bounding box center [139, 57] width 10 height 23
click at [260, 96] on div "1" at bounding box center [264, 97] width 14 height 14
type input "[DATE]"
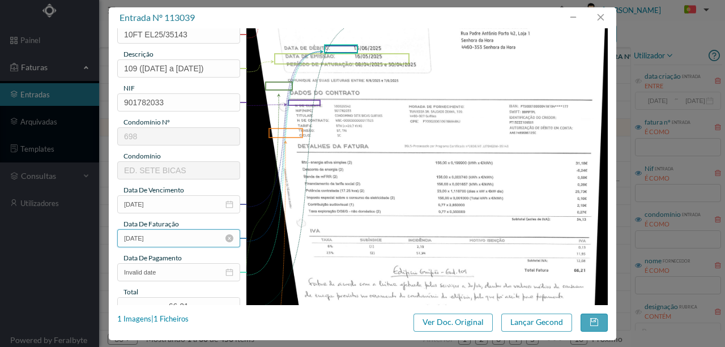
click at [164, 237] on input "16-05-2025" at bounding box center [178, 239] width 123 height 18
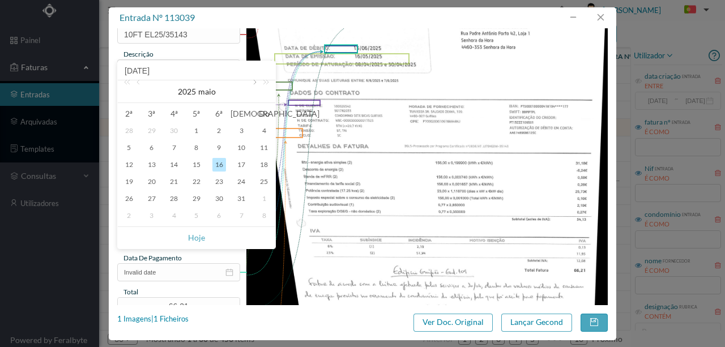
click at [253, 84] on link at bounding box center [254, 91] width 10 height 23
click at [262, 129] on div "1" at bounding box center [264, 131] width 14 height 14
type input "[DATE]"
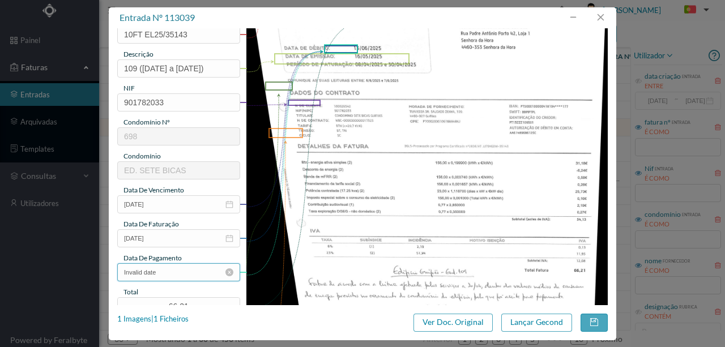
click at [178, 275] on input "Invalid date" at bounding box center [178, 273] width 123 height 18
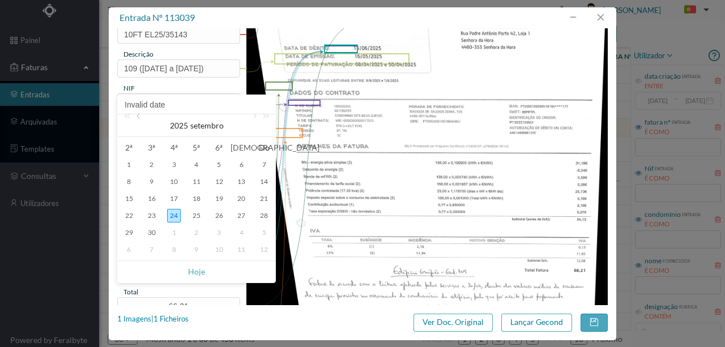
click at [141, 119] on link at bounding box center [139, 125] width 10 height 23
click at [220, 197] on div "13" at bounding box center [220, 199] width 14 height 14
type input "[DATE]"
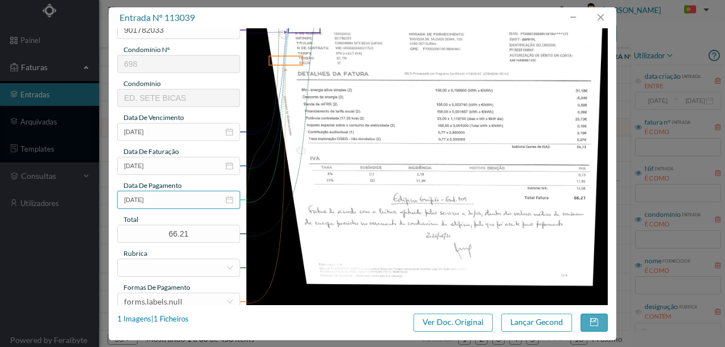
scroll to position [189, 0]
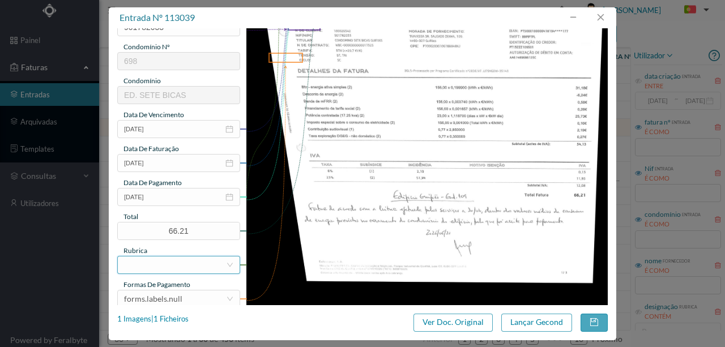
click at [143, 265] on div at bounding box center [175, 265] width 102 height 17
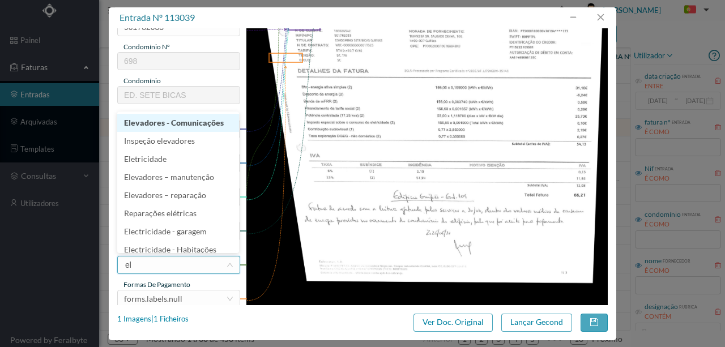
type input "ele"
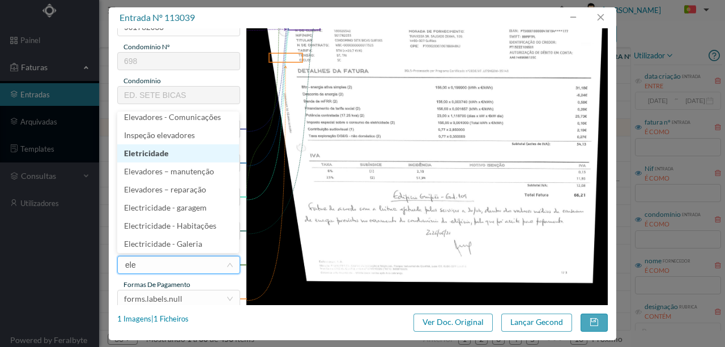
click at [147, 156] on li "Eletricidade" at bounding box center [178, 154] width 122 height 18
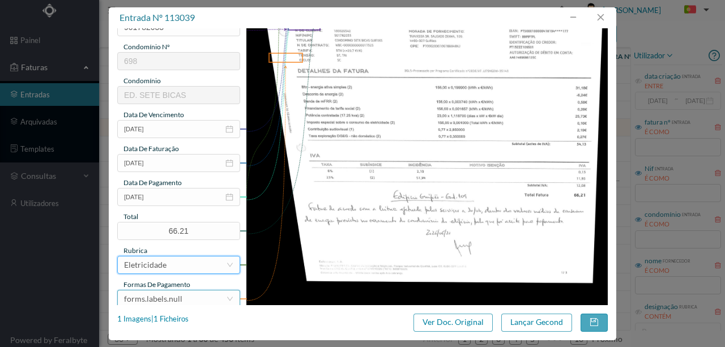
click at [181, 298] on div "forms.labels.null" at bounding box center [175, 299] width 102 height 17
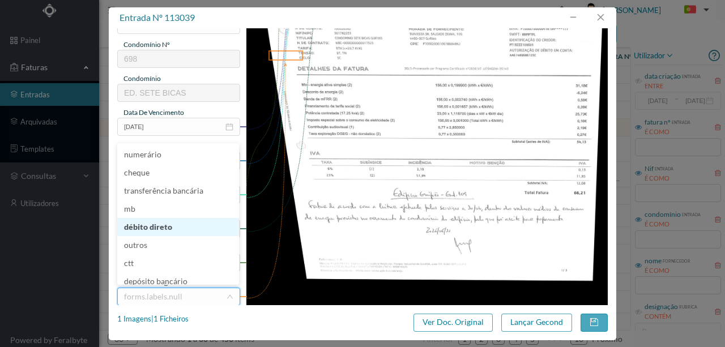
click at [161, 228] on li "débito direto" at bounding box center [178, 227] width 122 height 18
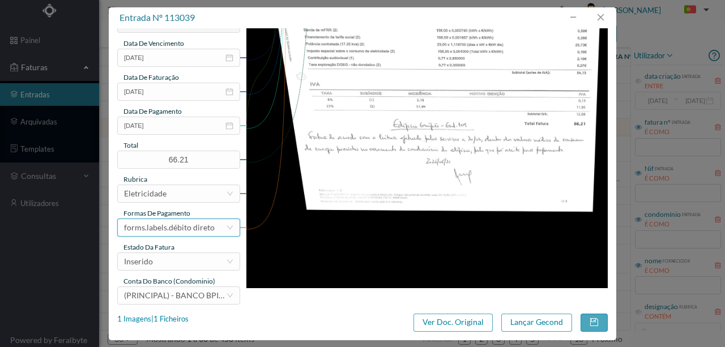
scroll to position [268, 0]
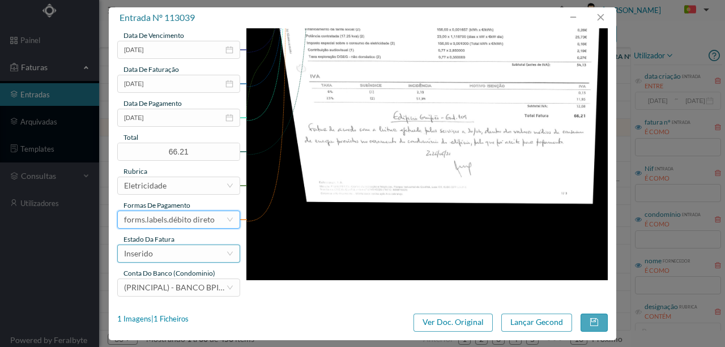
click at [163, 256] on div "Inserido" at bounding box center [175, 253] width 102 height 17
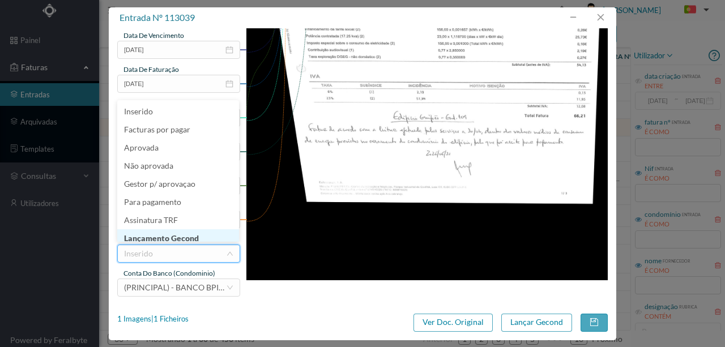
scroll to position [6, 0]
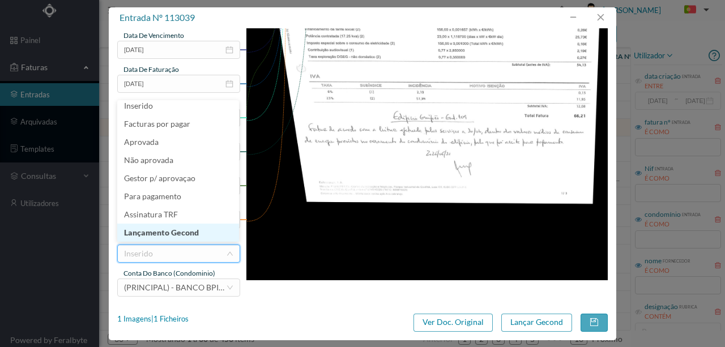
click at [165, 233] on li "Lançamento Gecond" at bounding box center [178, 233] width 122 height 18
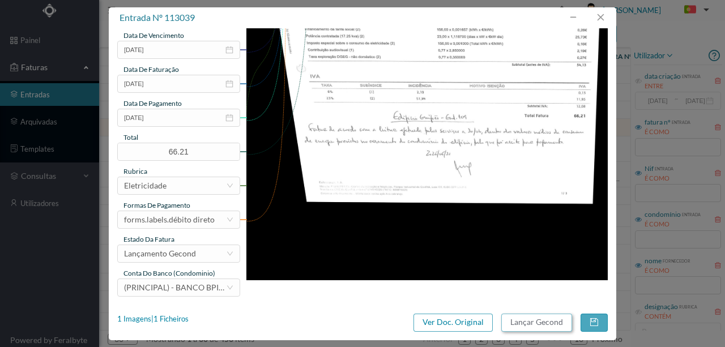
click at [525, 321] on button "Lançar Gecond" at bounding box center [537, 323] width 71 height 18
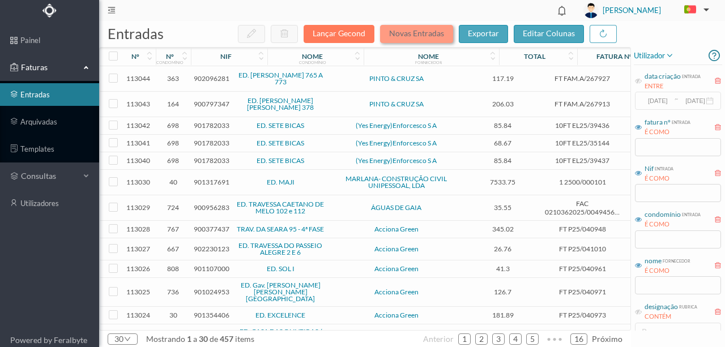
click at [431, 29] on button "Novas Entradas" at bounding box center [416, 34] width 73 height 18
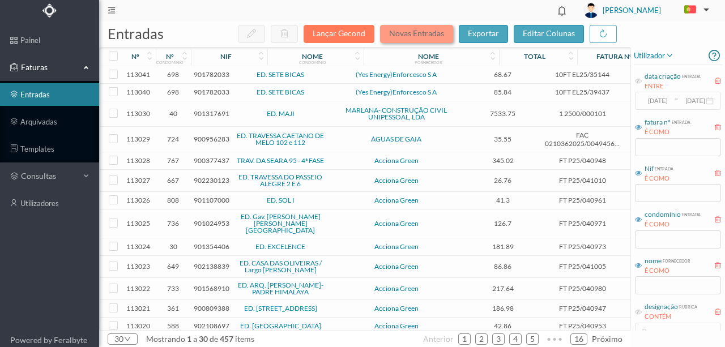
scroll to position [0, 0]
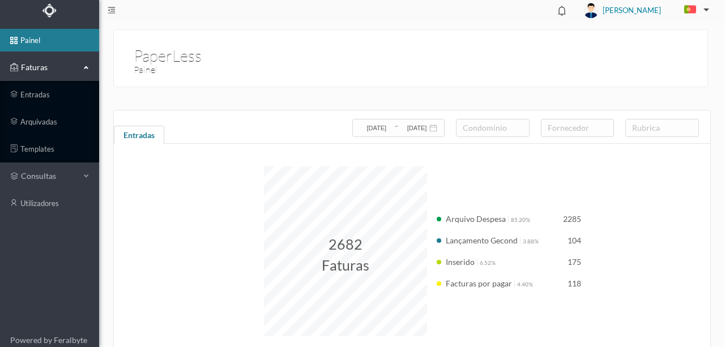
click at [33, 68] on span "Faturas" at bounding box center [49, 67] width 62 height 11
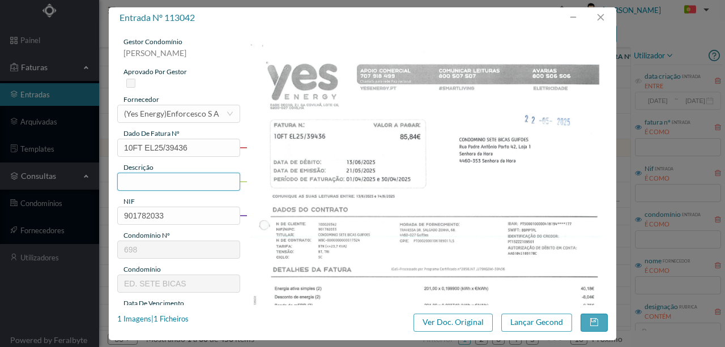
click at [135, 184] on input "text" at bounding box center [178, 182] width 123 height 18
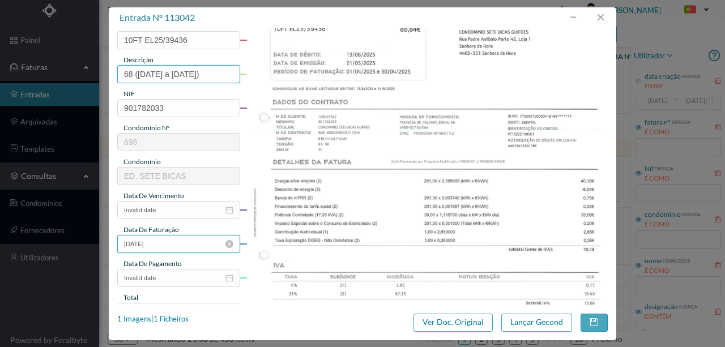
scroll to position [113, 0]
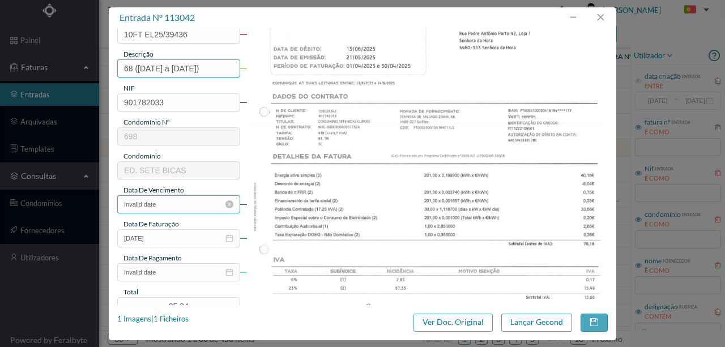
type input "68 ([DATE] a [DATE])"
click at [161, 206] on input "Invalid date" at bounding box center [178, 205] width 123 height 18
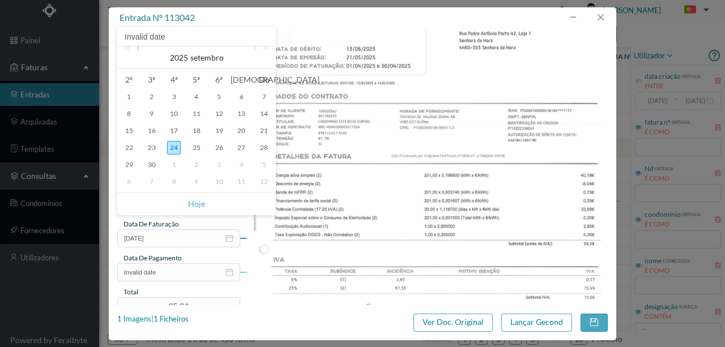
click at [139, 50] on link at bounding box center [139, 57] width 10 height 23
click at [261, 97] on div "1" at bounding box center [264, 97] width 14 height 14
type input "[DATE]"
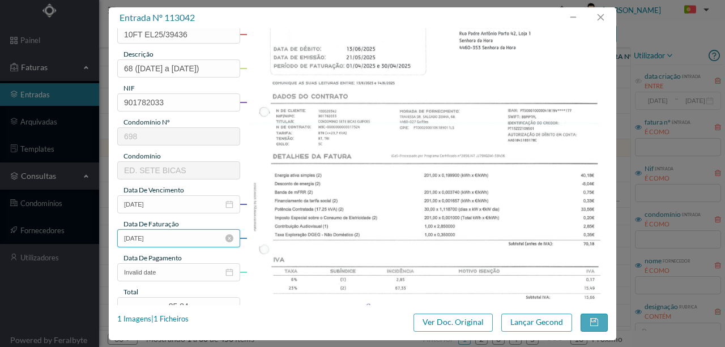
click at [174, 238] on input "[DATE]" at bounding box center [178, 239] width 123 height 18
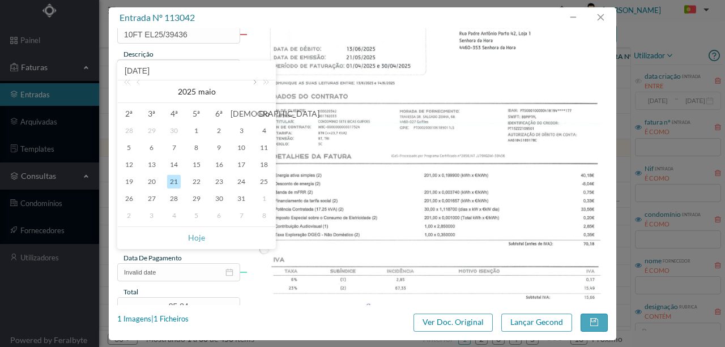
click at [253, 86] on link at bounding box center [254, 91] width 10 height 23
click at [263, 130] on div "1" at bounding box center [264, 131] width 14 height 14
type input "[DATE]"
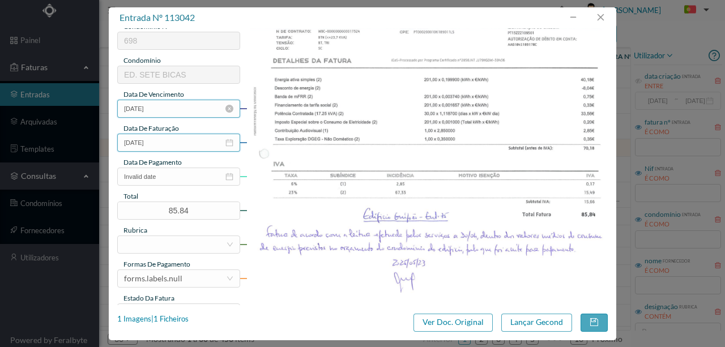
scroll to position [264, 0]
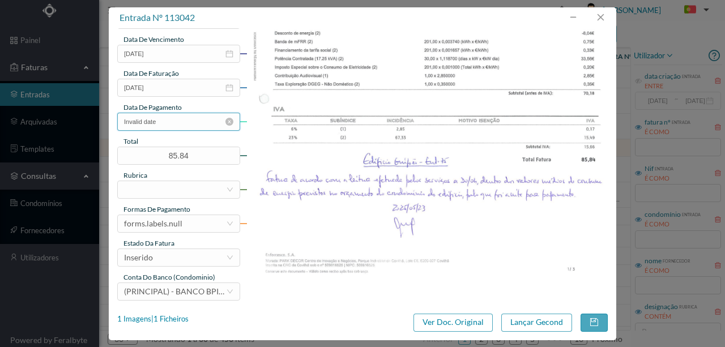
click at [181, 125] on input "Invalid date" at bounding box center [178, 122] width 123 height 18
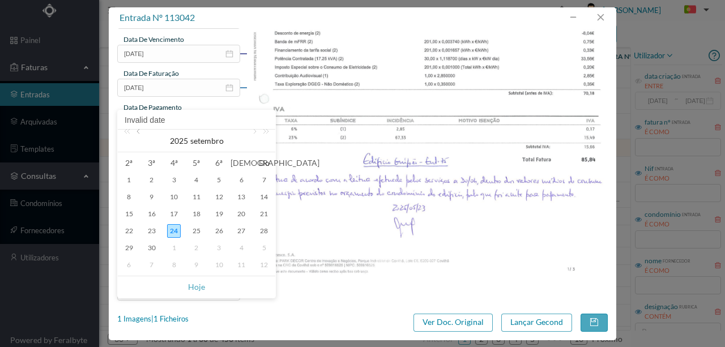
click at [139, 133] on link at bounding box center [139, 141] width 10 height 23
click at [219, 216] on div "13" at bounding box center [220, 214] width 14 height 14
type input "[DATE]"
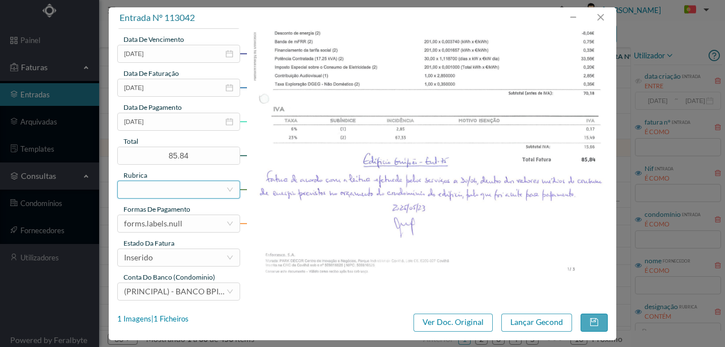
click at [161, 189] on div at bounding box center [175, 189] width 102 height 17
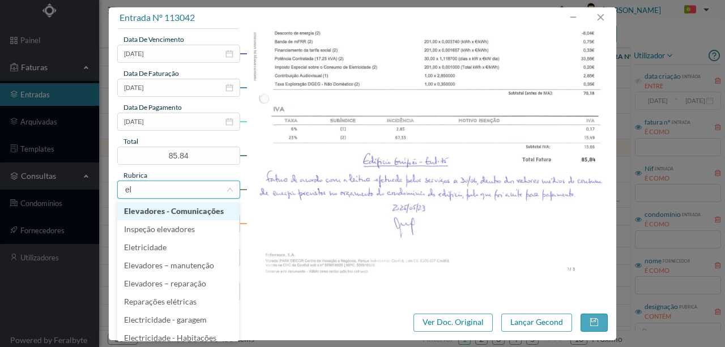
type input "ele"
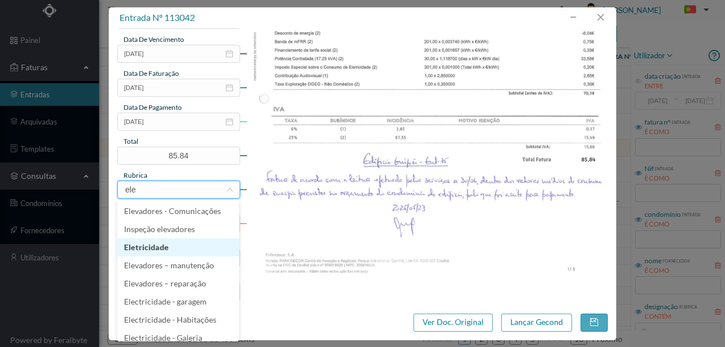
click at [141, 246] on li "Eletricidade" at bounding box center [178, 248] width 122 height 18
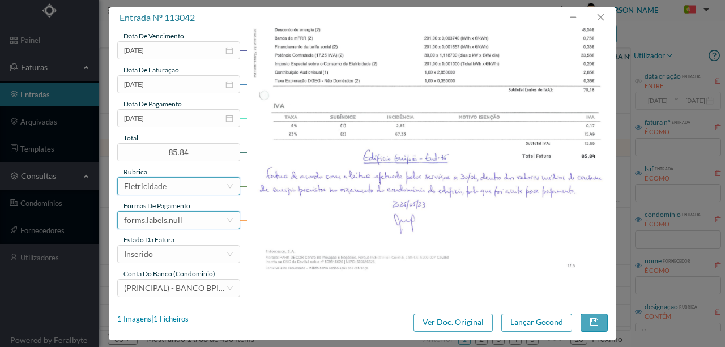
scroll to position [268, 0]
click at [190, 217] on div "forms.labels.null" at bounding box center [175, 219] width 102 height 17
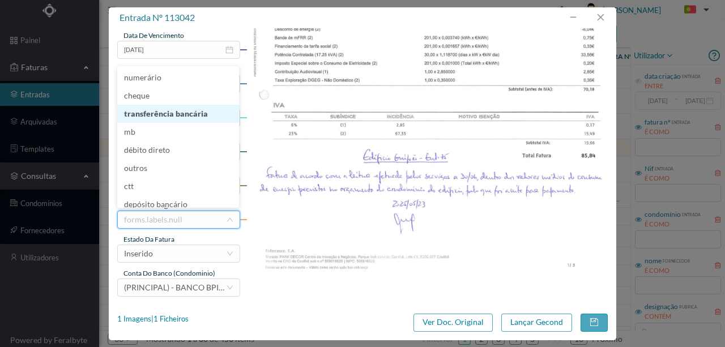
click at [181, 115] on li "transferência bancária" at bounding box center [178, 114] width 122 height 18
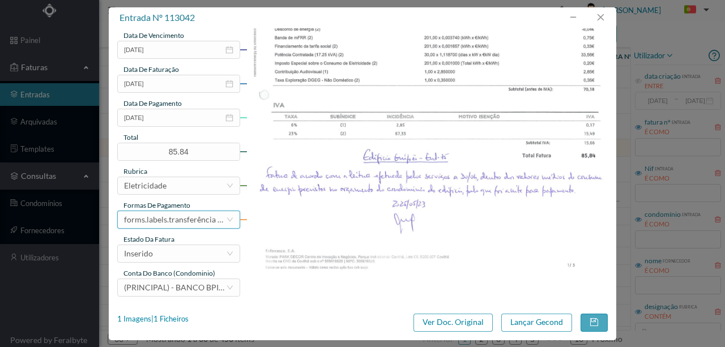
click at [163, 216] on div "forms.labels.transferência bancária" at bounding box center [175, 219] width 102 height 17
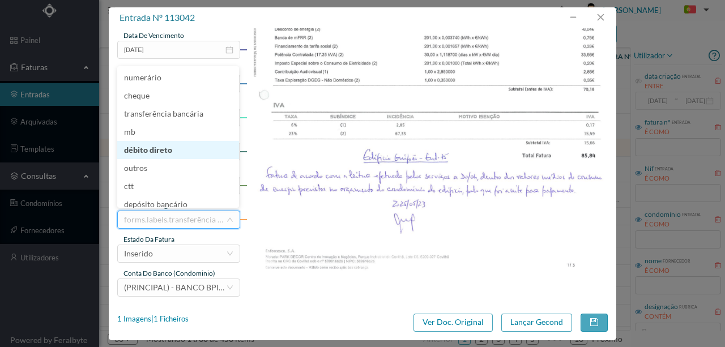
click at [154, 147] on li "débito direto" at bounding box center [178, 150] width 122 height 18
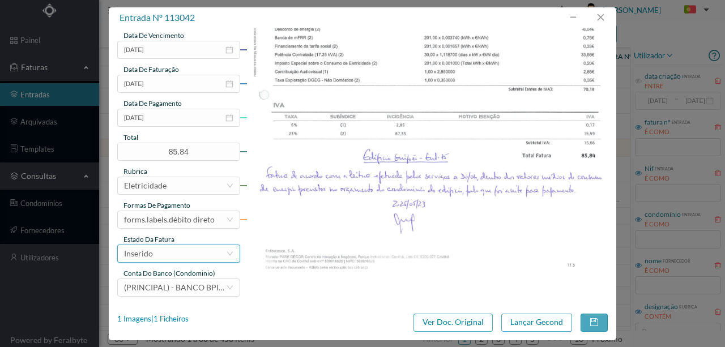
click at [154, 255] on div "Inserido" at bounding box center [175, 253] width 102 height 17
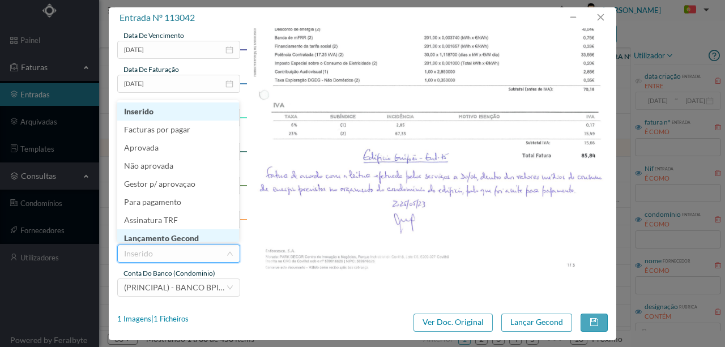
scroll to position [6, 0]
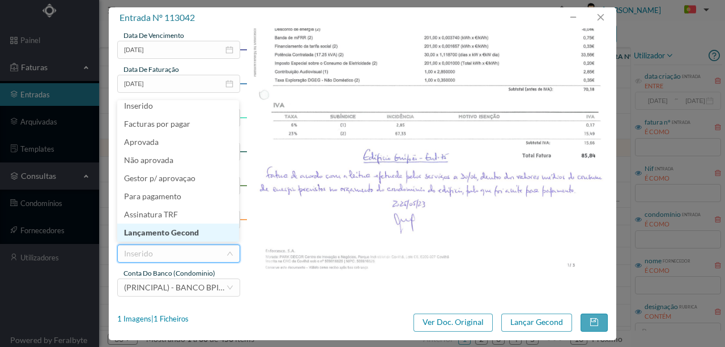
click at [173, 233] on li "Lançamento Gecond" at bounding box center [178, 233] width 122 height 18
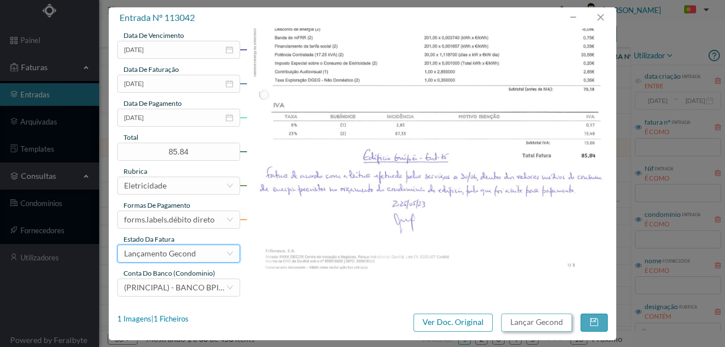
click at [520, 325] on button "Lançar Gecond" at bounding box center [537, 323] width 71 height 18
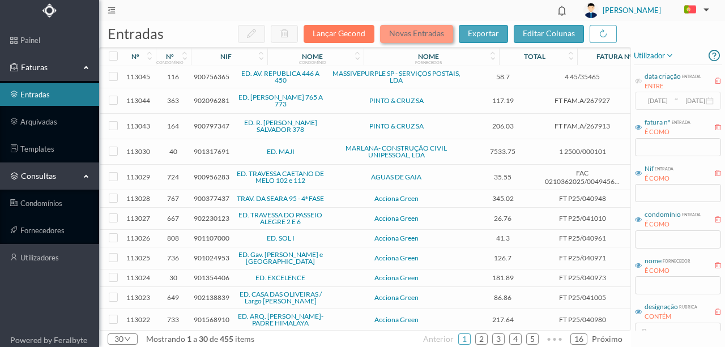
click at [414, 35] on button "Novas Entradas" at bounding box center [416, 34] width 73 height 18
click at [415, 35] on button "Novas Entradas" at bounding box center [416, 34] width 73 height 18
click at [395, 35] on button "Novas Entradas" at bounding box center [416, 34] width 73 height 18
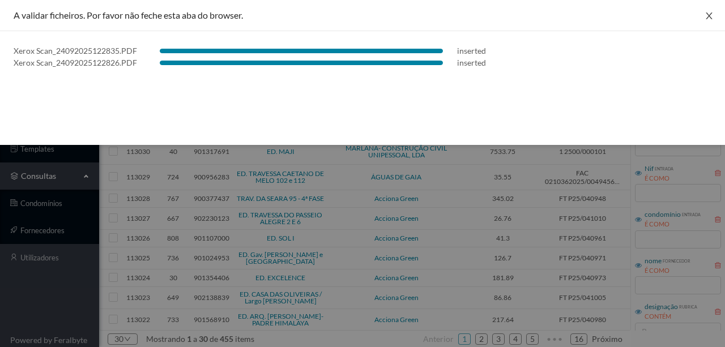
click at [705, 14] on icon "icon: close" at bounding box center [709, 15] width 9 height 9
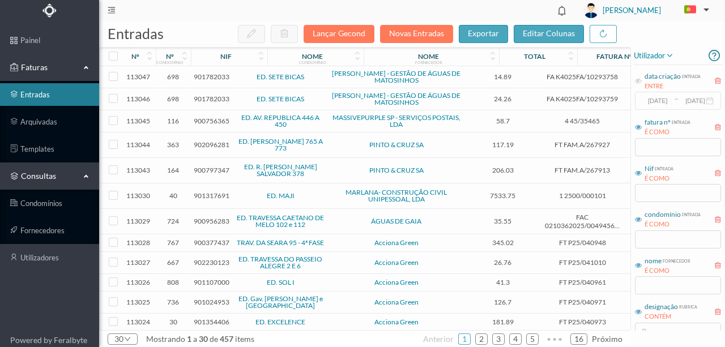
click at [205, 99] on span "901782033" at bounding box center [212, 99] width 36 height 9
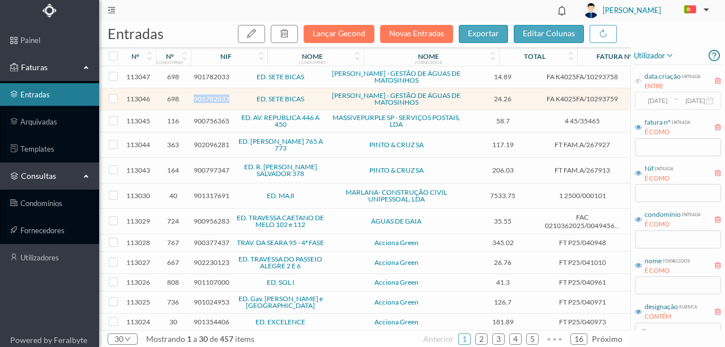
click at [205, 99] on span "901782033" at bounding box center [212, 99] width 36 height 9
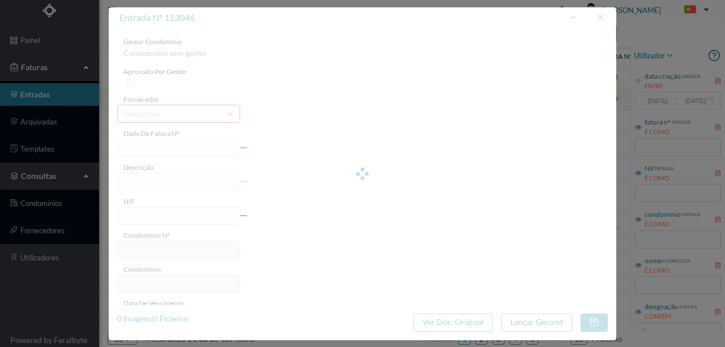
type input "FA K4025FA/10293759"
type input "Período de faturação: 19.03.2025 a 19.05.2025"
type input "901782033"
type input "11-06-2025"
type input "22-05-2025"
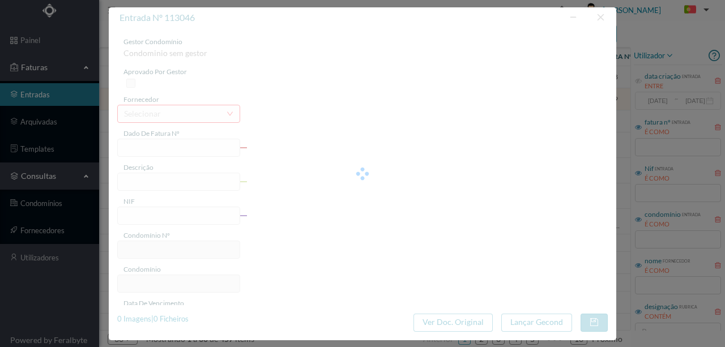
type input "11-06-2025"
type input "24.26"
type input "698"
type input "ED. SETE BICAS"
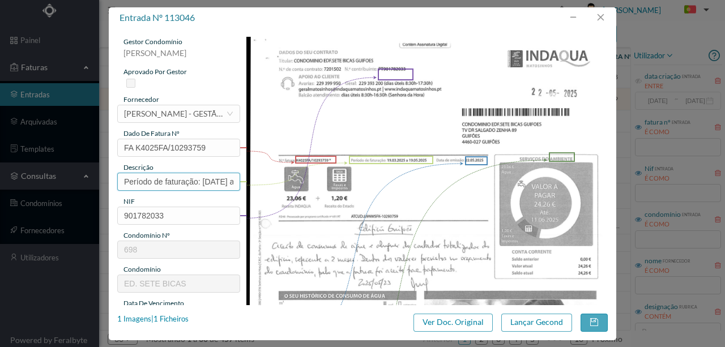
drag, startPoint x: 201, startPoint y: 181, endPoint x: 77, endPoint y: 172, distance: 124.5
click at [69, 177] on div "entrada nº 113046 gestor condomínio Rui Marques aprovado por gestor fornecedor …" at bounding box center [362, 173] width 725 height 347
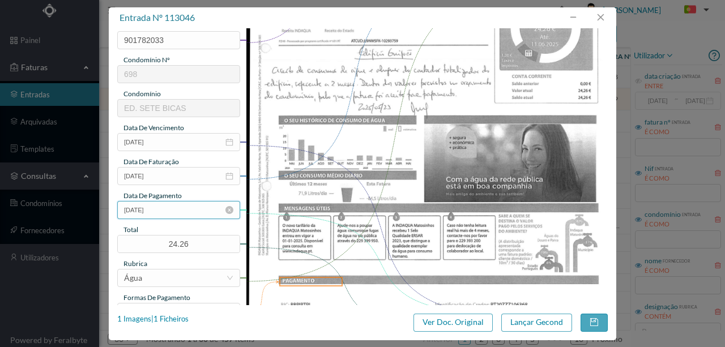
scroll to position [189, 0]
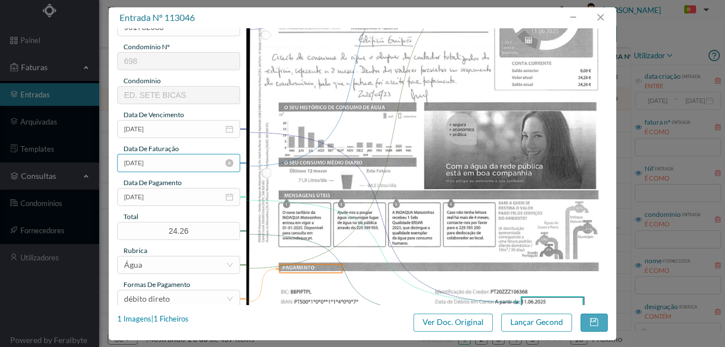
type input "109 Totalizador (19.03.2025 a 19.05.2025)"
click at [167, 162] on input "22-05-2025" at bounding box center [178, 163] width 123 height 18
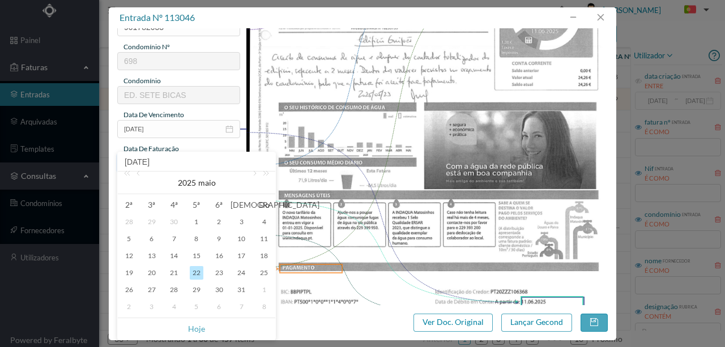
scroll to position [0, 0]
drag, startPoint x: 256, startPoint y: 175, endPoint x: 214, endPoint y: 194, distance: 45.9
click at [255, 175] on link at bounding box center [254, 183] width 10 height 23
click at [263, 223] on div "1" at bounding box center [264, 222] width 14 height 14
type input "01-06-2025"
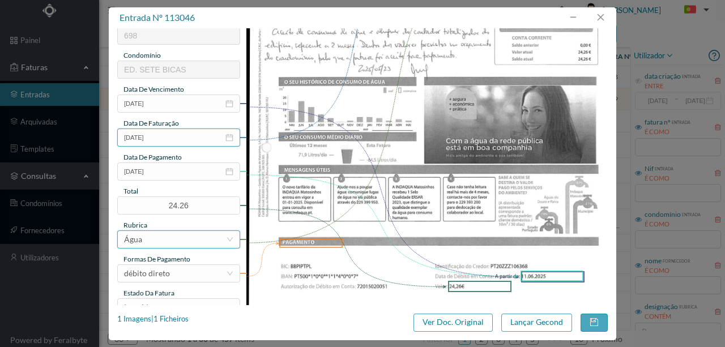
scroll to position [264, 0]
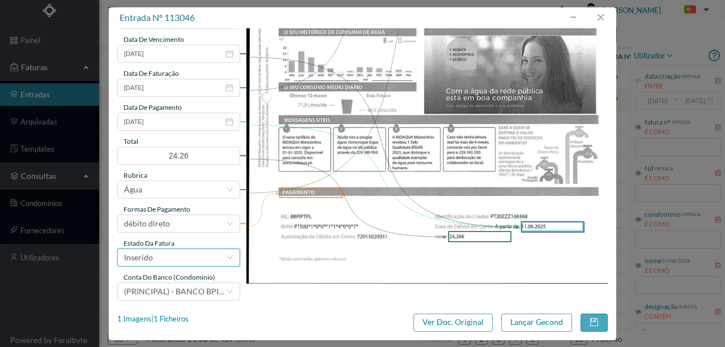
click at [162, 255] on div "Inserido" at bounding box center [175, 257] width 102 height 17
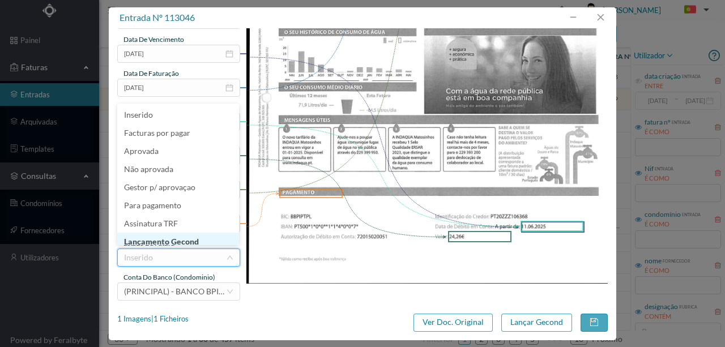
scroll to position [6, 0]
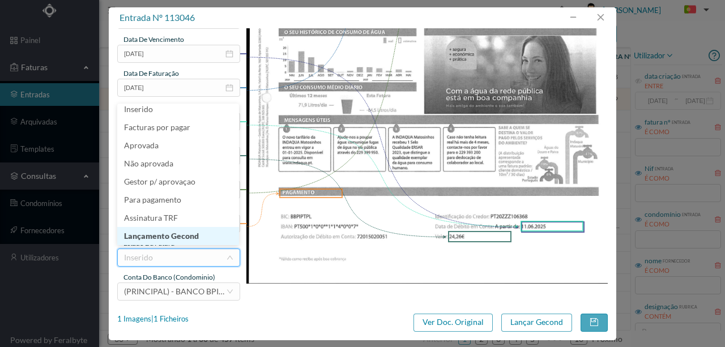
click at [171, 239] on li "Lançamento Gecond" at bounding box center [178, 236] width 122 height 18
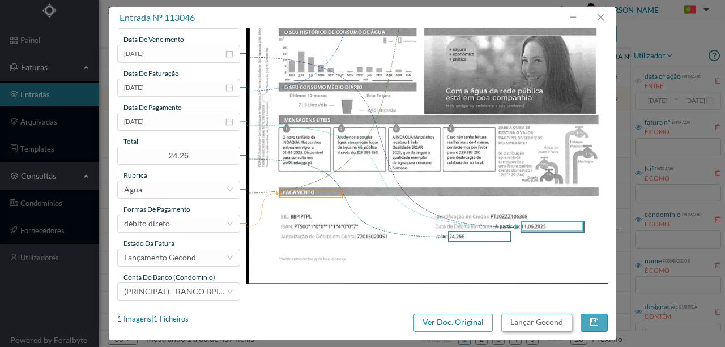
click at [524, 326] on button "Lançar Gecond" at bounding box center [537, 323] width 71 height 18
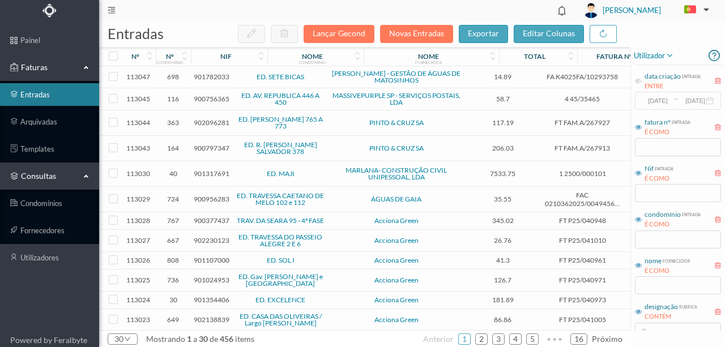
click at [214, 77] on span "901782033" at bounding box center [212, 77] width 36 height 9
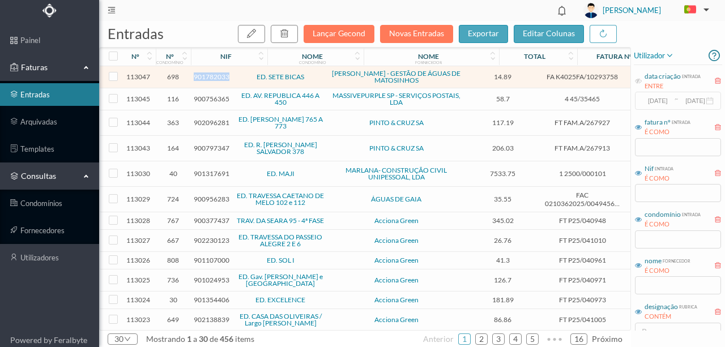
click at [214, 77] on span "901782033" at bounding box center [212, 77] width 36 height 9
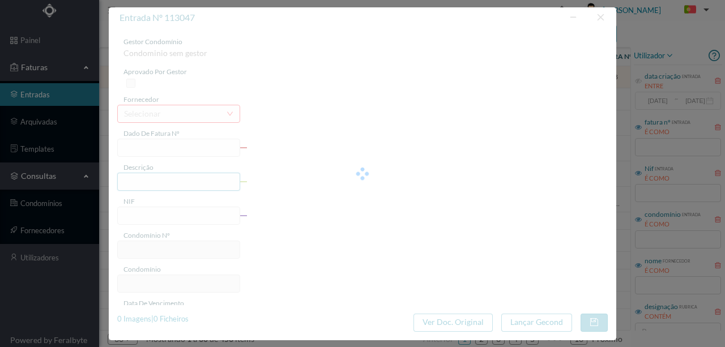
type input "FA K4025FA/10293758"
type input "Dariada da fatrrarãa. 10 A9 9N3E nn SOARNE SASDE"
type input "901782033"
type input "11-06-2025"
type input "22-05-2025"
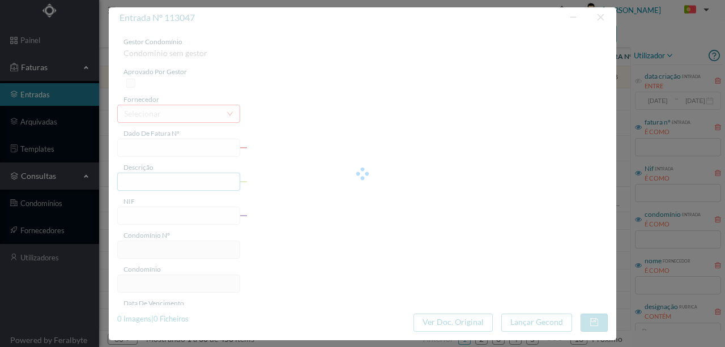
type input "11-06-2025"
type input "14.89"
type input "698"
type input "ED. SETE BICAS"
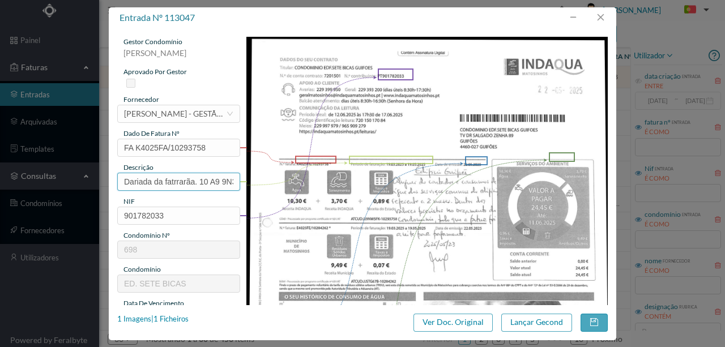
scroll to position [0, 84]
drag, startPoint x: 122, startPoint y: 179, endPoint x: 292, endPoint y: 194, distance: 170.7
click at [292, 194] on div "gestor condomínio Rui Marques aprovado por gestor fornecedor selecionar INDAQUA…" at bounding box center [362, 301] width 491 height 528
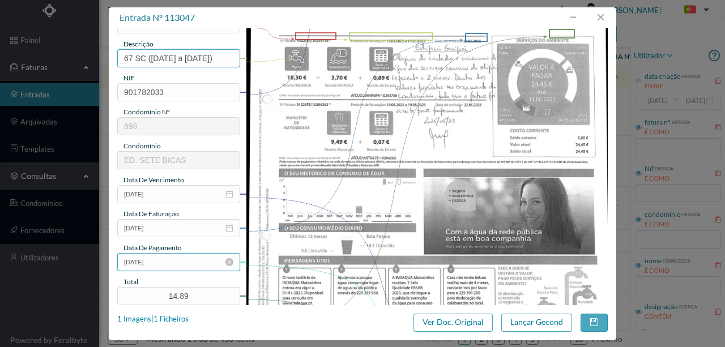
scroll to position [151, 0]
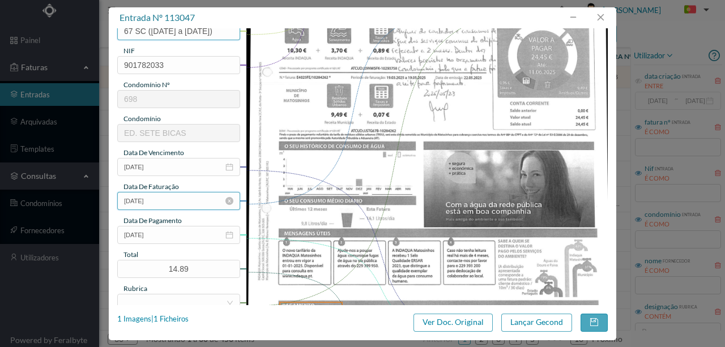
type input "67 SC (19.03.2025 a 19.05.2025)"
click at [169, 199] on input "22-05-2025" at bounding box center [178, 201] width 123 height 18
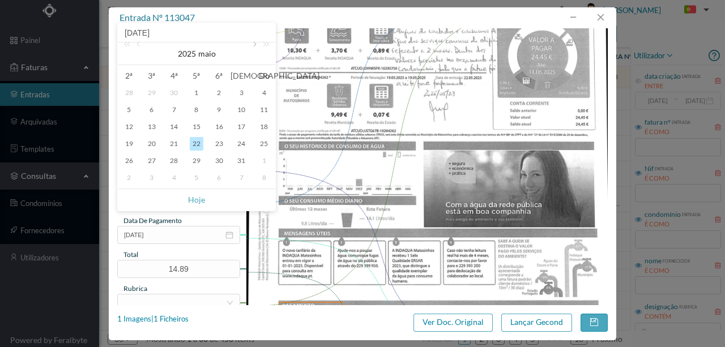
click at [255, 44] on link at bounding box center [254, 54] width 10 height 23
click at [263, 91] on div "1" at bounding box center [264, 93] width 14 height 14
type input "01-06-2025"
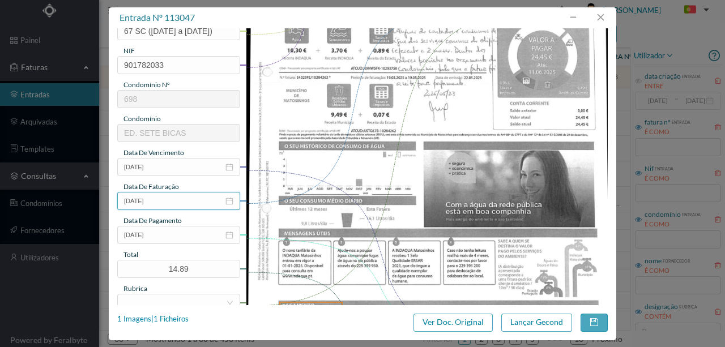
scroll to position [264, 0]
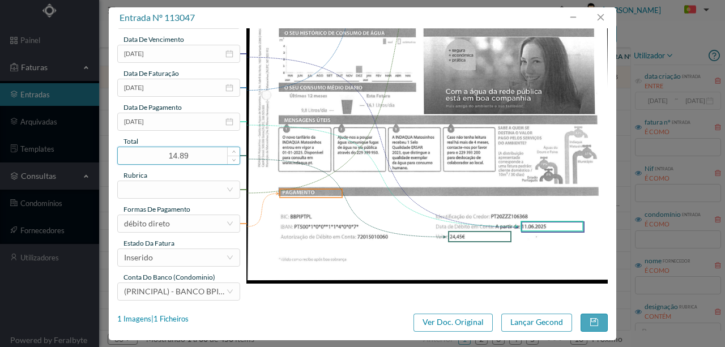
drag, startPoint x: 190, startPoint y: 153, endPoint x: 138, endPoint y: 160, distance: 52.7
click at [138, 160] on input "14.89" at bounding box center [179, 155] width 122 height 17
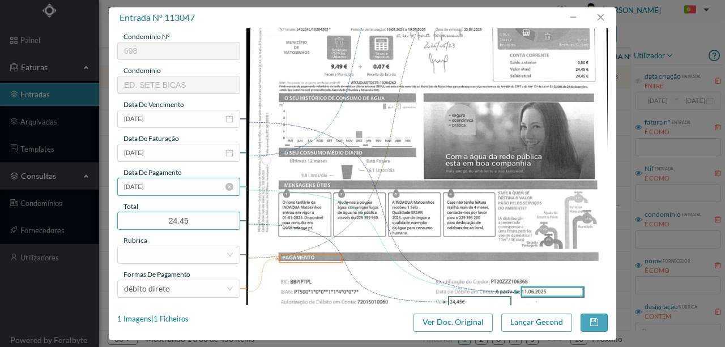
scroll to position [227, 0]
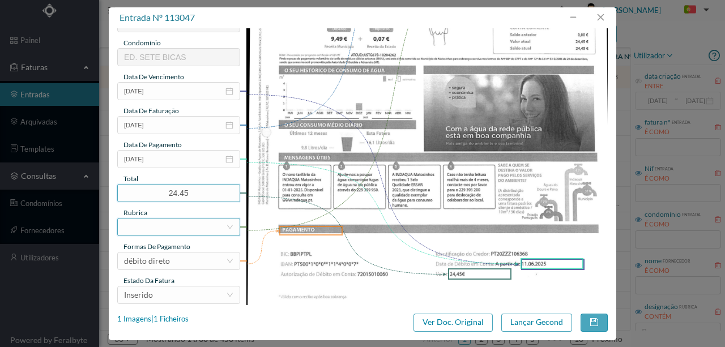
type input "24.45"
click at [155, 228] on div at bounding box center [175, 227] width 102 height 17
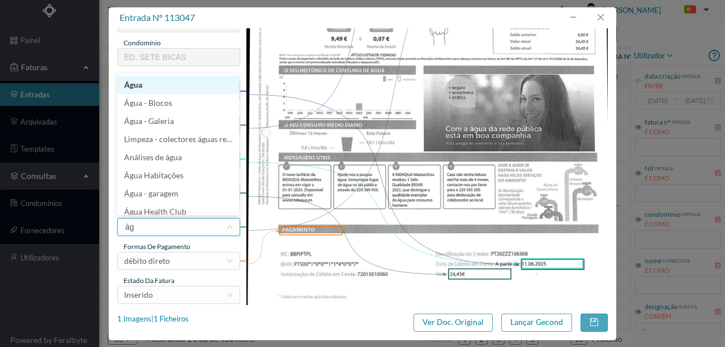
type input "águ"
click at [132, 87] on li "Água" at bounding box center [178, 85] width 122 height 18
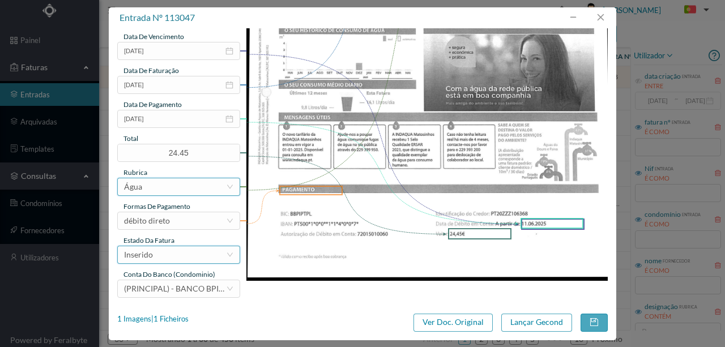
scroll to position [268, 0]
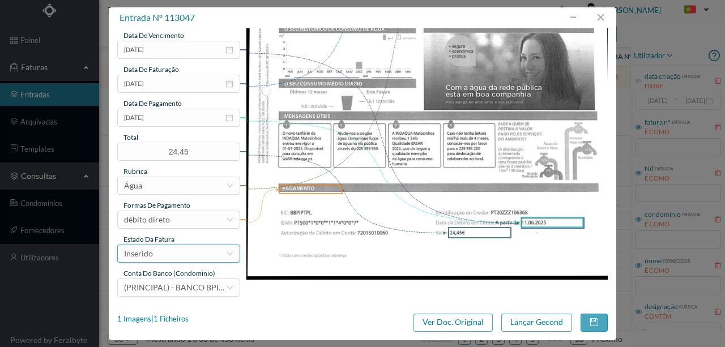
click at [158, 258] on div "Inserido" at bounding box center [175, 253] width 102 height 17
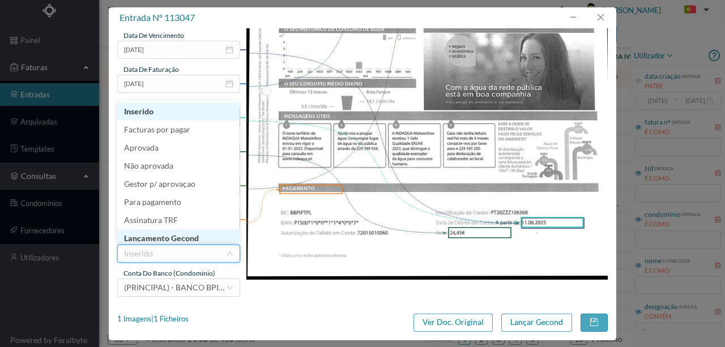
scroll to position [6, 0]
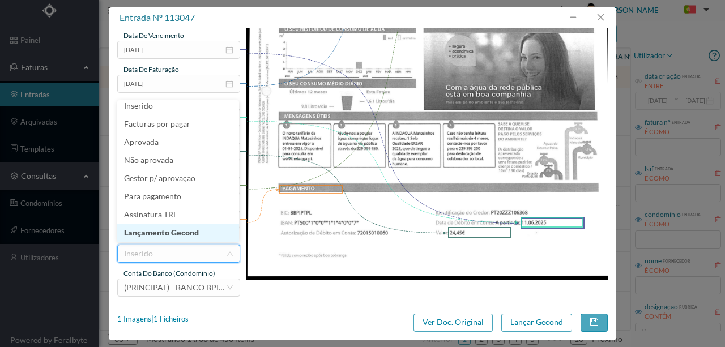
click at [170, 231] on li "Lançamento Gecond" at bounding box center [178, 233] width 122 height 18
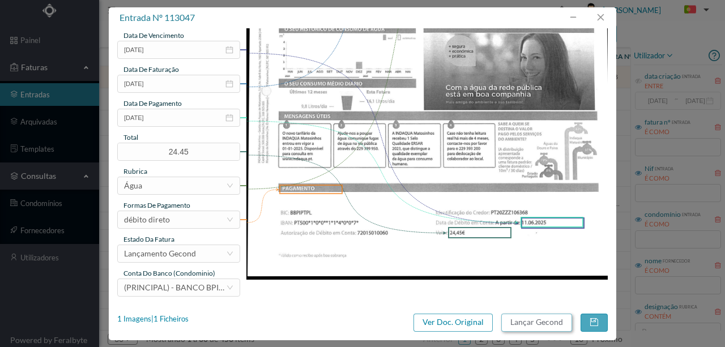
click at [536, 328] on button "Lançar Gecond" at bounding box center [537, 323] width 71 height 18
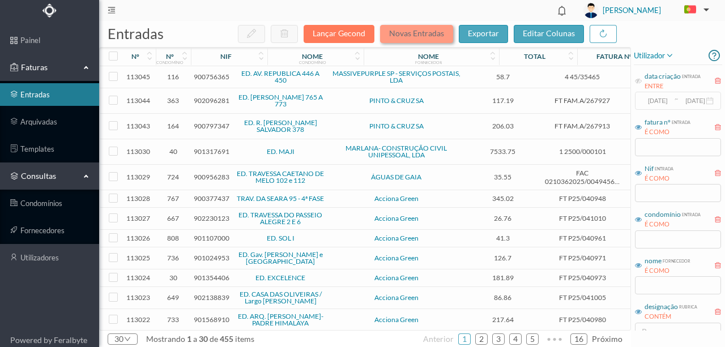
click at [434, 37] on button "Novas Entradas" at bounding box center [416, 34] width 73 height 18
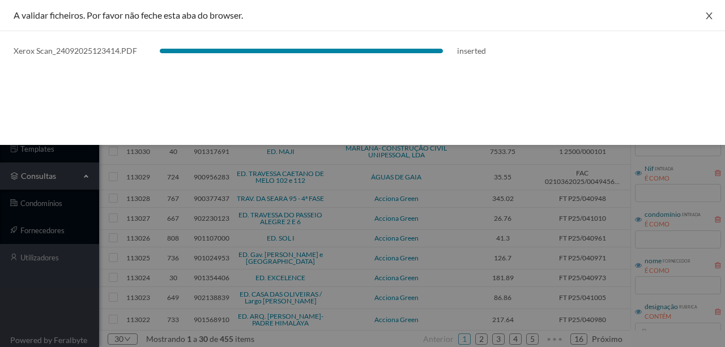
click at [710, 14] on icon "icon: close" at bounding box center [709, 15] width 9 height 9
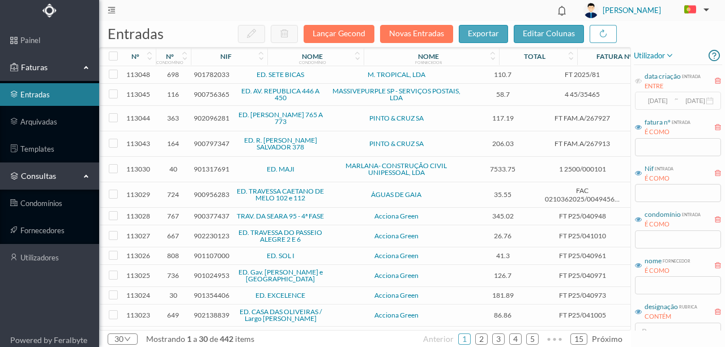
click at [205, 73] on span "901782033" at bounding box center [212, 74] width 36 height 9
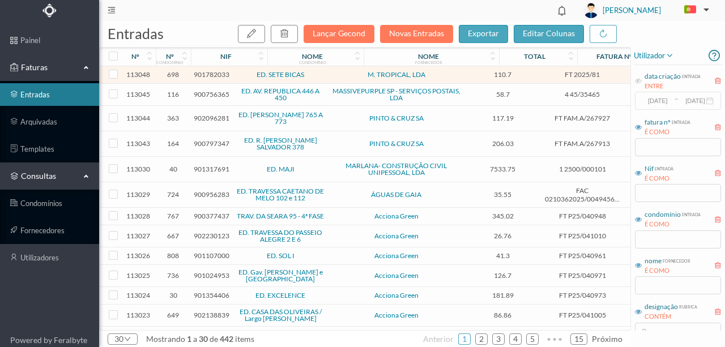
click at [205, 73] on span "901782033" at bounding box center [212, 74] width 36 height 9
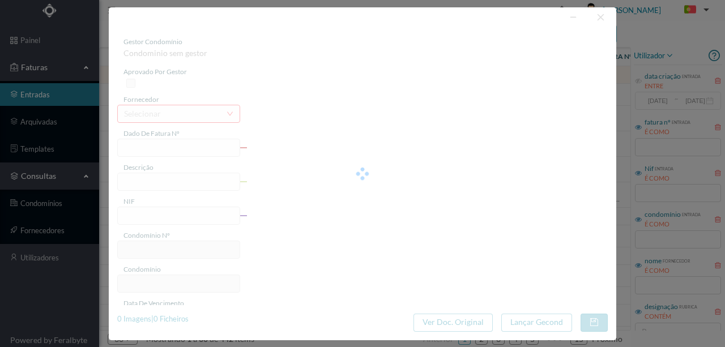
type input "FT 2025/81"
type input "- Reparação no fecho da claraboia."
type input "901782033"
type input "Invalid date"
type input "2025-07-15"
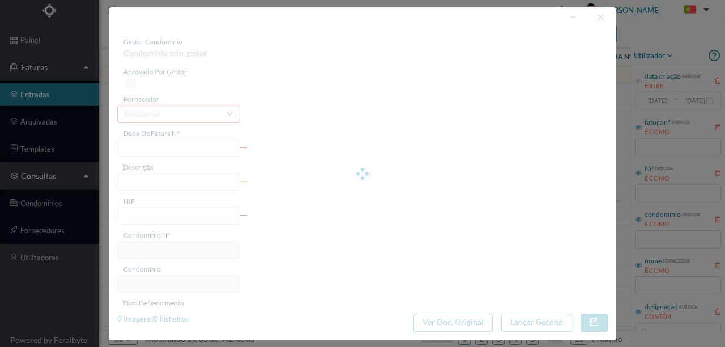
type input "110.70"
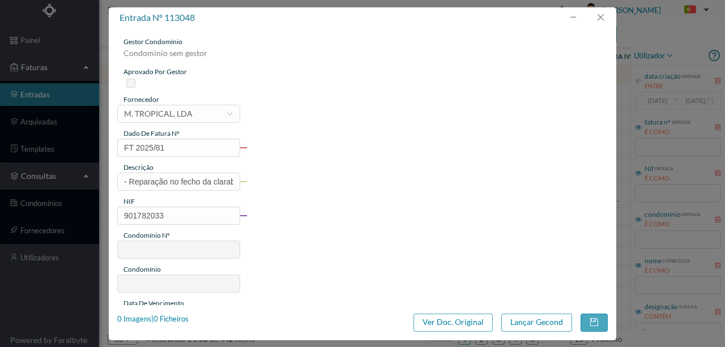
type input "698"
type input "ED. SETE BICAS"
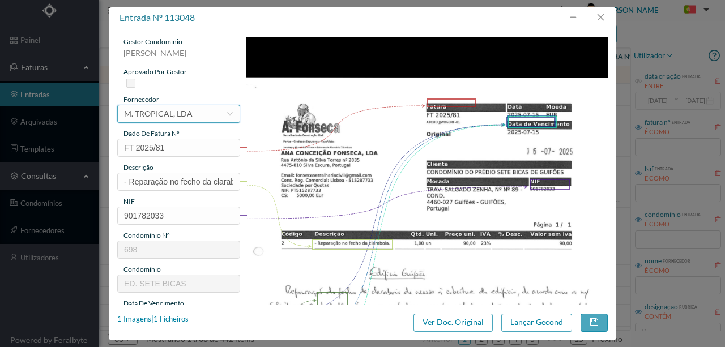
click at [177, 115] on div "M. TROPICAL, LDA" at bounding box center [158, 113] width 69 height 17
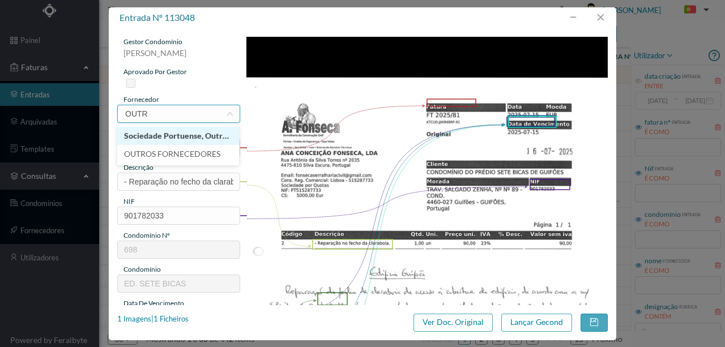
scroll to position [0, 0]
type input "OUTROS"
click at [187, 136] on li "OUTROS FORNECEDORES" at bounding box center [178, 136] width 122 height 18
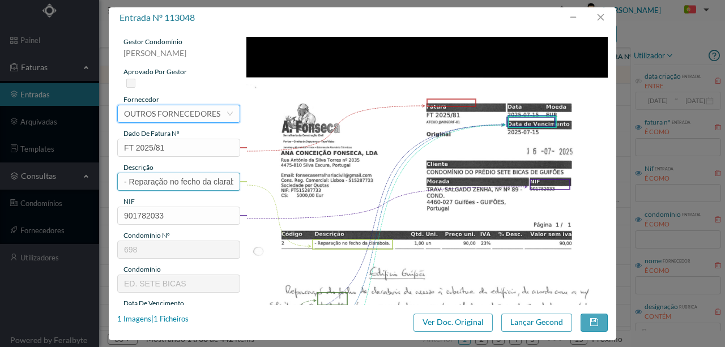
click at [175, 180] on input "- Reparação no fecho da claraboia." at bounding box center [178, 182] width 123 height 18
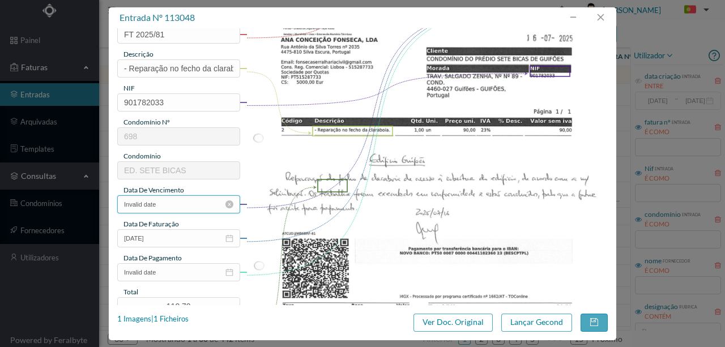
click at [173, 205] on input "Invalid date" at bounding box center [178, 205] width 123 height 18
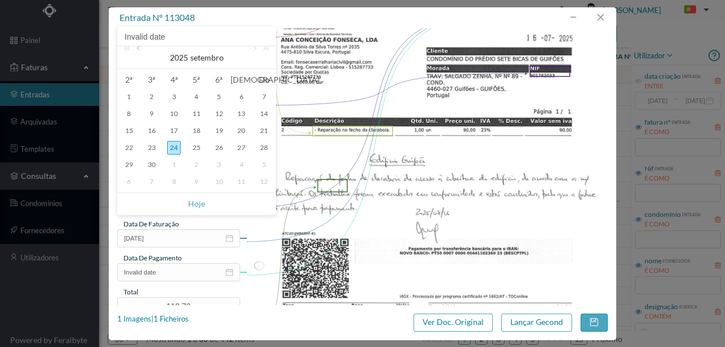
click at [141, 49] on link at bounding box center [139, 57] width 10 height 23
click at [194, 127] on div "17" at bounding box center [197, 131] width 14 height 14
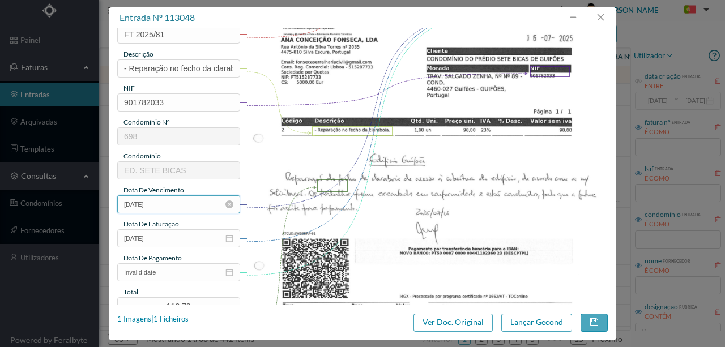
click at [160, 205] on input "2025-07-17" at bounding box center [178, 205] width 123 height 18
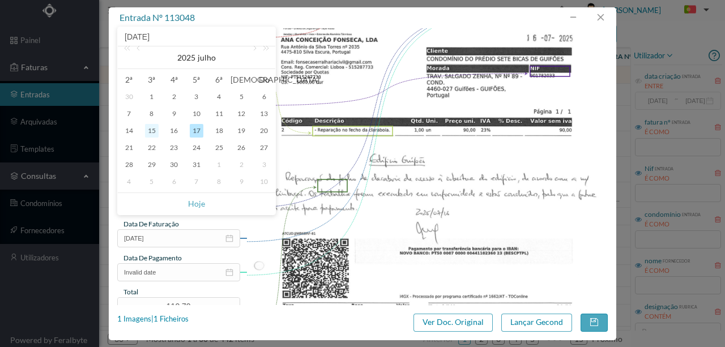
click at [150, 131] on div "15" at bounding box center [152, 131] width 14 height 14
type input "2025-07-15"
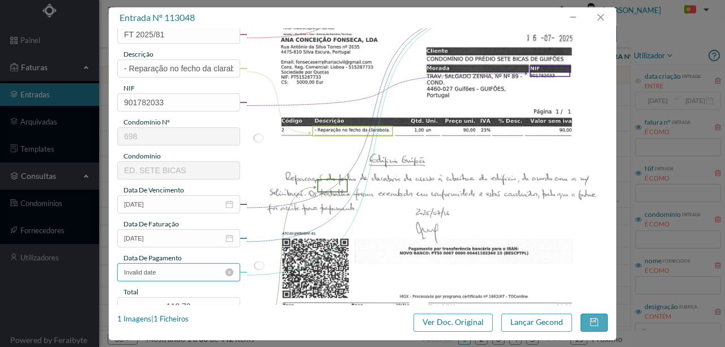
click at [171, 273] on input "Invalid date" at bounding box center [178, 273] width 123 height 18
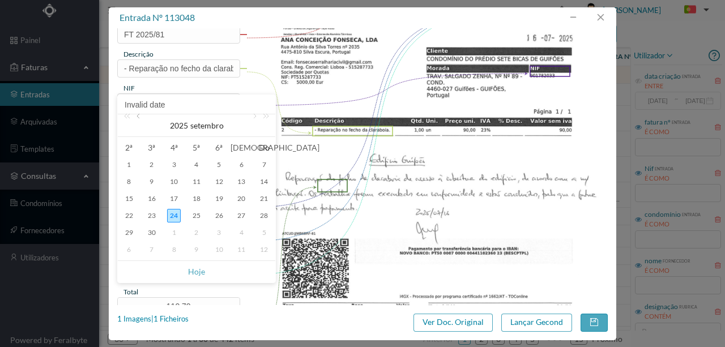
click at [138, 115] on link at bounding box center [139, 125] width 10 height 23
click at [196, 201] on div "17" at bounding box center [197, 199] width 14 height 14
type input "2025-07-17"
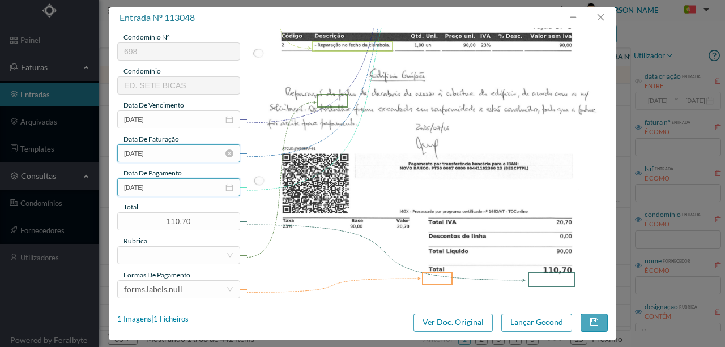
scroll to position [227, 0]
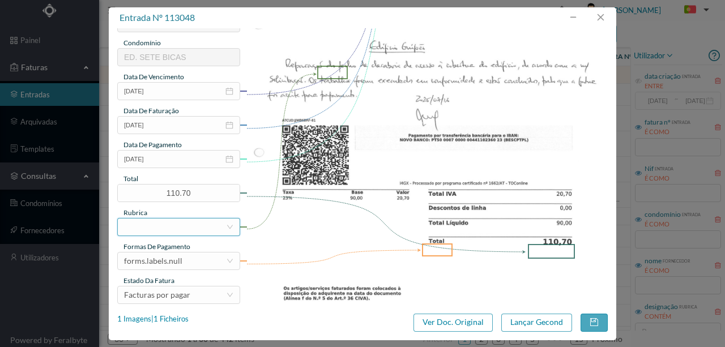
click at [135, 227] on div at bounding box center [175, 227] width 102 height 17
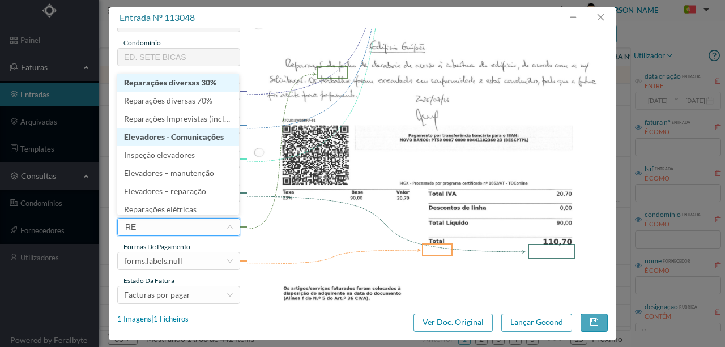
type input "REP"
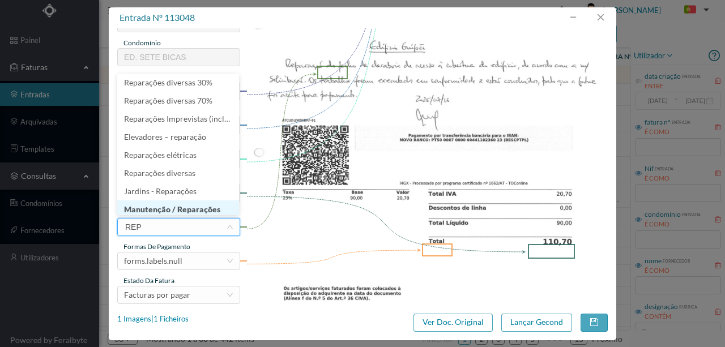
scroll to position [6, 0]
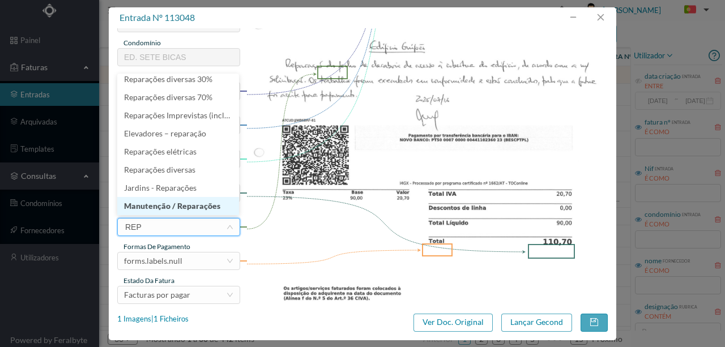
click at [201, 210] on li "Manutenção / Reparações" at bounding box center [178, 206] width 122 height 18
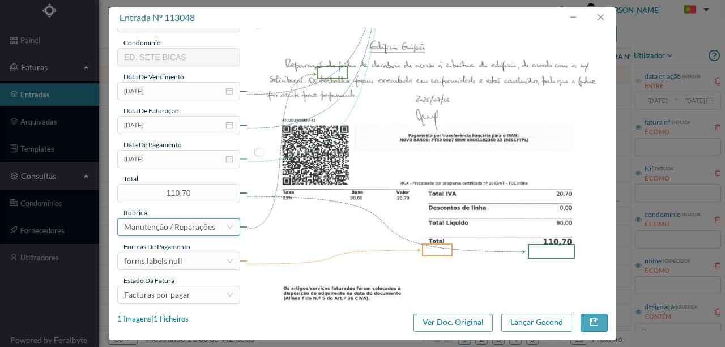
scroll to position [2, 0]
click at [177, 262] on div "forms.labels.null" at bounding box center [153, 261] width 58 height 17
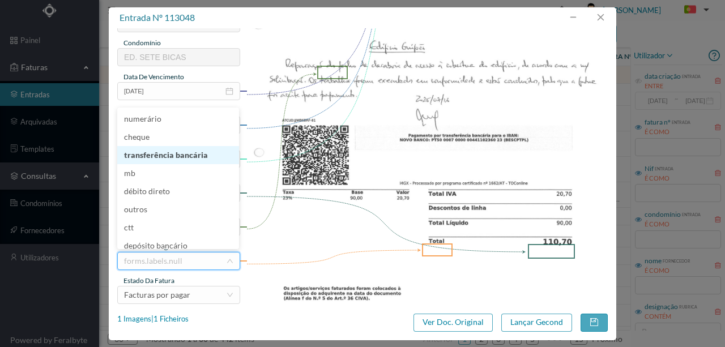
click at [174, 152] on li "transferência bancária" at bounding box center [178, 155] width 122 height 18
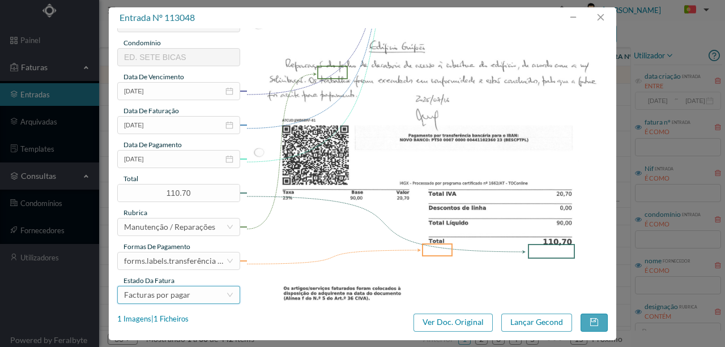
click at [197, 297] on div "Facturas por pagar" at bounding box center [175, 295] width 102 height 17
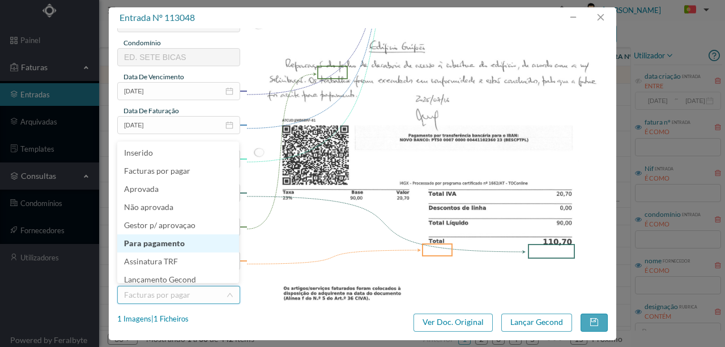
scroll to position [6, 0]
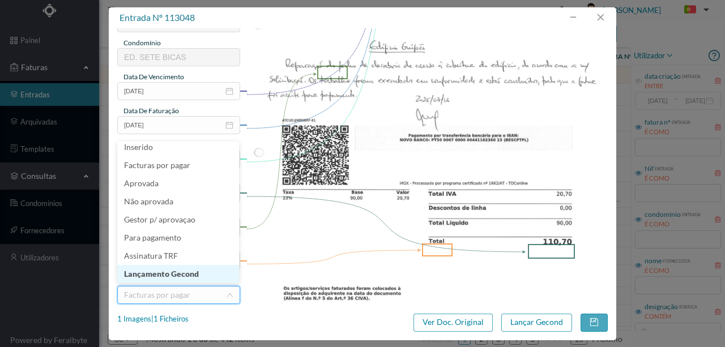
click at [178, 277] on li "Lançamento Gecond" at bounding box center [178, 274] width 122 height 18
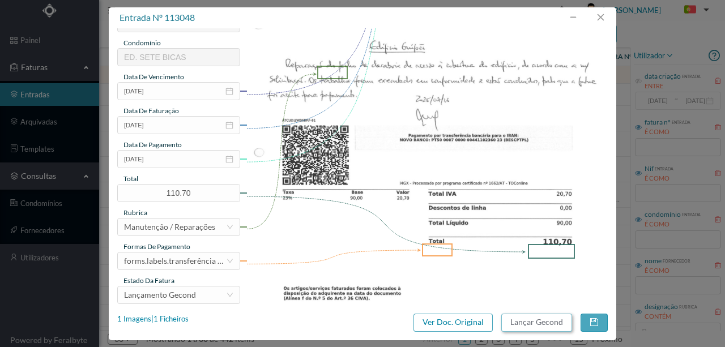
click at [546, 321] on button "Lançar Gecond" at bounding box center [537, 323] width 71 height 18
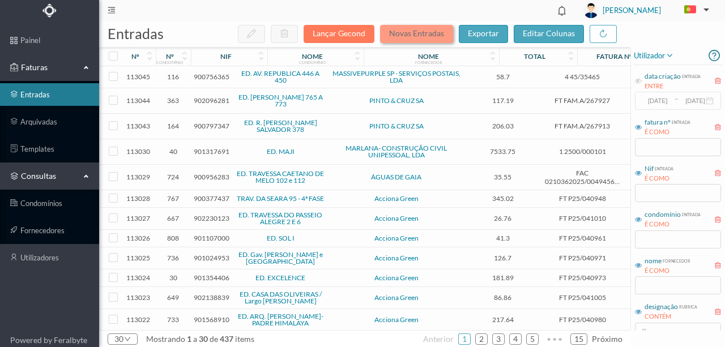
click at [428, 33] on button "Novas Entradas" at bounding box center [416, 34] width 73 height 18
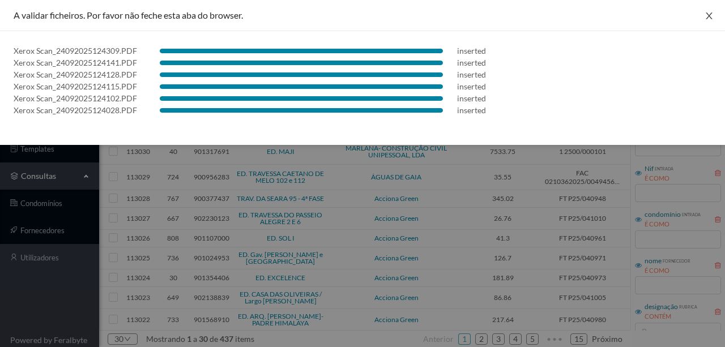
click at [707, 17] on icon "icon: close" at bounding box center [709, 15] width 9 height 9
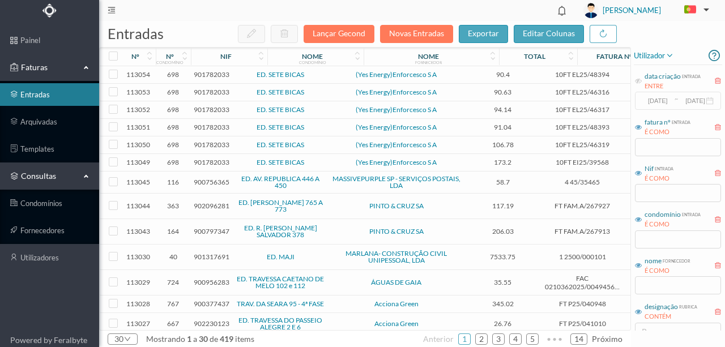
click at [210, 162] on span "901782033" at bounding box center [212, 162] width 36 height 9
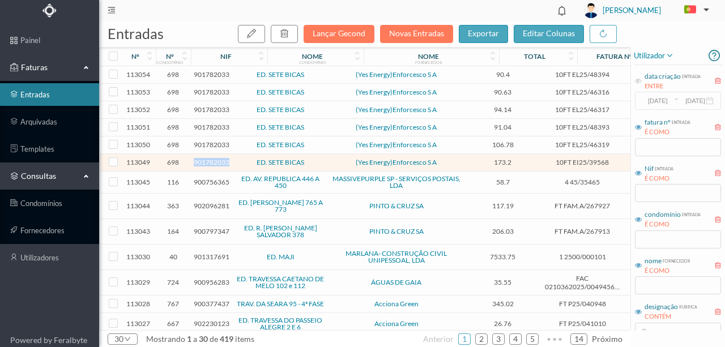
click at [210, 162] on span "901782033" at bounding box center [212, 162] width 36 height 9
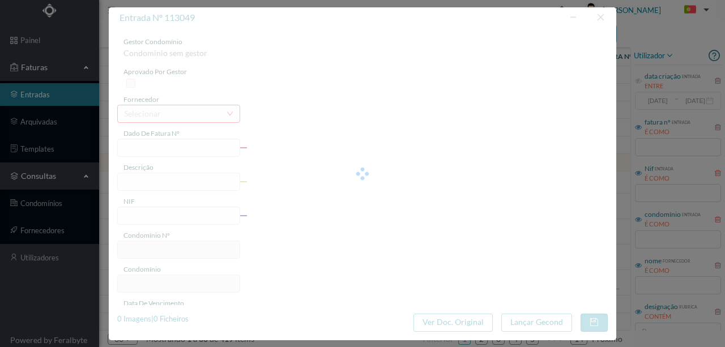
type input "10FT EI25/39568"
type input "Tr E E ERÍODO DE FATURAÇÃO: 01/05/2025 e 31/05/2025"
type input "901782033"
type input "Invalid date"
type input "16-06-2025"
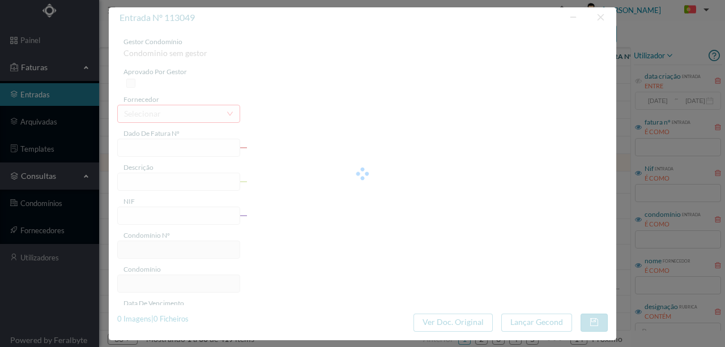
type input "16-06-0005"
type input "173.20"
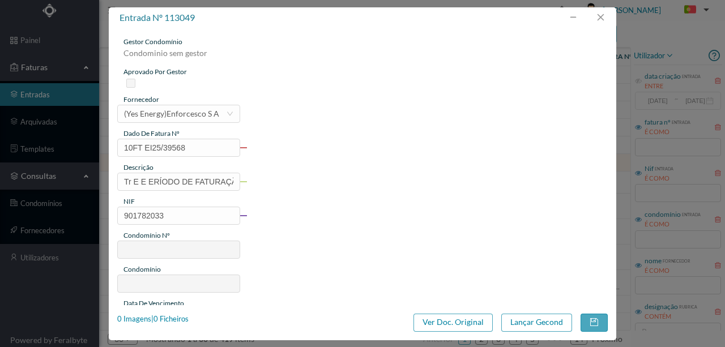
type input "698"
type input "ED. SETE BICAS"
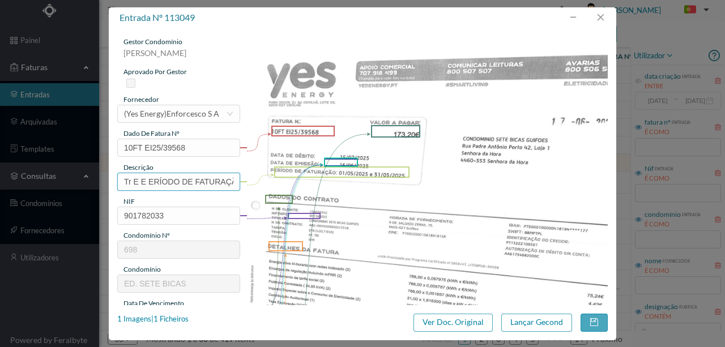
scroll to position [0, 103]
drag, startPoint x: 119, startPoint y: 181, endPoint x: 372, endPoint y: 189, distance: 252.9
click at [372, 189] on div "gestor condomínio Rui Marques aprovado por gestor fornecedor selecionar (Yes En…" at bounding box center [362, 301] width 491 height 528
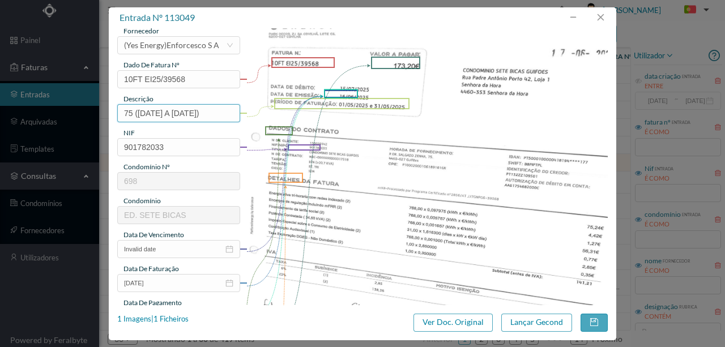
scroll to position [75, 0]
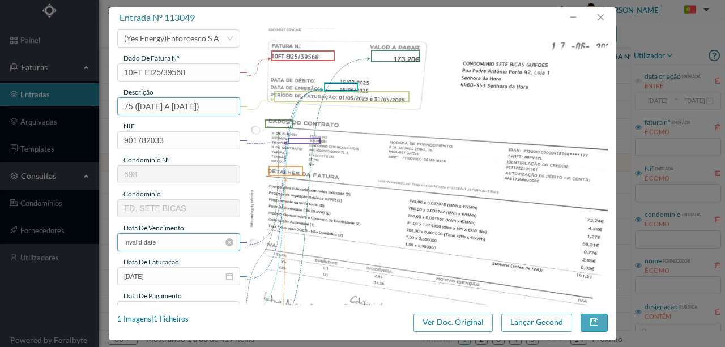
type input "75 (01.05.2025 A 31.05.2025)"
click at [188, 245] on input "Invalid date" at bounding box center [178, 243] width 123 height 18
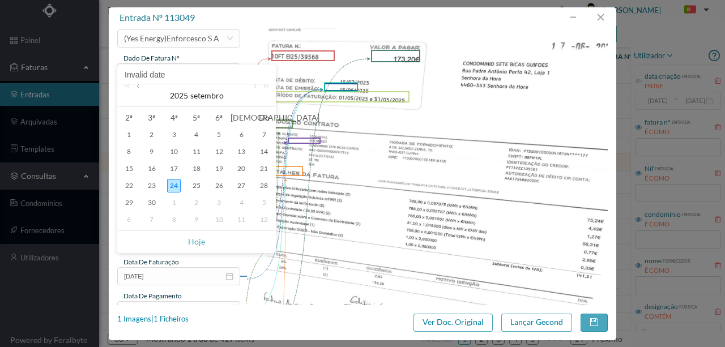
click at [141, 86] on link at bounding box center [139, 95] width 10 height 23
click at [130, 184] on div "16" at bounding box center [129, 186] width 14 height 14
type input "16-06-2025"
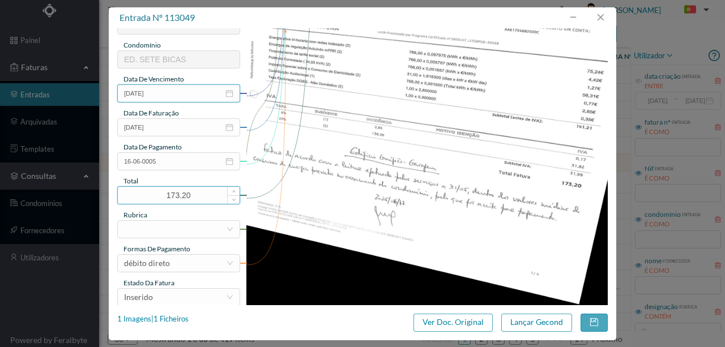
scroll to position [227, 0]
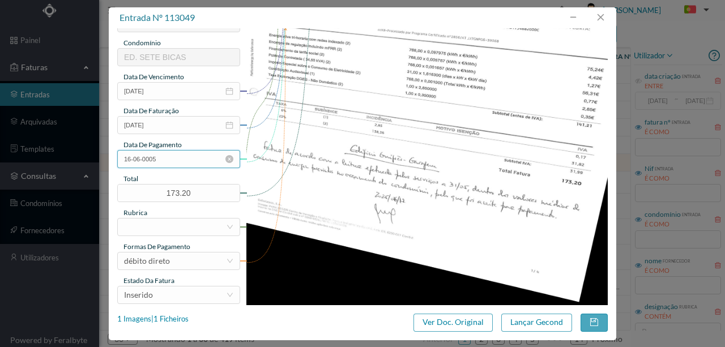
click at [200, 159] on input "16-06-0005" at bounding box center [178, 159] width 123 height 18
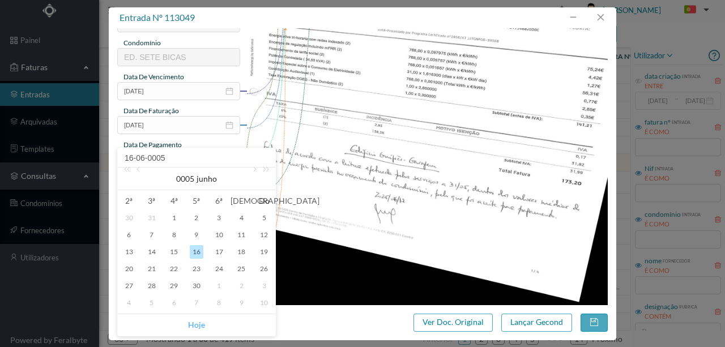
drag, startPoint x: 199, startPoint y: 328, endPoint x: 185, endPoint y: 158, distance: 170.7
click at [199, 326] on link "Hoje" at bounding box center [196, 326] width 17 height 22
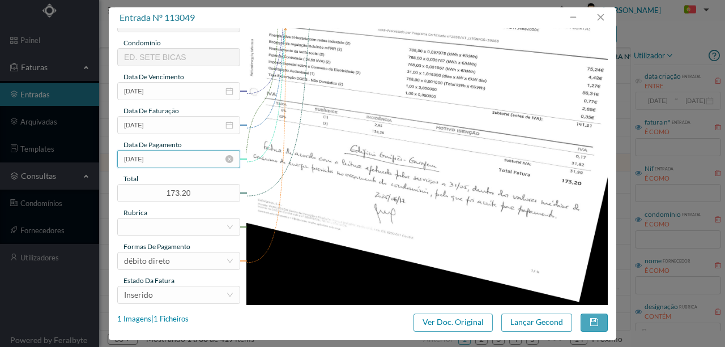
click at [172, 163] on input "24-09-2025" at bounding box center [178, 159] width 123 height 18
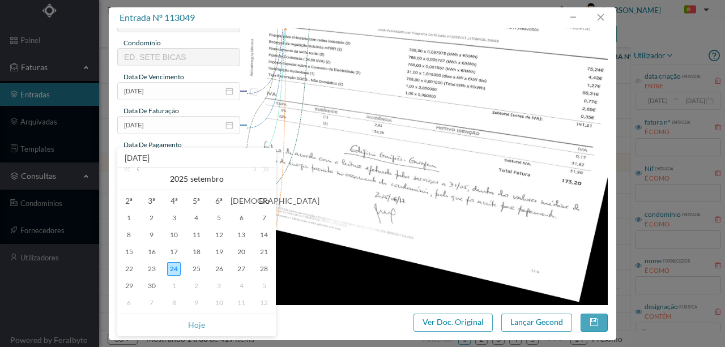
click at [136, 170] on link at bounding box center [139, 179] width 10 height 23
click at [153, 252] on div "15" at bounding box center [152, 252] width 14 height 14
type input "15-07-2025"
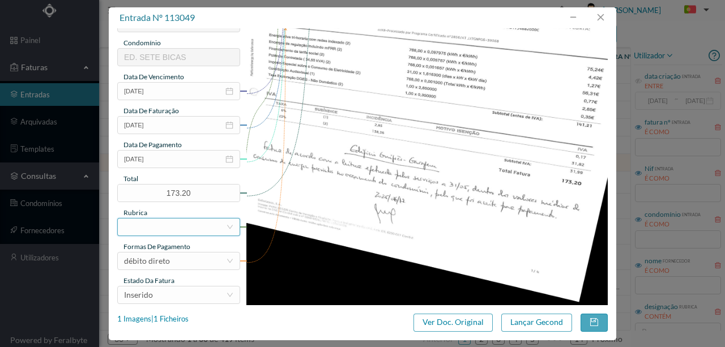
click at [135, 224] on div at bounding box center [175, 227] width 102 height 17
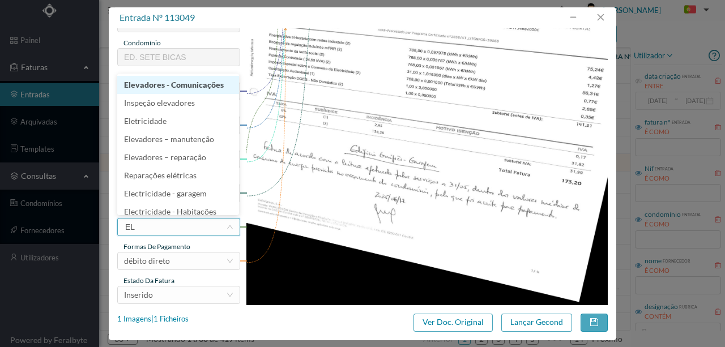
type input "ELE"
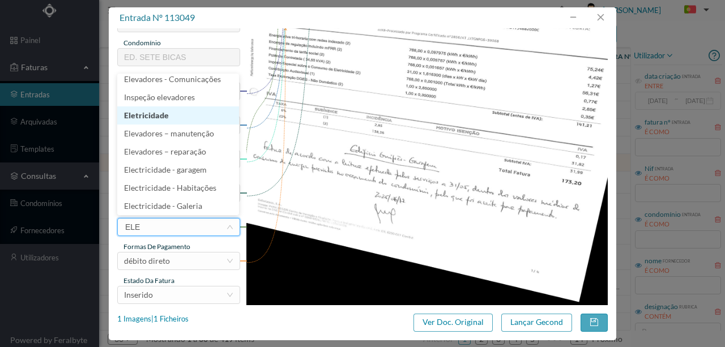
click at [145, 119] on li "Eletricidade" at bounding box center [178, 116] width 122 height 18
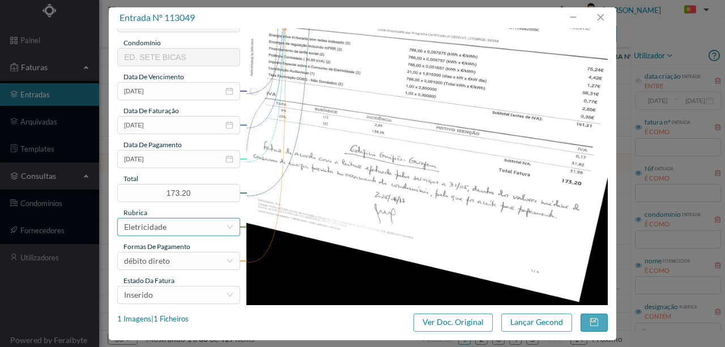
scroll to position [2, 0]
click at [191, 294] on div "Inserido" at bounding box center [175, 295] width 102 height 17
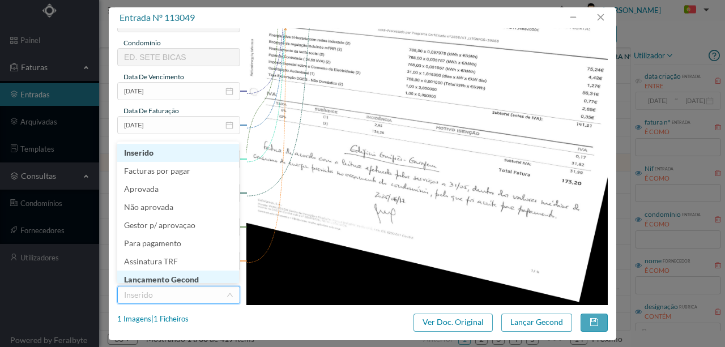
scroll to position [6, 0]
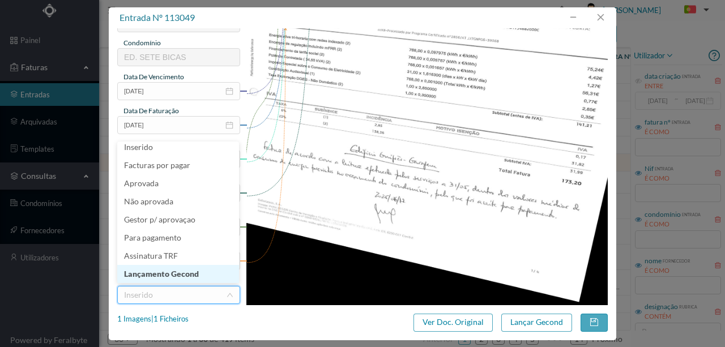
click at [194, 274] on li "Lançamento Gecond" at bounding box center [178, 274] width 122 height 18
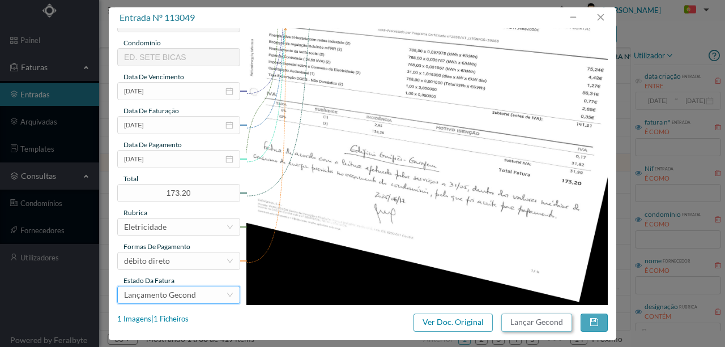
click at [540, 324] on button "Lançar Gecond" at bounding box center [537, 323] width 71 height 18
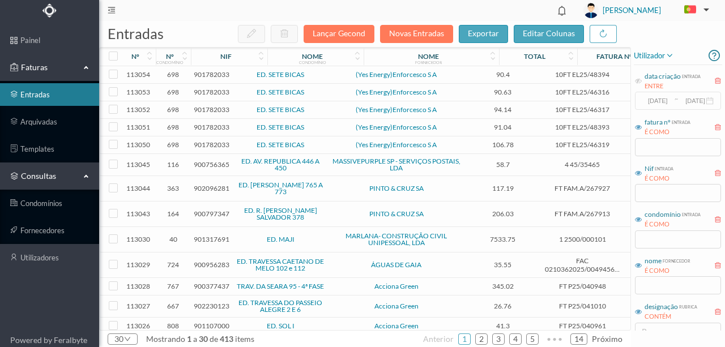
click at [212, 144] on span "901782033" at bounding box center [212, 145] width 36 height 9
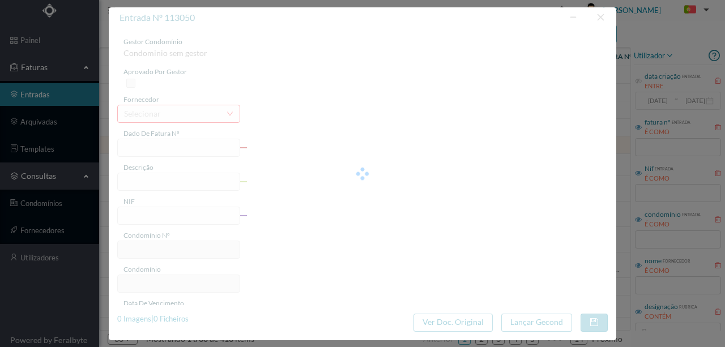
type input "10FT EL25/46319"
type input "15/07/0Uco RE A A DE DÉBITO:"
type input "901782033"
type input "Invalid date"
type input "12-06-2025"
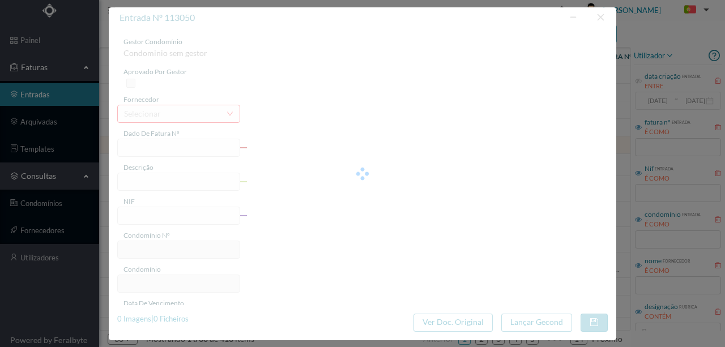
type input "106.78"
type input "698"
type input "ED. SETE BICAS"
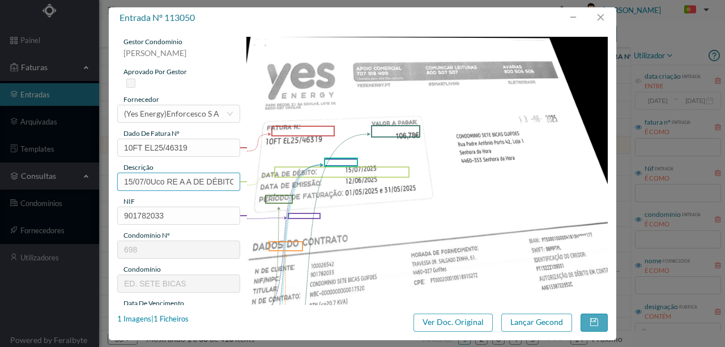
scroll to position [0, 5]
drag, startPoint x: 122, startPoint y: 181, endPoint x: 500, endPoint y: 178, distance: 378.0
click at [498, 178] on div "gestor condomínio Rui Marques aprovado por gestor fornecedor selecionar (Yes En…" at bounding box center [362, 301] width 491 height 528
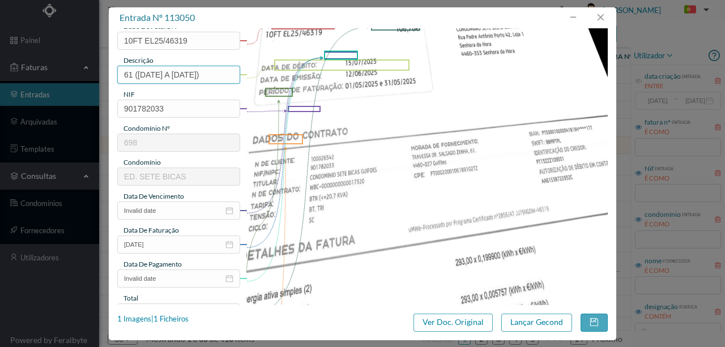
scroll to position [113, 0]
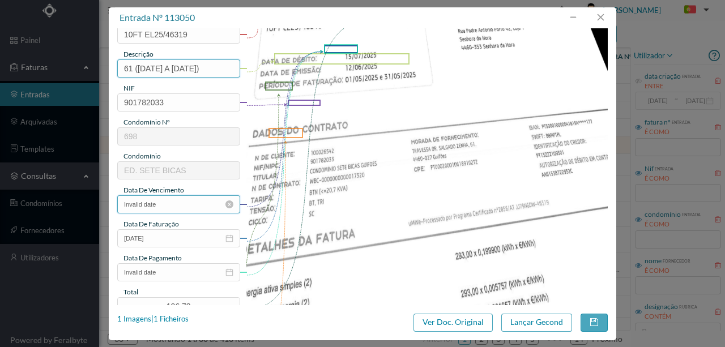
type input "61 (01.05.2025 A 31.05.2025)"
click at [160, 205] on input "Invalid date" at bounding box center [178, 205] width 123 height 18
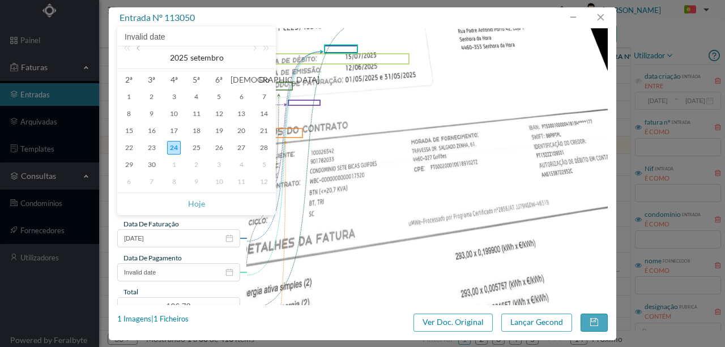
click at [143, 50] on link at bounding box center [139, 57] width 10 height 23
click at [198, 130] on div "12" at bounding box center [197, 131] width 14 height 14
type input "12-06-2025"
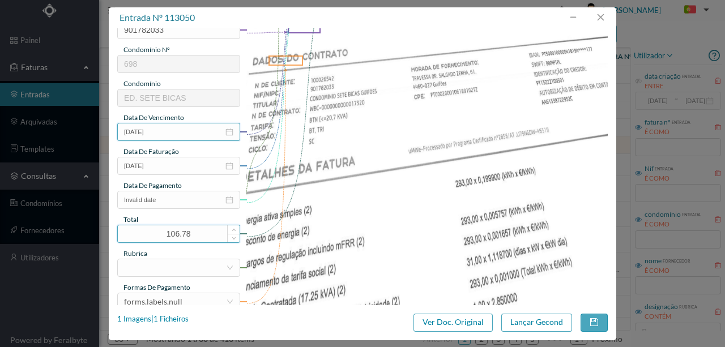
scroll to position [189, 0]
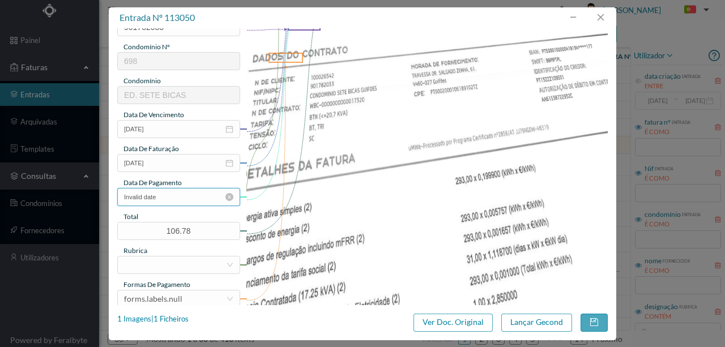
click at [161, 193] on input "Invalid date" at bounding box center [178, 197] width 123 height 18
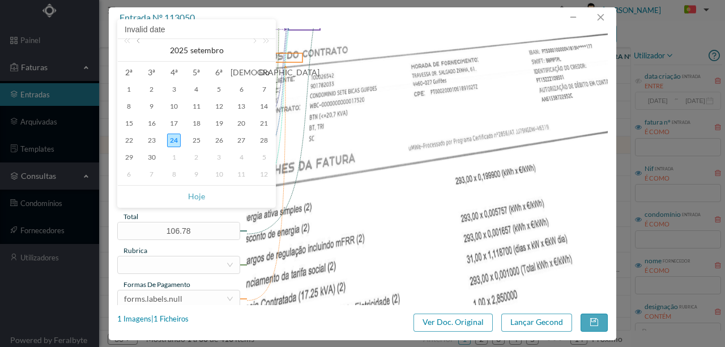
click at [138, 43] on link at bounding box center [139, 50] width 10 height 23
click at [253, 40] on link at bounding box center [254, 50] width 10 height 23
click at [154, 124] on div "15" at bounding box center [152, 124] width 14 height 14
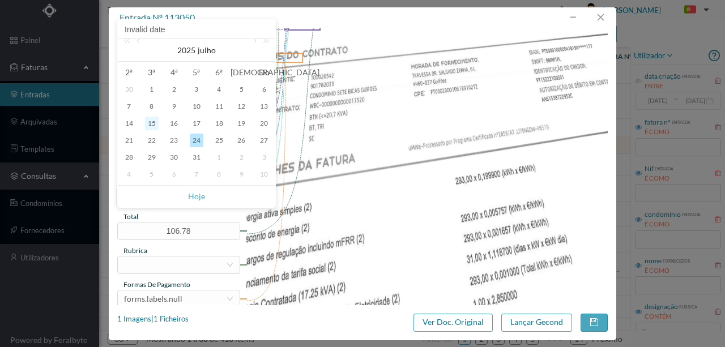
type input "15-07-2025"
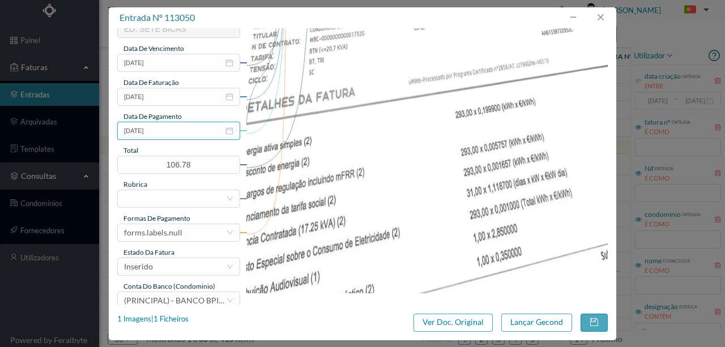
scroll to position [264, 0]
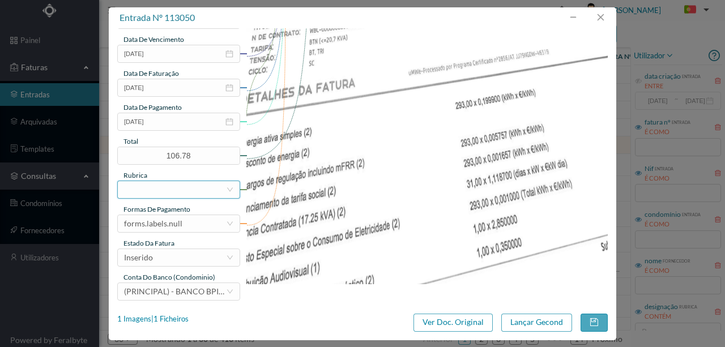
click at [138, 193] on div at bounding box center [175, 189] width 102 height 17
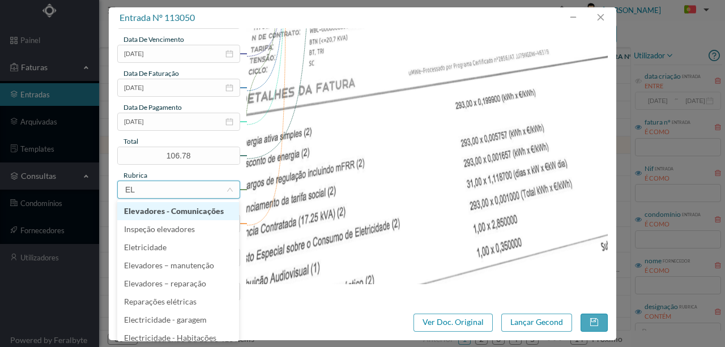
type input "ELE"
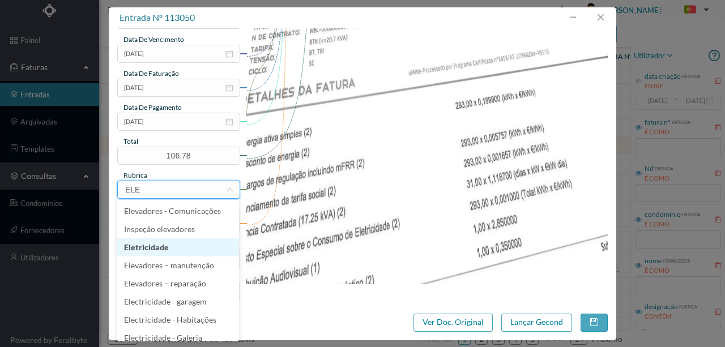
click at [154, 248] on li "Eletricidade" at bounding box center [178, 248] width 122 height 18
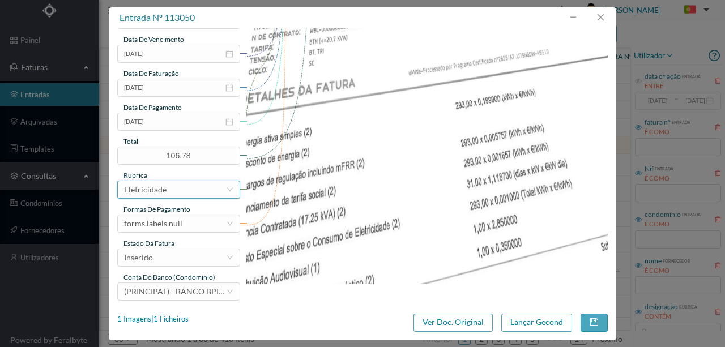
scroll to position [268, 0]
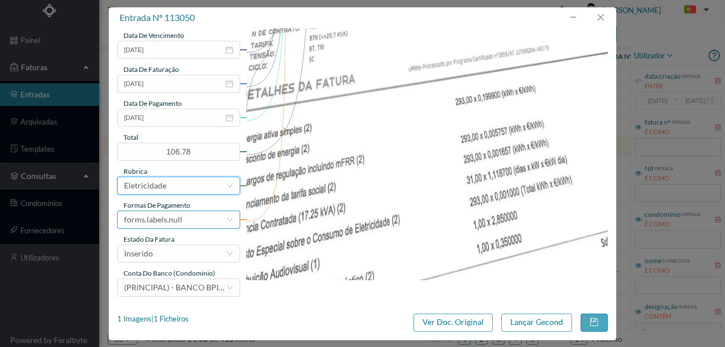
click at [179, 222] on div "forms.labels.null" at bounding box center [153, 219] width 58 height 17
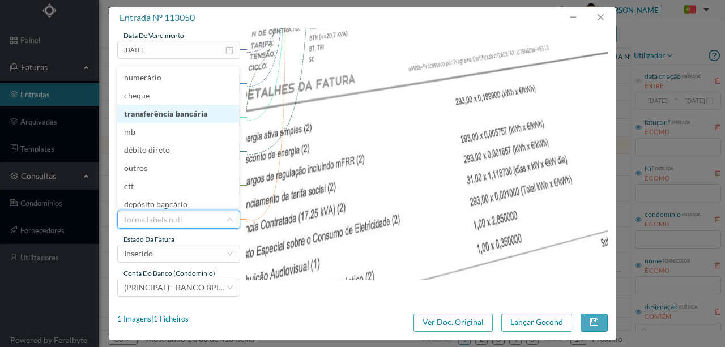
click at [192, 116] on li "transferência bancária" at bounding box center [178, 114] width 122 height 18
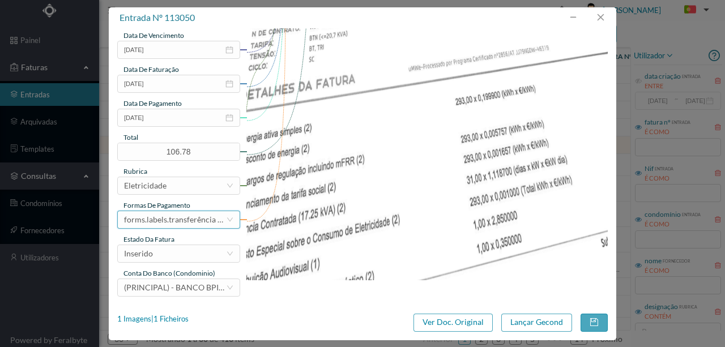
click at [179, 218] on div "forms.labels.transferência bancária" at bounding box center [175, 219] width 102 height 17
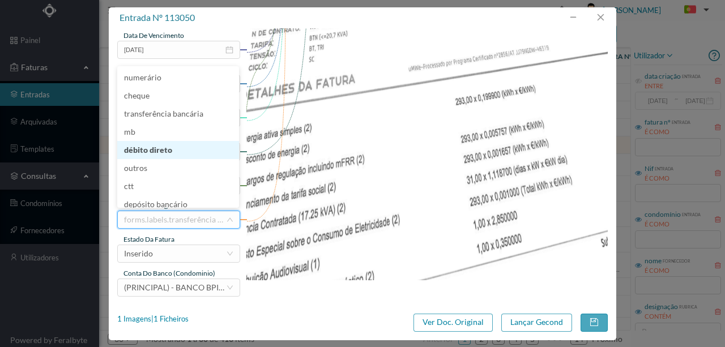
click at [154, 154] on li "débito direto" at bounding box center [178, 150] width 122 height 18
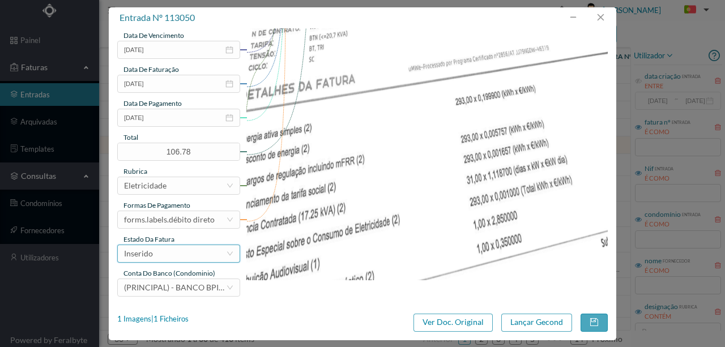
click at [154, 258] on div "Inserido" at bounding box center [175, 253] width 102 height 17
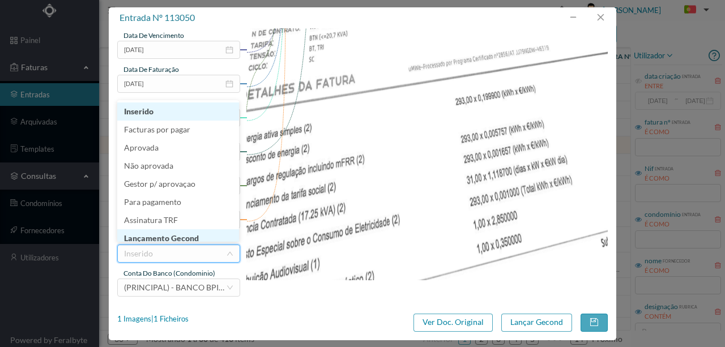
scroll to position [6, 0]
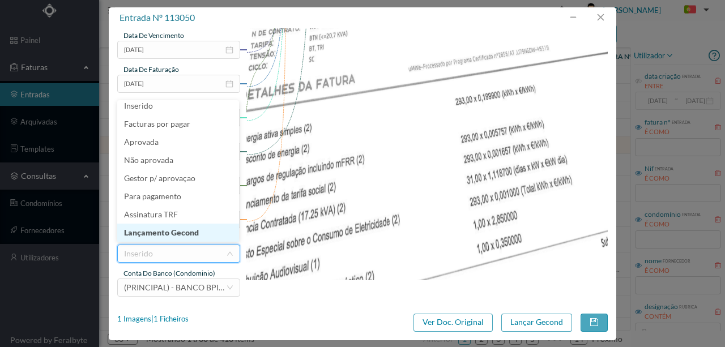
click at [170, 231] on li "Lançamento Gecond" at bounding box center [178, 233] width 122 height 18
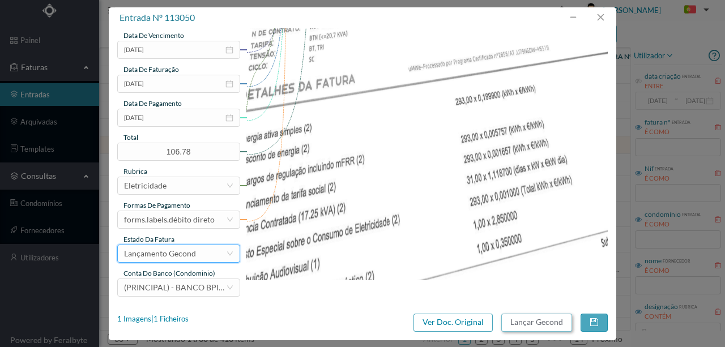
click at [537, 324] on button "Lançar Gecond" at bounding box center [537, 323] width 71 height 18
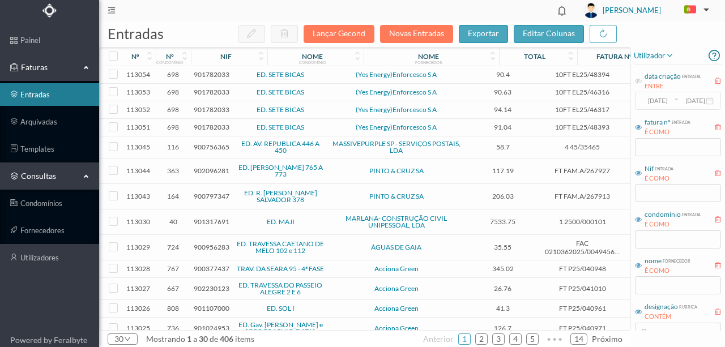
click at [213, 125] on span "901782033" at bounding box center [212, 127] width 36 height 9
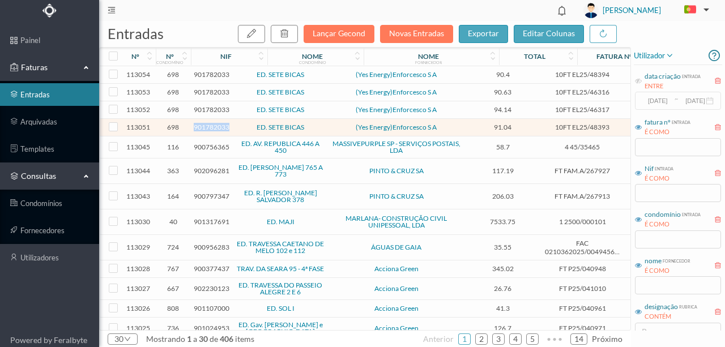
click at [213, 125] on span "901782033" at bounding box center [212, 127] width 36 height 9
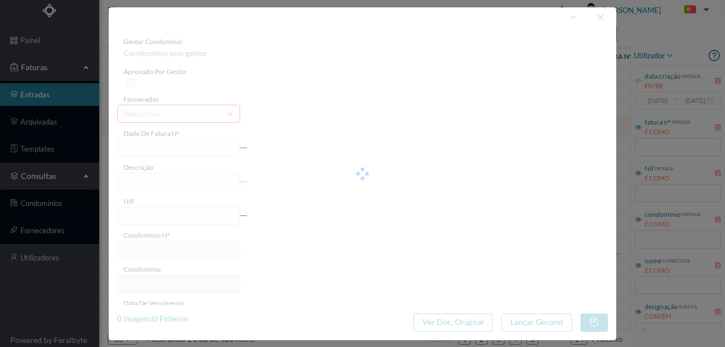
type input "10FT EL25/48393"
type input "DE EMISSÃO: 17/06/2025 ma. add e rui E 1 dio 3 a RR a a é ca: A Vir RR cd a Da …"
type input "901782033"
type input "15-01-0000"
type input "17-06-2025"
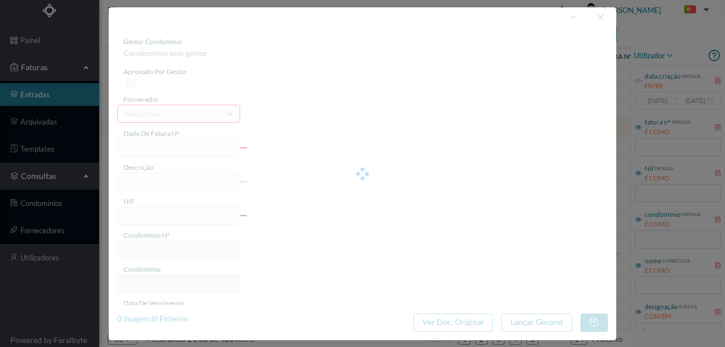
type input "15-07-2025"
type input "91.04"
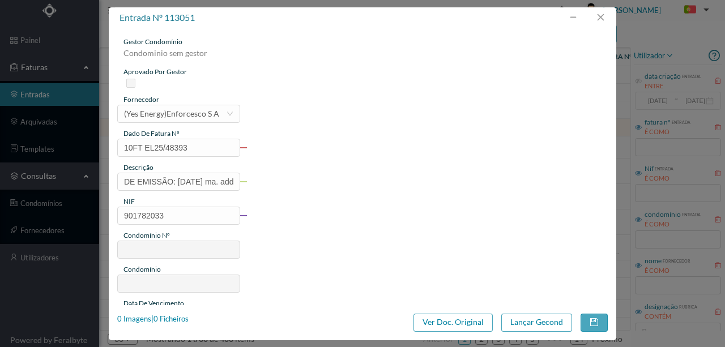
type input "698"
type input "ED. SETE BICAS"
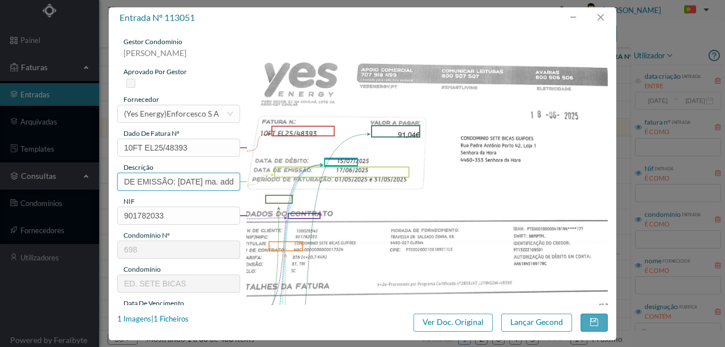
scroll to position [0, 205]
drag, startPoint x: 118, startPoint y: 180, endPoint x: 402, endPoint y: 180, distance: 283.9
click at [402, 180] on div "gestor condomínio Rui Marques aprovado por gestor fornecedor selecionar (Yes En…" at bounding box center [362, 301] width 491 height 528
click at [184, 182] on input "68 (01.05.2025 A 31.05.2025)" at bounding box center [178, 182] width 123 height 18
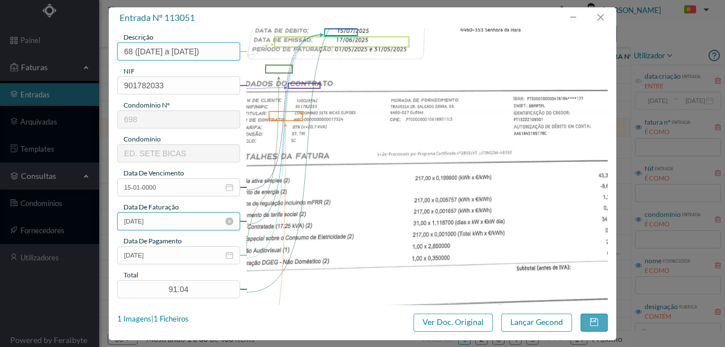
scroll to position [151, 0]
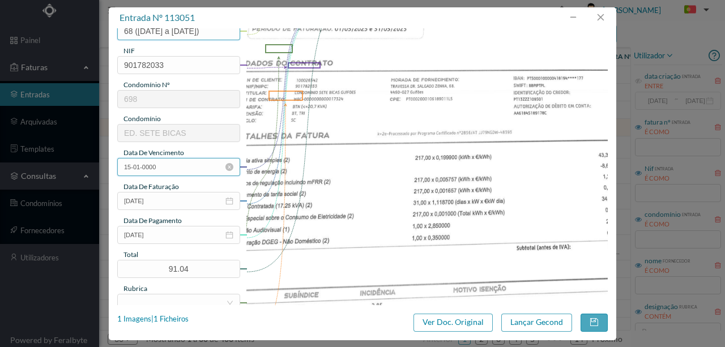
type input "68 (01.05.2025 a 31.05.2025)"
click at [180, 171] on input "15-01-0000" at bounding box center [178, 167] width 123 height 18
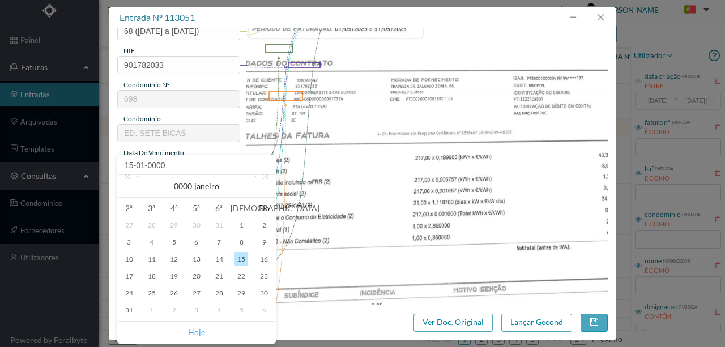
drag, startPoint x: 199, startPoint y: 332, endPoint x: 165, endPoint y: 222, distance: 115.8
click at [199, 331] on link "Hoje" at bounding box center [196, 333] width 17 height 22
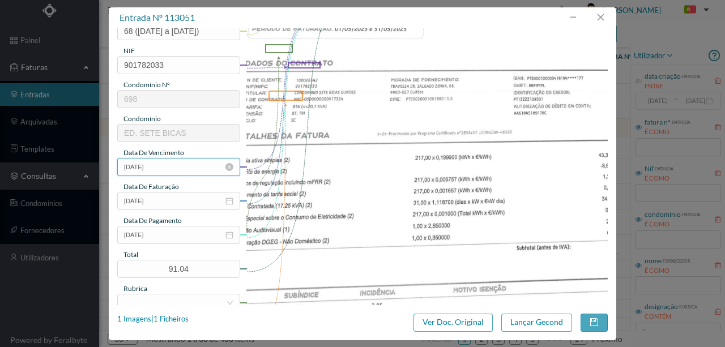
click at [156, 167] on input "24-09-2025" at bounding box center [178, 167] width 123 height 18
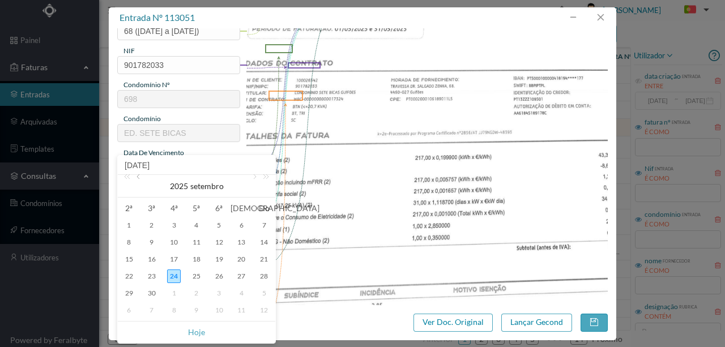
click at [139, 175] on link at bounding box center [139, 186] width 10 height 23
click at [155, 274] on div "17" at bounding box center [152, 277] width 14 height 14
type input "17-06-2025"
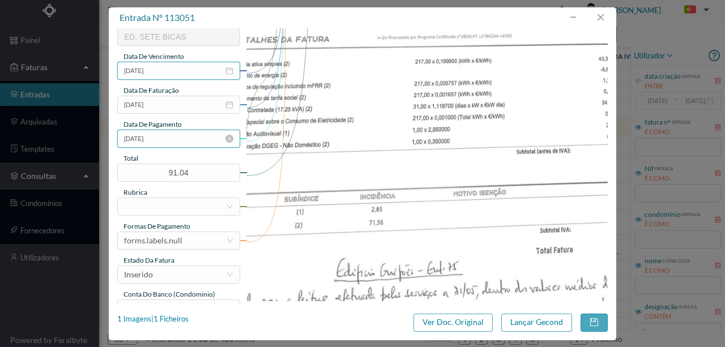
scroll to position [264, 0]
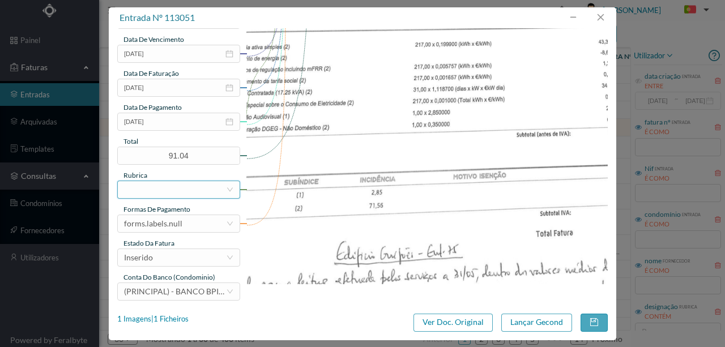
click at [155, 194] on div at bounding box center [175, 189] width 102 height 17
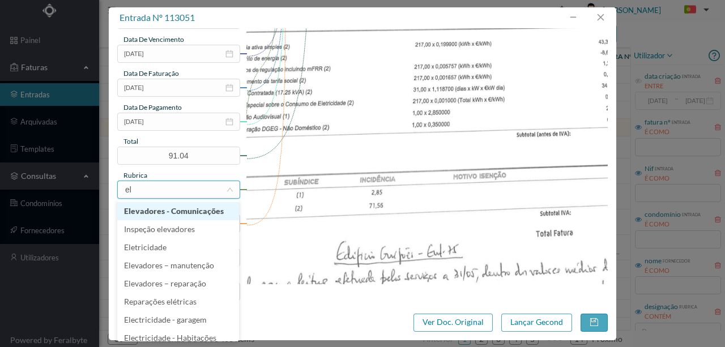
type input "ele"
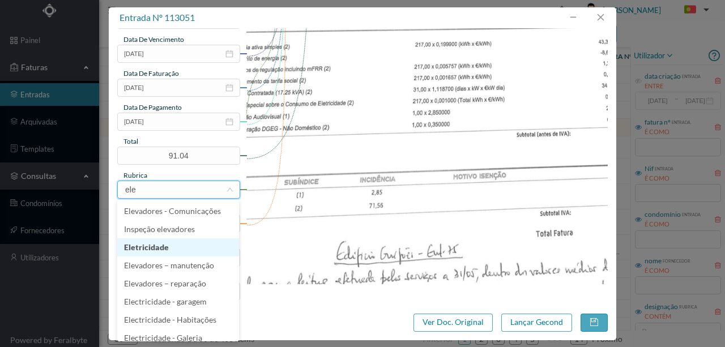
click at [154, 248] on li "Eletricidade" at bounding box center [178, 248] width 122 height 18
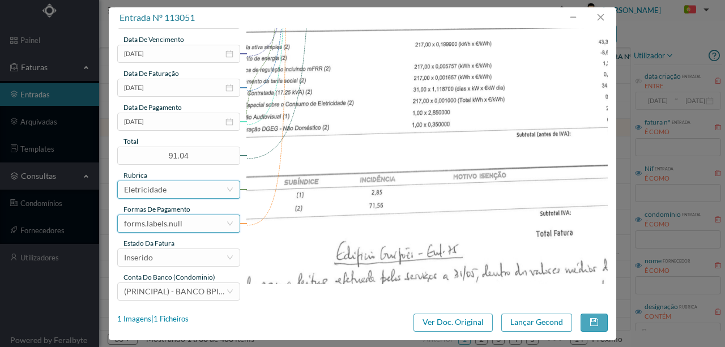
scroll to position [268, 0]
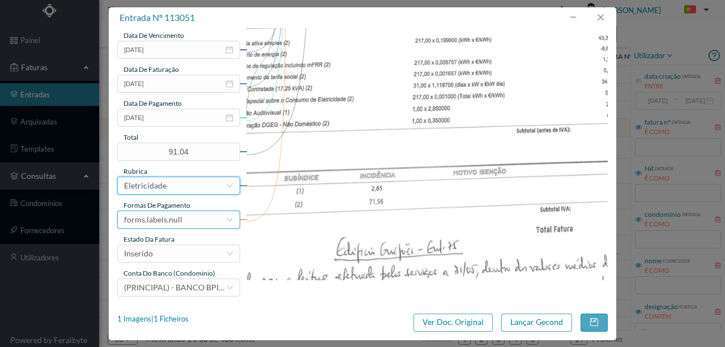
click at [172, 215] on div "forms.labels.null" at bounding box center [153, 219] width 58 height 17
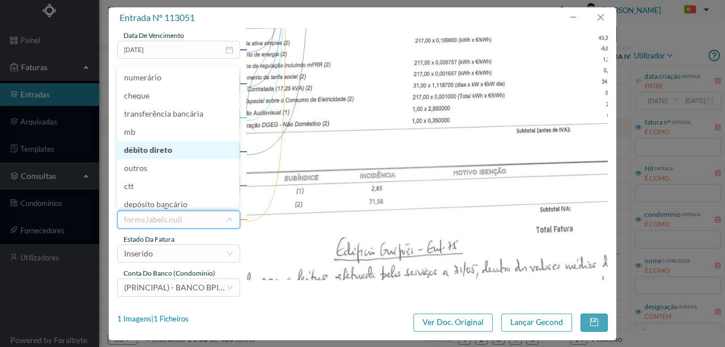
click at [160, 148] on li "débito direto" at bounding box center [178, 150] width 122 height 18
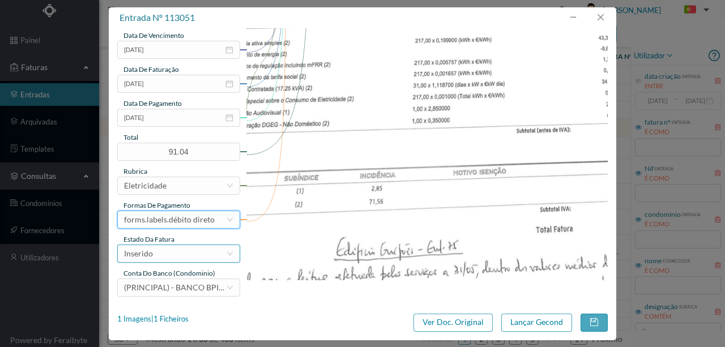
click at [159, 258] on div "Inserido" at bounding box center [175, 253] width 102 height 17
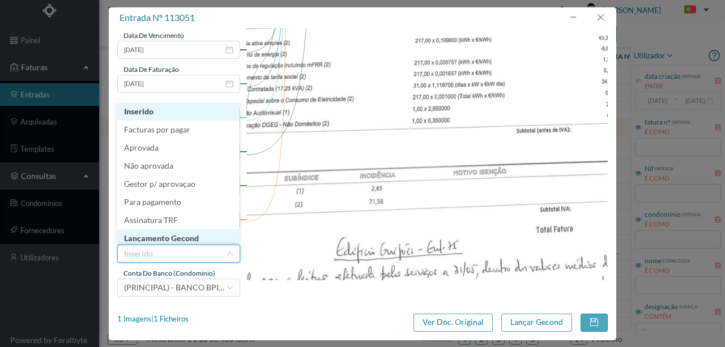
scroll to position [6, 0]
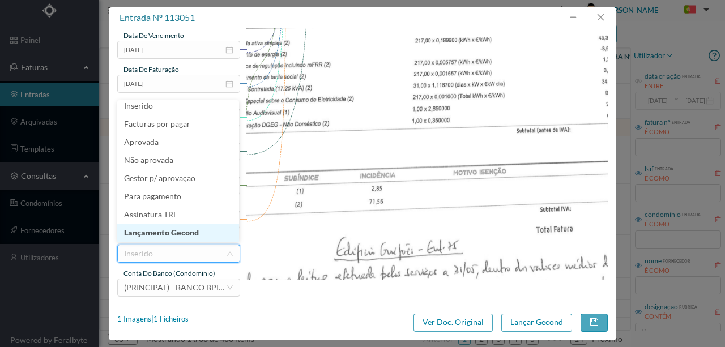
click at [177, 233] on li "Lançamento Gecond" at bounding box center [178, 233] width 122 height 18
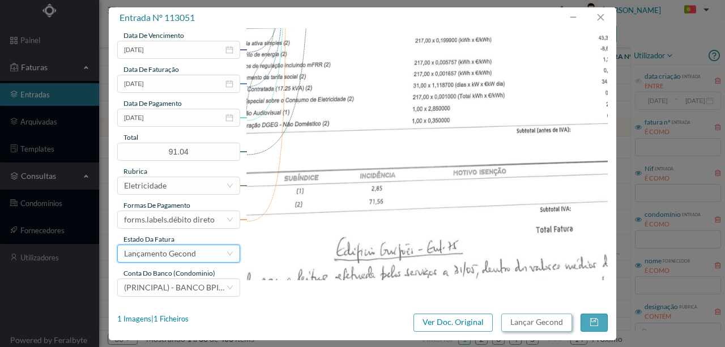
click at [549, 324] on button "Lançar Gecond" at bounding box center [537, 323] width 71 height 18
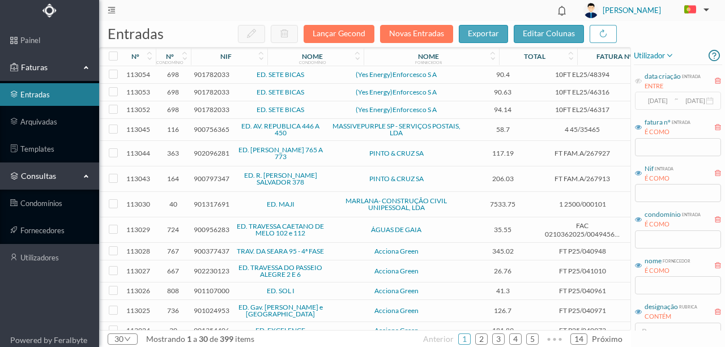
click at [216, 110] on span "901782033" at bounding box center [212, 109] width 36 height 9
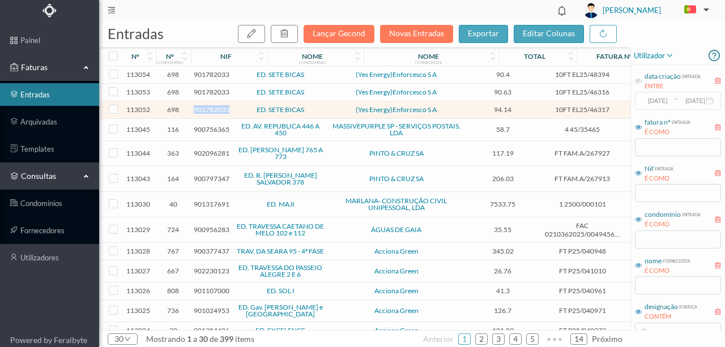
click at [216, 110] on span "901782033" at bounding box center [212, 109] width 36 height 9
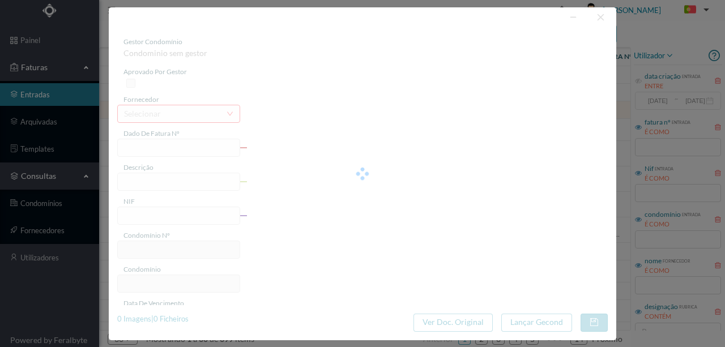
type input "10FT EL25/46317"
type input "901782033"
type input "Invalid date"
type input "12-06-2025"
type input "94.14"
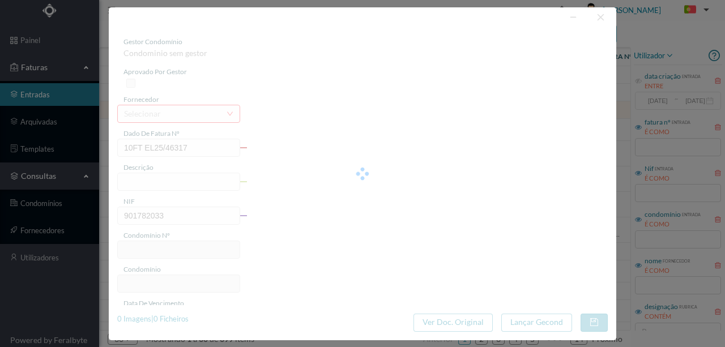
type input "698"
type input "ED. SETE BICAS"
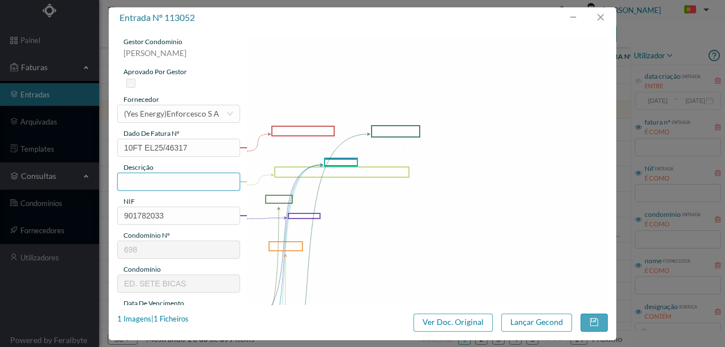
click at [139, 180] on input "text" at bounding box center [178, 182] width 123 height 18
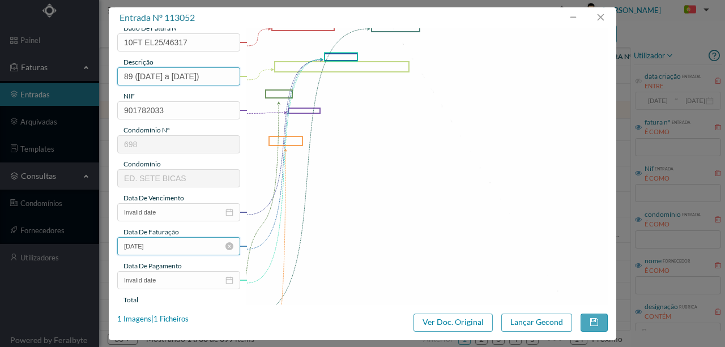
scroll to position [113, 0]
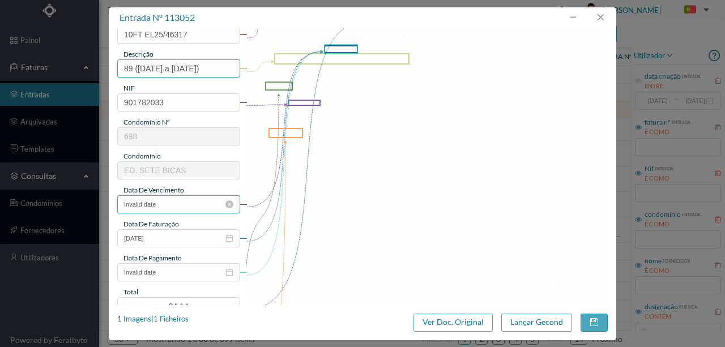
type input "89 (01.05.2025 a 31.05.2025)"
click at [173, 204] on input "Invalid date" at bounding box center [178, 205] width 123 height 18
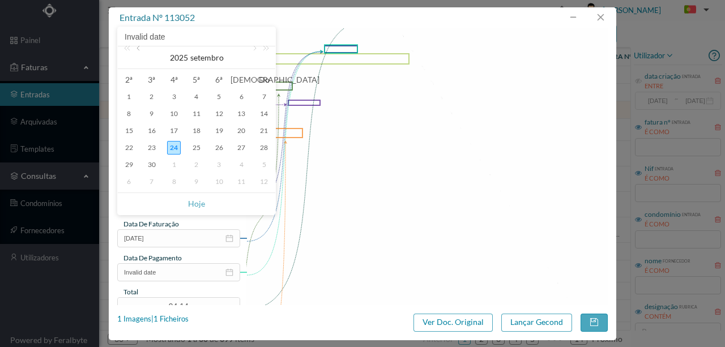
click at [140, 50] on link at bounding box center [139, 57] width 10 height 23
click at [192, 128] on div "12" at bounding box center [197, 131] width 14 height 14
type input "12-06-2025"
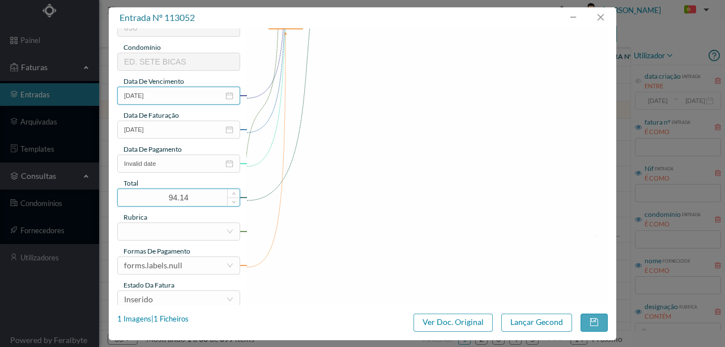
scroll to position [227, 0]
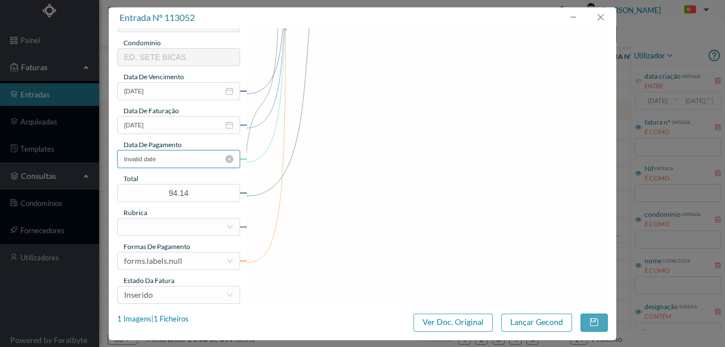
click at [146, 157] on input "Invalid date" at bounding box center [178, 159] width 123 height 18
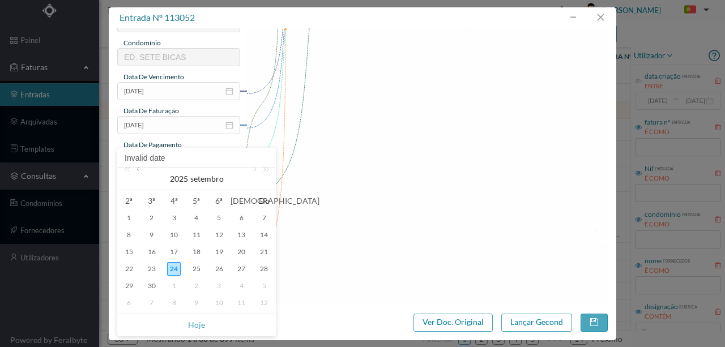
click at [139, 171] on link at bounding box center [139, 179] width 10 height 23
click at [151, 251] on div "15" at bounding box center [152, 252] width 14 height 14
type input "15-07-2025"
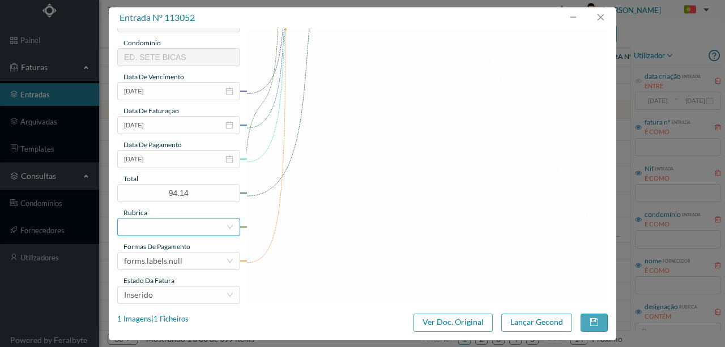
drag, startPoint x: 146, startPoint y: 228, endPoint x: 152, endPoint y: 224, distance: 7.6
click at [152, 224] on div at bounding box center [175, 227] width 102 height 17
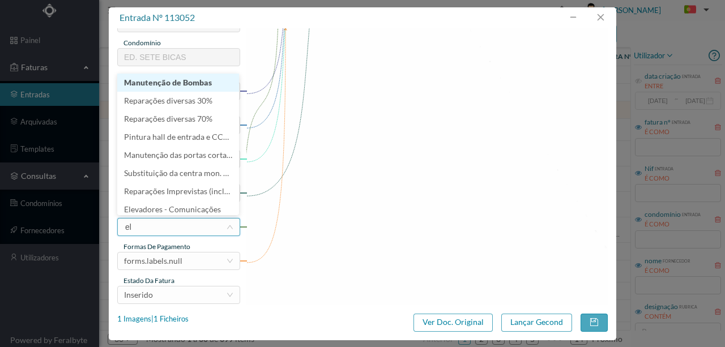
type input "ele"
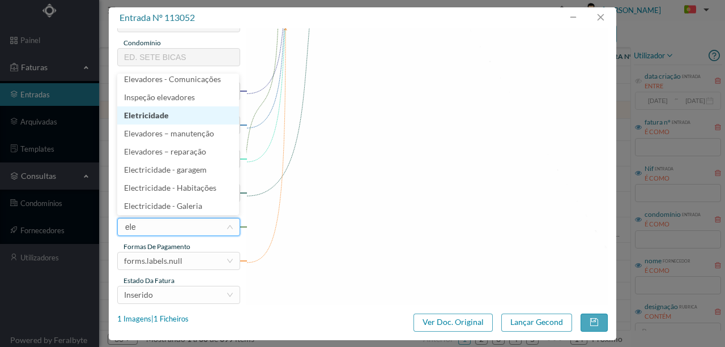
click at [166, 117] on li "Eletricidade" at bounding box center [178, 116] width 122 height 18
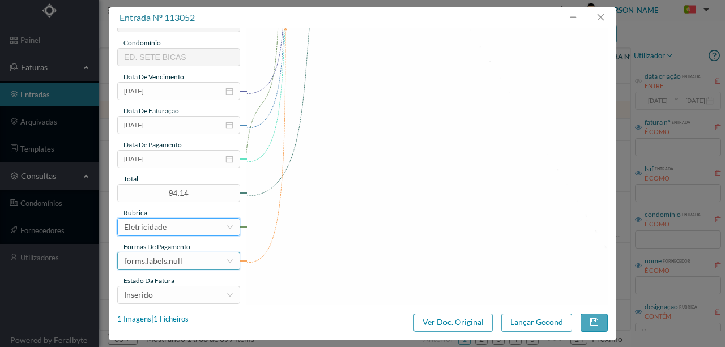
click at [187, 259] on div "forms.labels.null" at bounding box center [175, 261] width 102 height 17
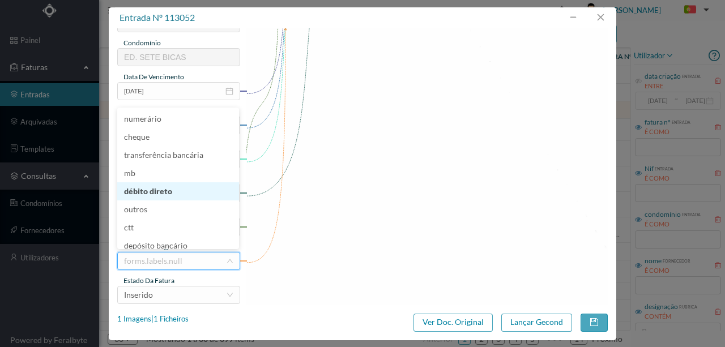
click at [161, 196] on li "débito direto" at bounding box center [178, 191] width 122 height 18
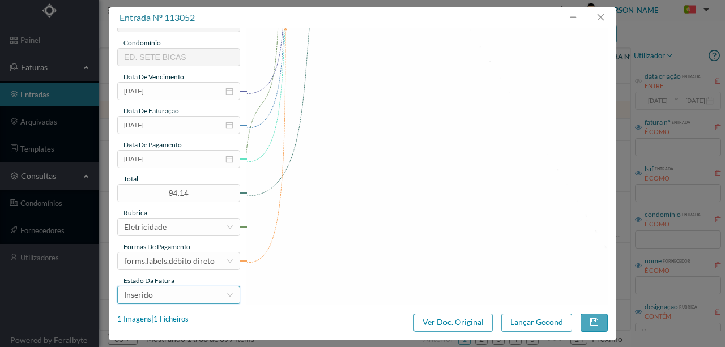
click at [156, 291] on div "Inserido" at bounding box center [175, 295] width 102 height 17
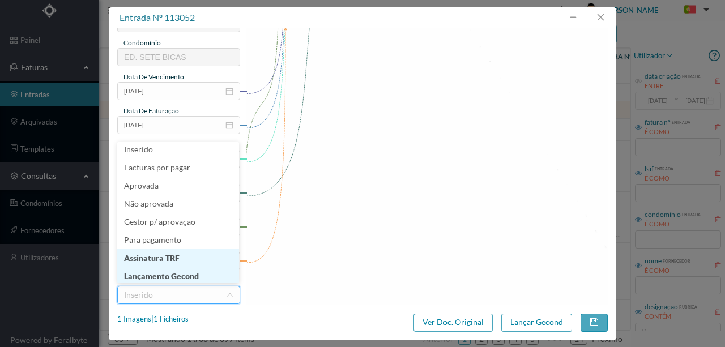
scroll to position [6, 0]
click at [166, 274] on li "Lançamento Gecond" at bounding box center [178, 274] width 122 height 18
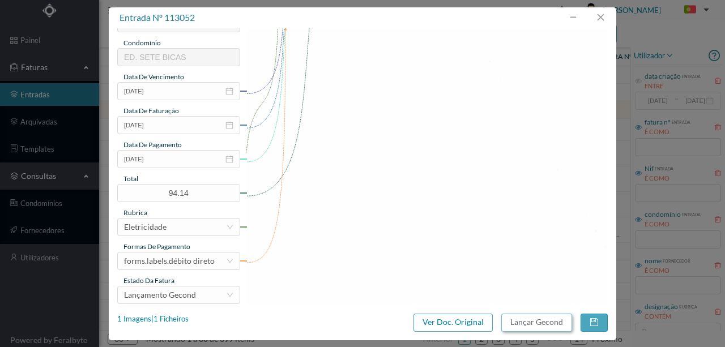
click at [521, 322] on button "Lançar Gecond" at bounding box center [537, 323] width 71 height 18
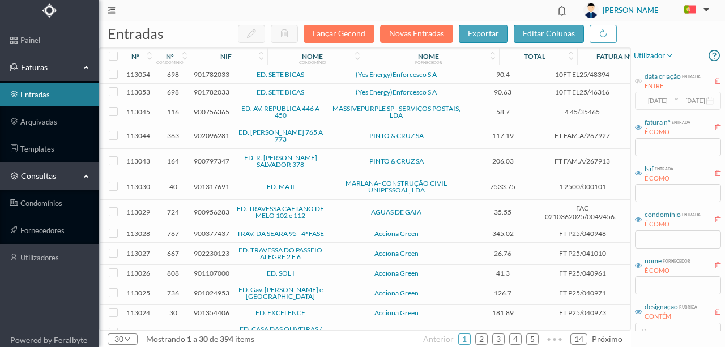
click at [214, 90] on span "901782033" at bounding box center [212, 92] width 36 height 9
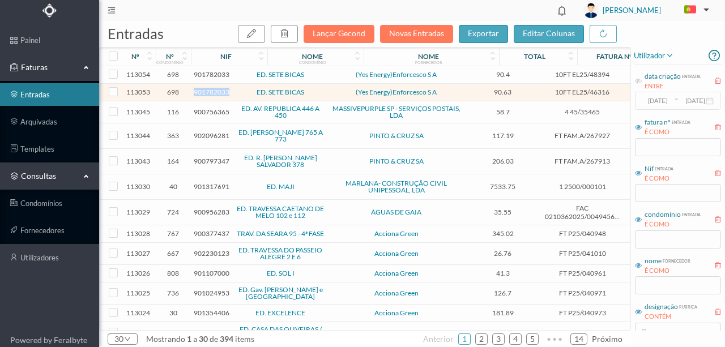
click at [214, 90] on span "901782033" at bounding box center [212, 92] width 36 height 9
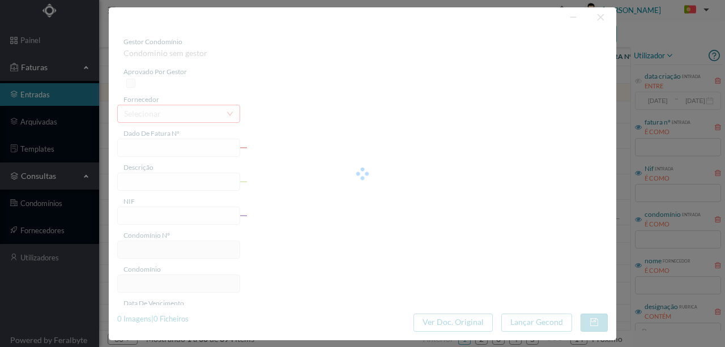
type input "10FT EL25/46316"
type input "DATA DE EMISSÃO: 12/06/2025"
type input "901782033"
type input "15-09-2025"
type input "12-06-2025"
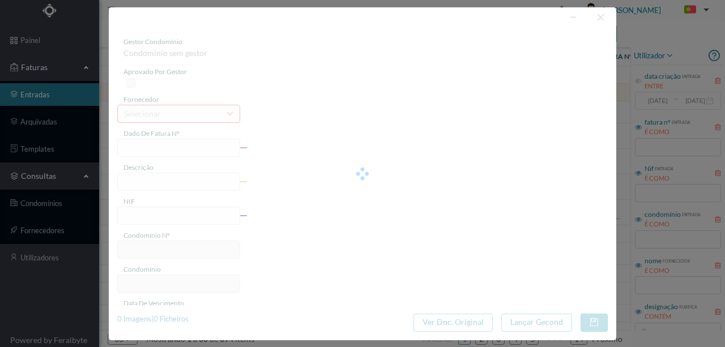
type input "15-01-2025"
type input "90.63"
type input "698"
type input "ED. SETE BICAS"
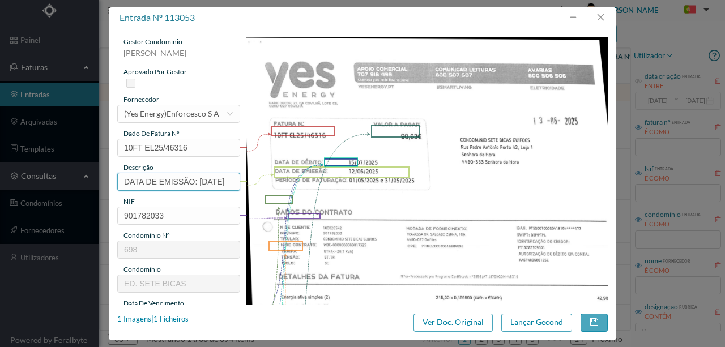
drag, startPoint x: 199, startPoint y: 179, endPoint x: 65, endPoint y: 177, distance: 134.3
click at [67, 178] on div "entrada nº 113053 gestor condomínio Rui Marques aprovado por gestor fornecedor …" at bounding box center [362, 173] width 725 height 347
click at [126, 182] on input "DATA DE EMISSÃO: 12/06/2025" at bounding box center [178, 182] width 123 height 18
click at [123, 178] on input "DATA DE EMISSÃO: 12/06/2025" at bounding box center [178, 182] width 123 height 18
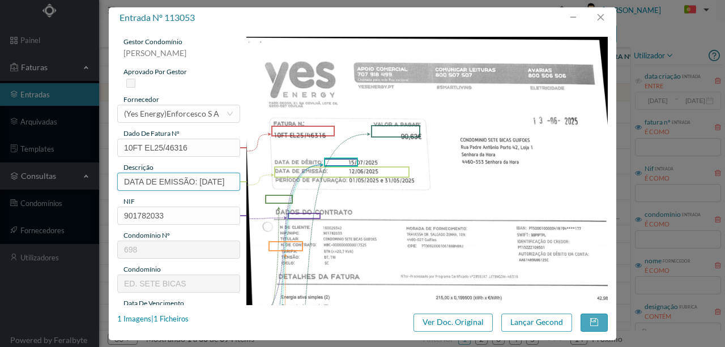
drag, startPoint x: 123, startPoint y: 178, endPoint x: 319, endPoint y: 178, distance: 196.1
click at [319, 178] on div "gestor condomínio Rui Marques aprovado por gestor fornecedor selecionar (Yes En…" at bounding box center [362, 301] width 491 height 528
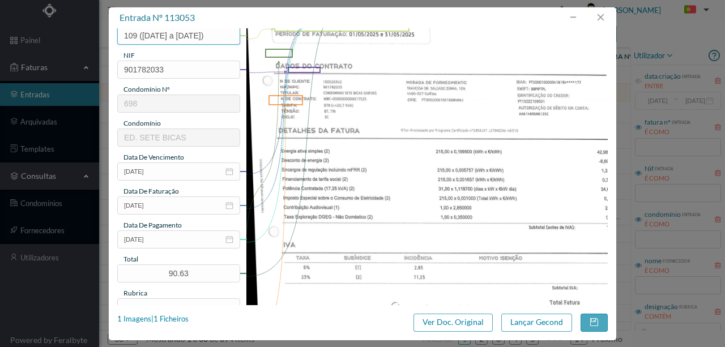
scroll to position [151, 0]
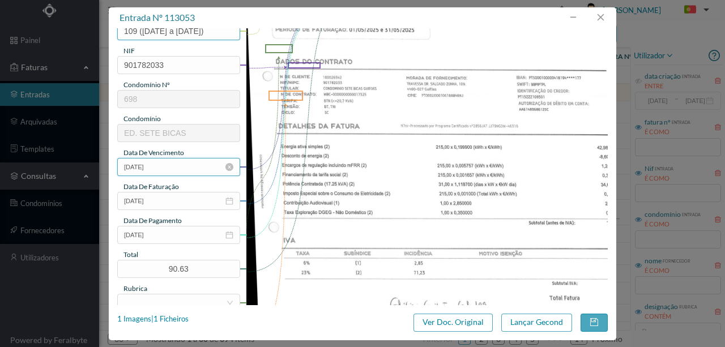
type input "109 (01.05.2025 a 31.05.2025)"
click at [171, 169] on input "15-09-2025" at bounding box center [178, 167] width 123 height 18
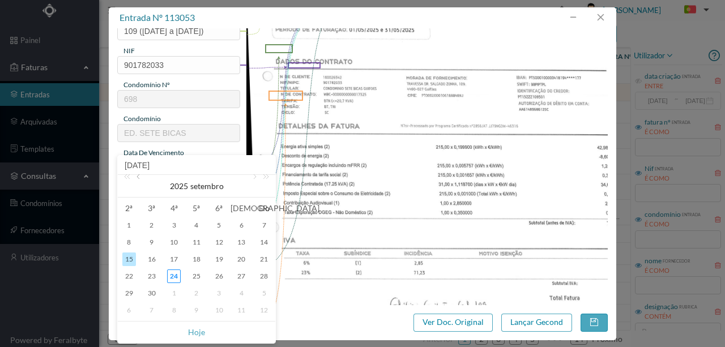
click at [142, 178] on link at bounding box center [139, 186] width 10 height 23
click at [194, 257] on div "12" at bounding box center [197, 260] width 14 height 14
type input "12-06-2025"
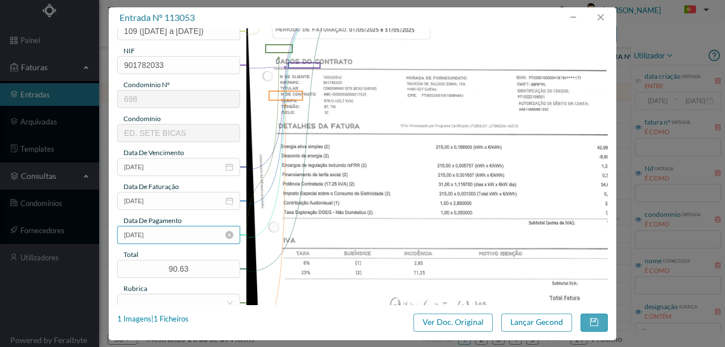
click at [173, 235] on input "15-01-2025" at bounding box center [178, 235] width 123 height 18
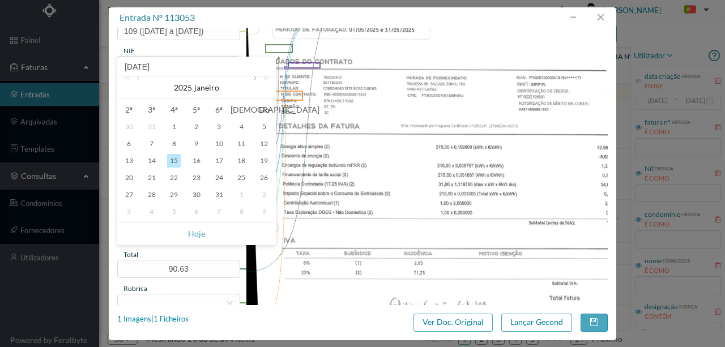
click at [253, 79] on link at bounding box center [254, 88] width 10 height 23
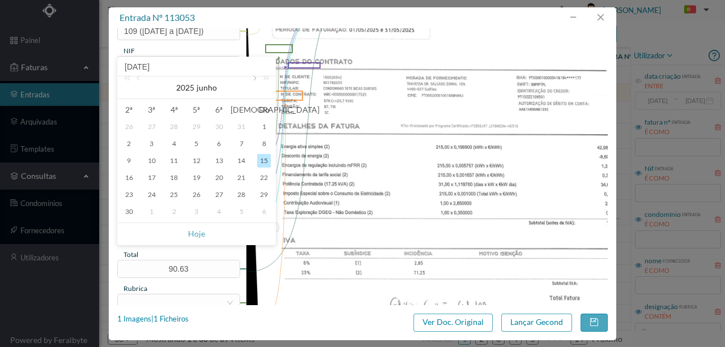
click at [253, 79] on link at bounding box center [254, 88] width 10 height 23
click at [156, 160] on div "15" at bounding box center [152, 161] width 14 height 14
type input "15-07-2025"
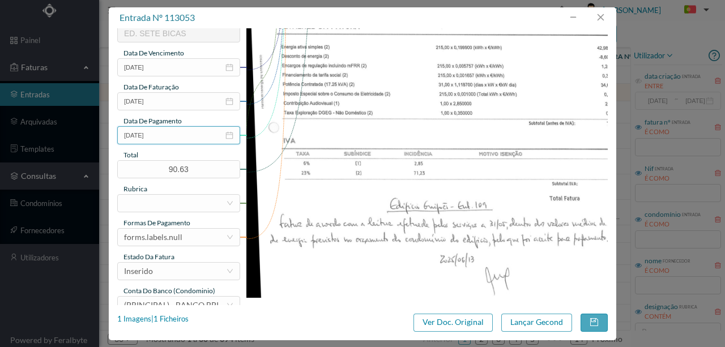
scroll to position [264, 0]
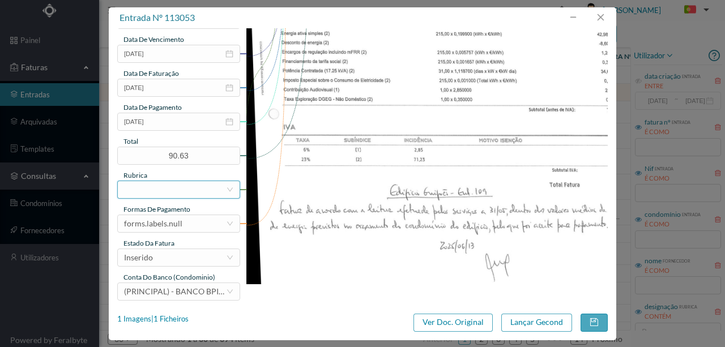
click at [165, 192] on div at bounding box center [175, 189] width 102 height 17
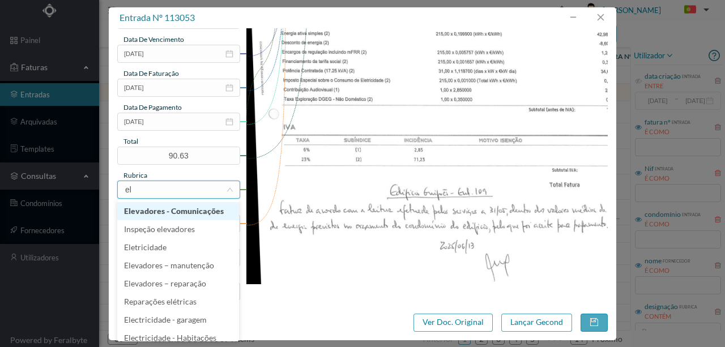
type input "ele"
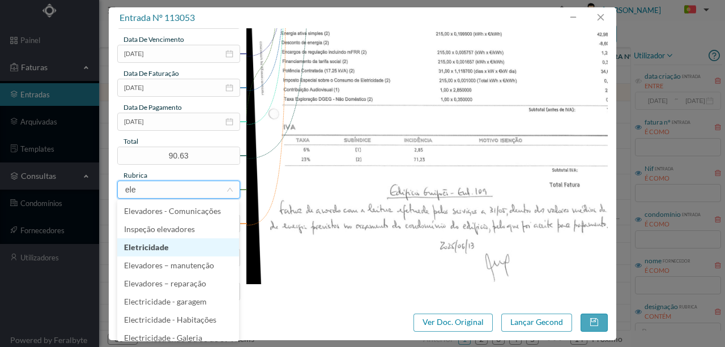
click at [155, 247] on li "Eletricidade" at bounding box center [178, 248] width 122 height 18
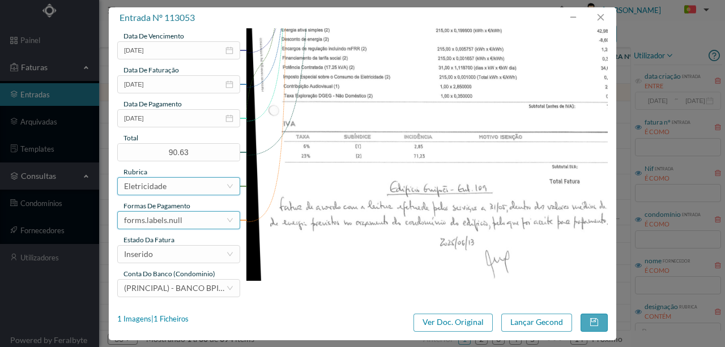
scroll to position [268, 0]
click at [172, 219] on div "forms.labels.null" at bounding box center [153, 219] width 58 height 17
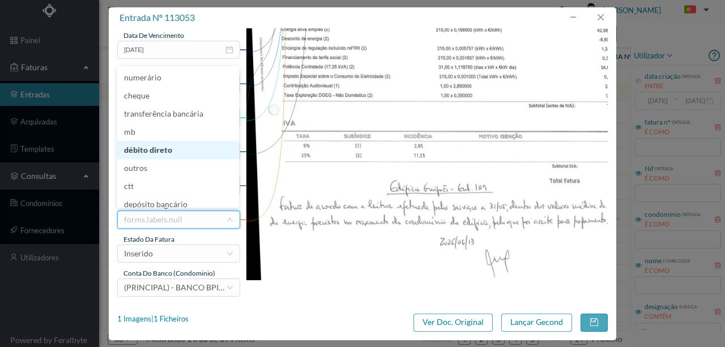
click at [143, 151] on li "débito direto" at bounding box center [178, 150] width 122 height 18
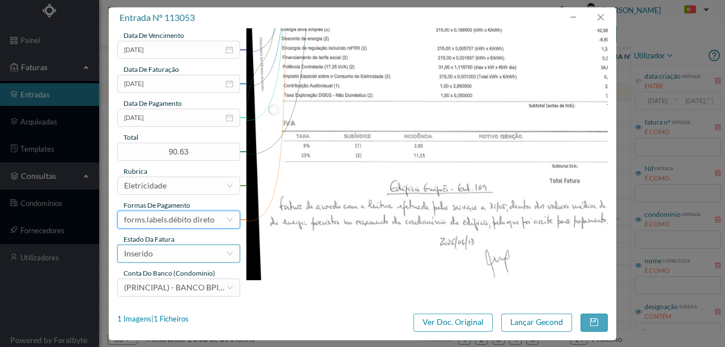
click at [177, 256] on div "Inserido" at bounding box center [175, 253] width 102 height 17
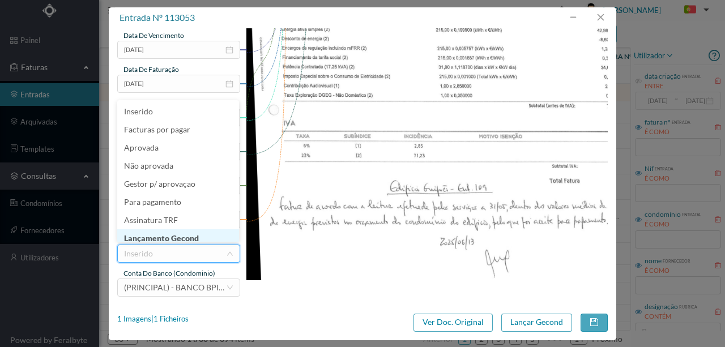
scroll to position [6, 0]
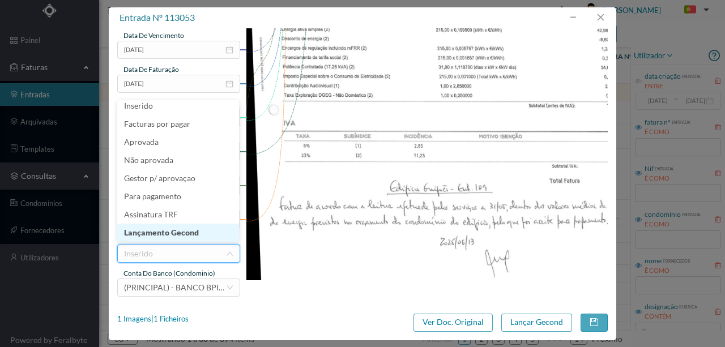
click at [192, 235] on li "Lançamento Gecond" at bounding box center [178, 233] width 122 height 18
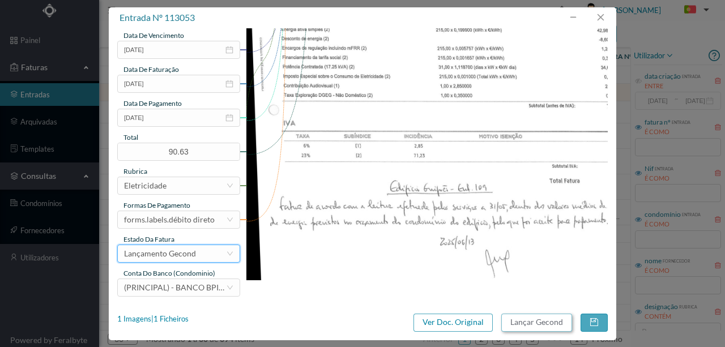
click at [542, 322] on button "Lançar Gecond" at bounding box center [537, 323] width 71 height 18
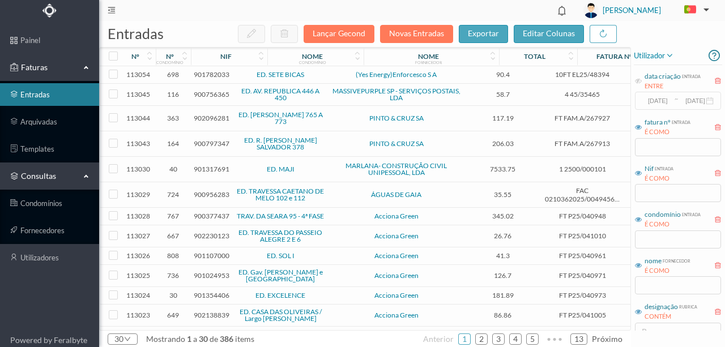
click at [213, 73] on span "901782033" at bounding box center [212, 74] width 36 height 9
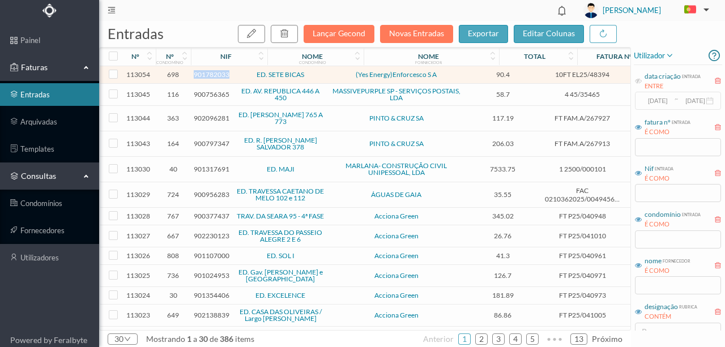
click at [213, 73] on span "901782033" at bounding box center [212, 74] width 36 height 9
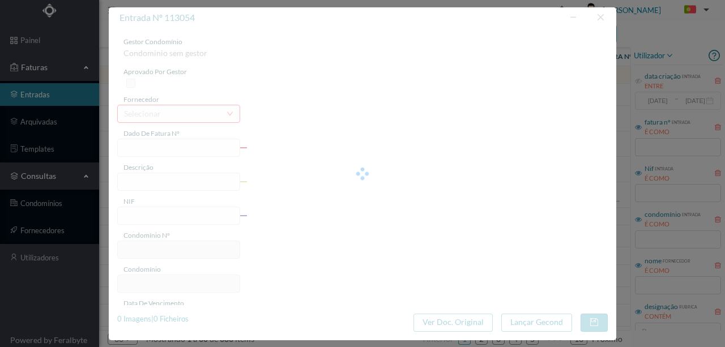
type input "10FT EL25/48394"
type input "TA DE DÉBITO: 15/07/2025"
type input "901782033"
type input "Invalid date"
type input "17-06-2025"
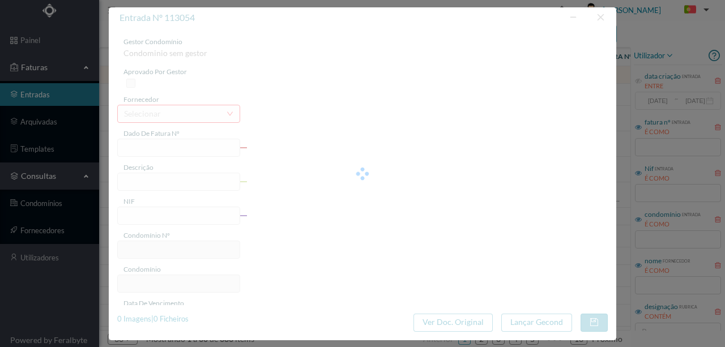
type input "90.40"
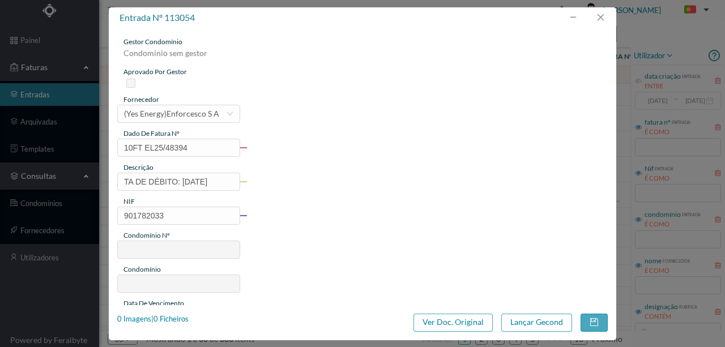
type input "698"
type input "ED. SETE BICAS"
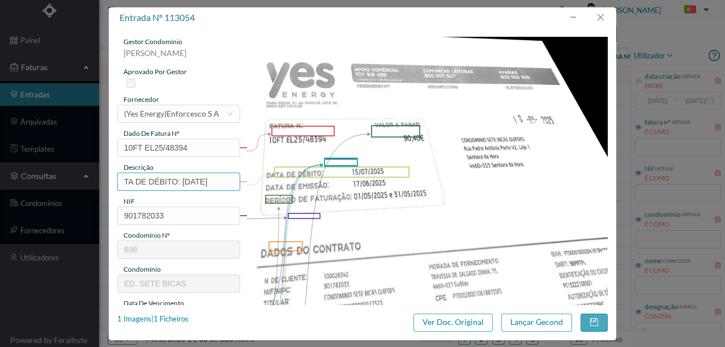
drag, startPoint x: 124, startPoint y: 180, endPoint x: 354, endPoint y: 184, distance: 229.6
click at [354, 184] on div "gestor condomínio Rui Marques aprovado por gestor fornecedor selecionar (Yes En…" at bounding box center [362, 301] width 491 height 528
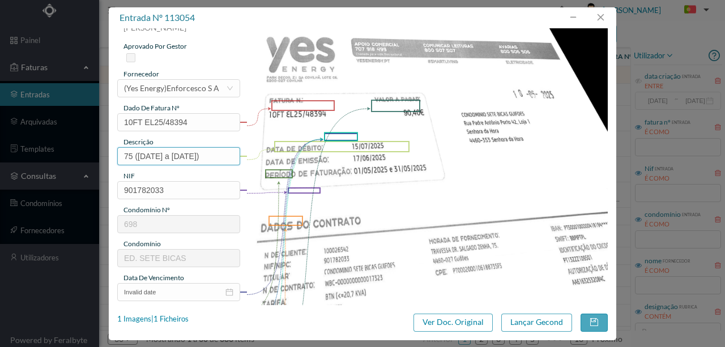
scroll to position [113, 0]
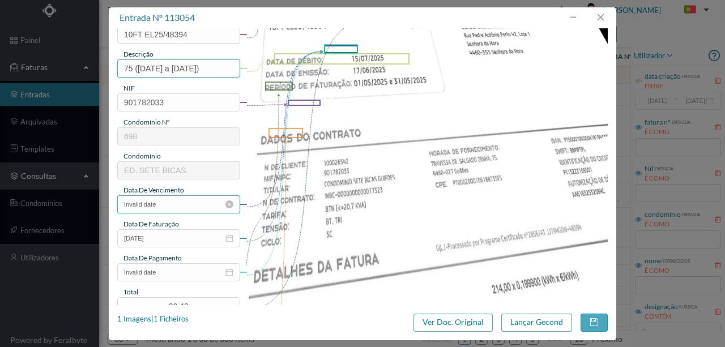
type input "75 (01.05.2025 a 31.05.2025)"
click at [137, 202] on input "Invalid date" at bounding box center [178, 205] width 123 height 18
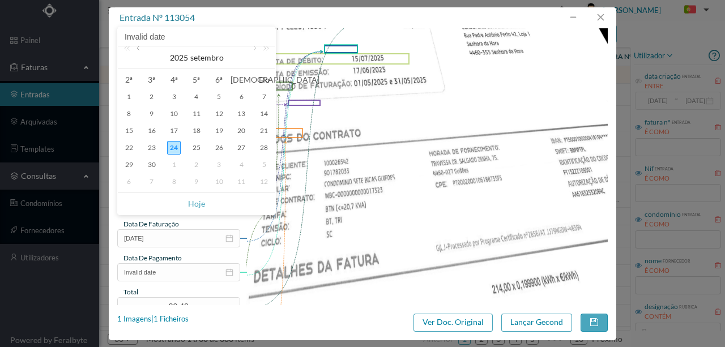
click at [139, 50] on link at bounding box center [139, 57] width 10 height 23
click at [196, 130] on div "17" at bounding box center [197, 131] width 14 height 14
type input "17-07-2025"
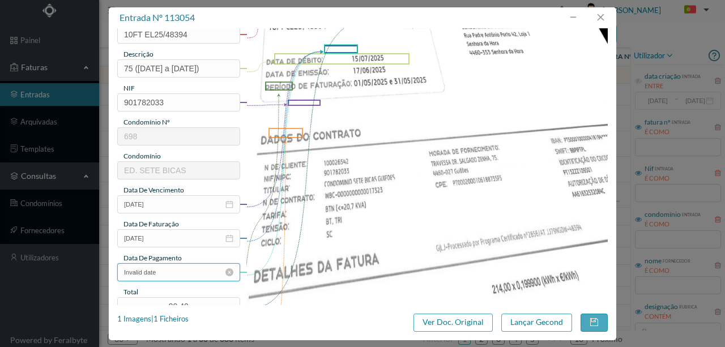
click at [169, 275] on input "Invalid date" at bounding box center [178, 273] width 123 height 18
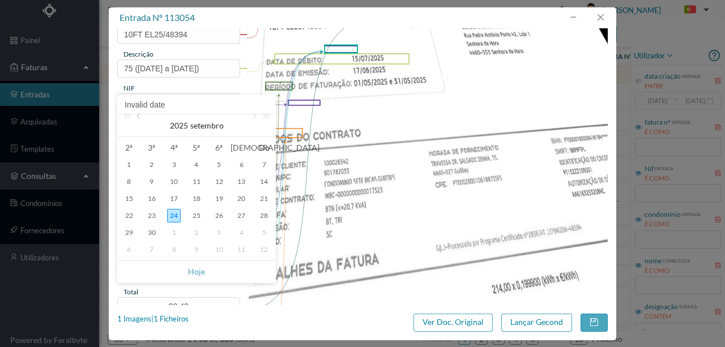
click at [139, 117] on link at bounding box center [139, 125] width 10 height 23
drag, startPoint x: 153, startPoint y: 199, endPoint x: 181, endPoint y: 209, distance: 29.6
click at [153, 198] on div "15" at bounding box center [152, 199] width 14 height 14
type input "15-07-2025"
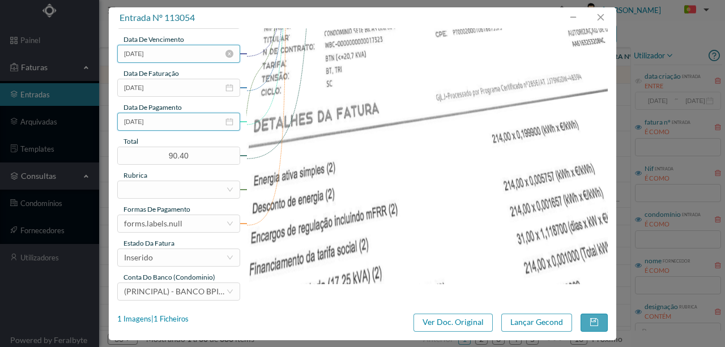
scroll to position [264, 0]
click at [152, 189] on div at bounding box center [175, 189] width 102 height 17
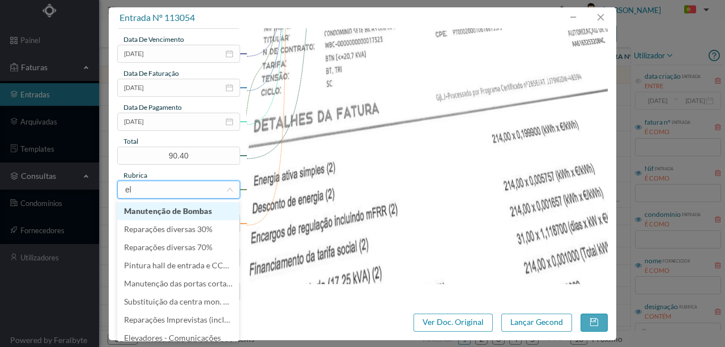
type input "ele"
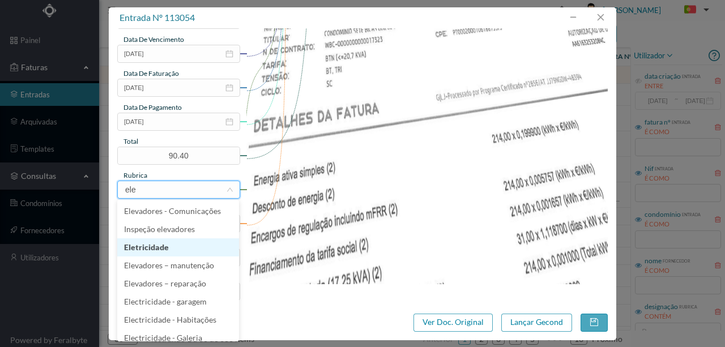
click at [156, 247] on li "Eletricidade" at bounding box center [178, 248] width 122 height 18
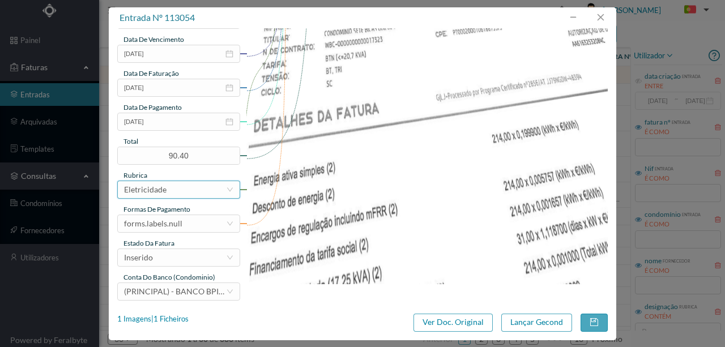
scroll to position [268, 0]
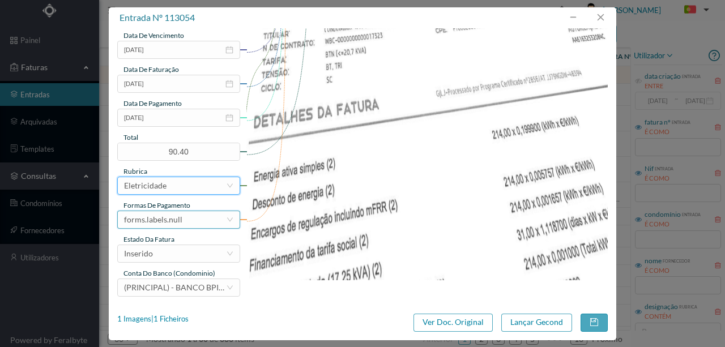
click at [184, 216] on div "forms.labels.null" at bounding box center [175, 219] width 102 height 17
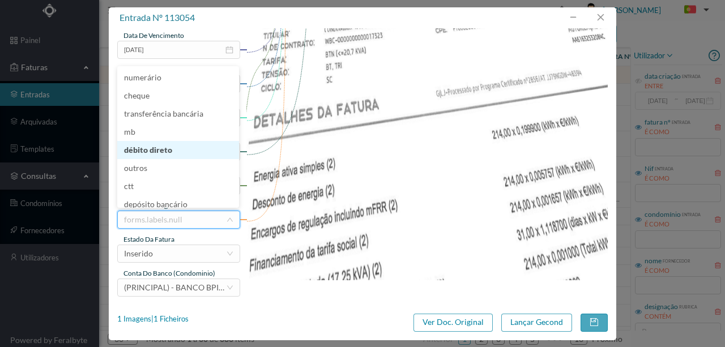
click at [158, 151] on li "débito direto" at bounding box center [178, 150] width 122 height 18
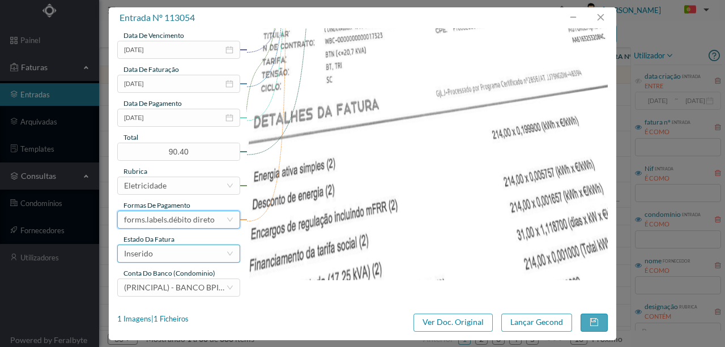
click at [172, 259] on div "Inserido" at bounding box center [175, 253] width 102 height 17
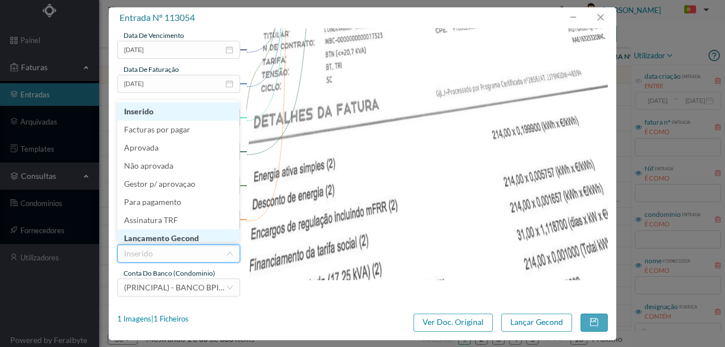
scroll to position [6, 0]
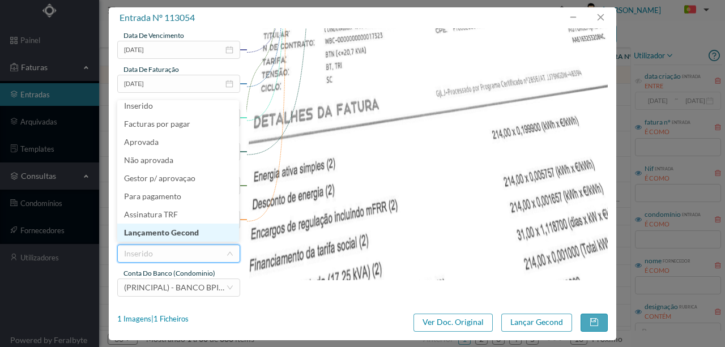
drag, startPoint x: 186, startPoint y: 233, endPoint x: 473, endPoint y: 308, distance: 295.8
click at [188, 233] on li "Lançamento Gecond" at bounding box center [178, 233] width 122 height 18
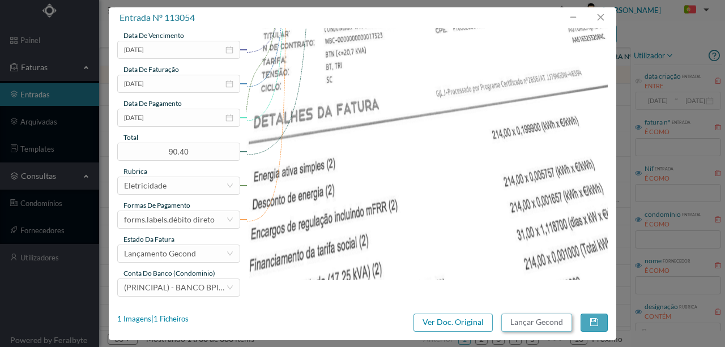
click at [518, 325] on button "Lançar Gecond" at bounding box center [537, 323] width 71 height 18
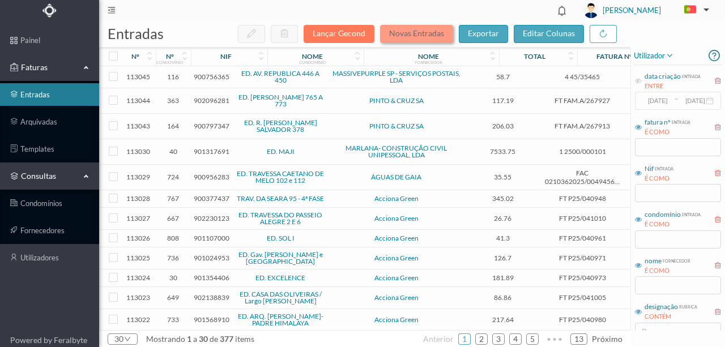
click at [418, 27] on button "Novas Entradas" at bounding box center [416, 34] width 73 height 18
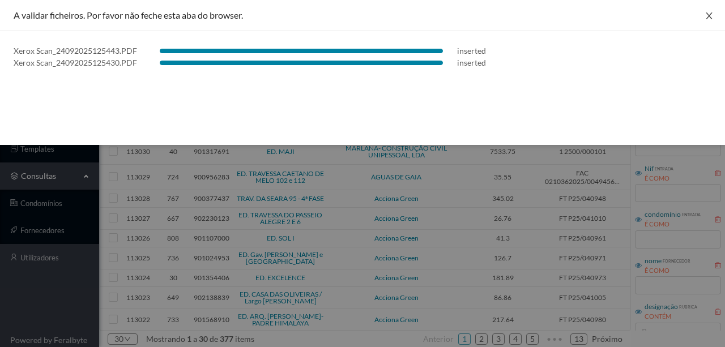
drag, startPoint x: 719, startPoint y: 16, endPoint x: 711, endPoint y: 15, distance: 8.0
click at [718, 15] on button "Close" at bounding box center [710, 16] width 32 height 32
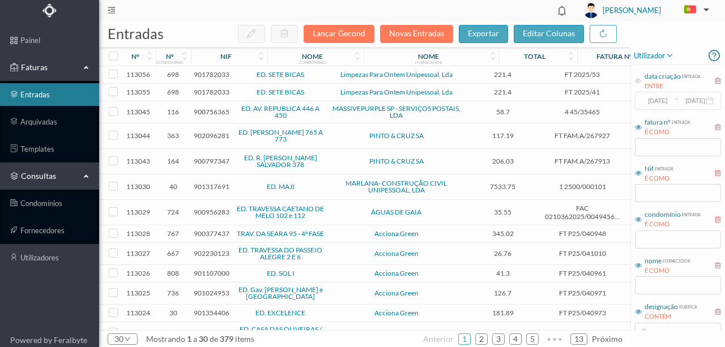
click at [218, 91] on span "901782033" at bounding box center [212, 92] width 36 height 9
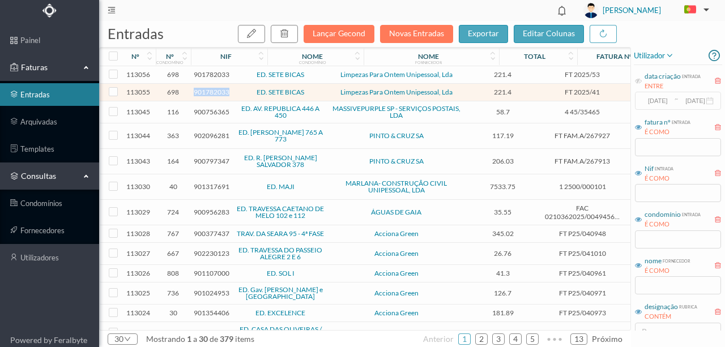
click at [218, 91] on span "901782033" at bounding box center [212, 92] width 36 height 9
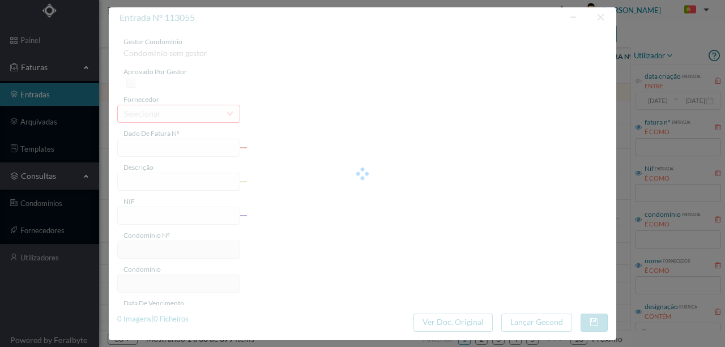
type input "FT 2025/41"
type input "901782033"
type input "2025-06-28"
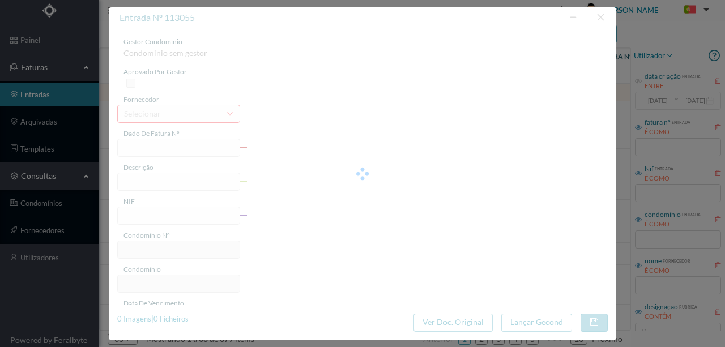
type input "221.40"
type input "698"
type input "ED. SETE BICAS"
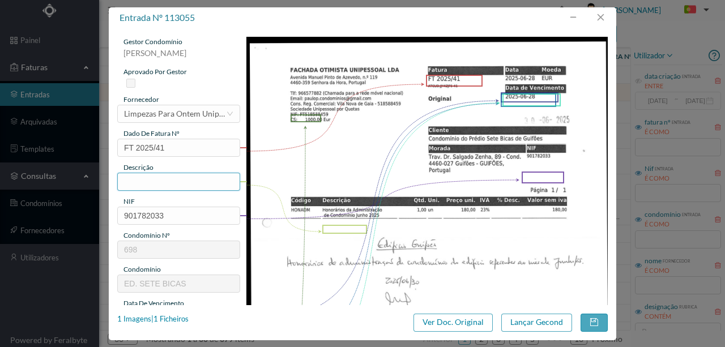
click at [137, 184] on input "text" at bounding box center [178, 182] width 123 height 18
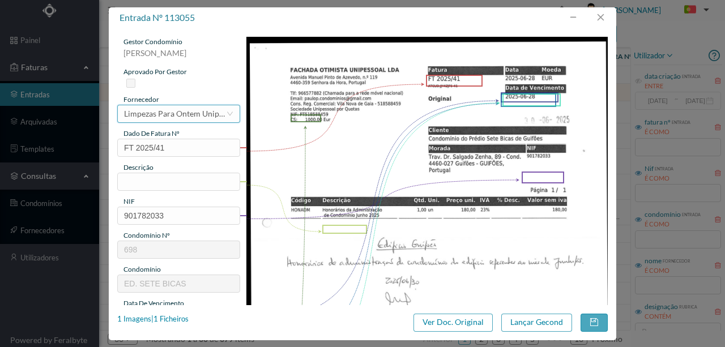
click at [173, 118] on div "Limpezas Para Ontem Unipessoal, Lda" at bounding box center [175, 113] width 102 height 17
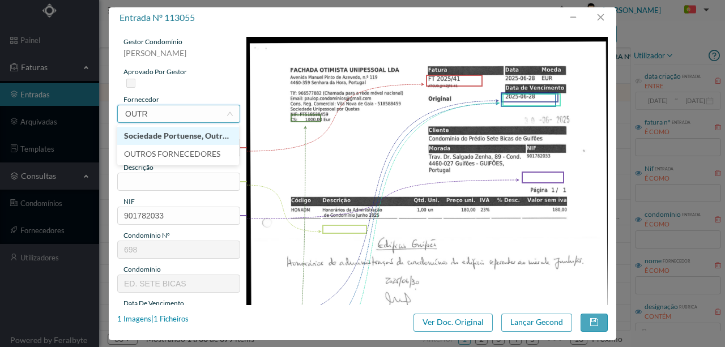
scroll to position [0, 0]
type input "OUTROS"
drag, startPoint x: 206, startPoint y: 138, endPoint x: 63, endPoint y: 187, distance: 151.1
click at [205, 138] on li "OUTROS FORNECEDORES" at bounding box center [178, 136] width 122 height 18
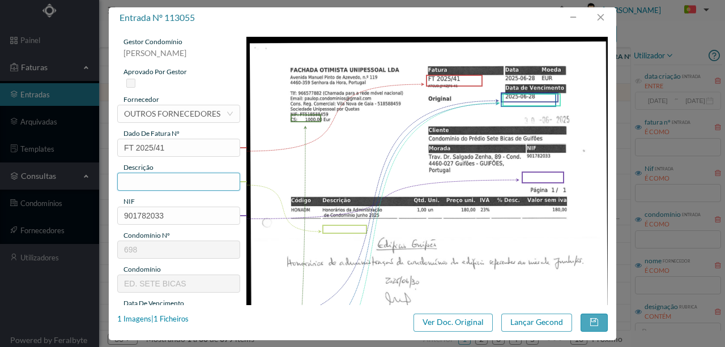
click at [131, 176] on input "text" at bounding box center [178, 182] width 123 height 18
type input "h"
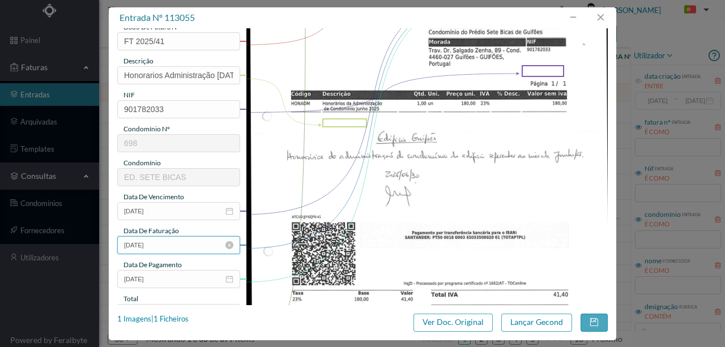
scroll to position [113, 0]
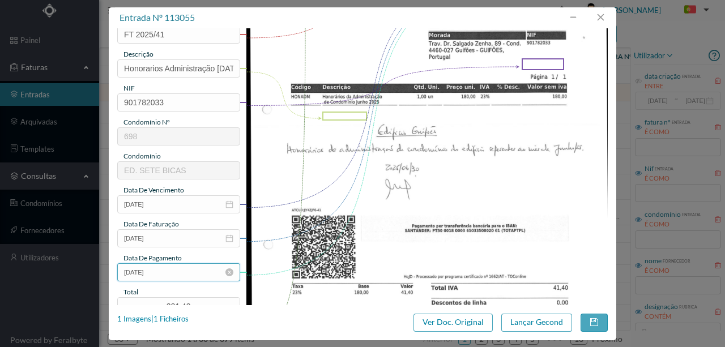
type input "Honorarios Administração Junho 2025"
click at [180, 273] on input "2025-06-28" at bounding box center [178, 273] width 123 height 18
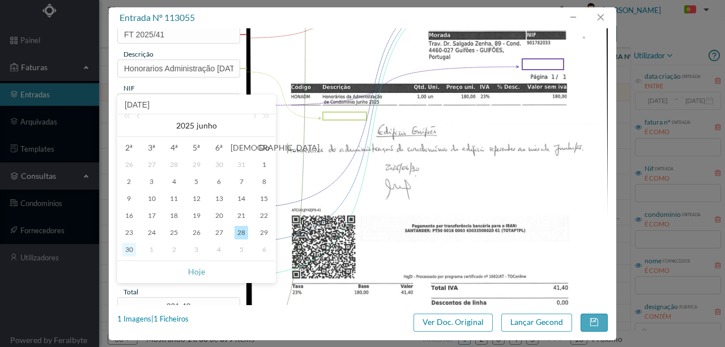
click at [133, 251] on div "30" at bounding box center [129, 250] width 14 height 14
type input "2025-06-30"
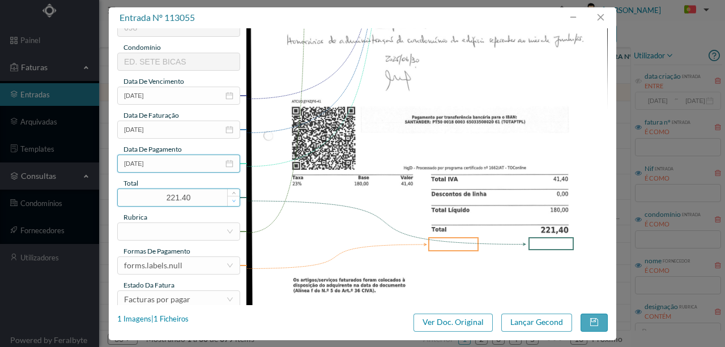
scroll to position [264, 0]
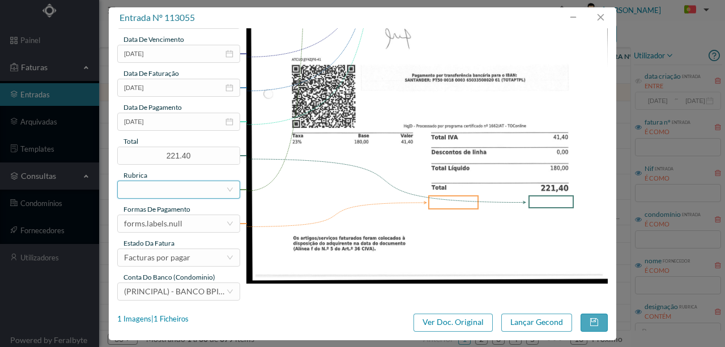
click at [146, 193] on div at bounding box center [175, 189] width 102 height 17
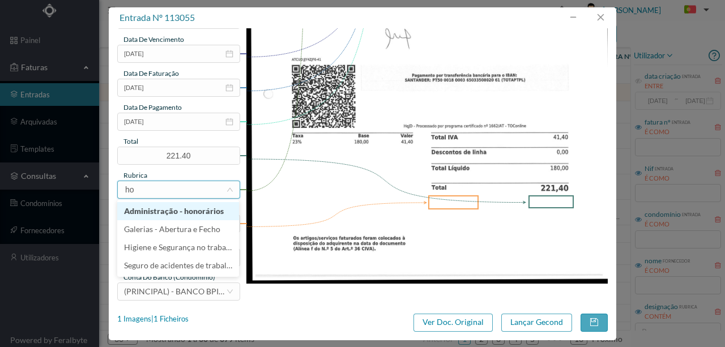
type input "hon"
click at [150, 214] on li "Administração - honorários" at bounding box center [178, 211] width 122 height 18
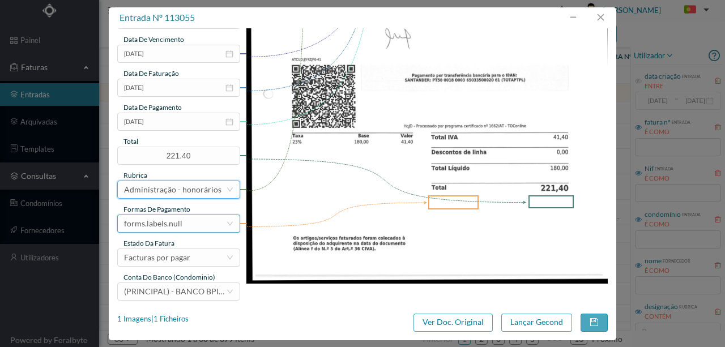
click at [164, 225] on div "forms.labels.null" at bounding box center [153, 223] width 58 height 17
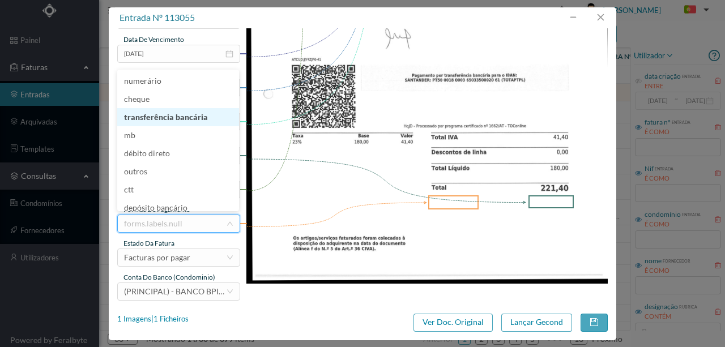
click at [162, 121] on li "transferência bancária" at bounding box center [178, 117] width 122 height 18
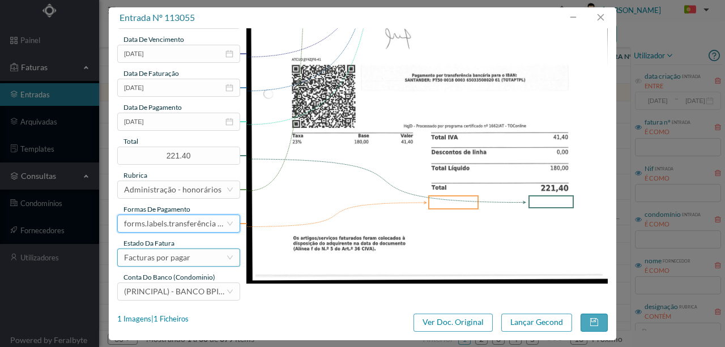
click at [170, 257] on div "Facturas por pagar" at bounding box center [157, 257] width 66 height 17
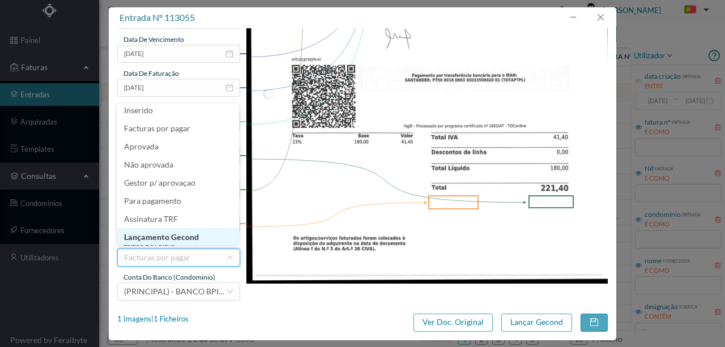
scroll to position [6, 0]
click at [175, 236] on li "Lançamento Gecond" at bounding box center [178, 236] width 122 height 18
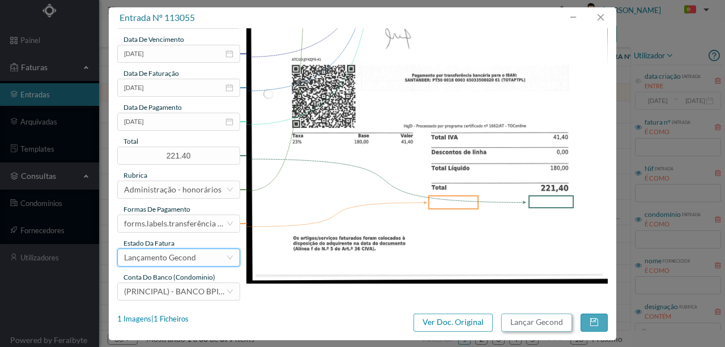
click at [528, 324] on button "Lançar Gecond" at bounding box center [537, 323] width 71 height 18
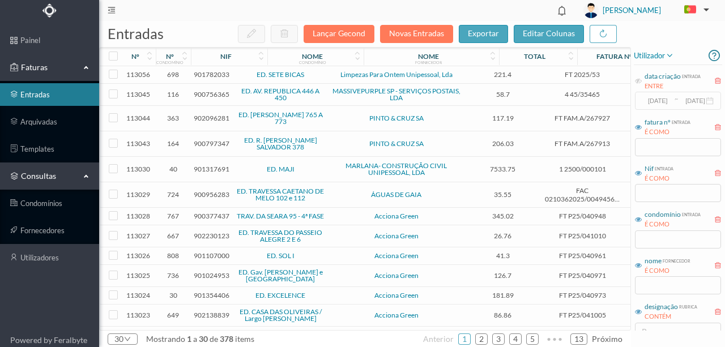
click at [216, 73] on span "901782033" at bounding box center [212, 74] width 36 height 9
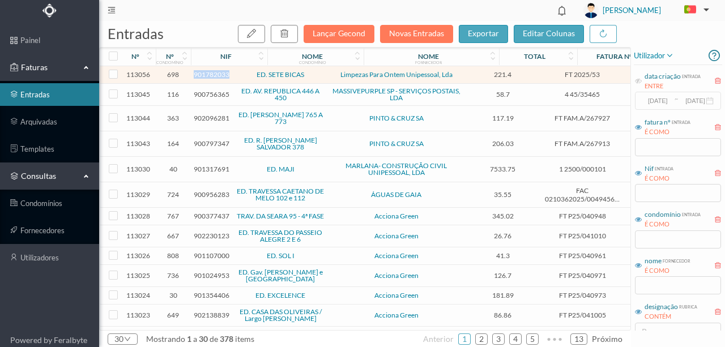
click at [216, 73] on span "901782033" at bounding box center [212, 74] width 36 height 9
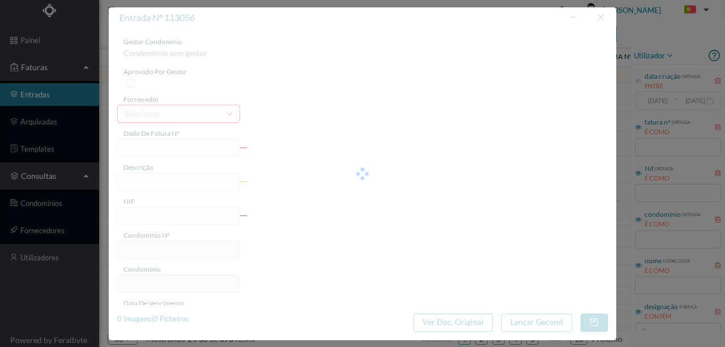
type input "FT 2025/53"
type input "901782033"
type input "2025-07-29"
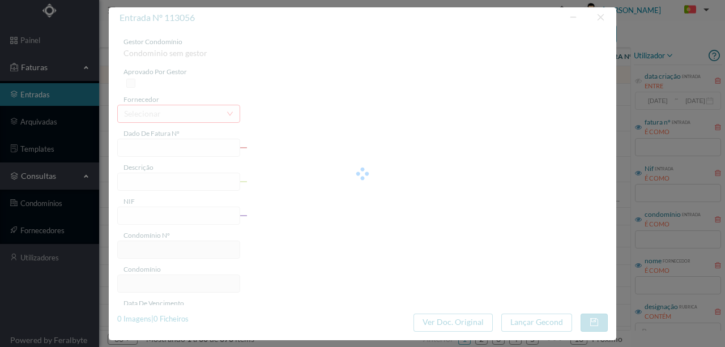
type input "221.40"
type input "698"
type input "ED. SETE BICAS"
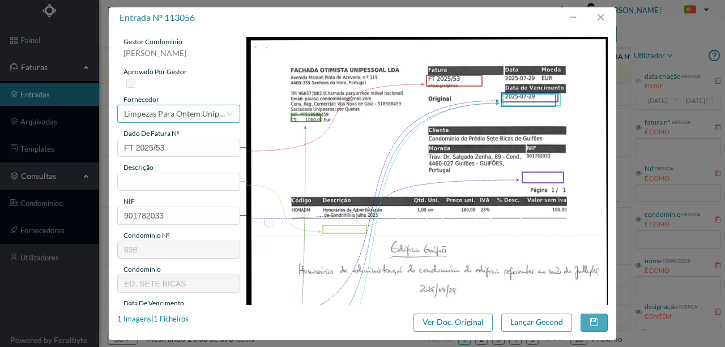
click at [176, 114] on div "Limpezas Para Ontem Unipessoal, Lda" at bounding box center [175, 113] width 102 height 17
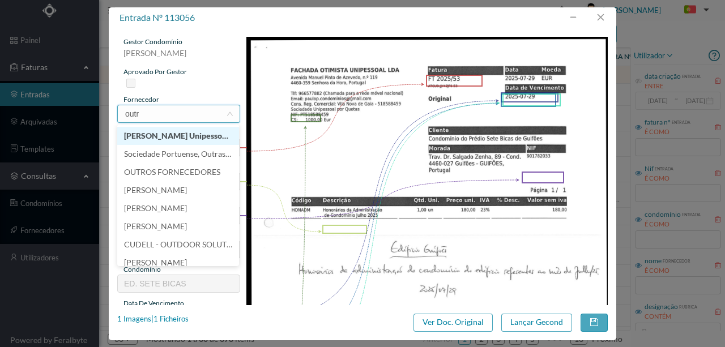
scroll to position [0, 0]
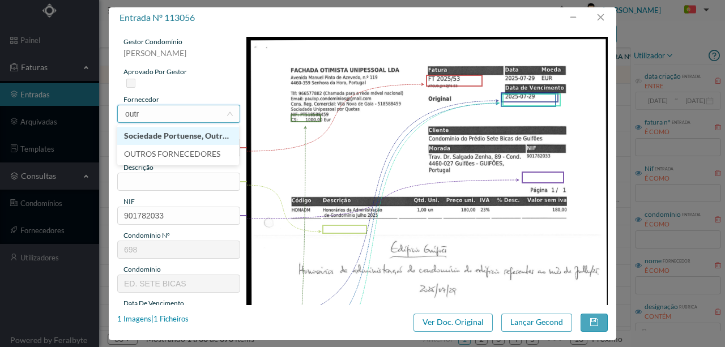
type input "outro"
drag, startPoint x: 196, startPoint y: 137, endPoint x: 189, endPoint y: 137, distance: 6.2
click at [195, 137] on li "OUTROS FORNECEDORES" at bounding box center [178, 136] width 122 height 18
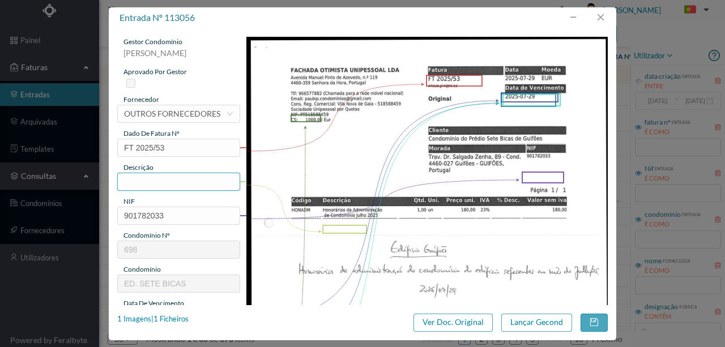
click at [127, 178] on input "text" at bounding box center [178, 182] width 123 height 18
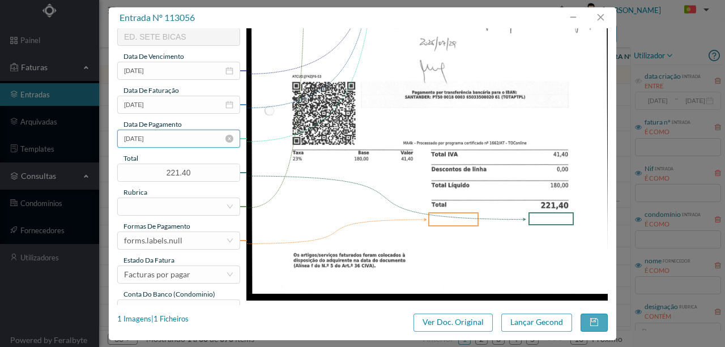
scroll to position [264, 0]
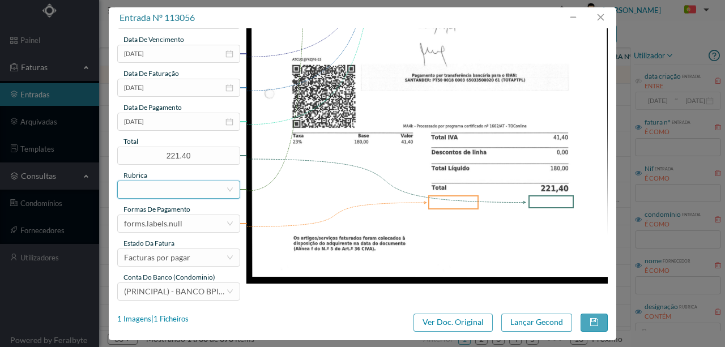
type input "Honorarios administração Julho 2025"
click at [143, 189] on div at bounding box center [175, 189] width 102 height 17
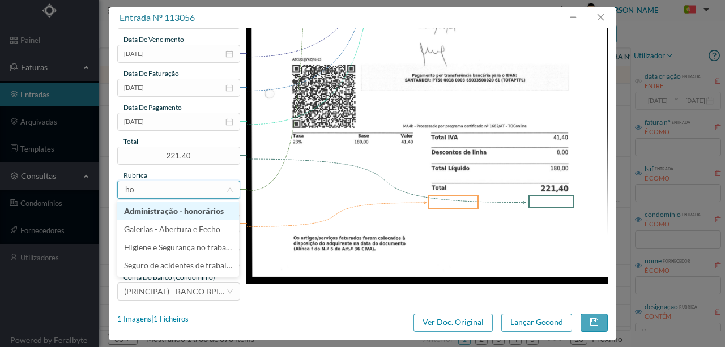
type input "hon"
click at [177, 206] on li "Administração - honorários" at bounding box center [178, 211] width 122 height 18
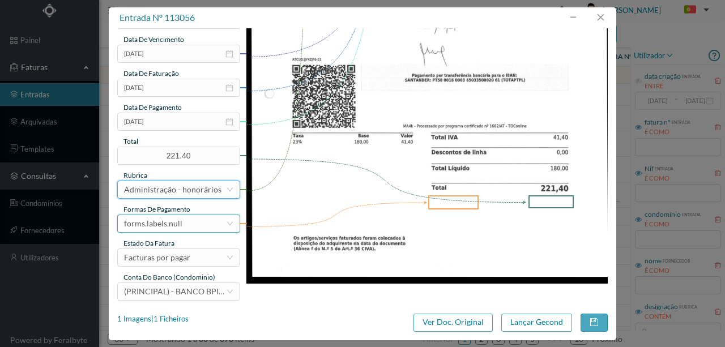
click at [175, 221] on div "forms.labels.null" at bounding box center [153, 223] width 58 height 17
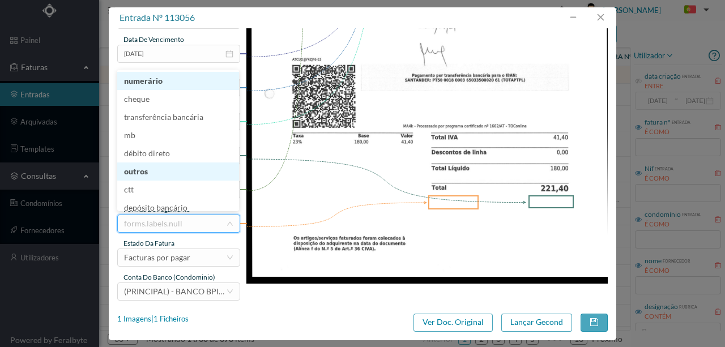
scroll to position [2, 0]
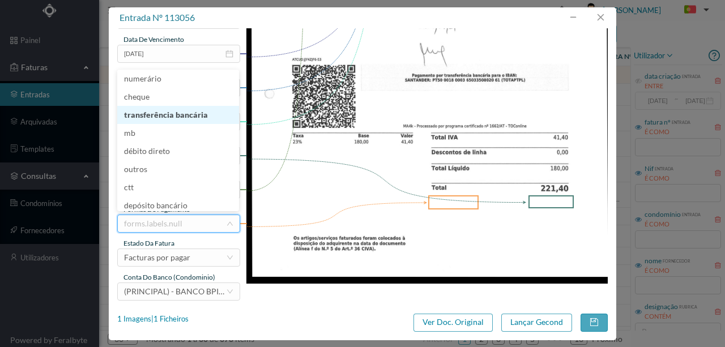
click at [181, 111] on li "transferência bancária" at bounding box center [178, 115] width 122 height 18
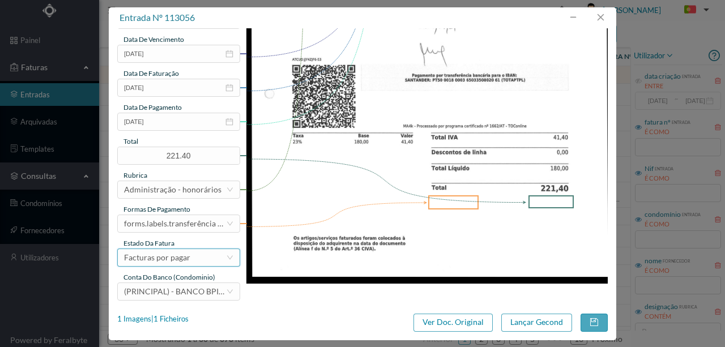
click at [164, 256] on div "Facturas por pagar" at bounding box center [157, 257] width 66 height 17
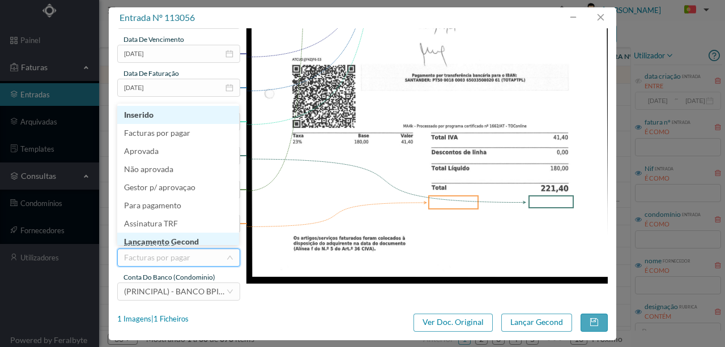
scroll to position [6, 0]
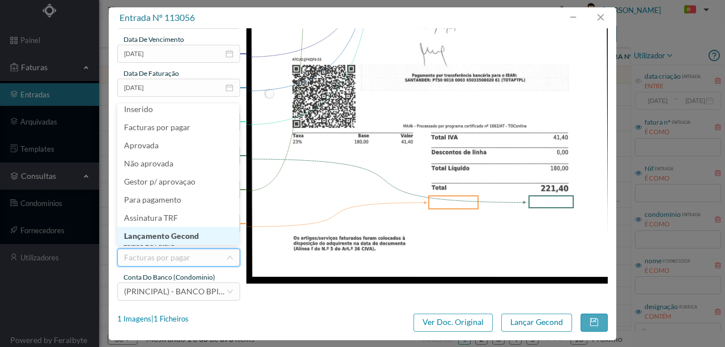
click at [188, 236] on li "Lançamento Gecond" at bounding box center [178, 236] width 122 height 18
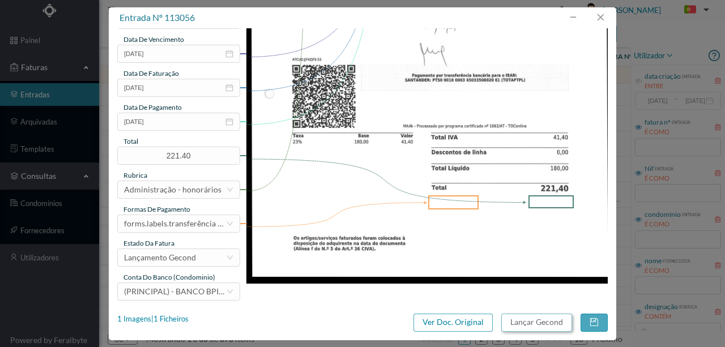
click at [543, 321] on button "Lançar Gecond" at bounding box center [537, 323] width 71 height 18
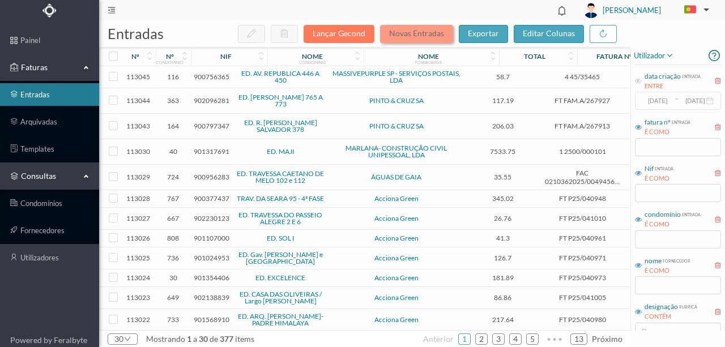
click at [421, 36] on button "Novas Entradas" at bounding box center [416, 34] width 73 height 18
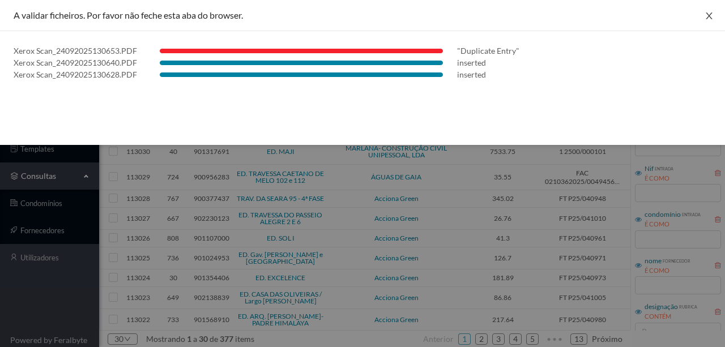
click at [709, 14] on icon "icon: close" at bounding box center [709, 15] width 9 height 9
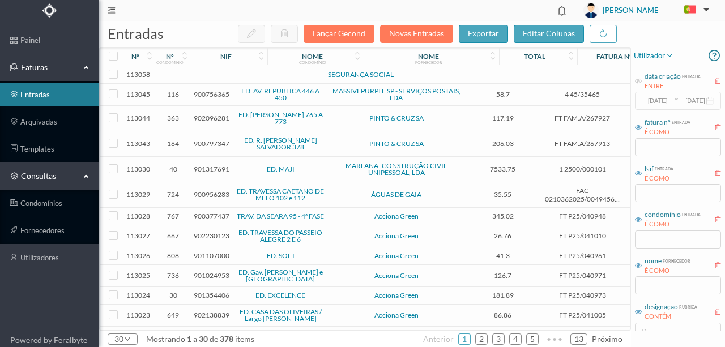
click at [232, 74] on td at bounding box center [245, 75] width 97 height 18
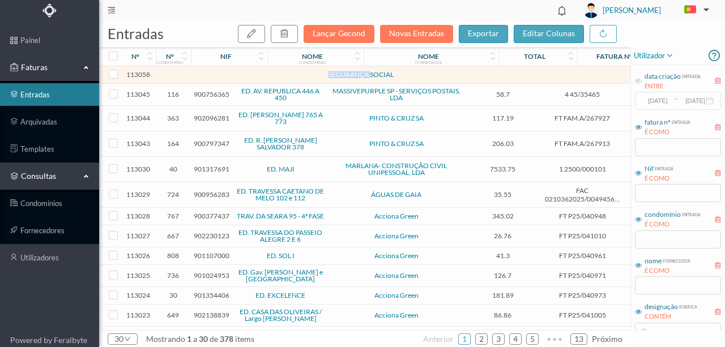
click at [232, 74] on td at bounding box center [245, 75] width 97 height 18
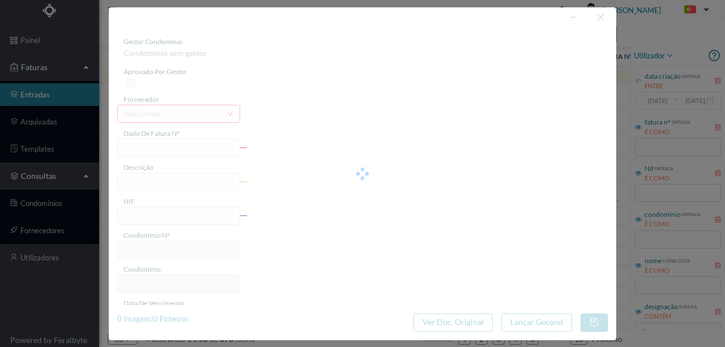
type input "0"
type input "Invalid date"
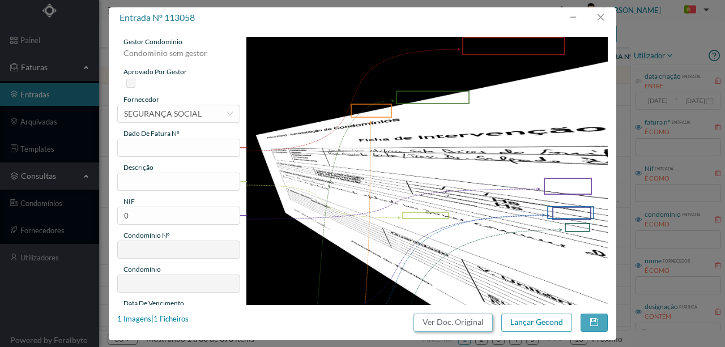
click at [443, 322] on button "Ver Doc. Original" at bounding box center [453, 323] width 79 height 18
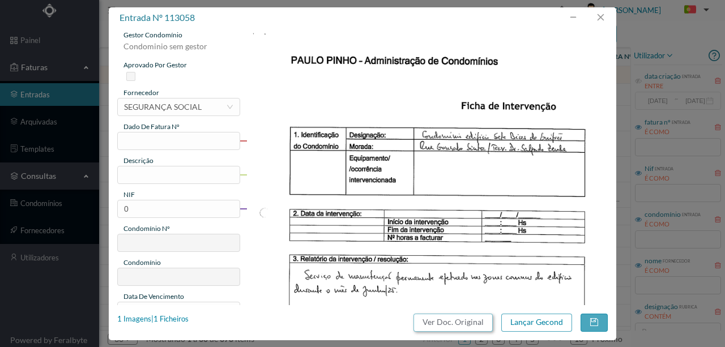
scroll to position [0, 0]
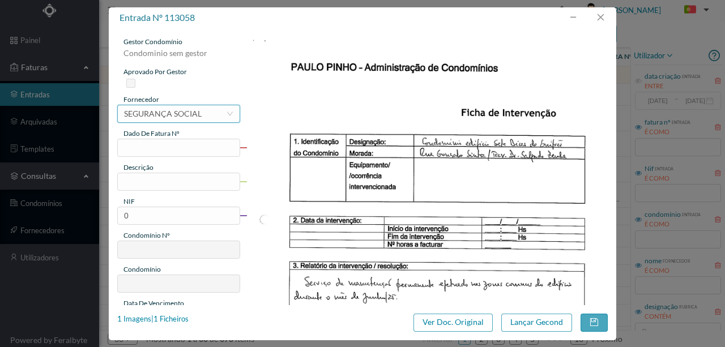
click at [153, 115] on div "SEGURANÇA SOCIAL" at bounding box center [163, 113] width 78 height 17
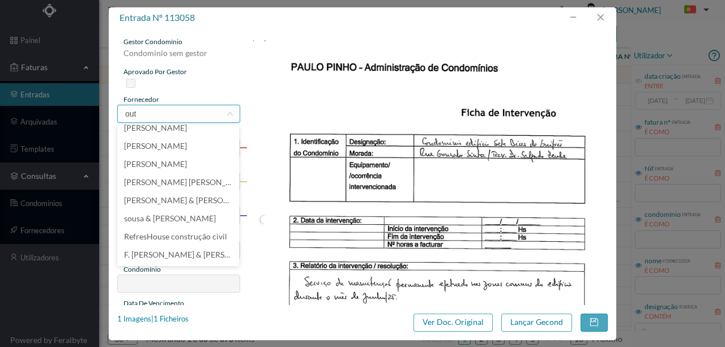
scroll to position [2, 0]
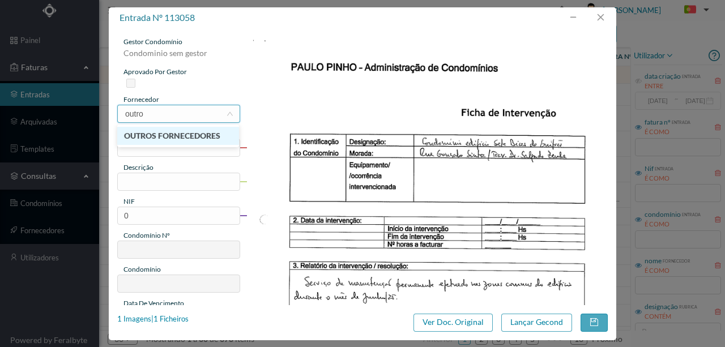
type input "outros"
click at [149, 141] on li "OUTROS FORNECEDORES" at bounding box center [178, 136] width 122 height 18
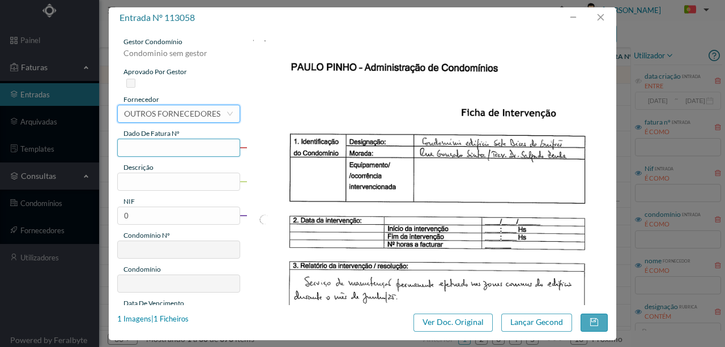
click at [129, 149] on input "text" at bounding box center [178, 148] width 123 height 18
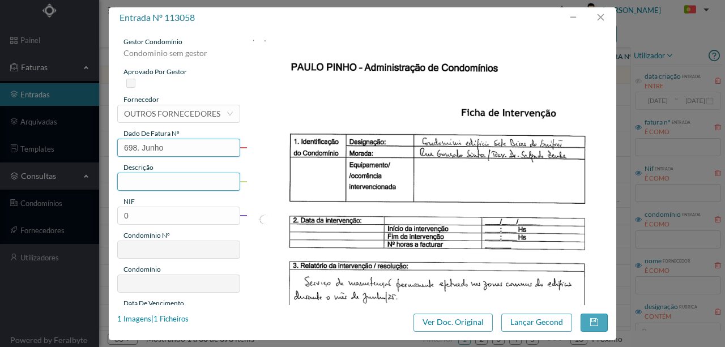
type input "698. Junho"
click at [130, 176] on input "text" at bounding box center [178, 182] width 123 height 18
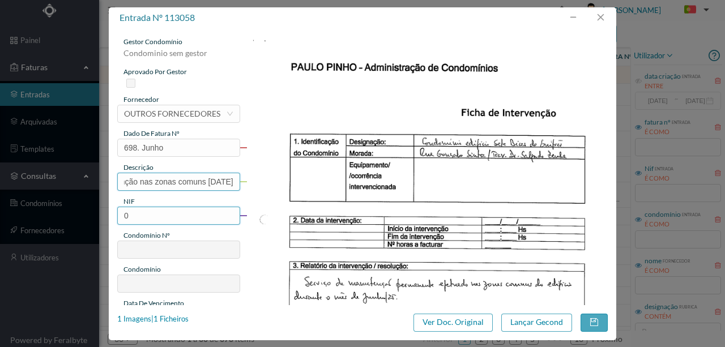
type input "Servicos de manutenção nas zonas comuns Junho 2025"
drag, startPoint x: 145, startPoint y: 214, endPoint x: 105, endPoint y: 219, distance: 39.5
click at [105, 219] on div "entrada nº 113058 gestor condomínio Condominio sem gestor aprovado por gestor f…" at bounding box center [362, 173] width 725 height 347
click at [151, 220] on input "0" at bounding box center [178, 216] width 123 height 18
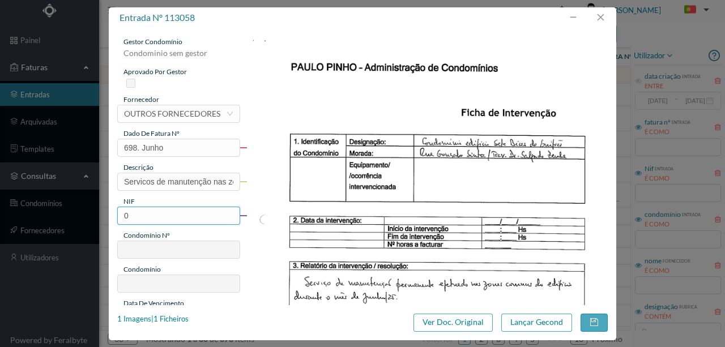
drag, startPoint x: 145, startPoint y: 218, endPoint x: 124, endPoint y: 218, distance: 21.0
click at [124, 218] on input "0" at bounding box center [178, 216] width 123 height 18
paste input "901782033"
type input "901782033"
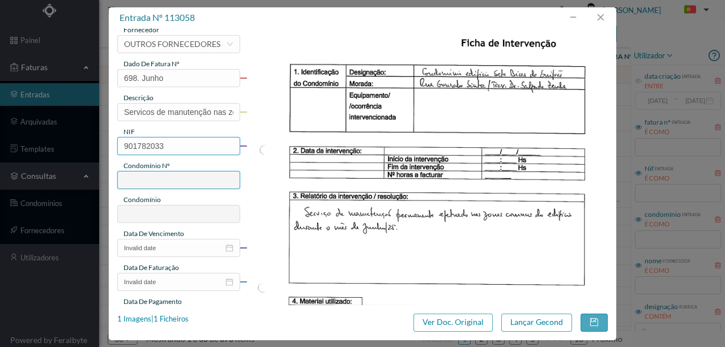
type input "698"
type input "ED. SETE BICAS"
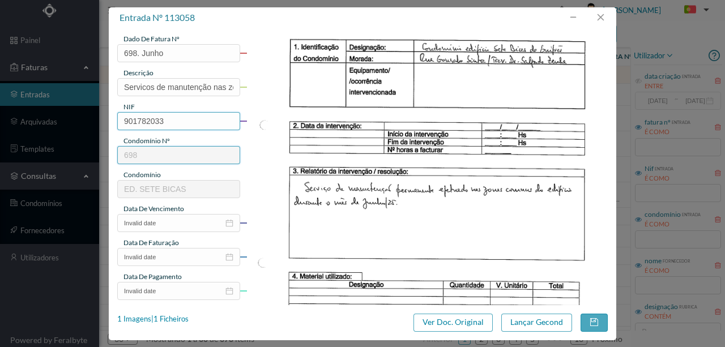
scroll to position [113, 0]
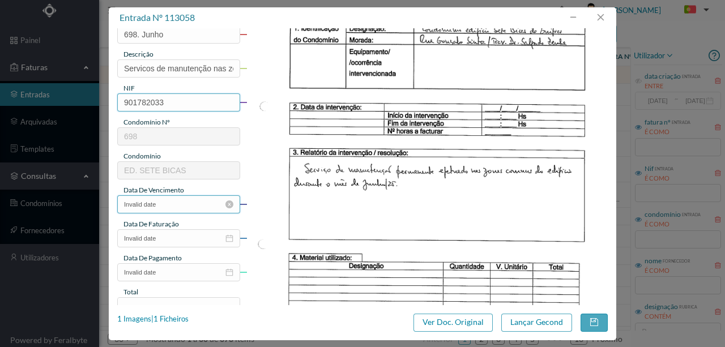
type input "901782033"
click at [171, 205] on input "Invalid date" at bounding box center [178, 205] width 123 height 18
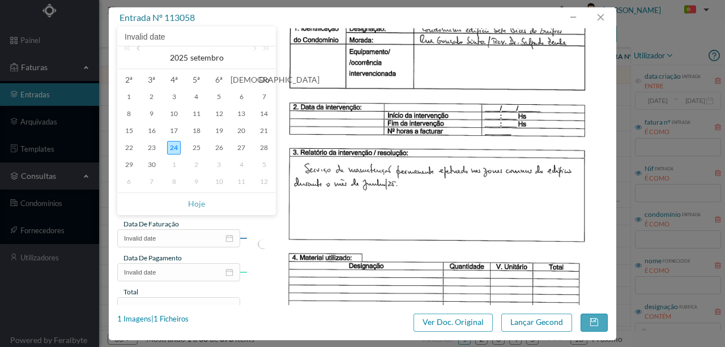
click at [138, 49] on link at bounding box center [139, 57] width 10 height 23
click at [221, 164] on div "27" at bounding box center [220, 165] width 14 height 14
type input "[DATE]"
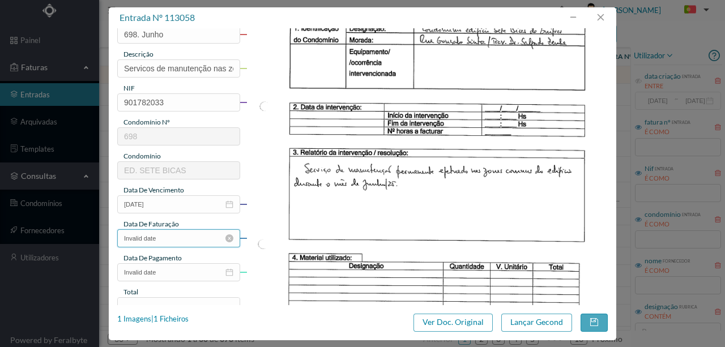
click at [160, 240] on input "Invalid date" at bounding box center [178, 239] width 123 height 18
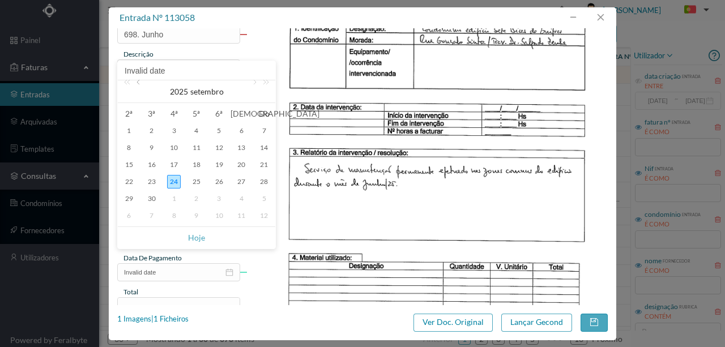
click at [138, 84] on link at bounding box center [139, 91] width 10 height 23
click at [138, 83] on link at bounding box center [139, 91] width 10 height 23
click at [224, 197] on div "27" at bounding box center [220, 199] width 14 height 14
type input "[DATE]"
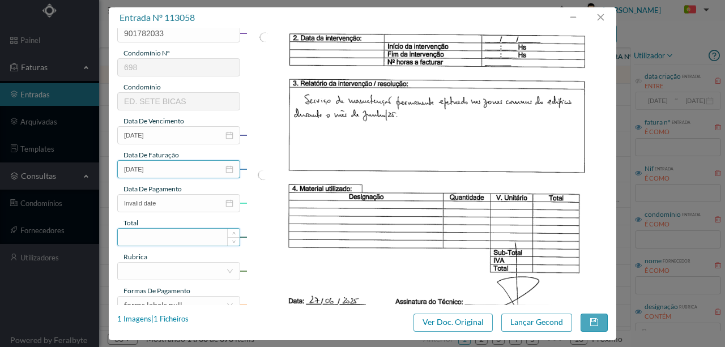
scroll to position [189, 0]
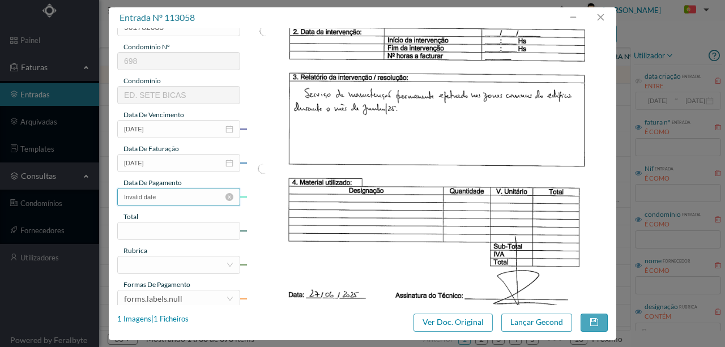
click at [166, 201] on input "Invalid date" at bounding box center [178, 197] width 123 height 18
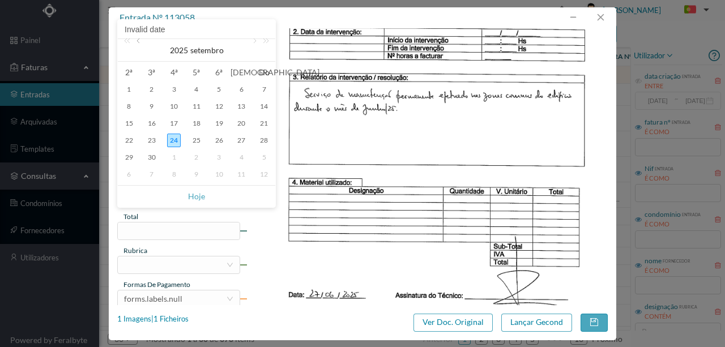
click at [139, 44] on link at bounding box center [139, 50] width 10 height 23
click at [228, 156] on td "27" at bounding box center [219, 157] width 23 height 17
type input "[DATE]"
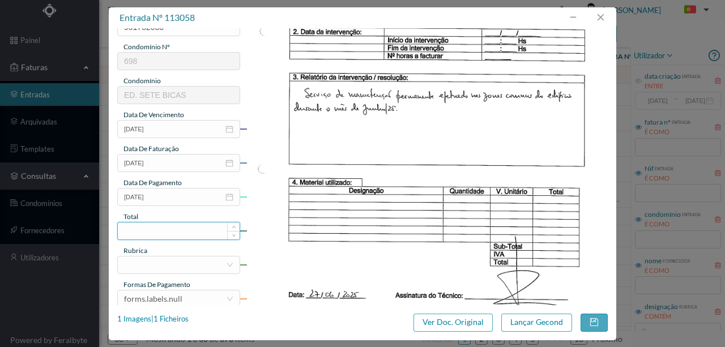
click at [162, 232] on input at bounding box center [179, 231] width 122 height 17
type input "50.00"
click at [144, 264] on div at bounding box center [175, 265] width 102 height 17
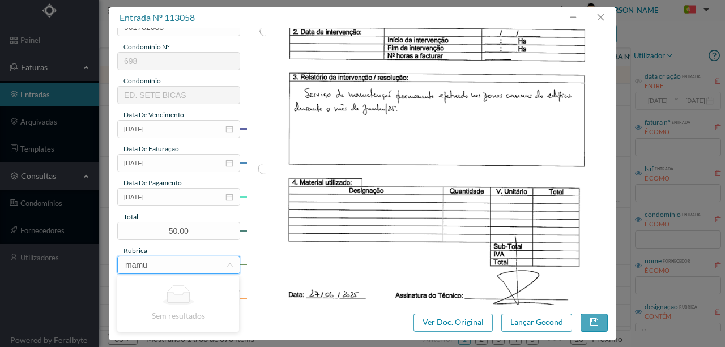
drag, startPoint x: 176, startPoint y: 264, endPoint x: 110, endPoint y: 262, distance: 65.8
click at [110, 262] on div "gestor condomínio Rui Marques aprovado por gestor fornecedor selecionar OUTROS …" at bounding box center [363, 166] width 508 height 277
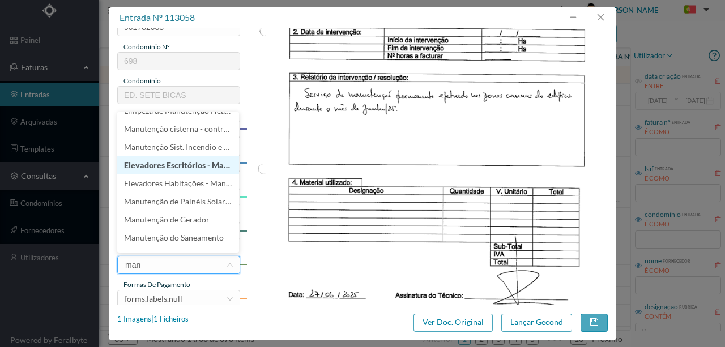
scroll to position [334, 0]
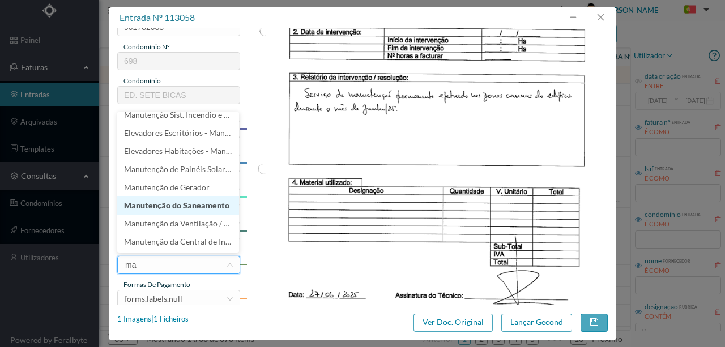
type input "m"
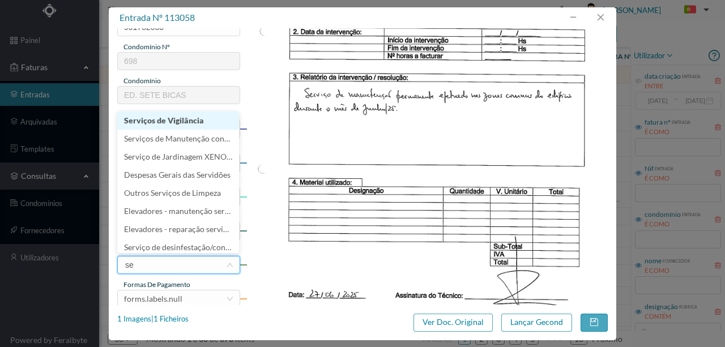
type input "s"
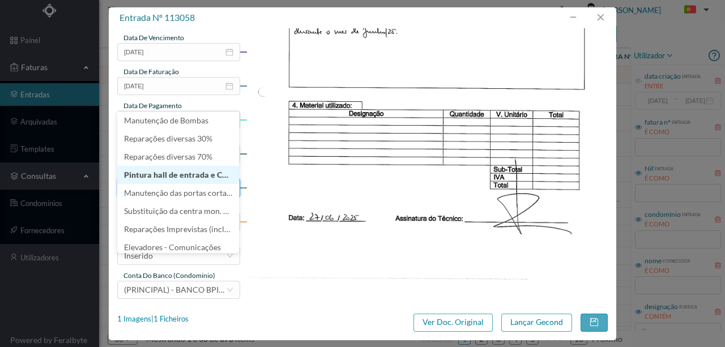
scroll to position [268, 0]
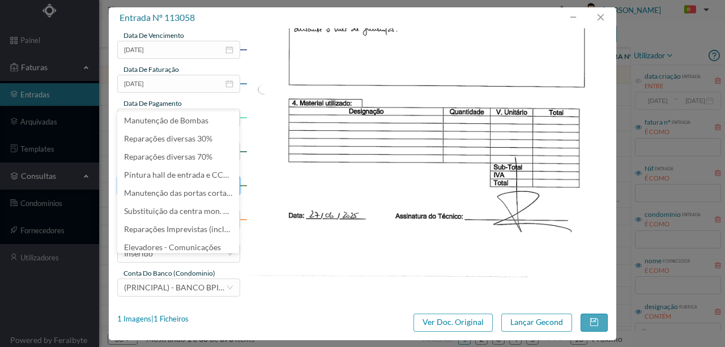
click at [317, 264] on img at bounding box center [428, 25] width 362 height 512
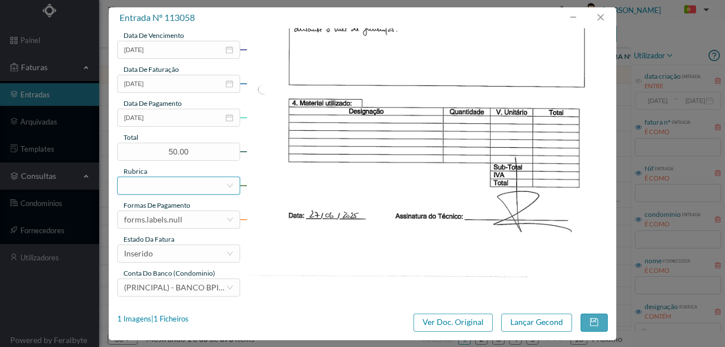
click at [147, 185] on div at bounding box center [175, 185] width 102 height 17
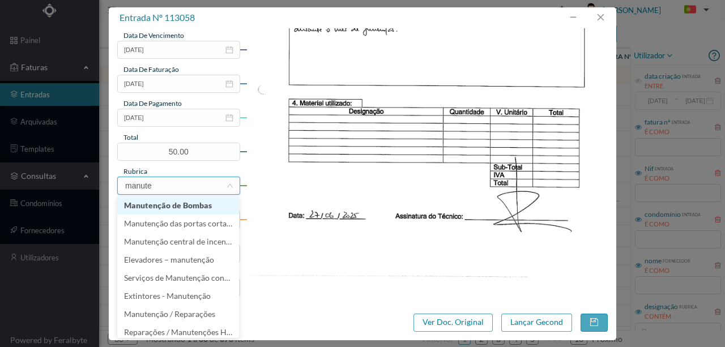
type input "manuten"
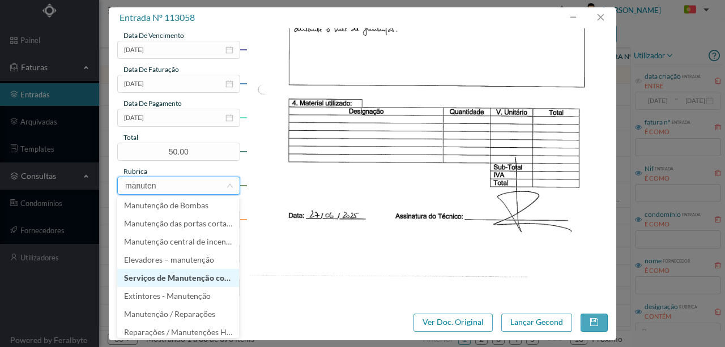
click at [205, 283] on li "Serviços de Manutenção contratados" at bounding box center [178, 278] width 122 height 18
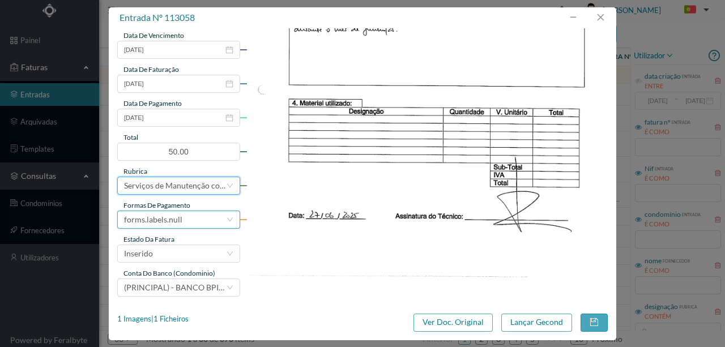
click at [182, 220] on div "forms.labels.null" at bounding box center [175, 219] width 102 height 17
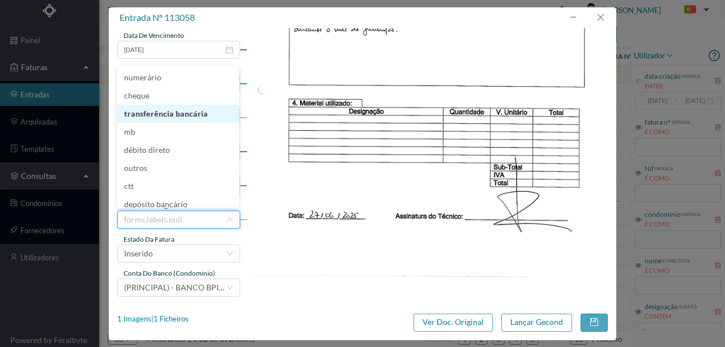
click at [177, 113] on li "transferência bancária" at bounding box center [178, 114] width 122 height 18
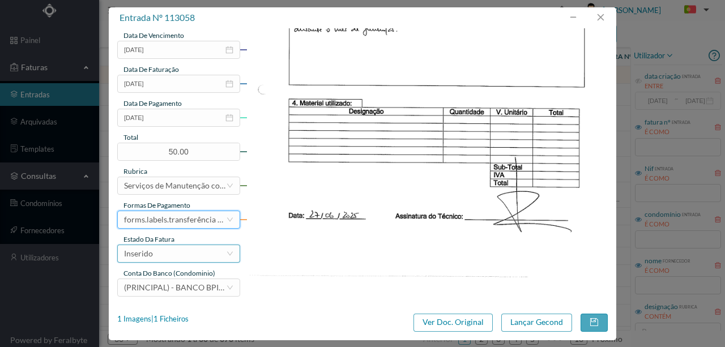
click at [168, 254] on div "Inserido" at bounding box center [175, 253] width 102 height 17
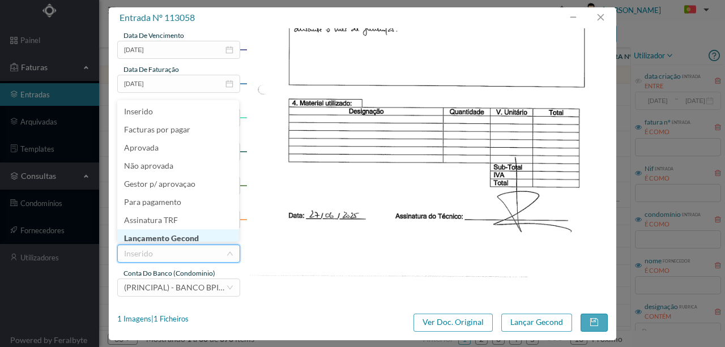
scroll to position [6, 0]
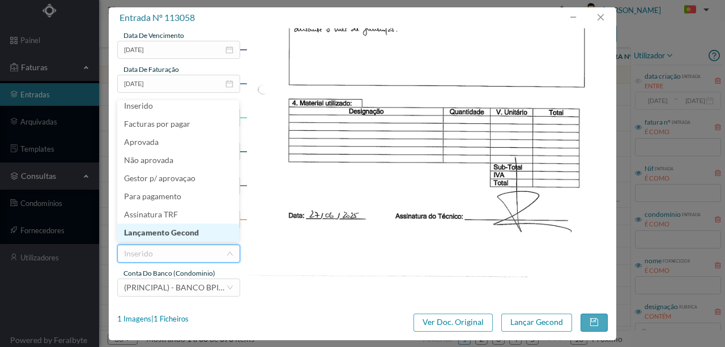
click at [173, 234] on li "Lançamento Gecond" at bounding box center [178, 233] width 122 height 18
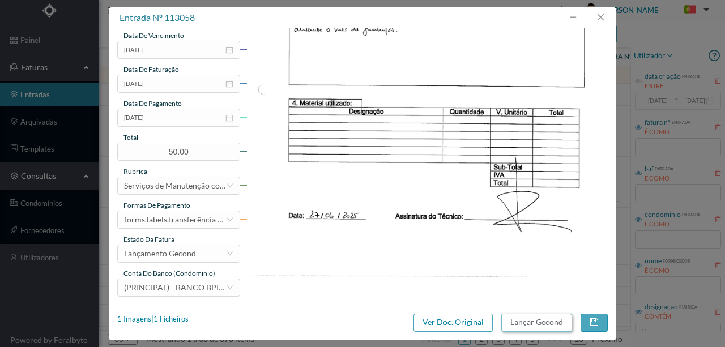
click at [526, 322] on button "Lançar Gecond" at bounding box center [537, 323] width 71 height 18
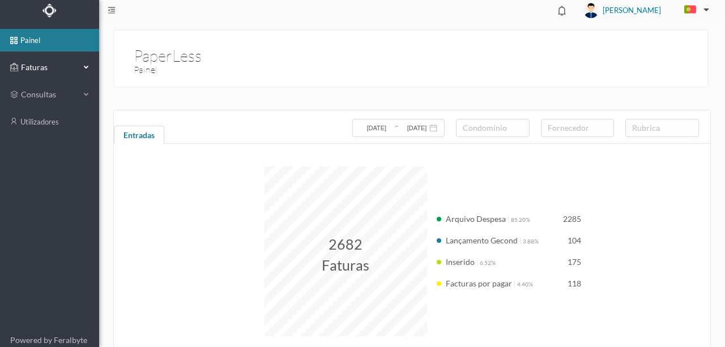
click at [36, 66] on span "Faturas" at bounding box center [49, 67] width 62 height 11
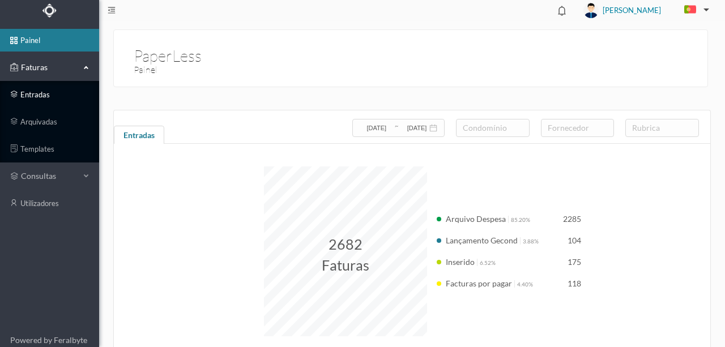
click at [35, 95] on link "entradas" at bounding box center [49, 94] width 99 height 23
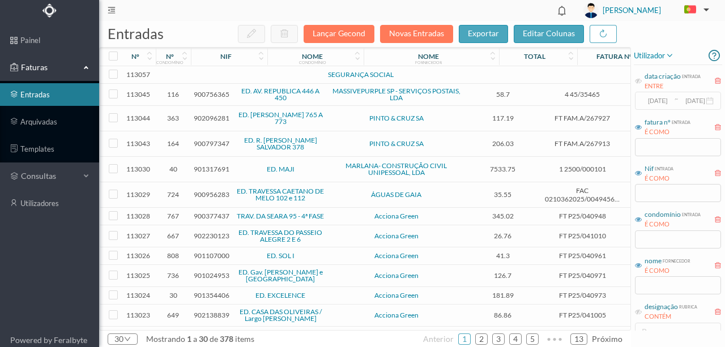
click at [218, 75] on td at bounding box center [245, 75] width 97 height 18
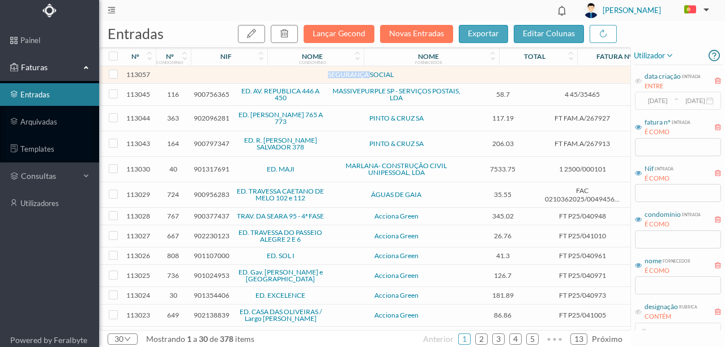
click at [218, 75] on td at bounding box center [245, 75] width 97 height 18
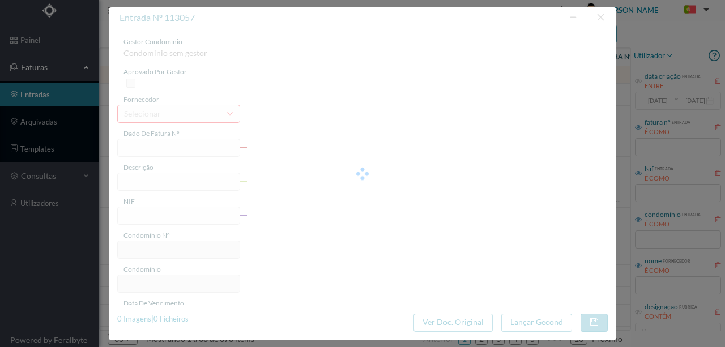
type input "0"
type input "Invalid date"
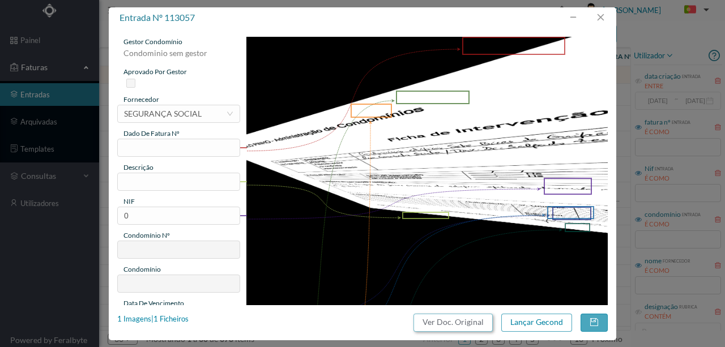
click at [459, 325] on button "Ver Doc. Original" at bounding box center [453, 323] width 79 height 18
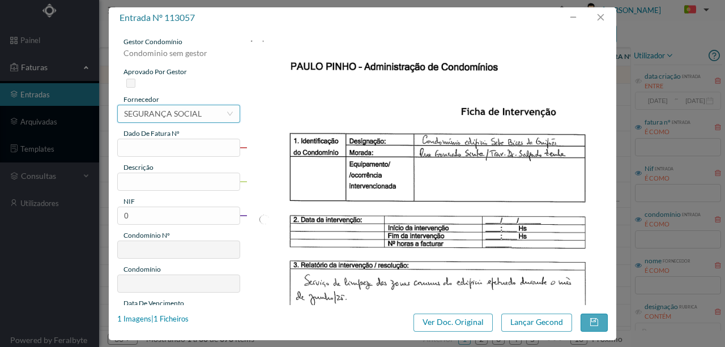
click at [155, 110] on div "SEGURANÇA SOCIAL" at bounding box center [163, 113] width 78 height 17
type input "OUTROS"
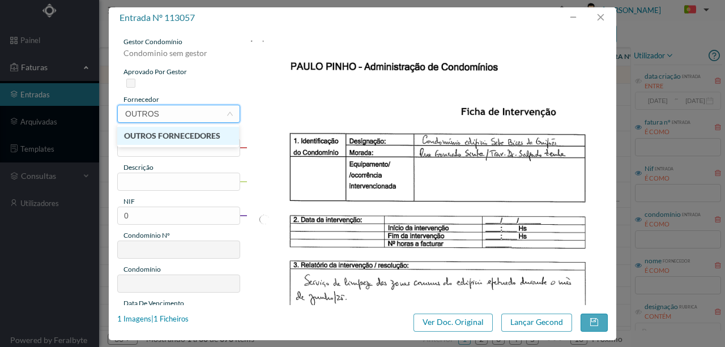
click at [166, 139] on li "OUTROS FORNECEDORES" at bounding box center [178, 136] width 122 height 18
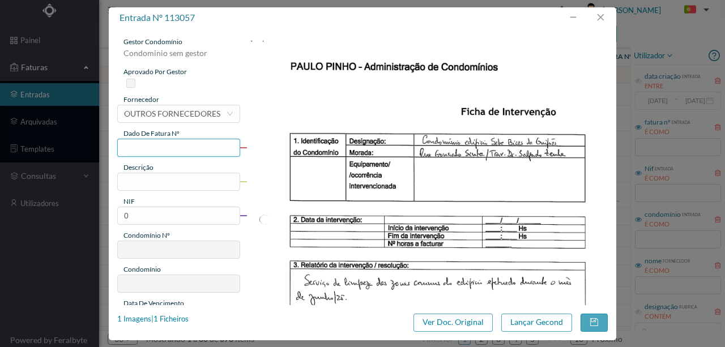
click at [130, 147] on input "text" at bounding box center [178, 148] width 123 height 18
type input "j"
drag, startPoint x: 150, startPoint y: 147, endPoint x: 87, endPoint y: 145, distance: 62.4
click at [87, 145] on div "entrada nº 113057 gestor condomínio Condominio sem gestor aprovado por gestor f…" at bounding box center [362, 173] width 725 height 347
type input "698.06"
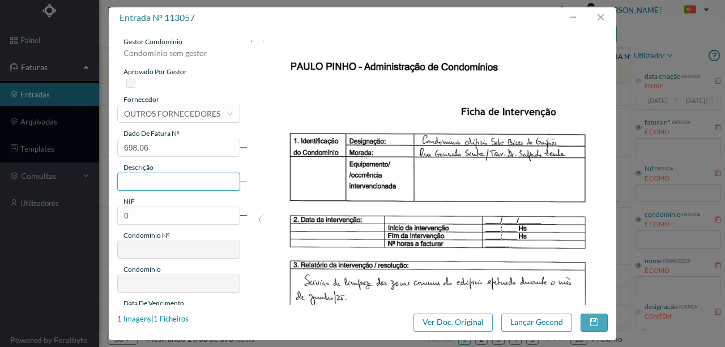
click at [131, 181] on input "text" at bounding box center [178, 182] width 123 height 18
click at [192, 181] on input "Limpeza Zonas Comuns Mes de Junho/2025" at bounding box center [178, 182] width 123 height 18
type input "Limpeza Zonas Comuns Junho/2025"
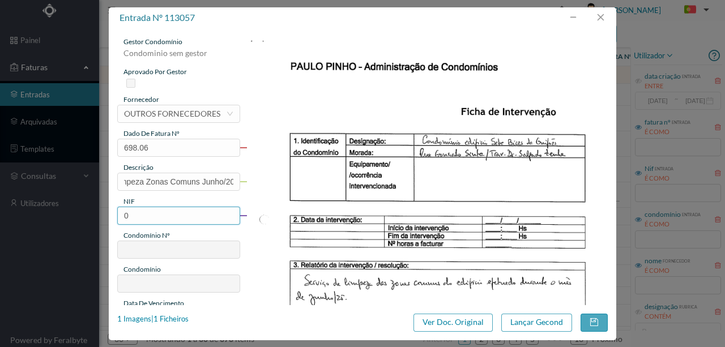
scroll to position [0, 0]
drag, startPoint x: 178, startPoint y: 223, endPoint x: 101, endPoint y: 219, distance: 77.2
click at [101, 219] on div "entrada nº 113057 gestor condomínio Condominio sem gestor aprovado por gestor f…" at bounding box center [362, 173] width 725 height 347
type input "901782033"
type input "698"
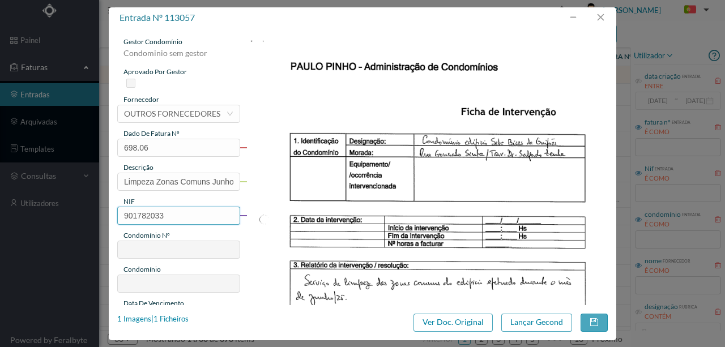
type input "ED. SETE BICAS"
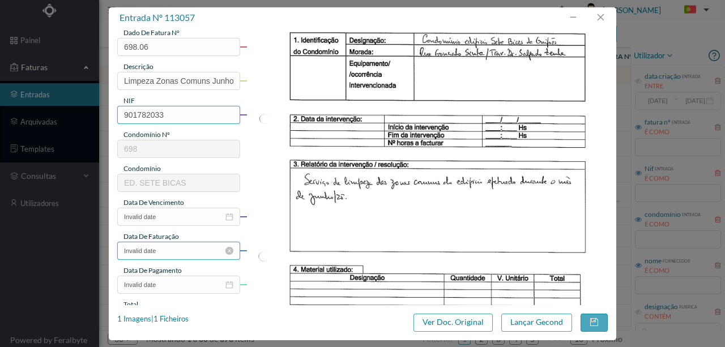
scroll to position [113, 0]
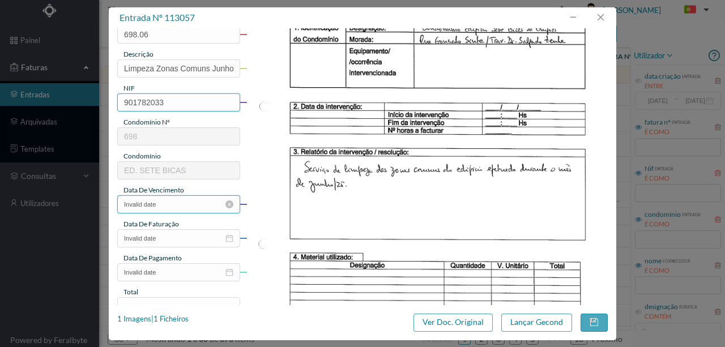
type input "901782033"
click at [165, 205] on input "Invalid date" at bounding box center [178, 205] width 123 height 18
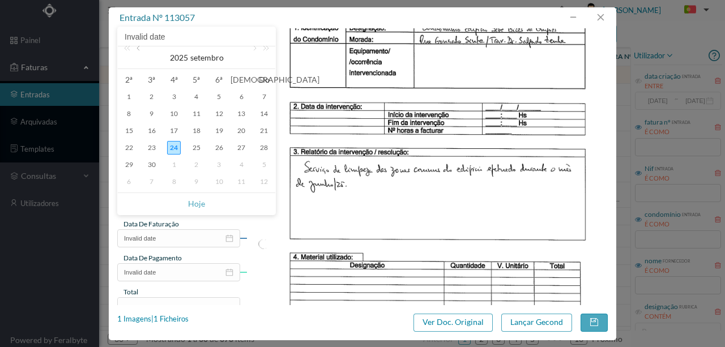
click at [142, 51] on link at bounding box center [139, 57] width 10 height 23
click at [219, 163] on div "27" at bounding box center [220, 165] width 14 height 14
type input "[DATE]"
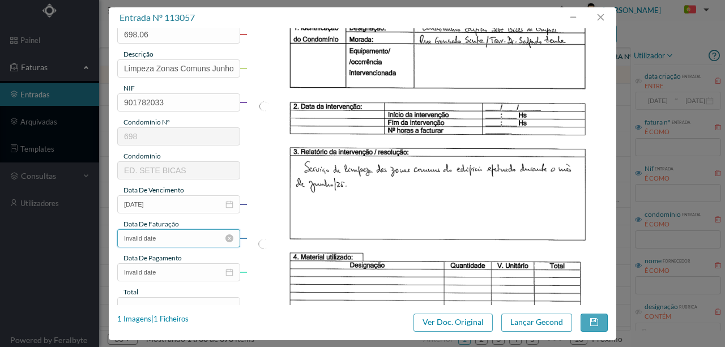
click at [173, 241] on input "Invalid date" at bounding box center [178, 239] width 123 height 18
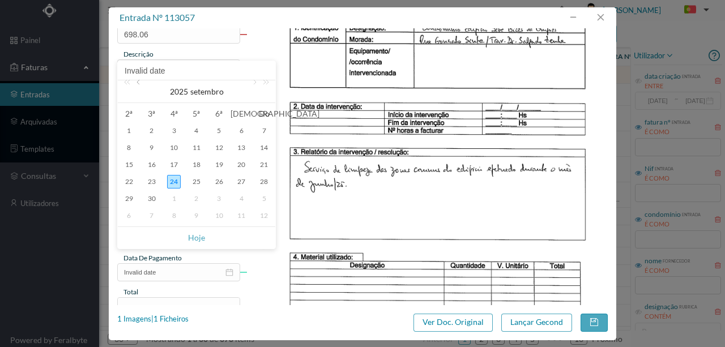
click at [138, 84] on link at bounding box center [139, 91] width 10 height 23
click at [216, 199] on div "27" at bounding box center [220, 199] width 14 height 14
type input "[DATE]"
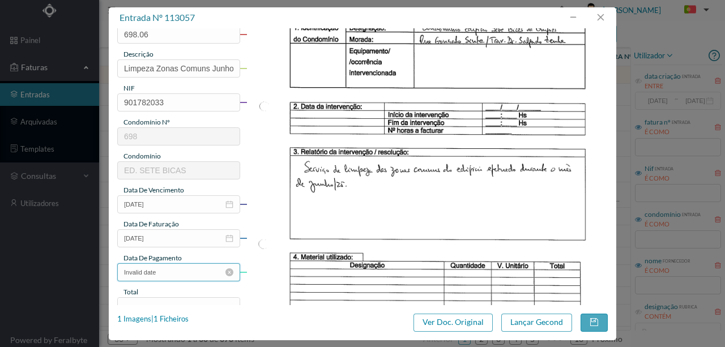
click at [173, 275] on input "Invalid date" at bounding box center [178, 273] width 123 height 18
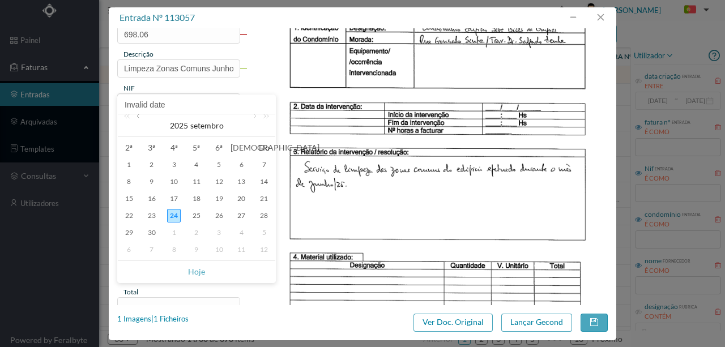
click at [143, 121] on link at bounding box center [139, 125] width 10 height 23
click at [219, 234] on div "27" at bounding box center [220, 233] width 14 height 14
type input "[DATE]"
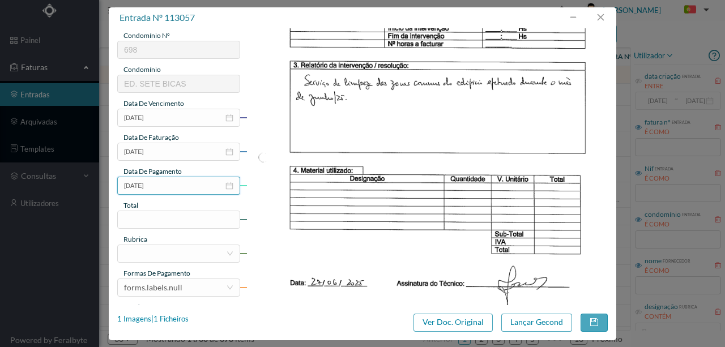
scroll to position [227, 0]
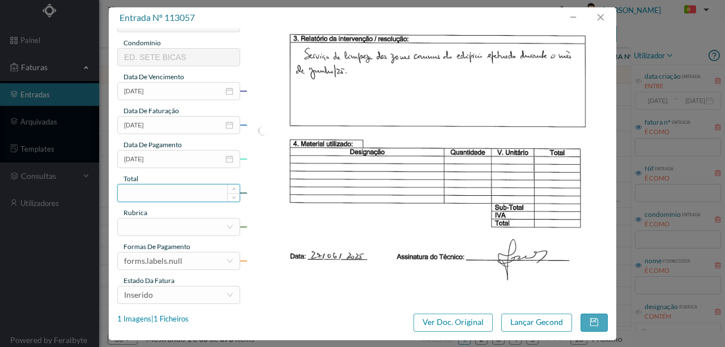
click at [143, 193] on input at bounding box center [179, 193] width 122 height 17
type input "250.00"
drag, startPoint x: 145, startPoint y: 226, endPoint x: 152, endPoint y: 229, distance: 7.6
click at [147, 227] on div at bounding box center [175, 227] width 102 height 17
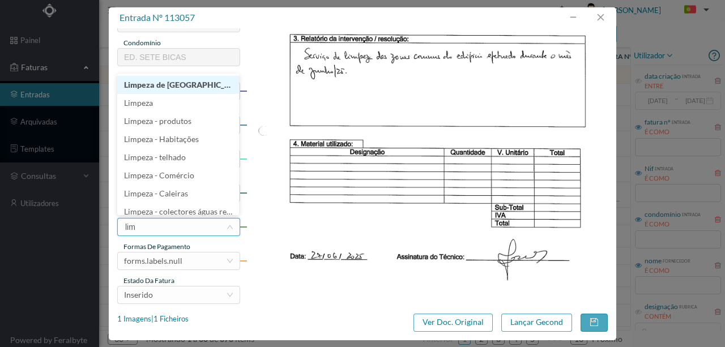
type input "limp"
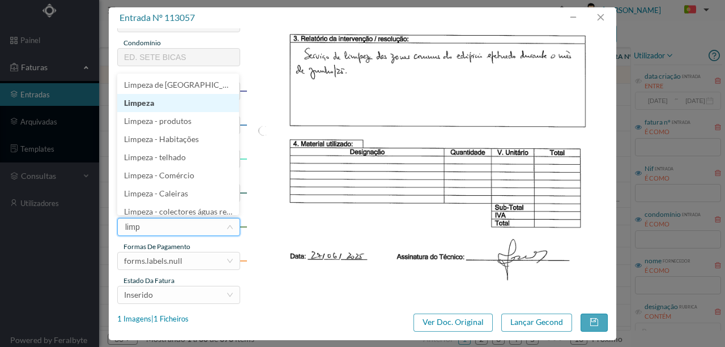
click at [148, 105] on li "Limpeza" at bounding box center [178, 103] width 122 height 18
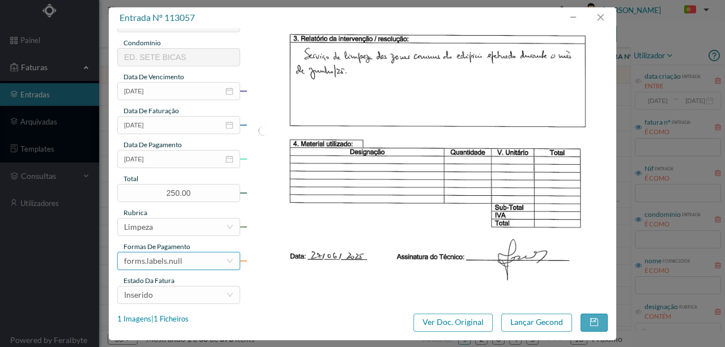
drag, startPoint x: 184, startPoint y: 263, endPoint x: 181, endPoint y: 257, distance: 6.1
click at [184, 262] on div "forms.labels.null" at bounding box center [175, 261] width 102 height 17
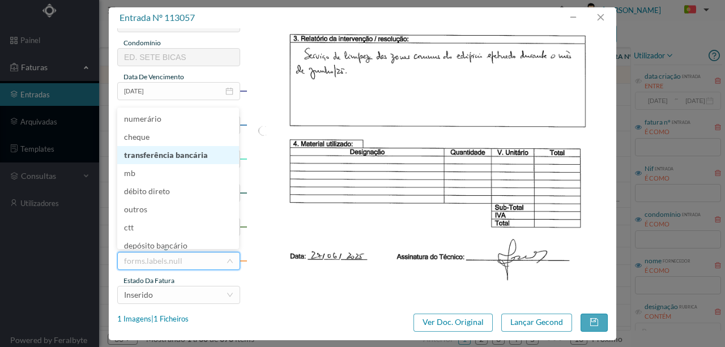
click at [171, 156] on li "transferência bancária" at bounding box center [178, 155] width 122 height 18
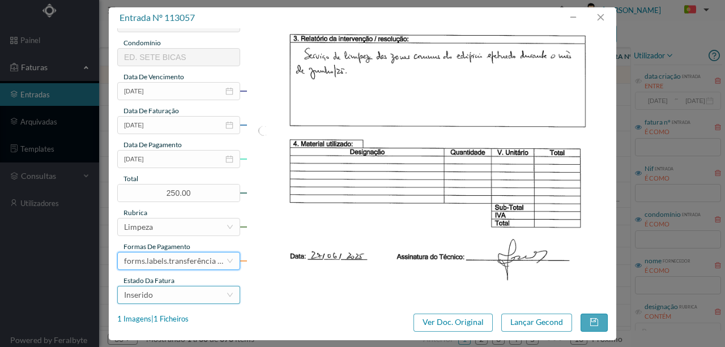
click at [172, 294] on div "Inserido" at bounding box center [175, 295] width 102 height 17
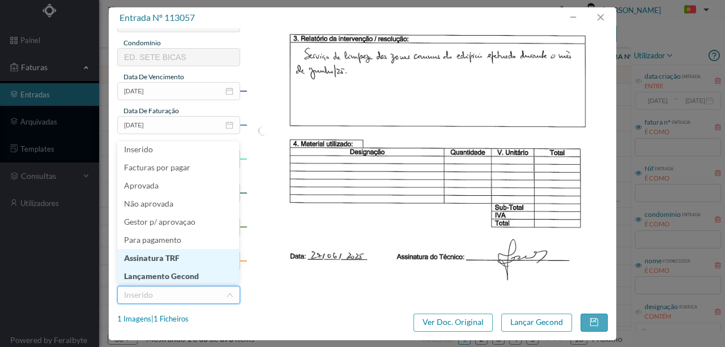
scroll to position [6, 0]
click at [172, 273] on li "Lançamento Gecond" at bounding box center [178, 274] width 122 height 18
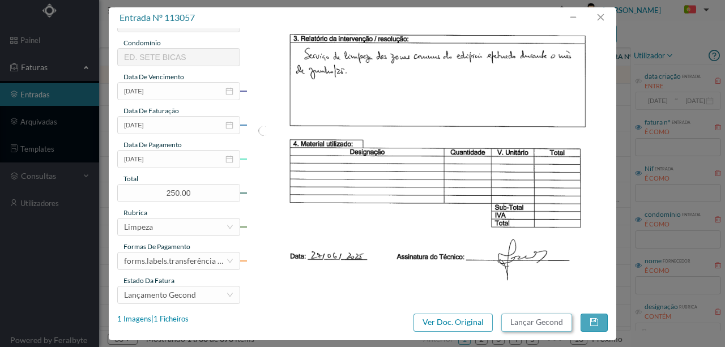
click at [557, 323] on button "Lançar Gecond" at bounding box center [537, 323] width 71 height 18
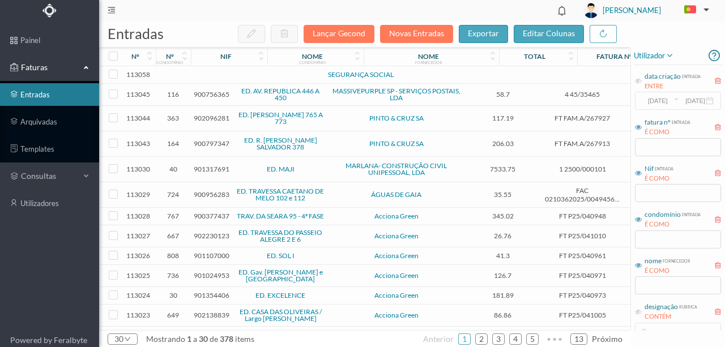
click at [203, 75] on td at bounding box center [245, 75] width 97 height 18
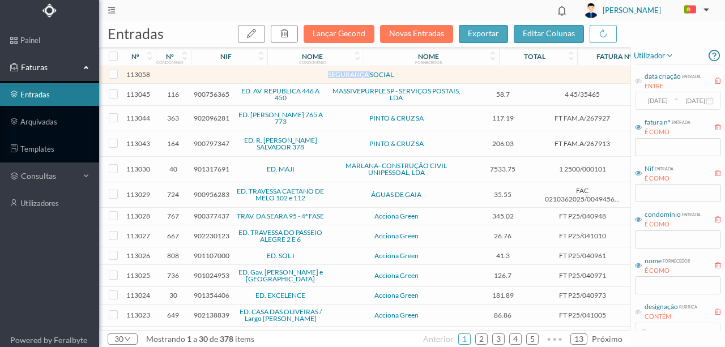
click at [203, 75] on td at bounding box center [245, 75] width 97 height 18
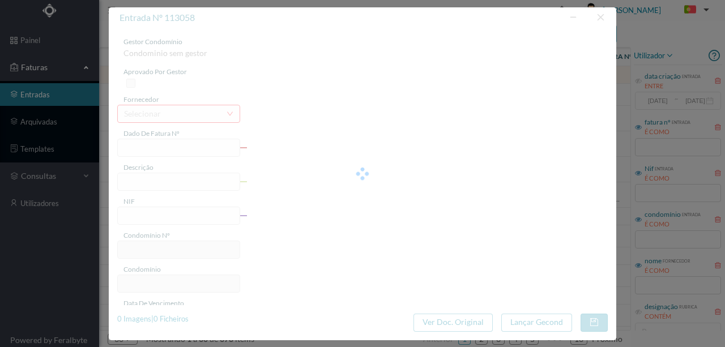
type input "0"
type input "Invalid date"
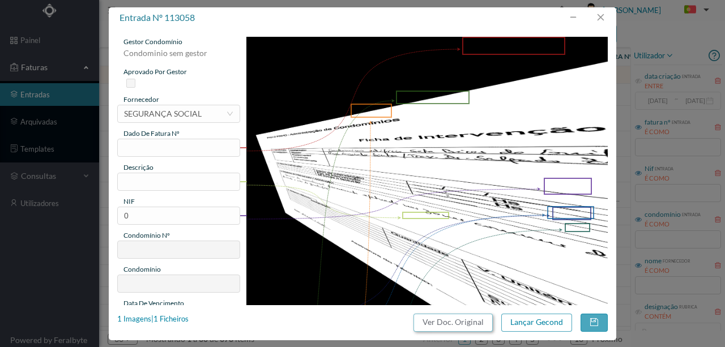
click at [482, 324] on button "Ver Doc. Original" at bounding box center [453, 323] width 79 height 18
